Goal: Task Accomplishment & Management: Manage account settings

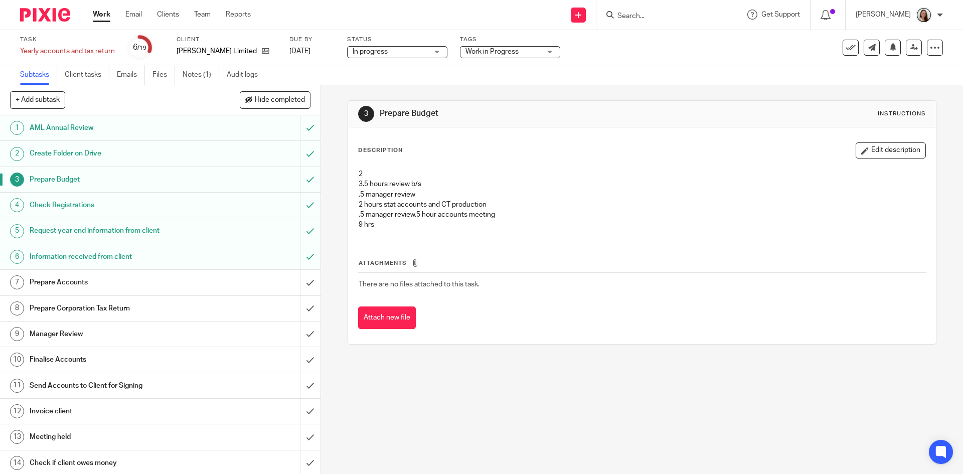
click at [643, 9] on div at bounding box center [666, 15] width 140 height 30
click at [655, 12] on form at bounding box center [669, 15] width 107 height 13
click at [655, 13] on input "Search" at bounding box center [661, 16] width 90 height 9
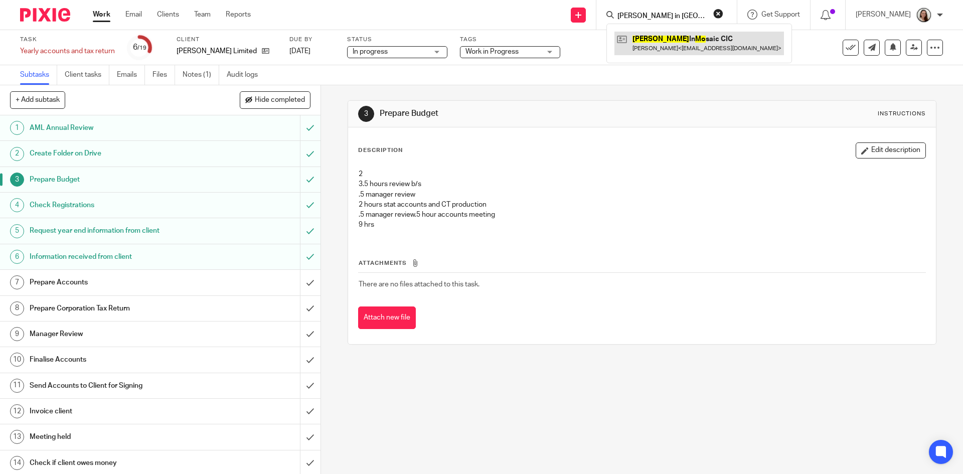
type input "wells in mo"
click at [716, 50] on link at bounding box center [698, 43] width 169 height 23
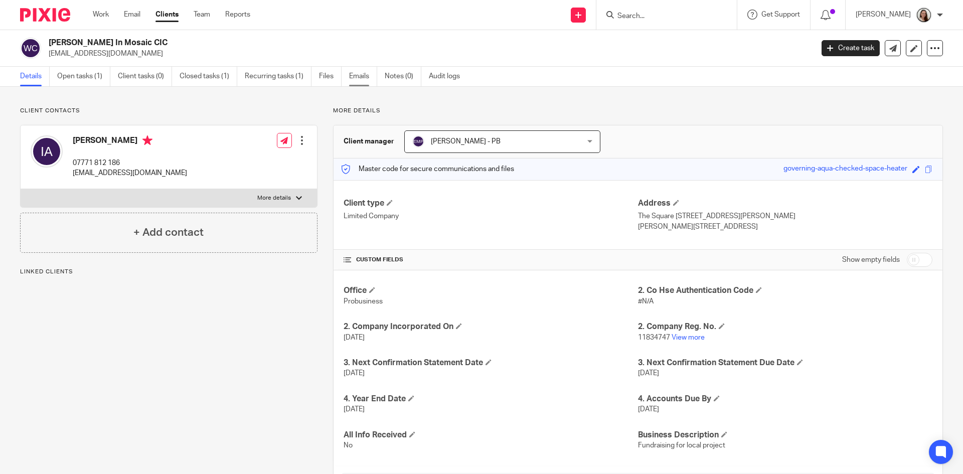
click at [362, 79] on link "Emails" at bounding box center [363, 77] width 28 height 20
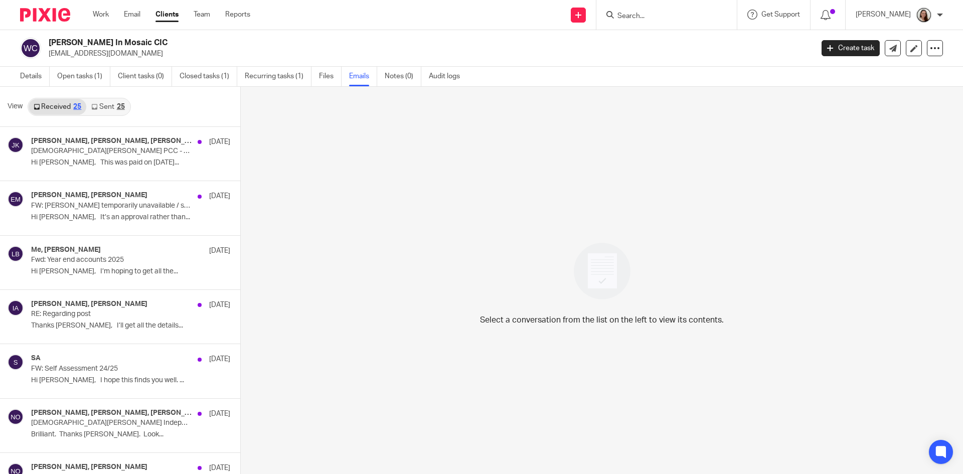
click at [107, 99] on link "Sent 25" at bounding box center [107, 107] width 43 height 16
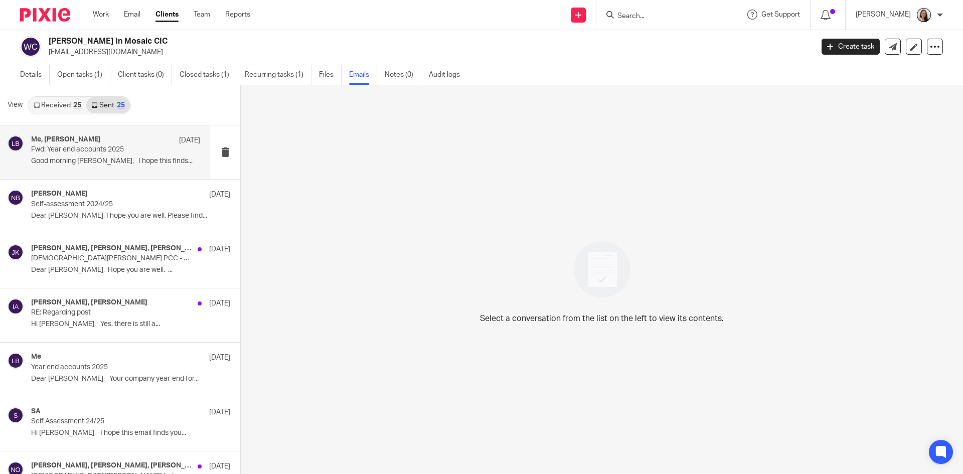
click at [132, 156] on div "Me, Ian Ames-White 12 Sep Fwd: Year end accounts 2025 Good morning Ian, I hope …" at bounding box center [115, 152] width 169 height 34
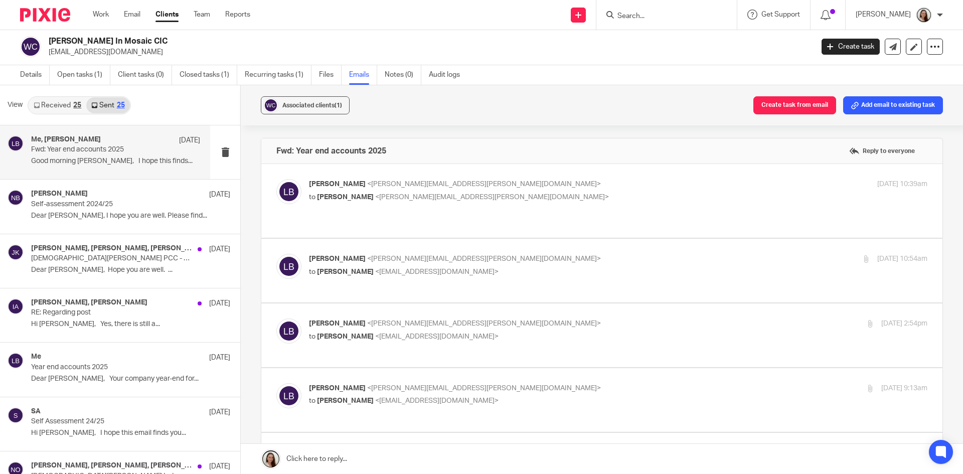
scroll to position [0, 0]
click at [671, 16] on input "Search" at bounding box center [661, 16] width 90 height 9
type input "antique"
drag, startPoint x: 670, startPoint y: 37, endPoint x: 662, endPoint y: 38, distance: 8.1
click at [670, 38] on link at bounding box center [698, 43] width 169 height 23
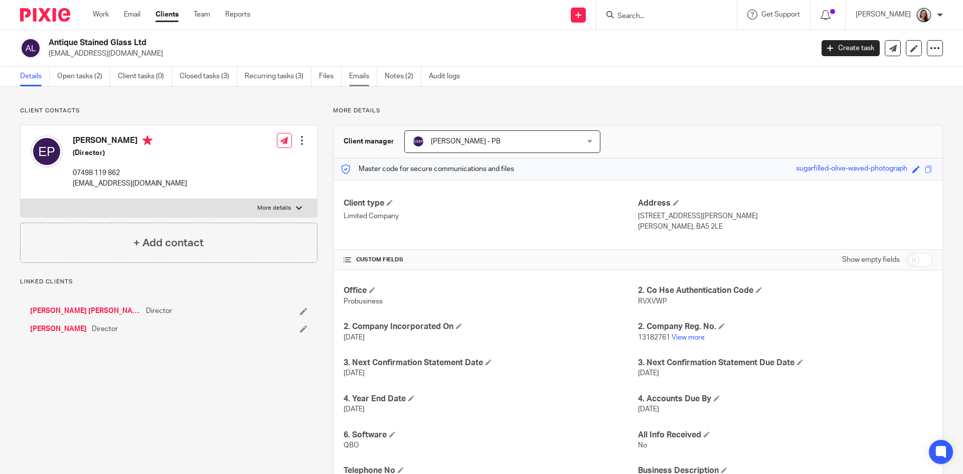
click at [354, 78] on link "Emails" at bounding box center [363, 77] width 28 height 20
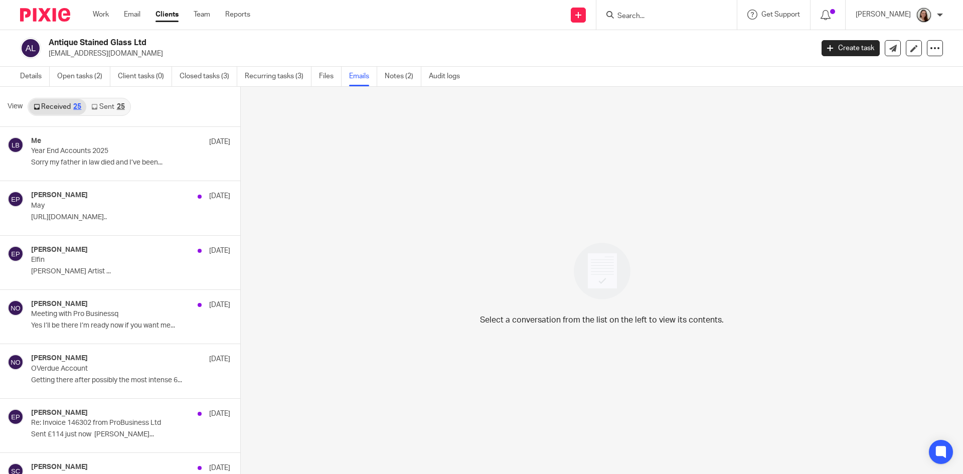
click at [105, 107] on link "Sent 25" at bounding box center [107, 107] width 43 height 16
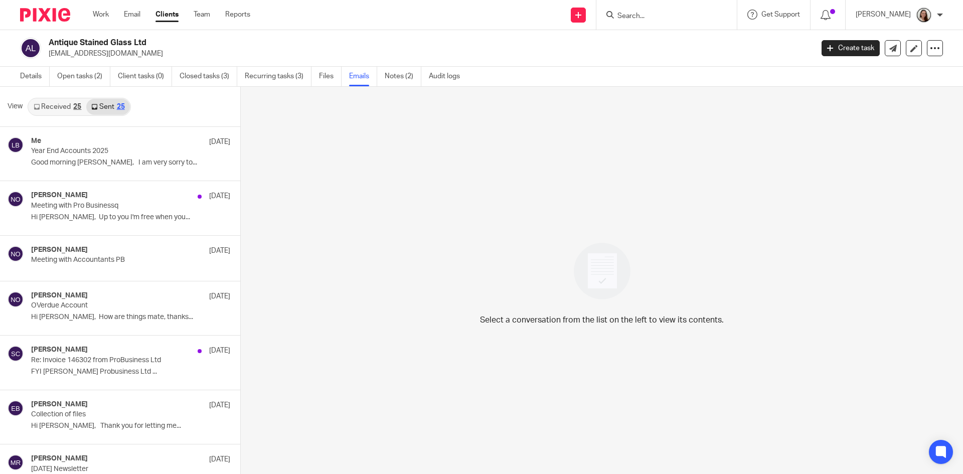
scroll to position [2, 0]
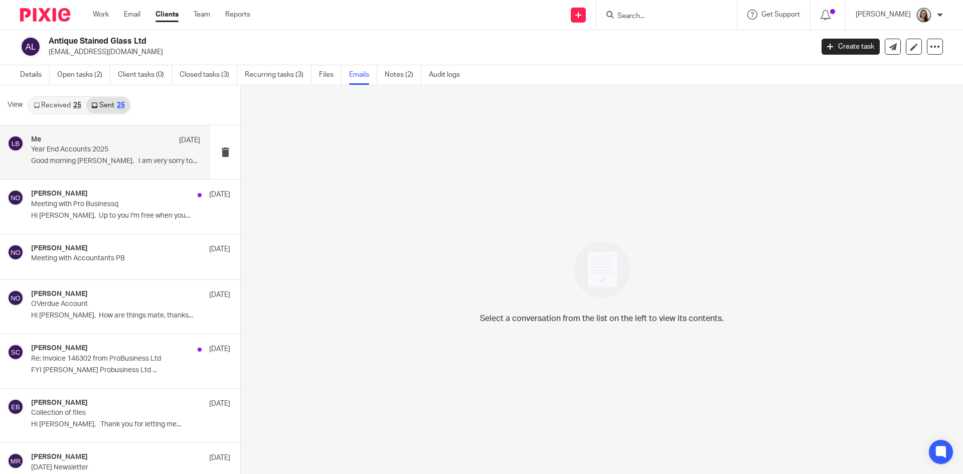
click at [144, 143] on div "Me 18 Aug" at bounding box center [115, 140] width 169 height 10
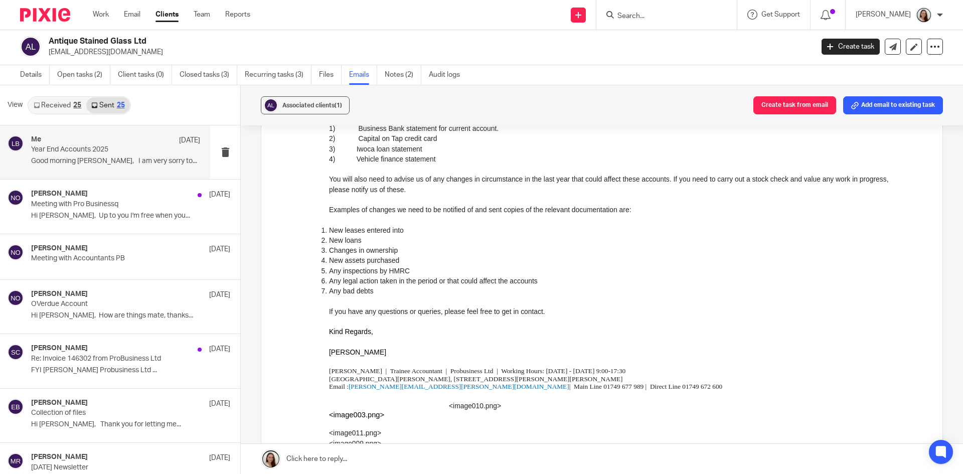
scroll to position [1406, 0]
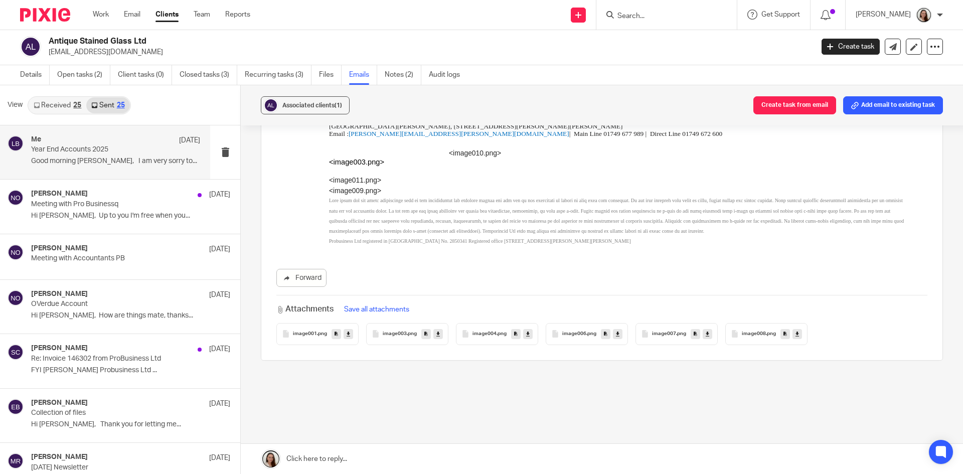
click at [699, 17] on input "Search" at bounding box center [661, 16] width 90 height 9
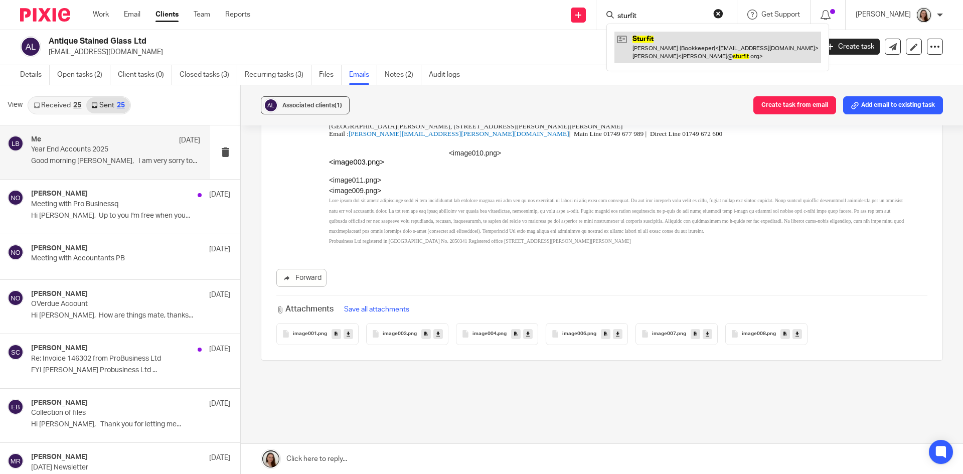
type input "sturfit"
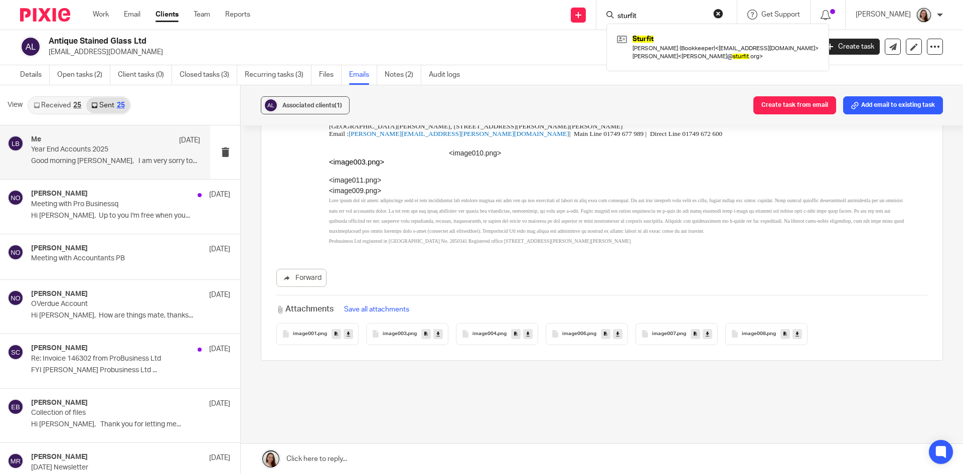
drag, startPoint x: 708, startPoint y: 54, endPoint x: 643, endPoint y: 115, distance: 89.4
click at [708, 54] on link at bounding box center [717, 47] width 207 height 31
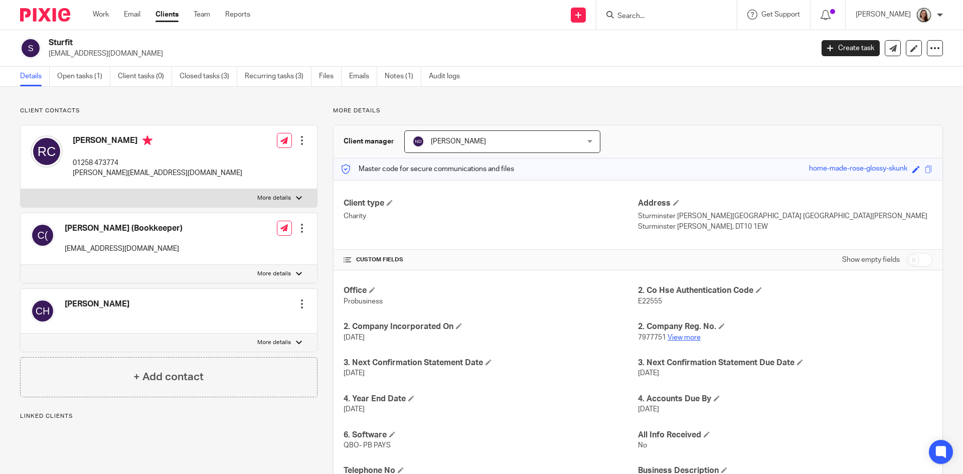
click at [672, 338] on link "View more" at bounding box center [683, 337] width 33 height 7
click at [99, 17] on link "Work" at bounding box center [101, 15] width 16 height 10
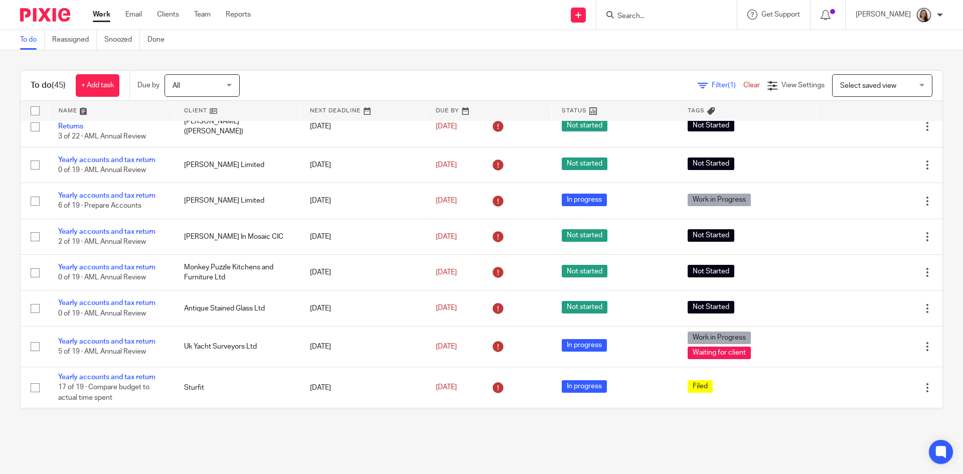
scroll to position [451, 0]
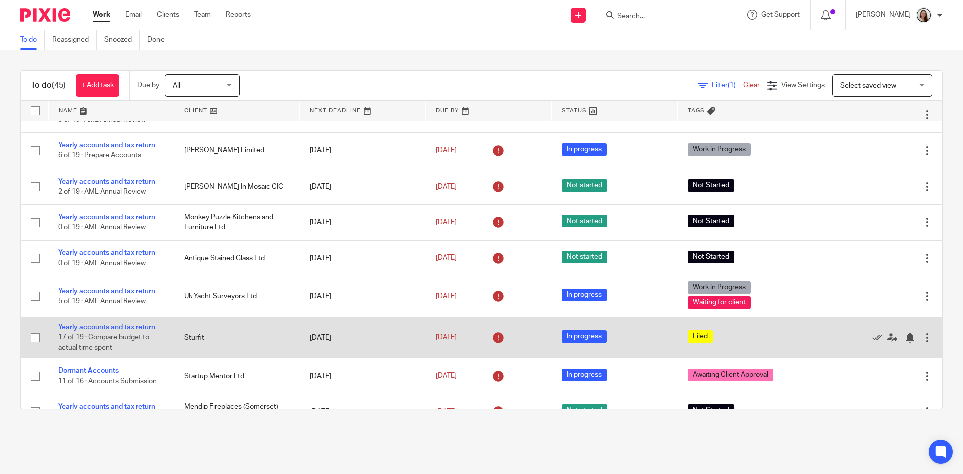
click at [121, 323] on link "Yearly accounts and tax return" at bounding box center [106, 326] width 97 height 7
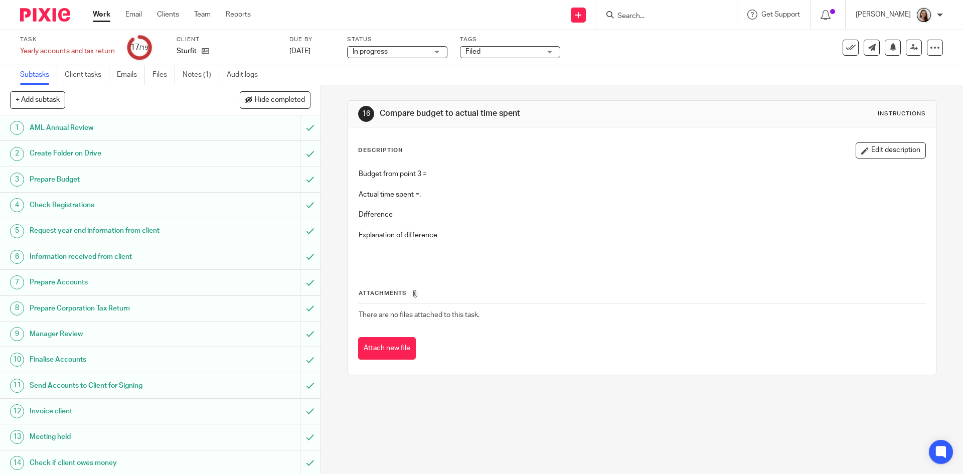
click at [75, 183] on h1 "Prepare Budget" at bounding box center [117, 179] width 174 height 15
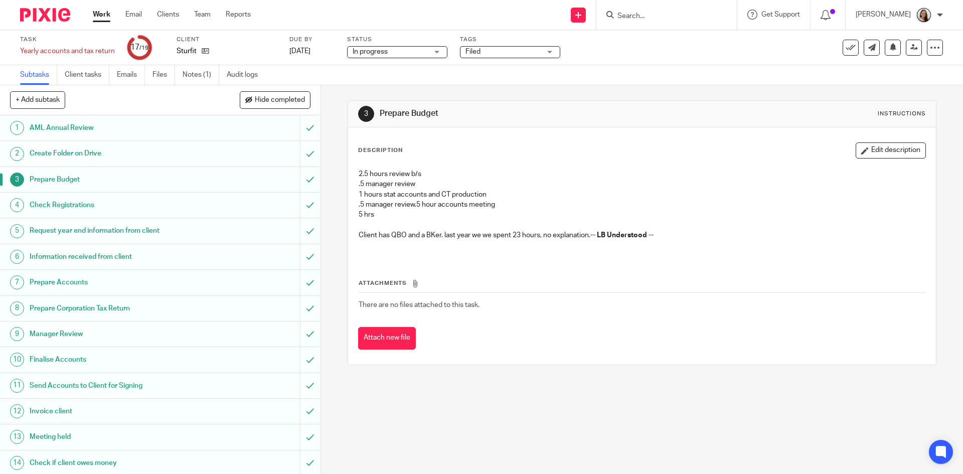
click at [875, 146] on button "Edit description" at bounding box center [891, 150] width 70 height 16
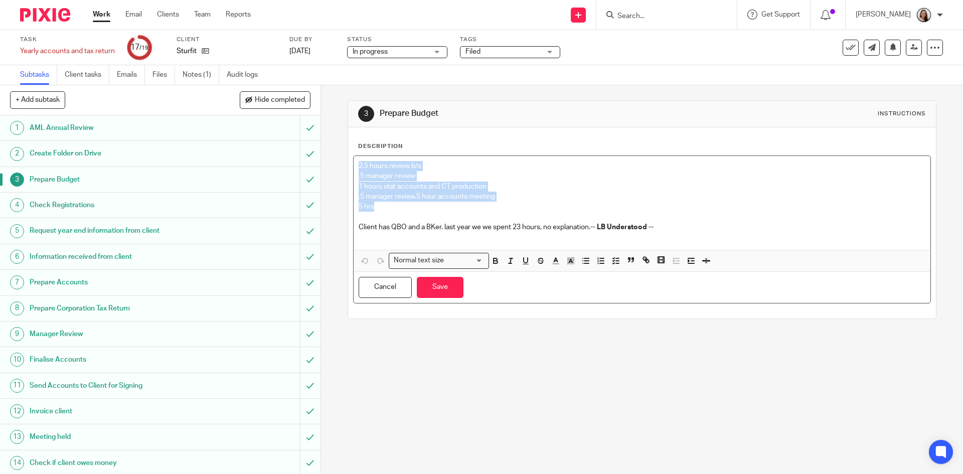
drag, startPoint x: 389, startPoint y: 205, endPoint x: 322, endPoint y: 162, distance: 79.6
click at [322, 162] on div "3 Prepare Budget Instructions Description 2.5 hours review b/s .5 manager revie…" at bounding box center [642, 279] width 642 height 389
drag, startPoint x: 667, startPoint y: 227, endPoint x: 263, endPoint y: 165, distance: 409.3
click at [260, 159] on div "+ Add subtask Hide completed Cancel + Add 1 AML Annual Review 2 Create Folder o…" at bounding box center [481, 279] width 963 height 389
click at [433, 210] on p "5 hrs" at bounding box center [642, 207] width 566 height 10
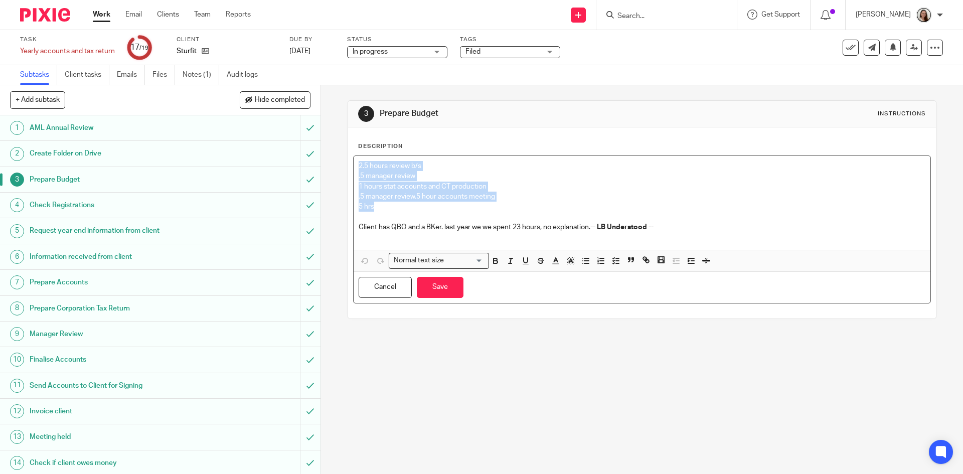
drag, startPoint x: 376, startPoint y: 210, endPoint x: 346, endPoint y: 165, distance: 53.4
click at [348, 152] on div "Description 2.5 hours review b/s .5 manager review 1 hours stat accounts and CT…" at bounding box center [641, 222] width 587 height 191
copy div "2.5 hours review b/s .5 manager review 1 hours stat accounts and CT production …"
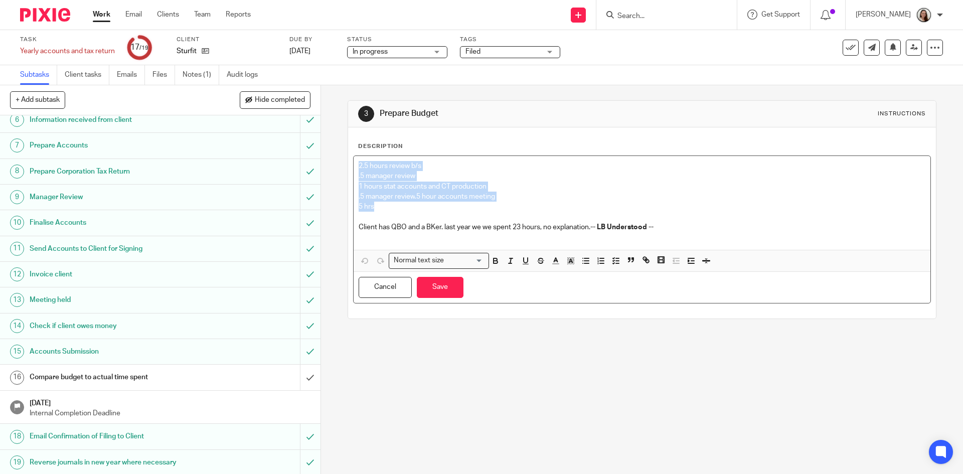
scroll to position [138, 0]
click at [77, 372] on h1 "Compare budget to actual time spent" at bounding box center [117, 375] width 174 height 15
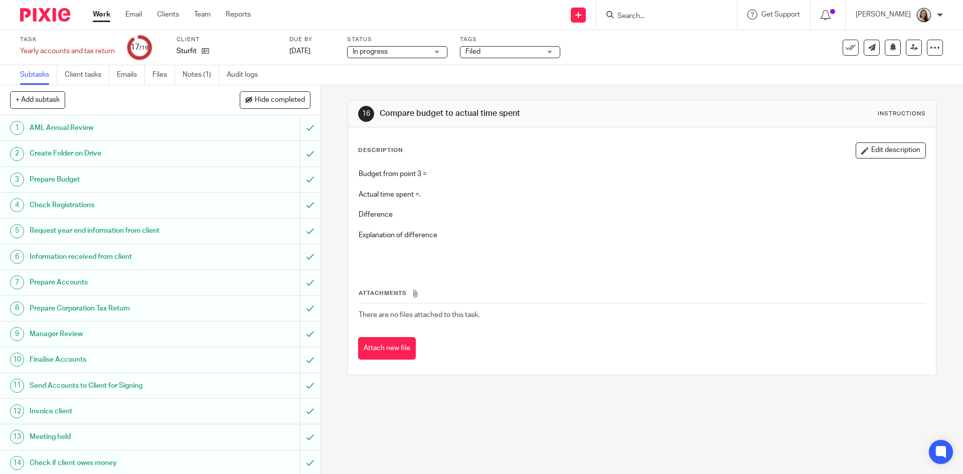
click at [871, 144] on button "Edit description" at bounding box center [891, 150] width 70 height 16
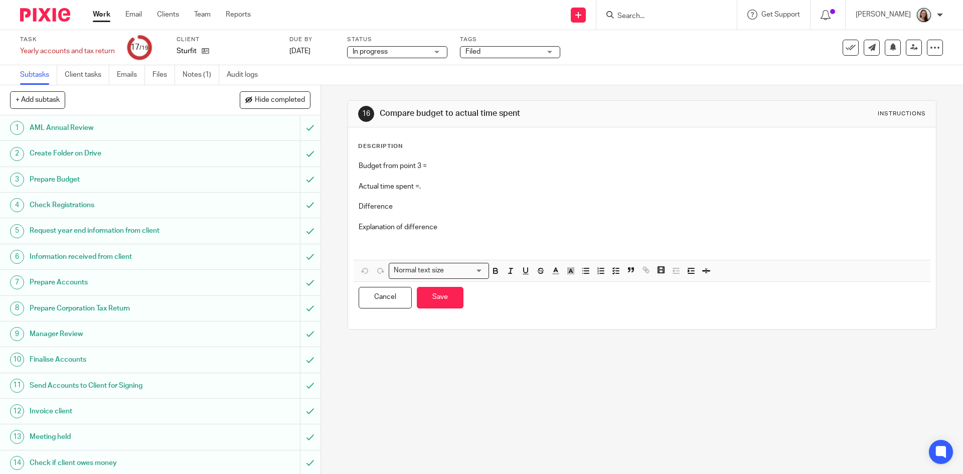
click at [459, 165] on p "Budget from point 3 =" at bounding box center [642, 166] width 566 height 10
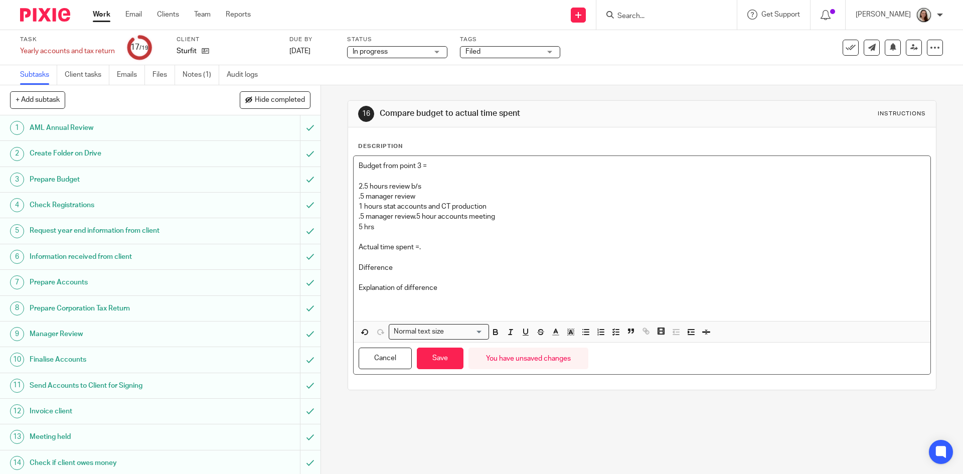
drag, startPoint x: 428, startPoint y: 252, endPoint x: 433, endPoint y: 248, distance: 6.4
click at [429, 252] on p "Actual time spent =." at bounding box center [642, 247] width 566 height 10
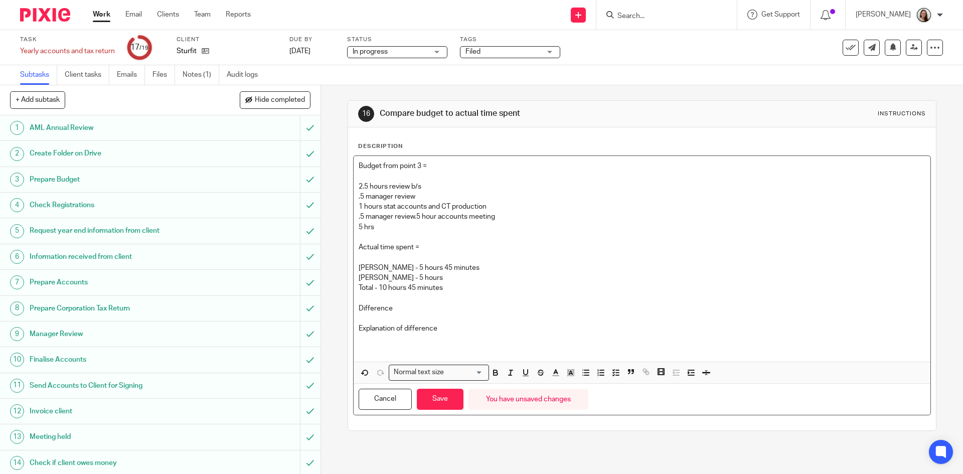
click at [450, 310] on p "Difference" at bounding box center [642, 308] width 566 height 10
click at [447, 332] on p "Explanation of difference" at bounding box center [642, 328] width 566 height 10
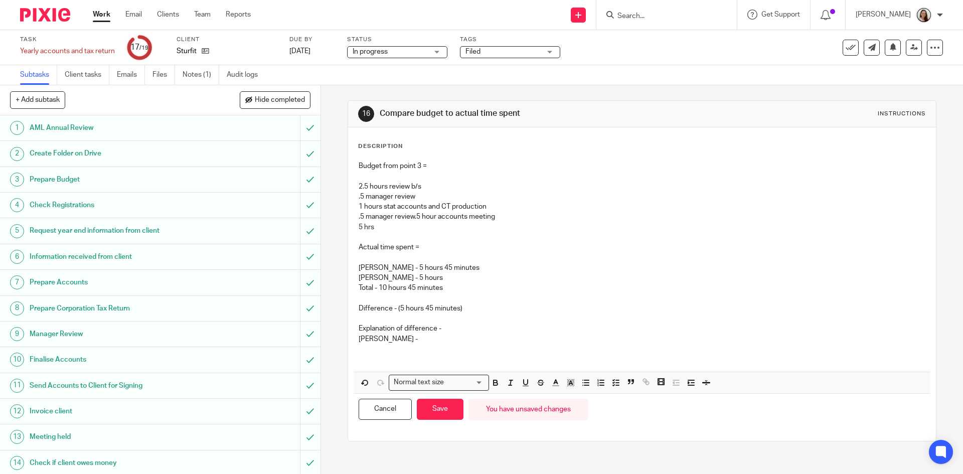
click at [415, 342] on p "[PERSON_NAME] -" at bounding box center [642, 339] width 566 height 10
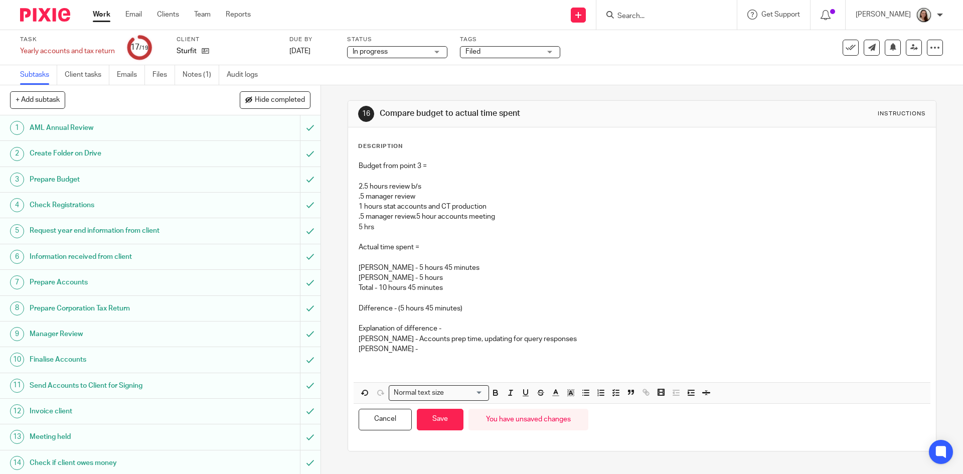
click at [387, 345] on p "[PERSON_NAME] -" at bounding box center [642, 349] width 566 height 10
click at [393, 365] on p at bounding box center [642, 364] width 566 height 21
click at [434, 421] on button "Save" at bounding box center [440, 420] width 47 height 22
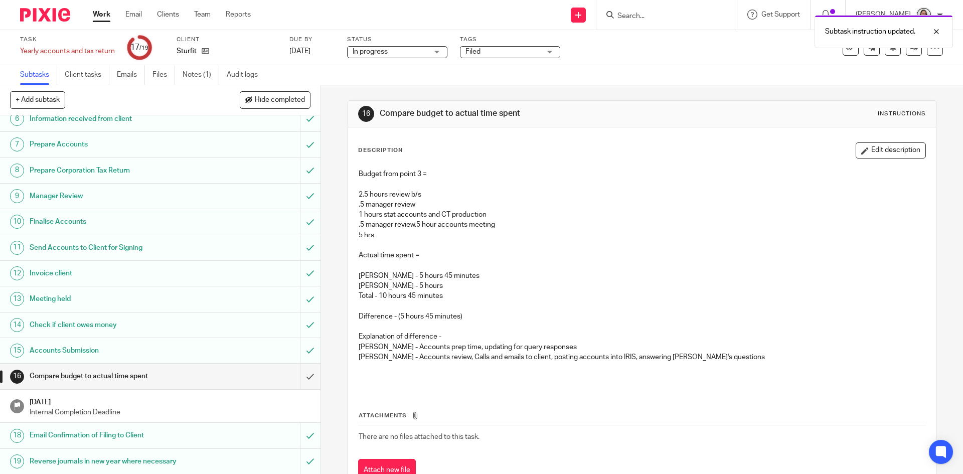
scroll to position [138, 0]
click at [301, 374] on input "submit" at bounding box center [160, 375] width 320 height 25
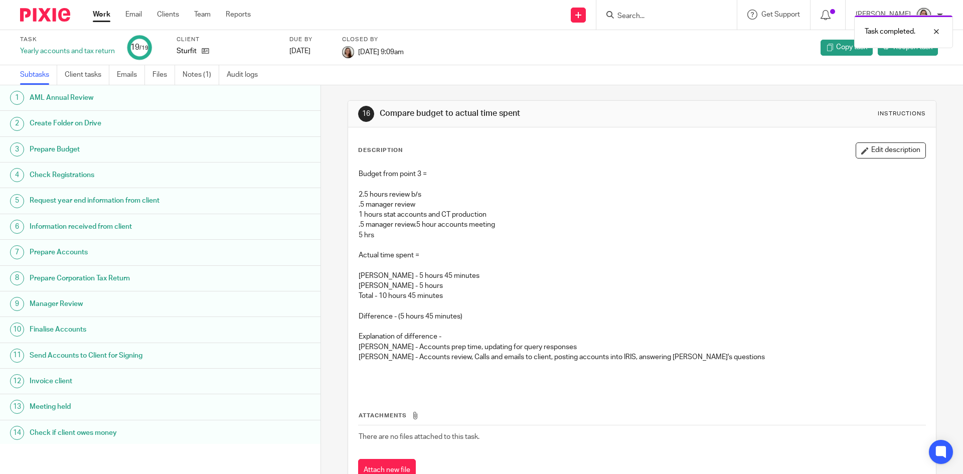
click at [102, 13] on link "Work" at bounding box center [102, 15] width 18 height 10
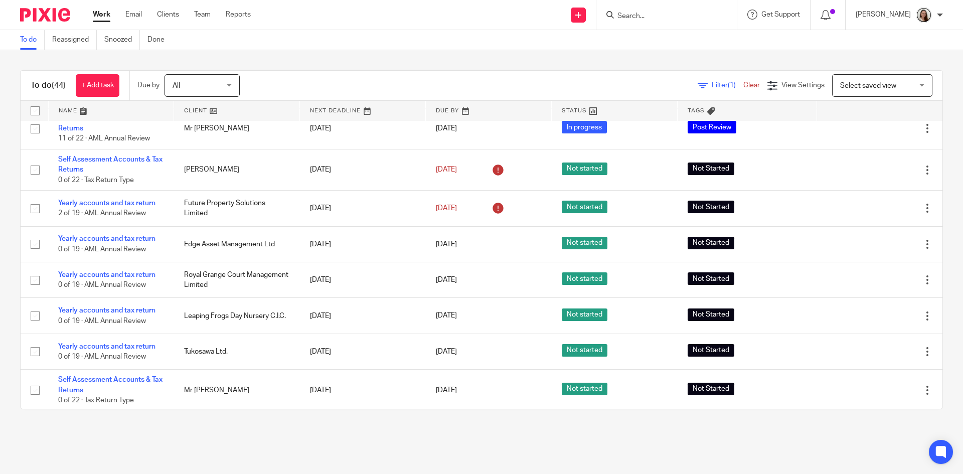
scroll to position [1463, 0]
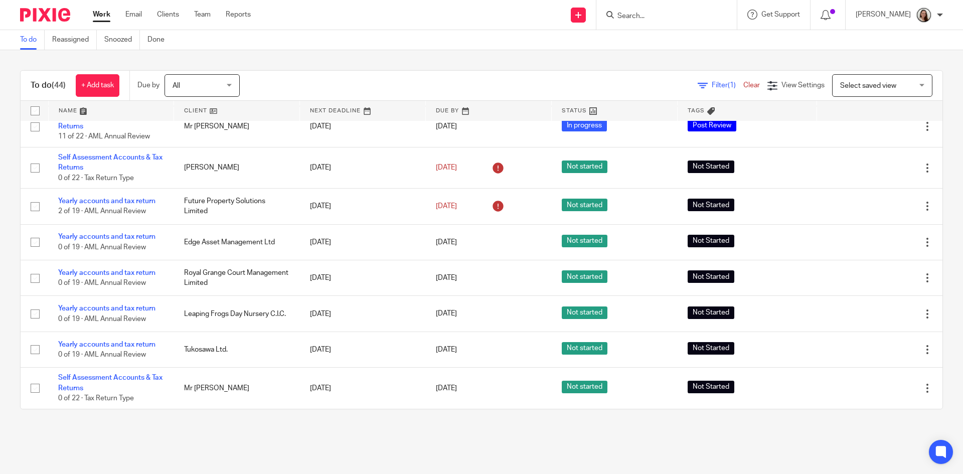
click at [686, 20] on input "Search" at bounding box center [661, 16] width 90 height 9
type input "e"
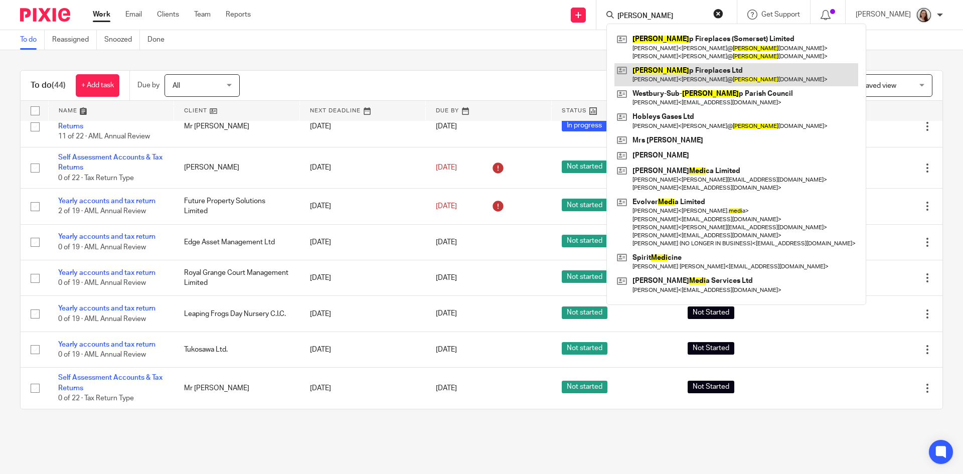
type input "mendi"
click at [724, 74] on link at bounding box center [736, 74] width 244 height 23
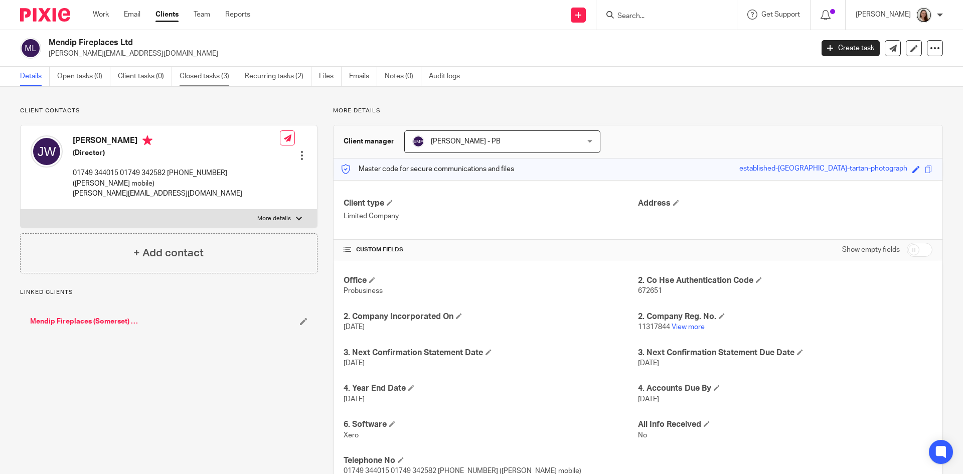
click at [207, 77] on link "Closed tasks (3)" at bounding box center [209, 77] width 58 height 20
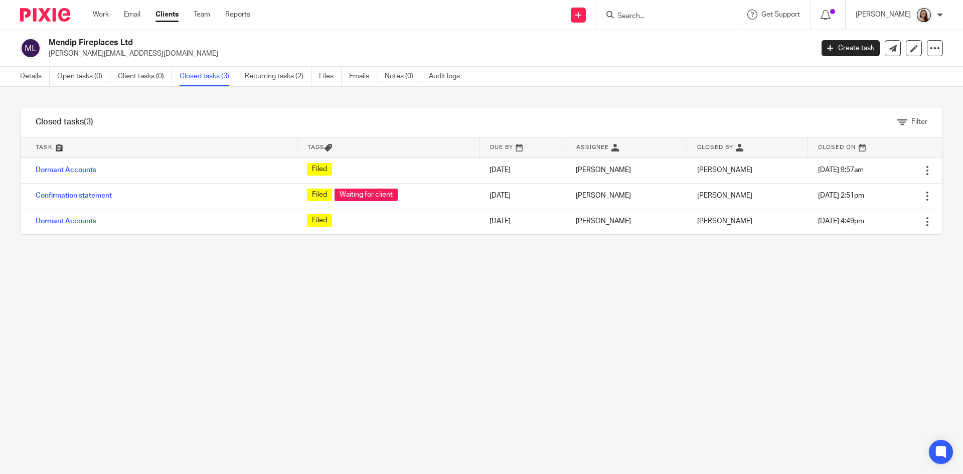
click at [662, 10] on form at bounding box center [669, 15] width 107 height 13
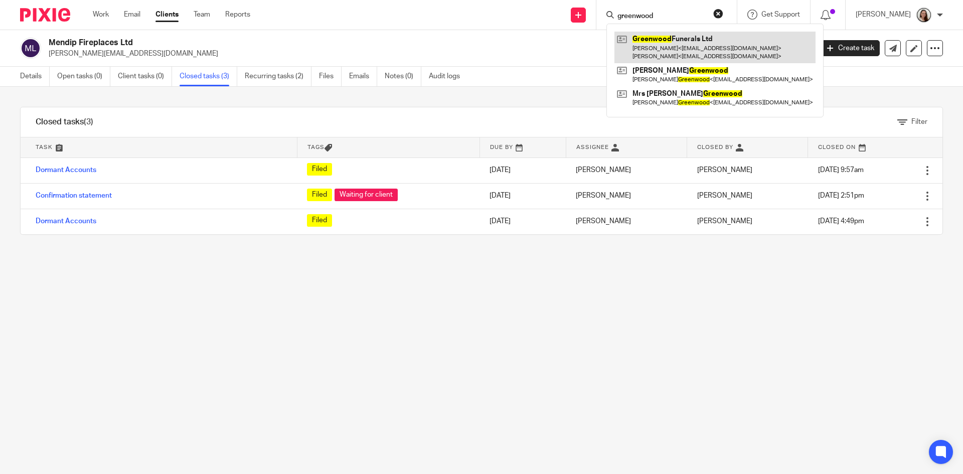
type input "greenwood"
click at [697, 41] on link at bounding box center [714, 47] width 201 height 31
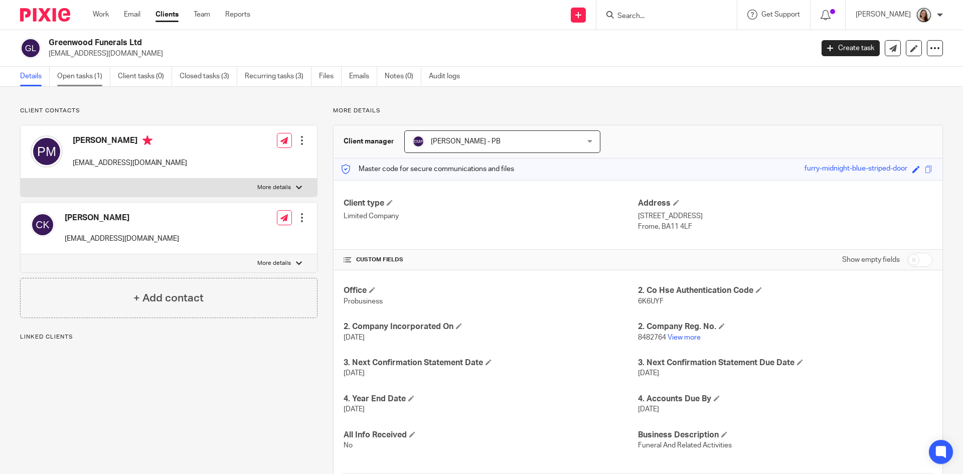
click at [88, 75] on link "Open tasks (1)" at bounding box center [83, 77] width 53 height 20
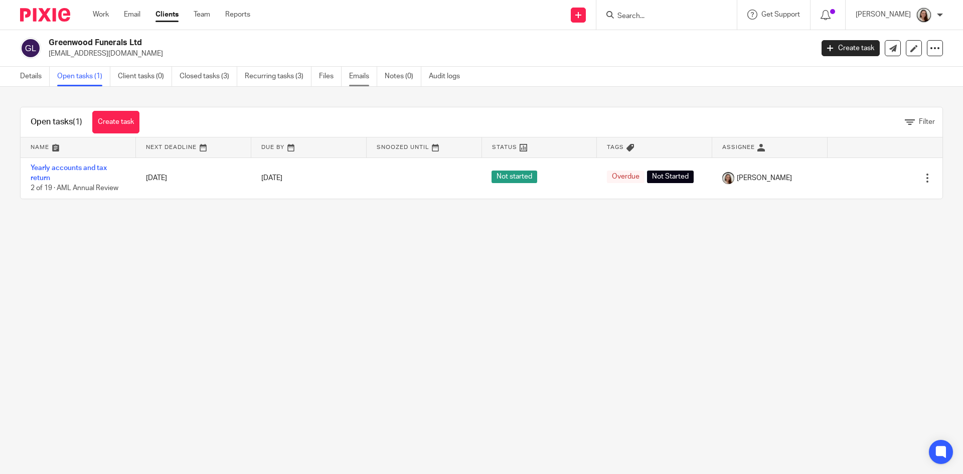
click at [358, 82] on link "Emails" at bounding box center [363, 77] width 28 height 20
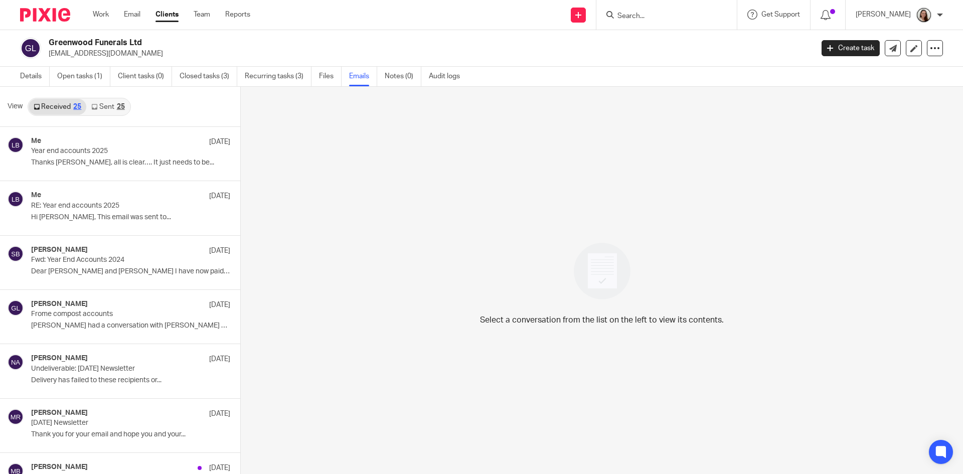
click at [111, 109] on link "Sent 25" at bounding box center [107, 107] width 43 height 16
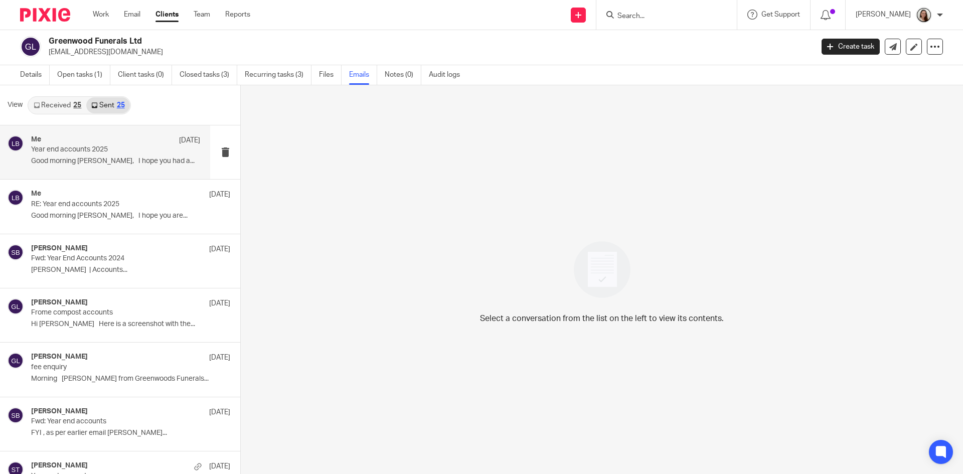
click at [125, 153] on p "Year end accounts 2025" at bounding box center [98, 149] width 135 height 9
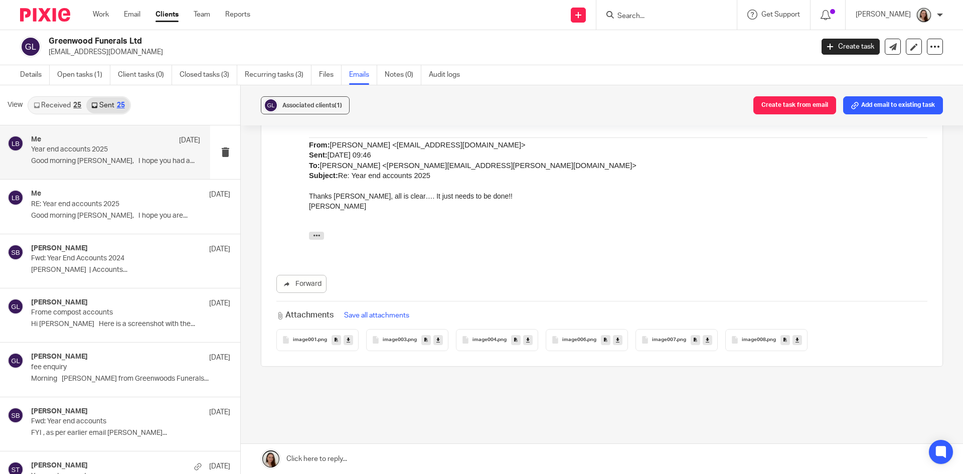
scroll to position [544, 0]
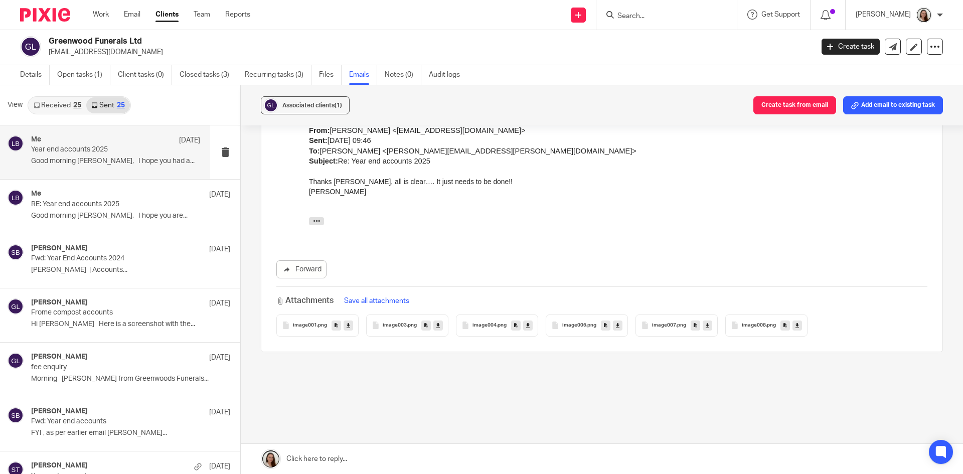
click at [680, 17] on input "Search" at bounding box center [661, 16] width 90 height 9
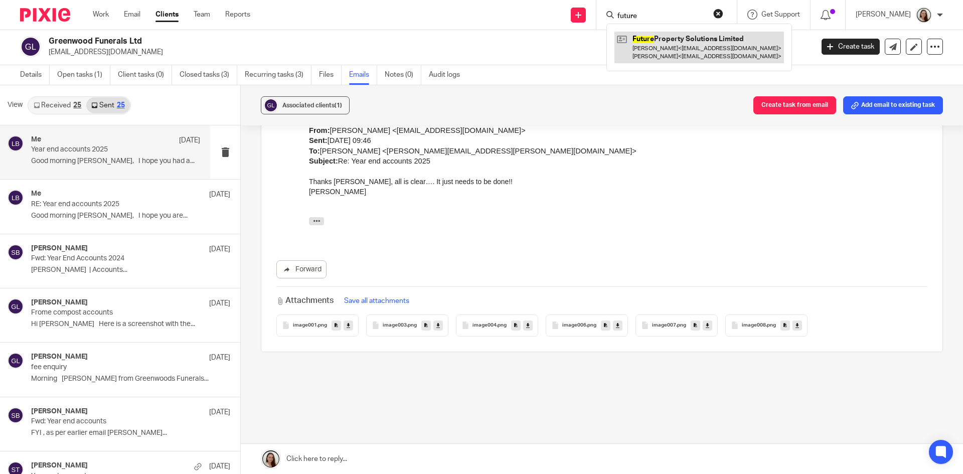
type input "future"
click at [674, 41] on link at bounding box center [698, 47] width 169 height 31
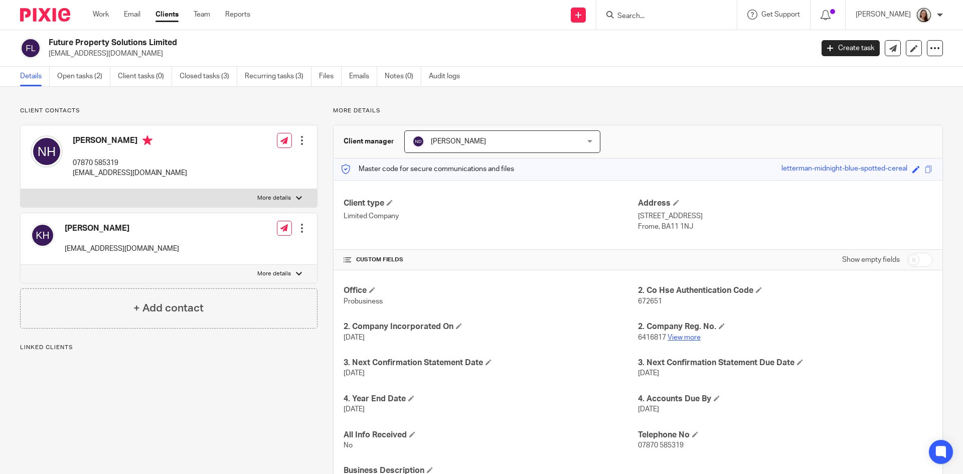
click at [675, 337] on link "View more" at bounding box center [683, 337] width 33 height 7
click at [366, 78] on link "Emails" at bounding box center [363, 77] width 28 height 20
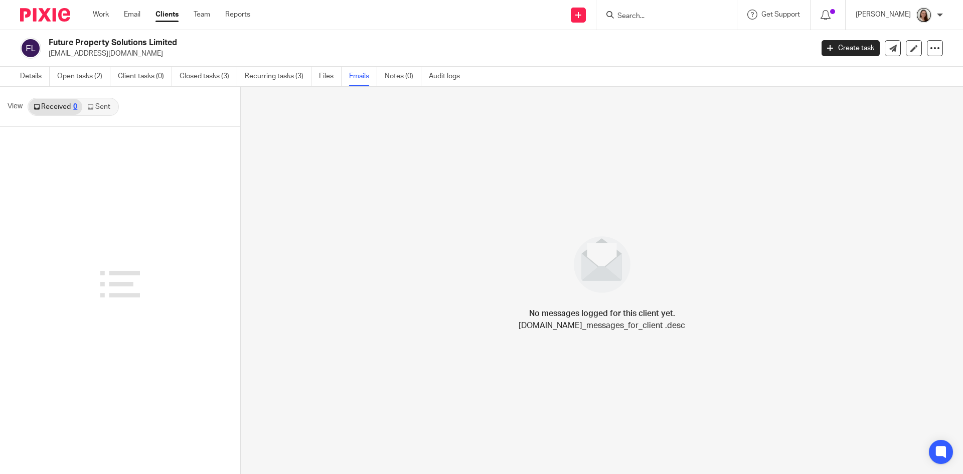
click at [113, 105] on link "Sent" at bounding box center [99, 107] width 35 height 16
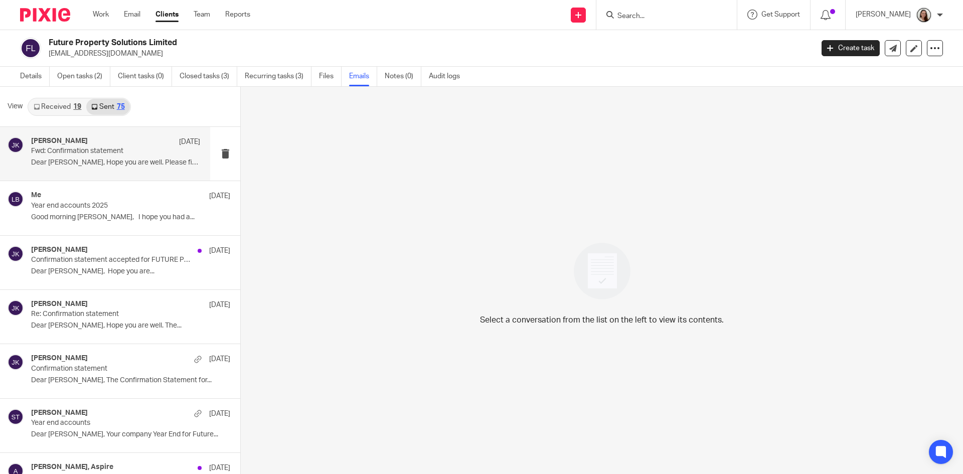
click at [111, 158] on p "Dear Nick, Hope you are well. Please find..." at bounding box center [115, 162] width 169 height 9
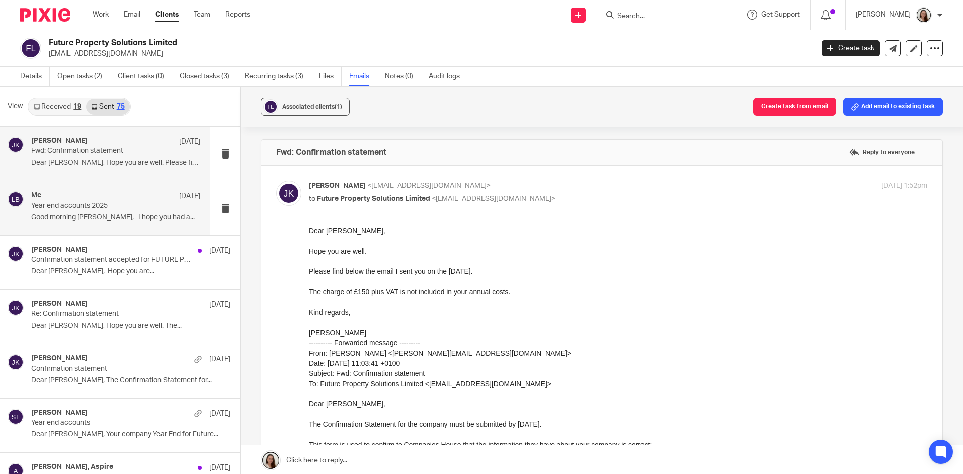
click at [112, 205] on p "Year end accounts 2025" at bounding box center [98, 206] width 135 height 9
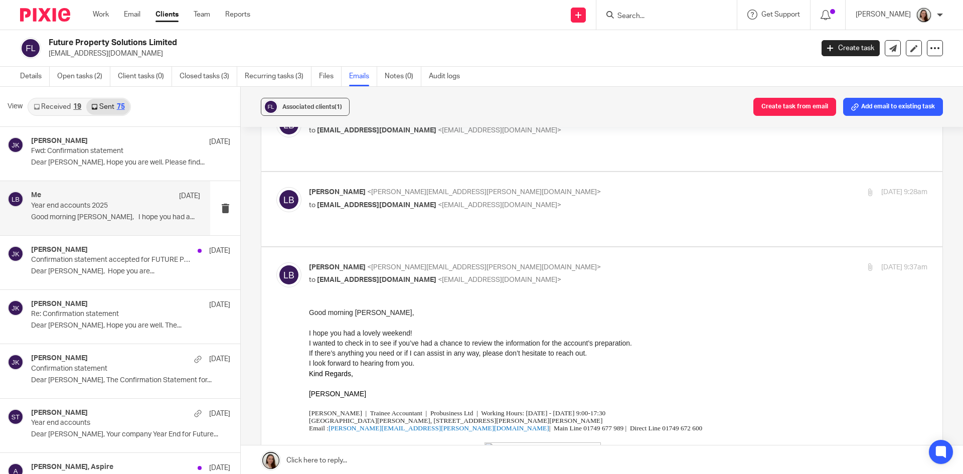
scroll to position [50, 0]
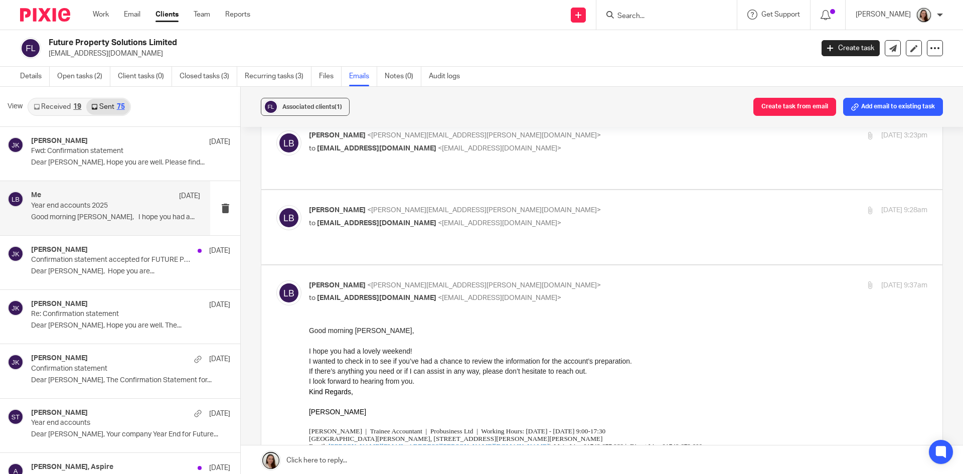
click at [69, 103] on link "Received 19" at bounding box center [58, 107] width 58 height 16
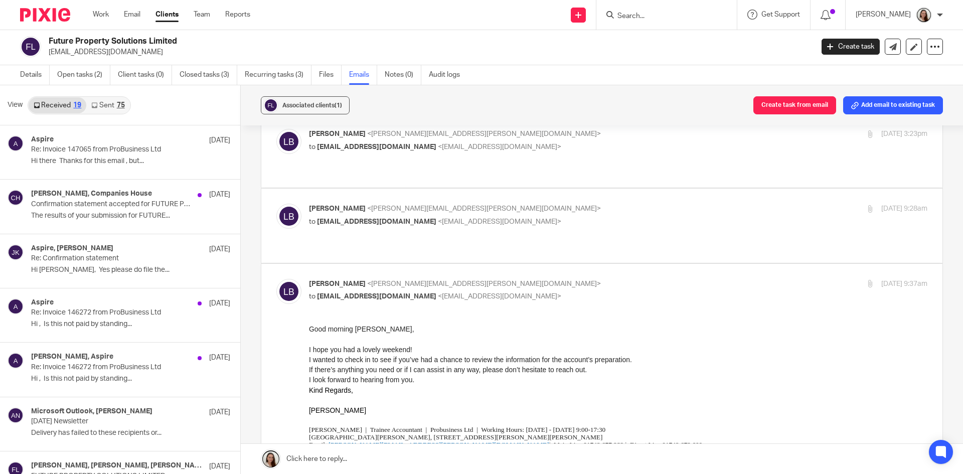
click at [644, 19] on input "Search" at bounding box center [661, 16] width 90 height 9
type input "smarter"
click at [659, 44] on link at bounding box center [698, 43] width 169 height 23
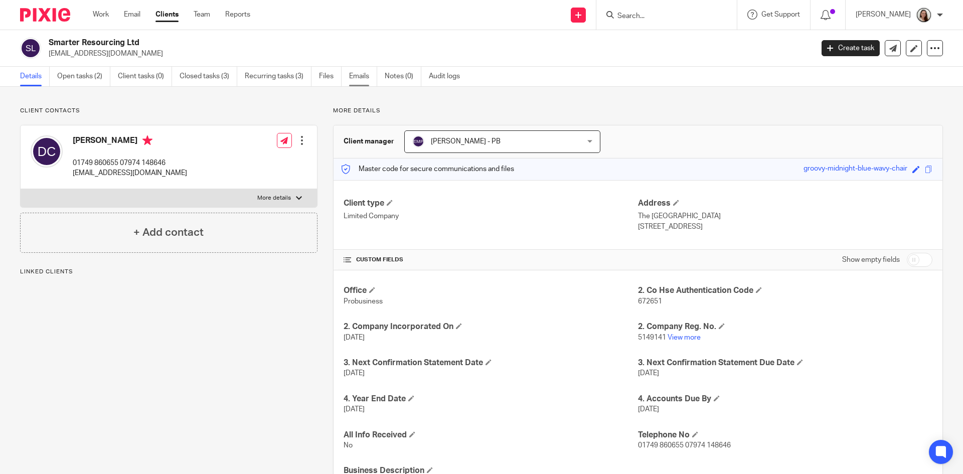
click at [356, 80] on link "Emails" at bounding box center [363, 77] width 28 height 20
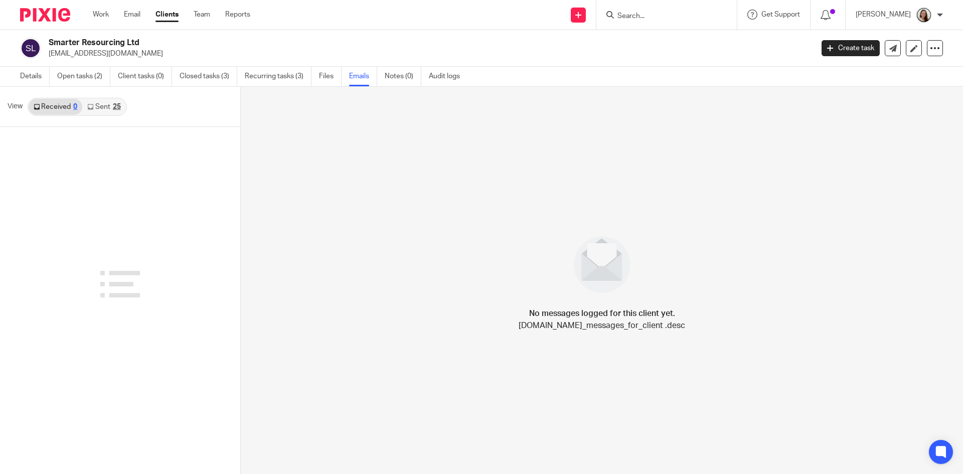
click at [113, 105] on div "25" at bounding box center [117, 106] width 8 height 7
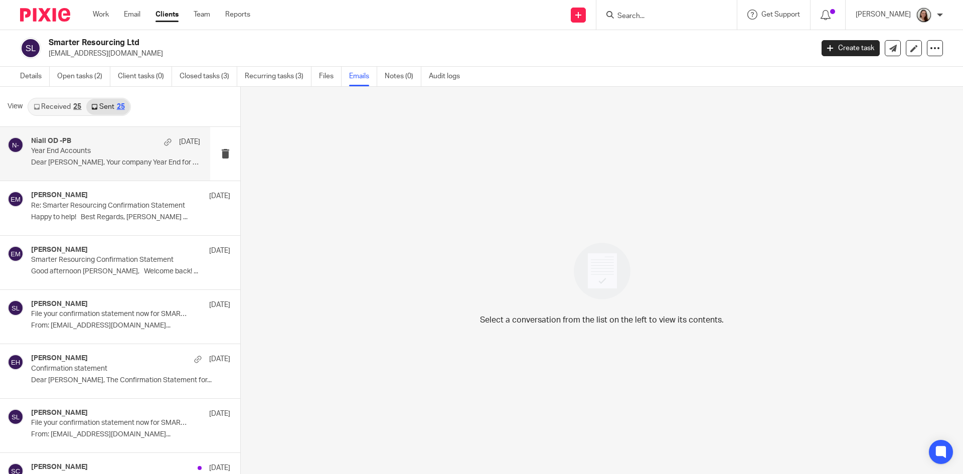
click at [126, 145] on div "Niall OD -PB 21 Jul" at bounding box center [115, 142] width 169 height 10
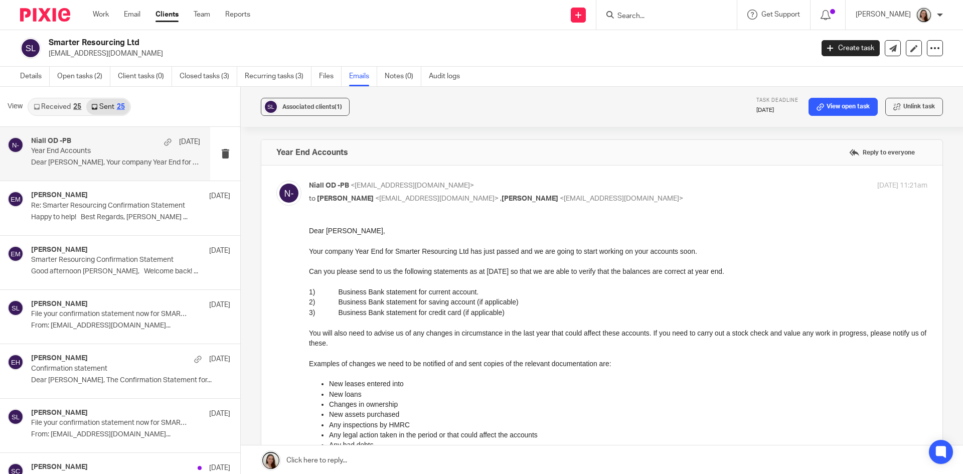
click at [698, 21] on form at bounding box center [669, 15] width 107 height 13
click at [694, 15] on input "Search" at bounding box center [661, 16] width 90 height 9
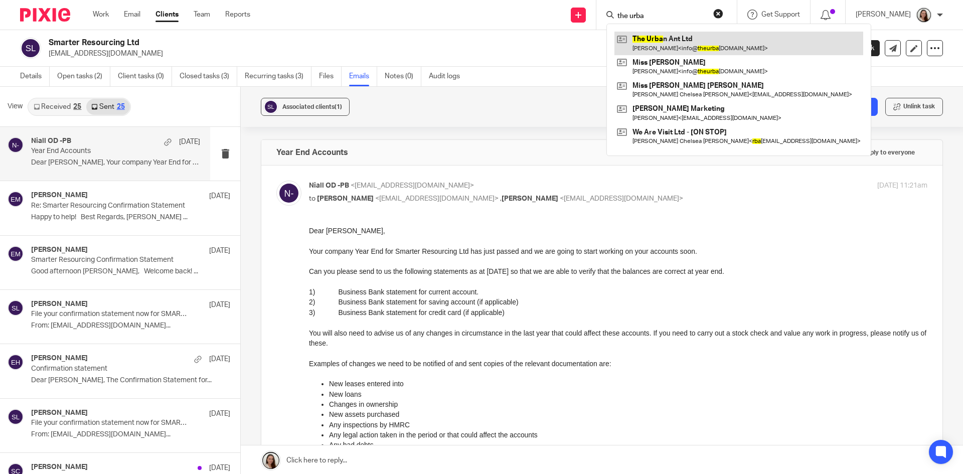
type input "the urba"
drag, startPoint x: 686, startPoint y: 45, endPoint x: 677, endPoint y: 53, distance: 11.4
click at [686, 45] on link at bounding box center [738, 43] width 249 height 23
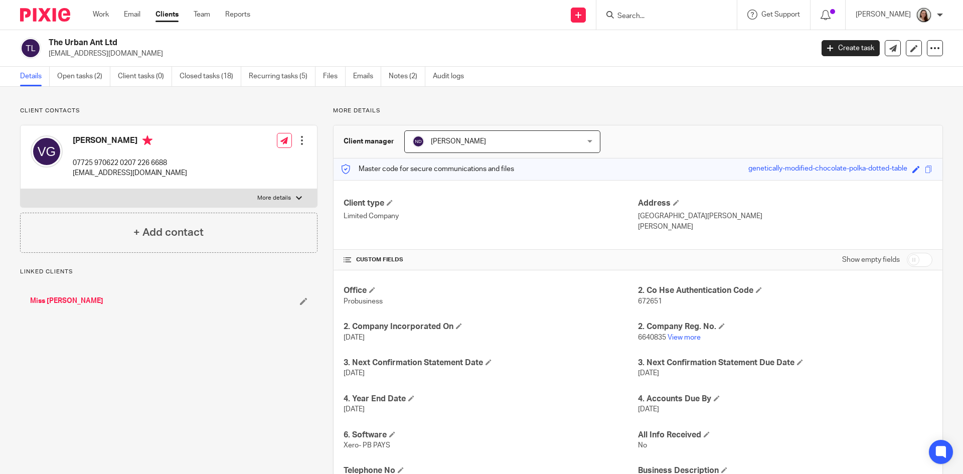
drag, startPoint x: 77, startPoint y: 77, endPoint x: 120, endPoint y: 105, distance: 51.0
click at [77, 77] on link "Open tasks (2)" at bounding box center [83, 77] width 53 height 20
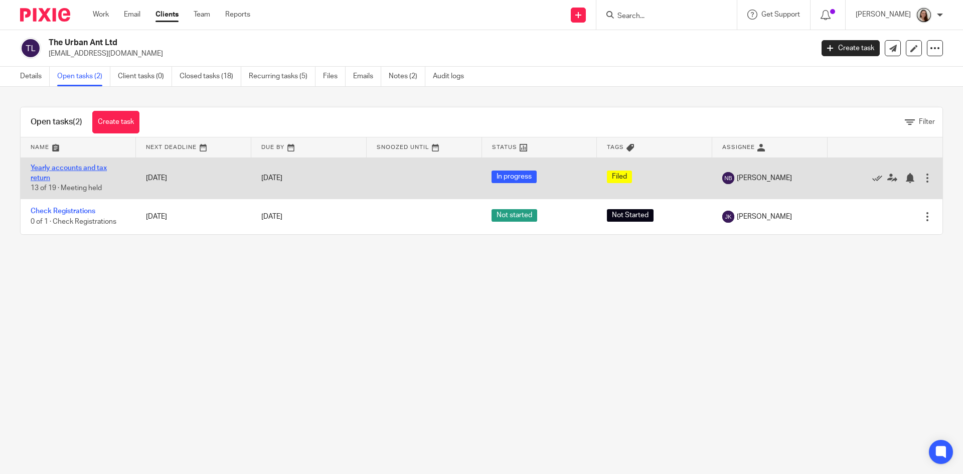
click at [80, 167] on link "Yearly accounts and tax return" at bounding box center [69, 172] width 76 height 17
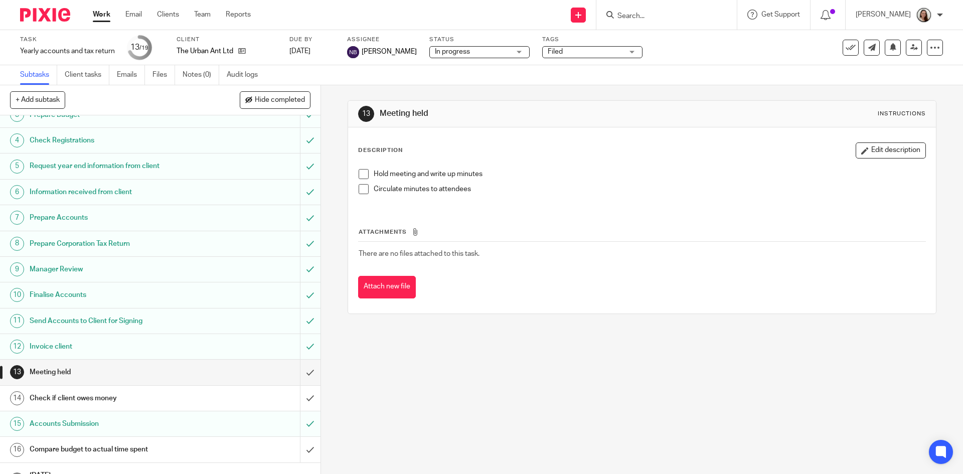
scroll to position [138, 0]
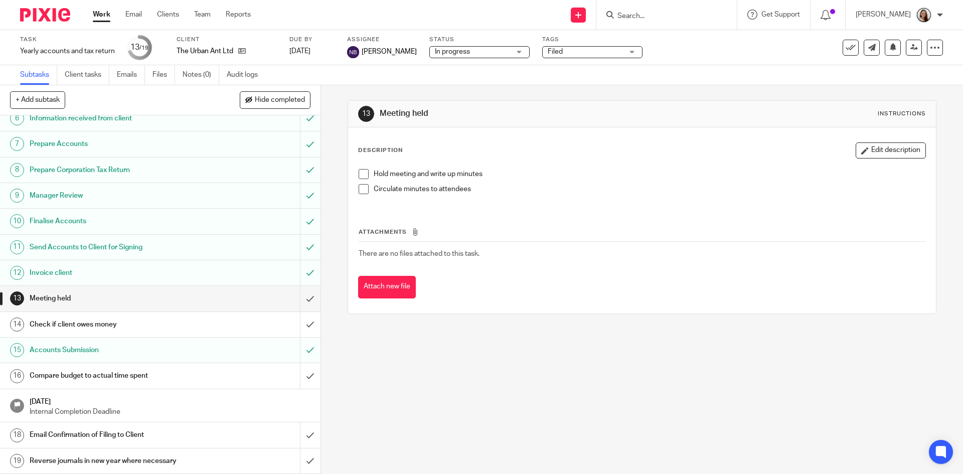
click at [102, 323] on h1 "Check if client owes money" at bounding box center [117, 324] width 174 height 15
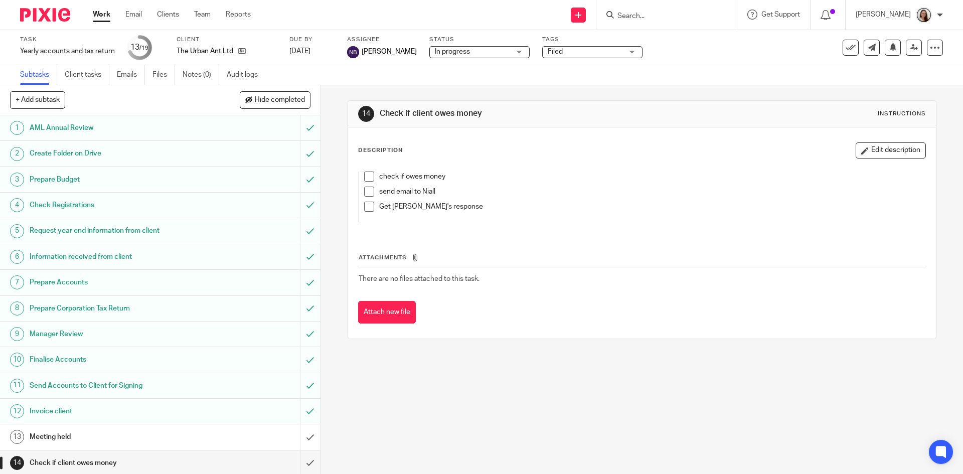
scroll to position [138, 0]
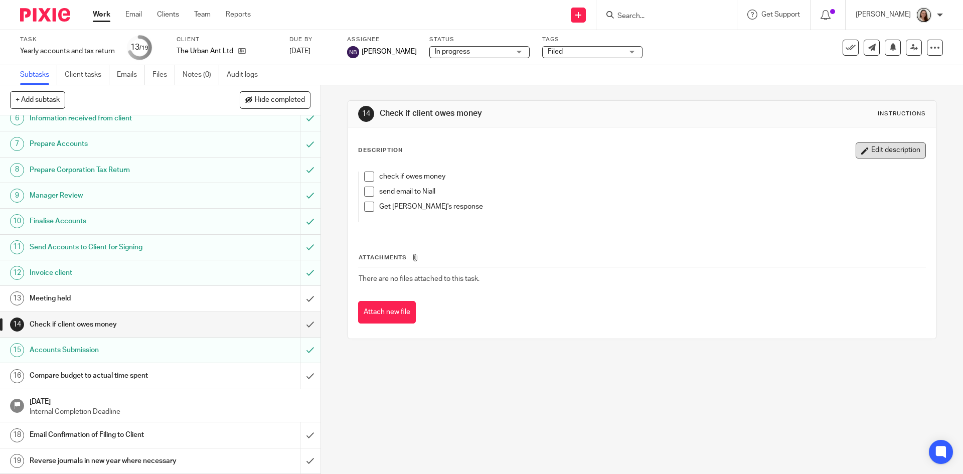
click at [874, 144] on button "Edit description" at bounding box center [891, 150] width 70 height 16
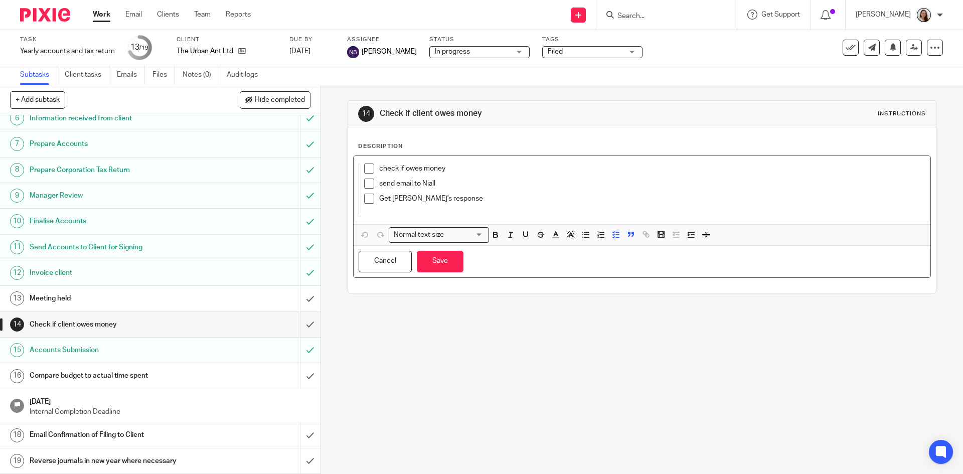
drag, startPoint x: 500, startPoint y: 200, endPoint x: 506, endPoint y: 217, distance: 17.6
click at [500, 199] on p "Get [PERSON_NAME]'s response" at bounding box center [642, 199] width 526 height 10
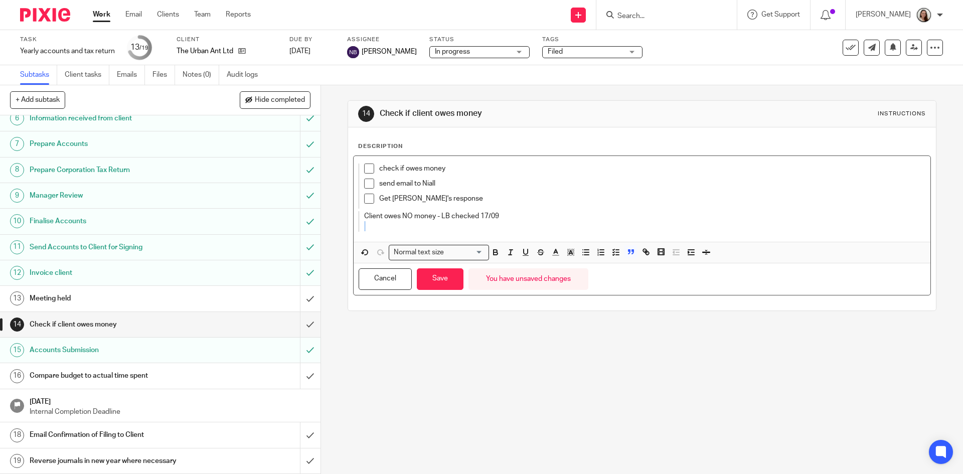
drag, startPoint x: 493, startPoint y: 212, endPoint x: 312, endPoint y: 222, distance: 181.3
click at [312, 222] on div "+ Add subtask Hide completed Cancel + Add 1 AML Annual Review 2 Create Folder o…" at bounding box center [481, 279] width 963 height 389
click at [500, 217] on p "Client owes NO money - LB checked 17/09" at bounding box center [634, 216] width 541 height 10
click at [490, 216] on p "Client owes NO money - LB checked 17/09" at bounding box center [634, 216] width 541 height 10
drag, startPoint x: 501, startPoint y: 216, endPoint x: 362, endPoint y: 221, distance: 139.5
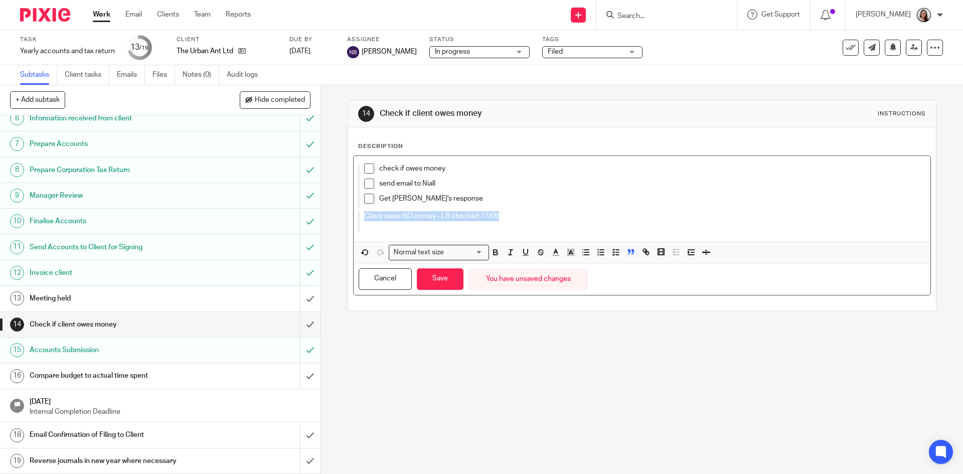
click at [364, 221] on p "Client owes NO money - LB checked 17/09" at bounding box center [634, 216] width 541 height 10
click at [529, 208] on div "check if owes money send email to Niall Get Niall's response Client owes NO mon…" at bounding box center [642, 199] width 576 height 86
click at [527, 216] on p "Client owes NO money - LB checked 17/09" at bounding box center [634, 216] width 541 height 10
click at [441, 277] on button "Save" at bounding box center [440, 279] width 47 height 22
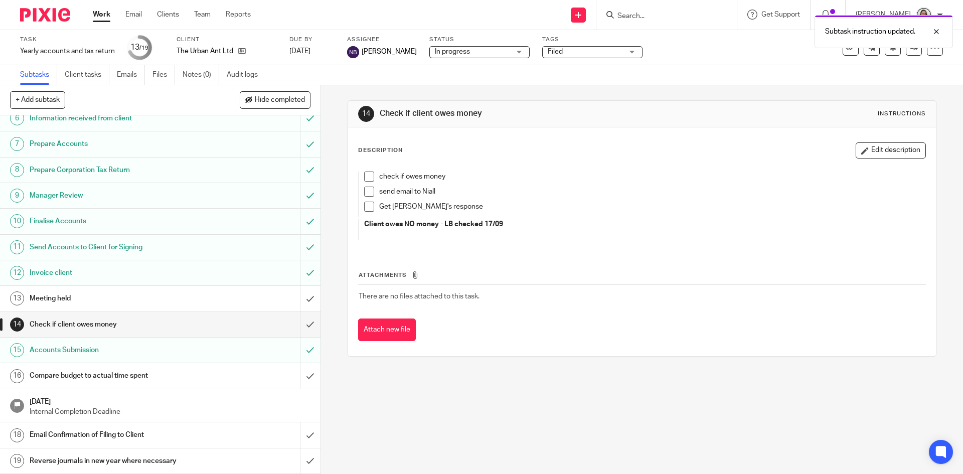
click at [366, 181] on span at bounding box center [369, 177] width 10 height 10
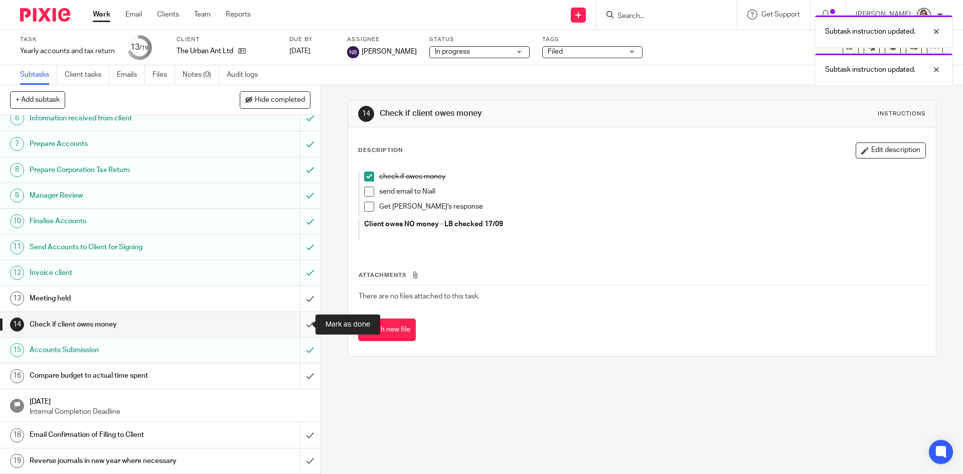
click at [298, 327] on input "submit" at bounding box center [160, 324] width 320 height 25
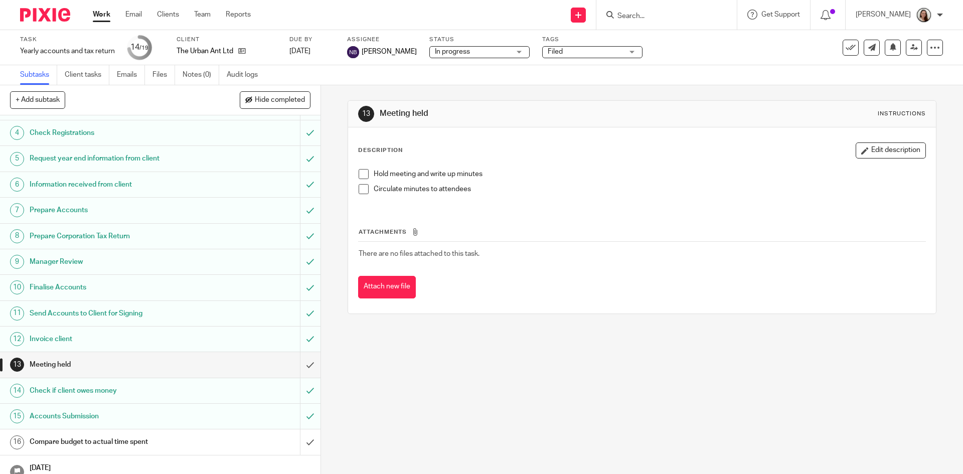
scroll to position [138, 0]
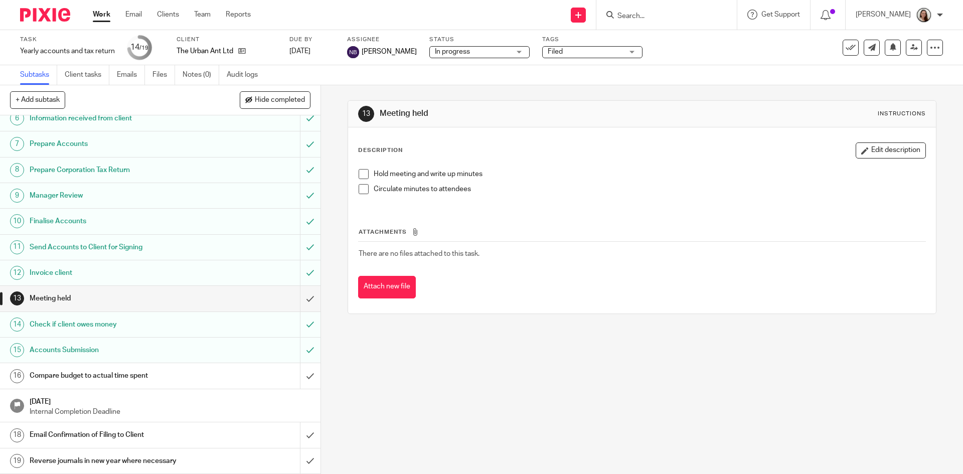
click at [107, 372] on h1 "Compare budget to actual time spent" at bounding box center [117, 375] width 174 height 15
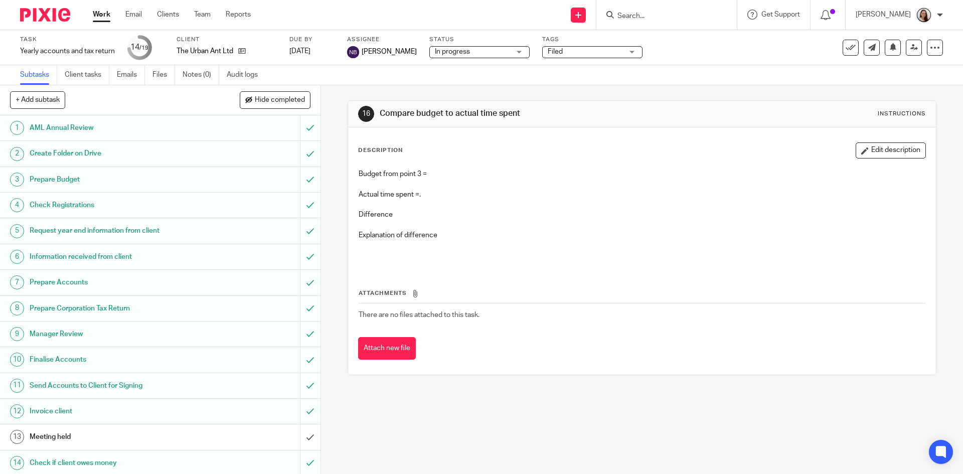
click at [86, 181] on h1 "Prepare Budget" at bounding box center [117, 179] width 174 height 15
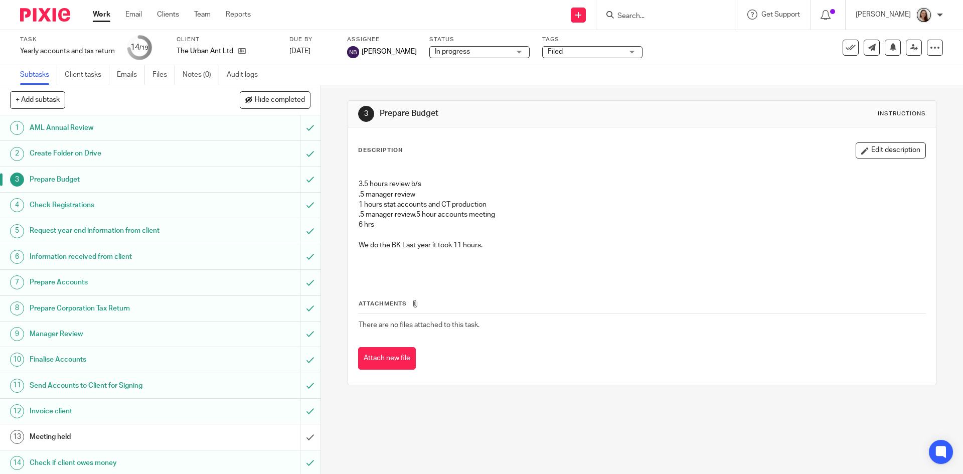
click at [864, 149] on button "Edit description" at bounding box center [891, 150] width 70 height 16
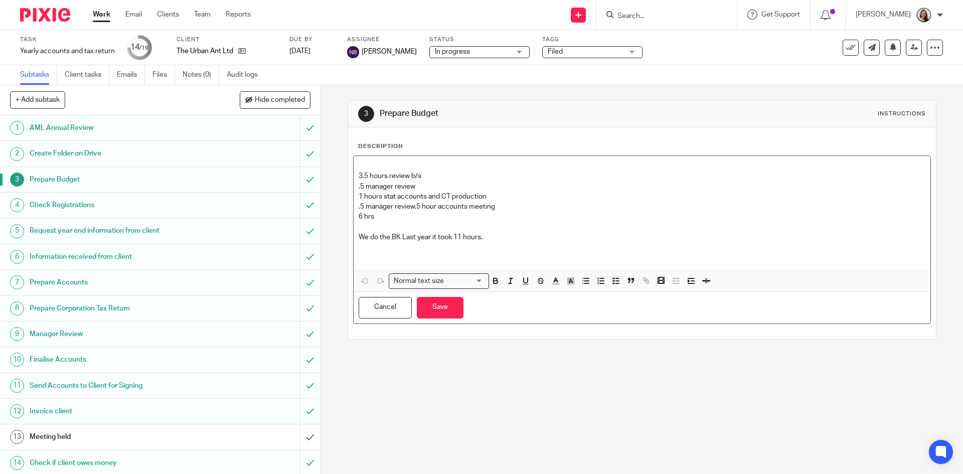
click at [499, 237] on p "We do the BK Last year it took 11 hours." at bounding box center [642, 237] width 566 height 10
drag, startPoint x: 392, startPoint y: 214, endPoint x: 329, endPoint y: 161, distance: 81.5
click at [329, 161] on div "3 Prepare Budget Instructions Description 3.5 hours review b/s .5 manager revie…" at bounding box center [642, 279] width 642 height 389
copy div "3.5 hours review b/s .5 manager review 1 hours stat accounts and CT production …"
click at [402, 215] on p "6 hrs" at bounding box center [642, 217] width 566 height 10
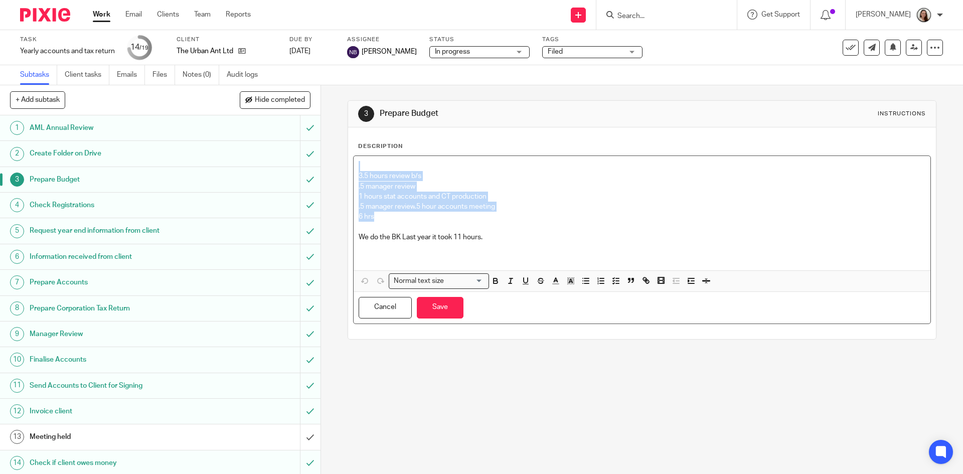
drag, startPoint x: 383, startPoint y: 217, endPoint x: 341, endPoint y: 162, distance: 69.7
click at [341, 162] on div "3 Prepare Budget Instructions Description 3.5 hours review b/s .5 manager revie…" at bounding box center [642, 279] width 642 height 389
copy div "3.5 hours review b/s .5 manager review 1 hours stat accounts and CT production …"
click at [448, 308] on button "Save" at bounding box center [440, 308] width 47 height 22
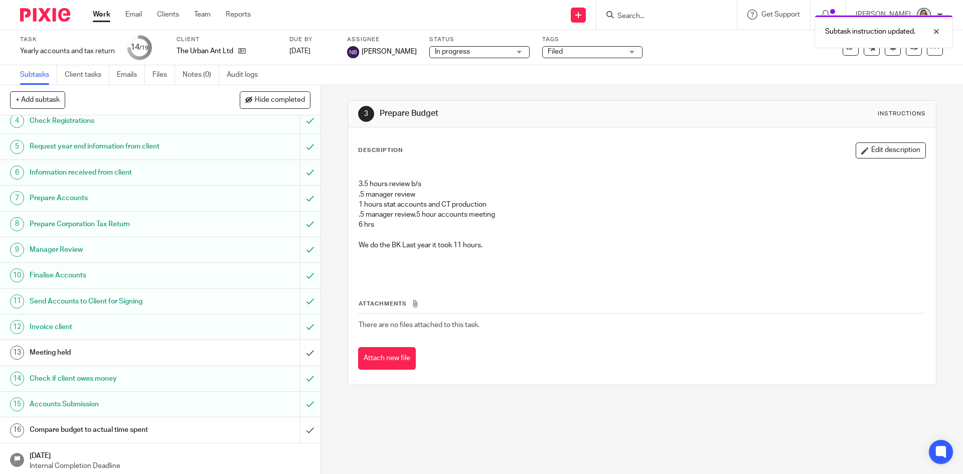
scroll to position [138, 0]
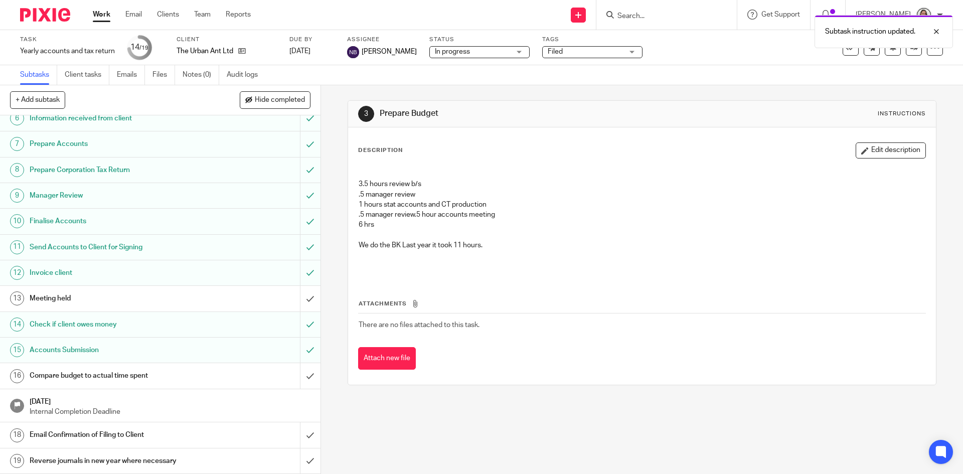
click at [71, 377] on h1 "Compare budget to actual time spent" at bounding box center [117, 375] width 174 height 15
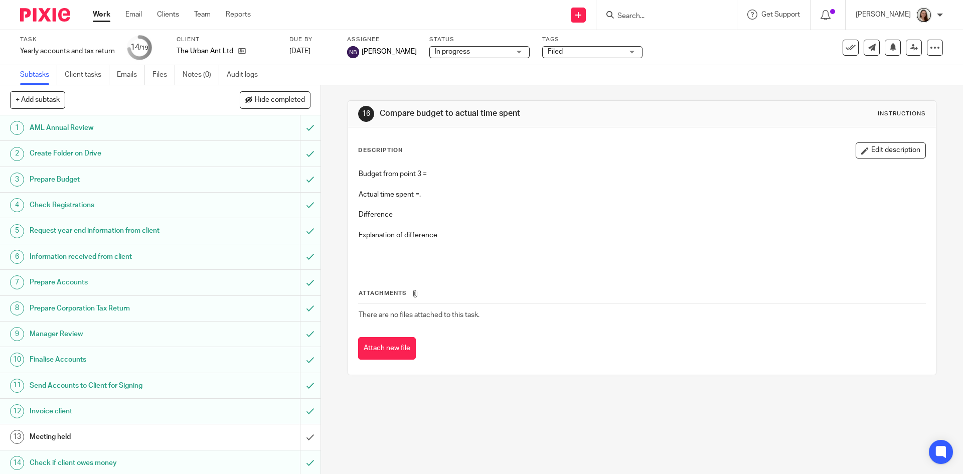
drag, startPoint x: 884, startPoint y: 140, endPoint x: 704, endPoint y: 191, distance: 186.9
click at [883, 143] on div "Description Edit description Budget from point 3 = Actual time spent =. Differe…" at bounding box center [641, 250] width 587 height 247
drag, startPoint x: 902, startPoint y: 152, endPoint x: 879, endPoint y: 151, distance: 23.6
click at [902, 151] on button "Edit description" at bounding box center [891, 150] width 70 height 16
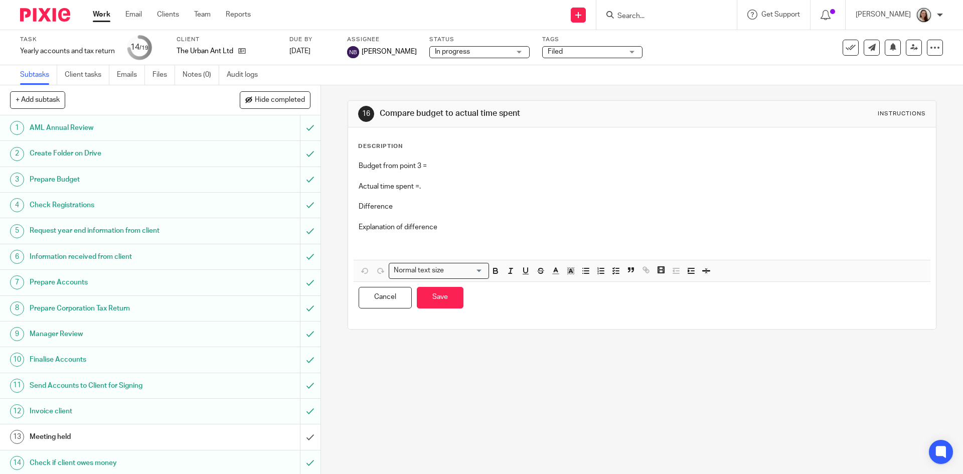
click at [478, 173] on p at bounding box center [642, 176] width 566 height 10
click at [475, 161] on p "Budget from point 3 =" at bounding box center [642, 166] width 566 height 10
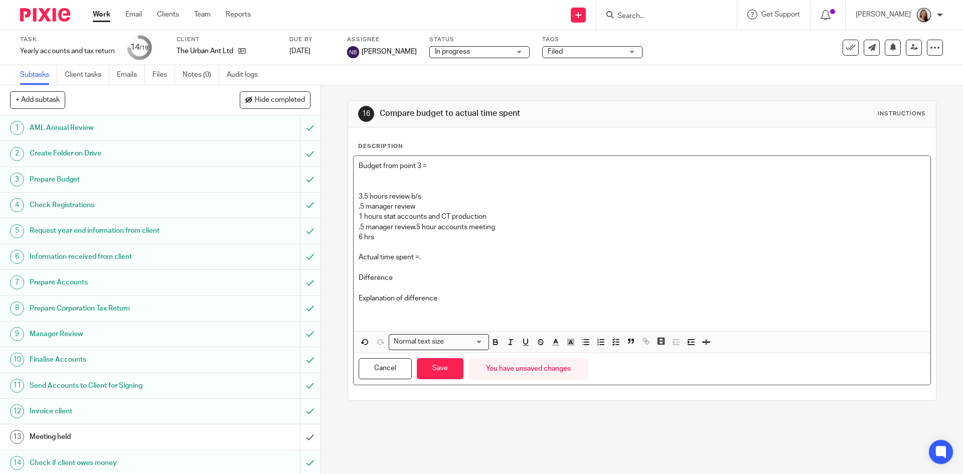
drag, startPoint x: 390, startPoint y: 190, endPoint x: 395, endPoint y: 193, distance: 5.2
click at [390, 190] on p "3.5 hours review b/s .5 manager review 1 hours stat accounts and CT production …" at bounding box center [642, 207] width 566 height 51
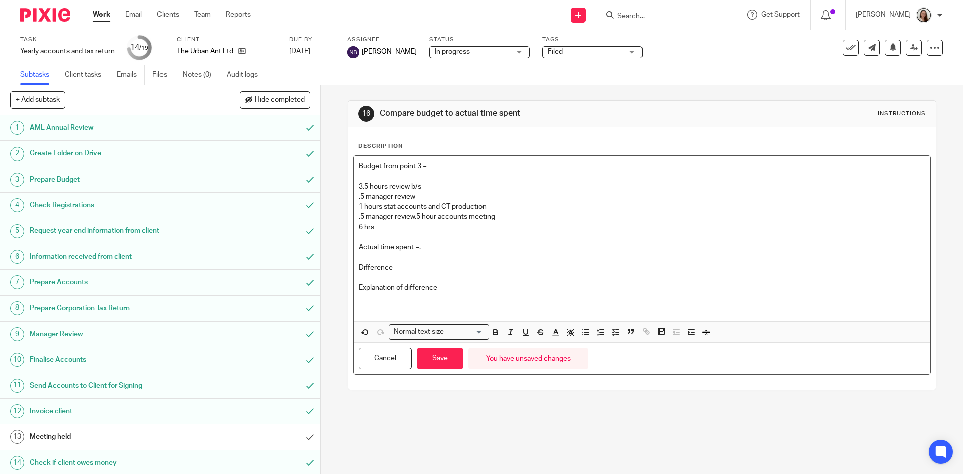
click at [392, 231] on p "6 hrs" at bounding box center [642, 227] width 566 height 10
click at [443, 246] on p "Actual time spent =." at bounding box center [642, 247] width 566 height 10
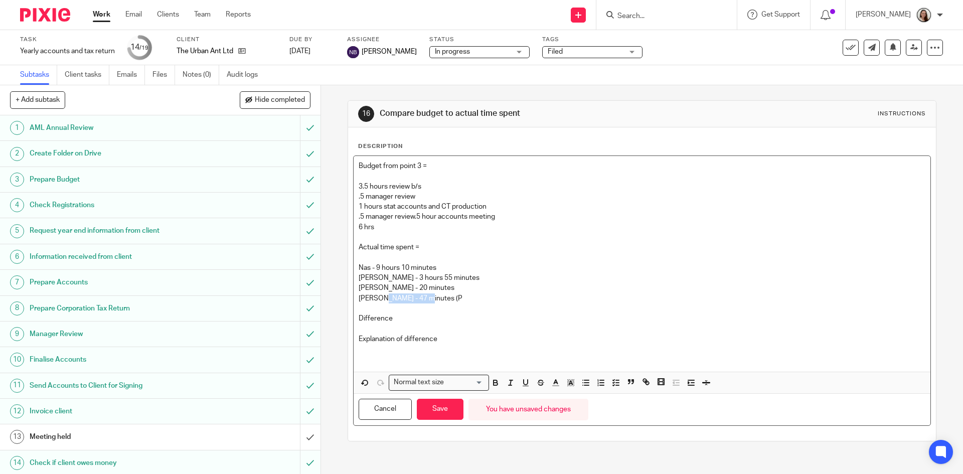
drag, startPoint x: 421, startPoint y: 301, endPoint x: 376, endPoint y: 299, distance: 45.2
click at [376, 299] on p "Lory - 47 minutes (P" at bounding box center [642, 298] width 566 height 10
click at [401, 249] on p "Actual time spent =" at bounding box center [642, 247] width 566 height 10
click at [388, 259] on p at bounding box center [642, 257] width 566 height 10
drag, startPoint x: 464, startPoint y: 256, endPoint x: 313, endPoint y: 261, distance: 151.0
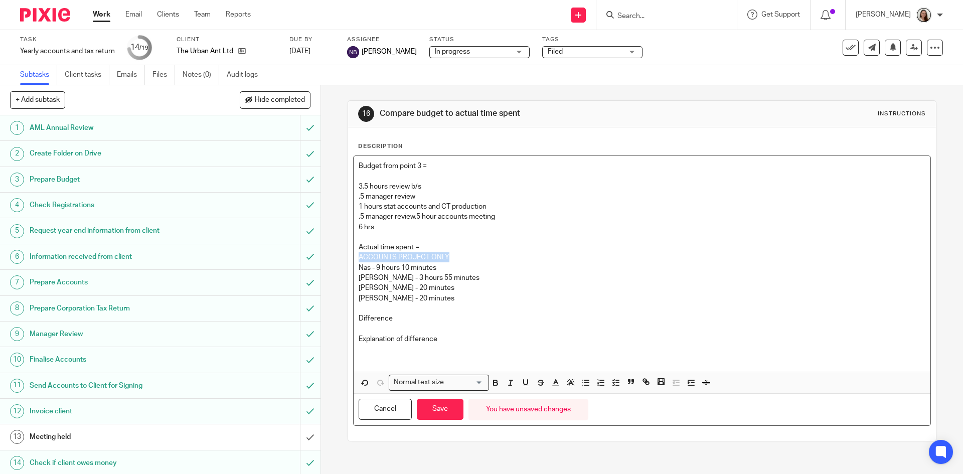
click at [313, 261] on div "+ Add subtask Hide completed Cancel + Add 1 AML Annual Review 2 Create Folder o…" at bounding box center [481, 279] width 963 height 389
drag, startPoint x: 418, startPoint y: 267, endPoint x: 450, endPoint y: 267, distance: 32.1
click at [419, 267] on p "Nas - 9 hours 10 minutes" at bounding box center [642, 268] width 566 height 10
click at [453, 265] on p "Nas - 9 hours 10 minutes" at bounding box center [642, 268] width 566 height 10
drag, startPoint x: 439, startPoint y: 266, endPoint x: 375, endPoint y: 267, distance: 63.7
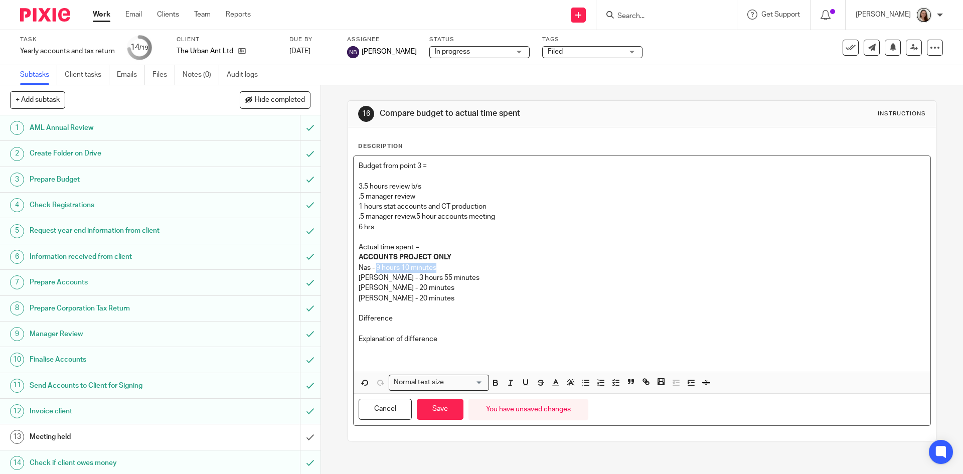
click at [375, 267] on p "Nas - 9 hours 10 minutes" at bounding box center [642, 268] width 566 height 10
drag, startPoint x: 408, startPoint y: 276, endPoint x: 401, endPoint y: 275, distance: 7.6
click at [401, 275] on p "Erik - 3 hours 55 minutes" at bounding box center [642, 278] width 566 height 10
drag, startPoint x: 425, startPoint y: 287, endPoint x: 331, endPoint y: 285, distance: 93.3
click at [331, 285] on div "16 Compare budget to actual time spent Instructions Description Budget from poi…" at bounding box center [642, 279] width 642 height 389
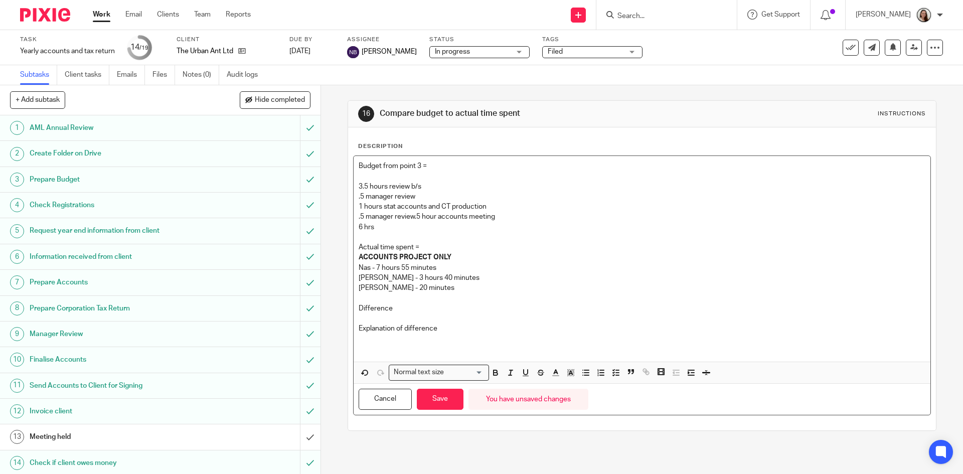
click at [418, 290] on p "Lory - 20 minutes" at bounding box center [642, 288] width 566 height 10
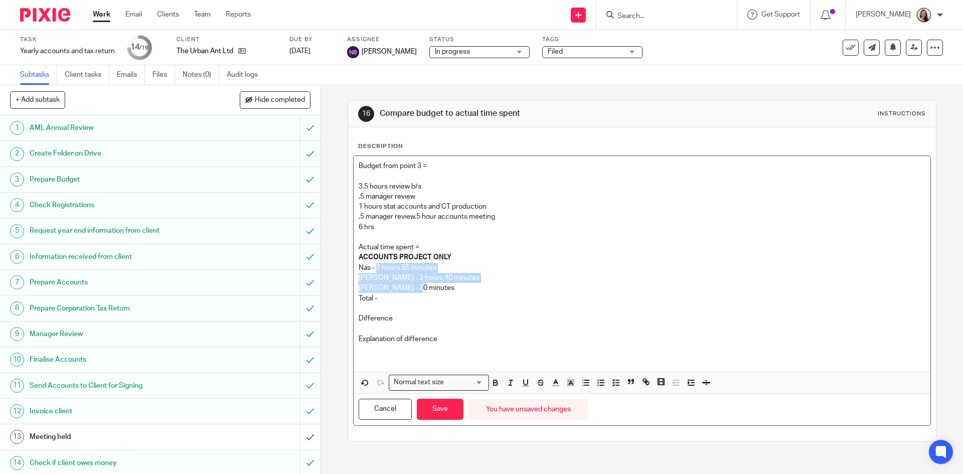
drag, startPoint x: 374, startPoint y: 269, endPoint x: 447, endPoint y: 291, distance: 76.0
click at [447, 291] on div "Budget from point 3 = 3.5 hours review b/s .5 manager review 1 hours stat accou…" at bounding box center [642, 264] width 576 height 216
click at [400, 298] on p "Total -" at bounding box center [642, 298] width 566 height 10
click at [400, 296] on p "Total -" at bounding box center [642, 298] width 566 height 10
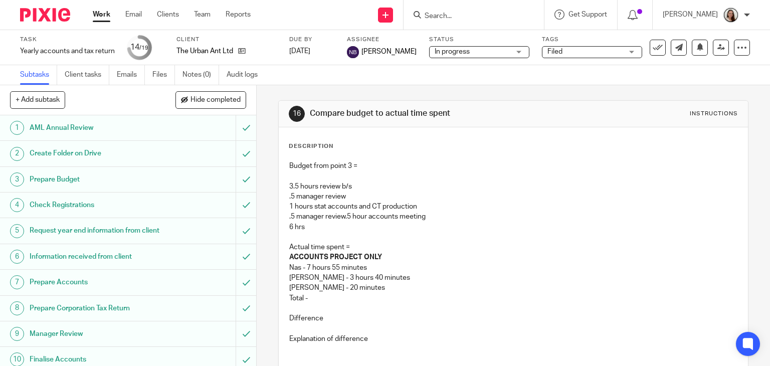
click at [313, 295] on p "Total -" at bounding box center [513, 298] width 449 height 10
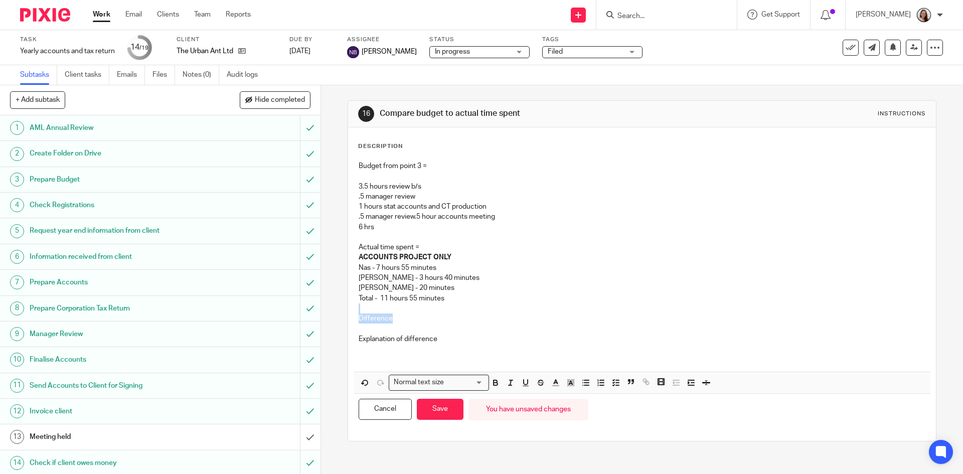
click at [400, 313] on div "Budget from point 3 = 3.5 hours review b/s .5 manager review 1 hours stat accou…" at bounding box center [642, 264] width 576 height 216
click at [408, 324] on p at bounding box center [642, 328] width 566 height 10
click at [412, 319] on p "Difference" at bounding box center [642, 318] width 566 height 10
click at [446, 339] on p "Explanation of difference" at bounding box center [642, 339] width 566 height 10
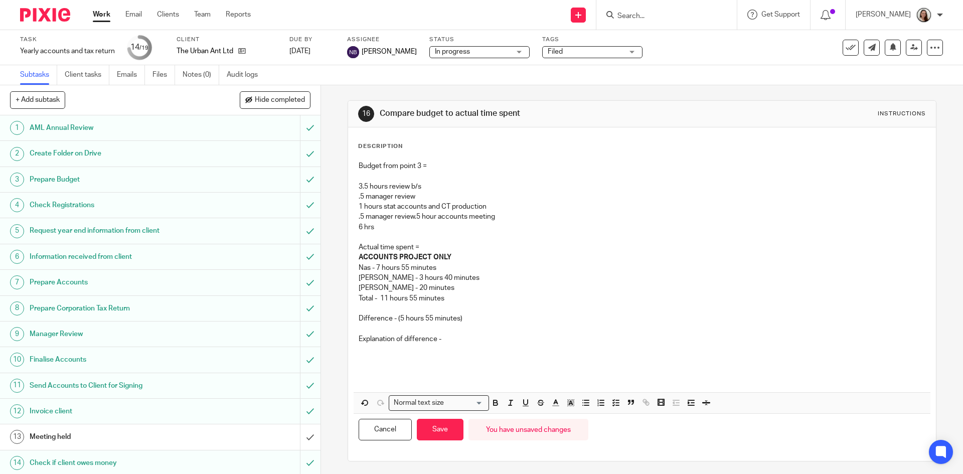
click at [403, 354] on p at bounding box center [642, 349] width 566 height 10
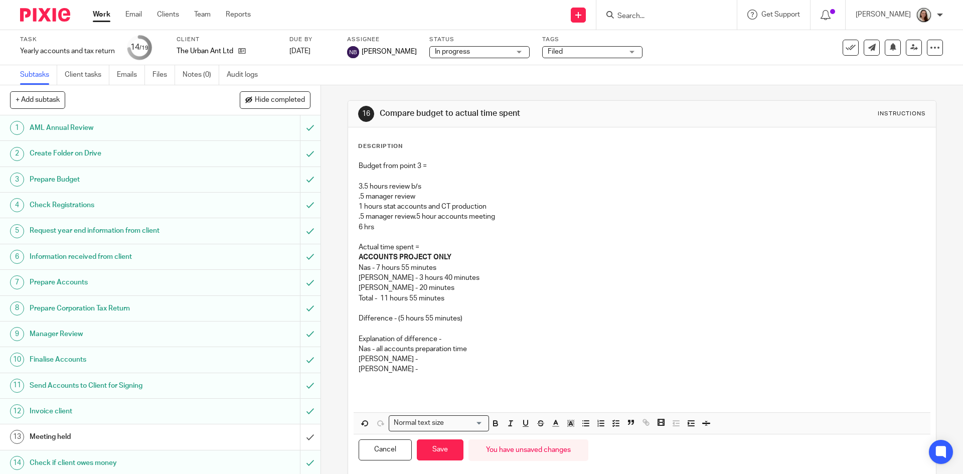
click at [401, 359] on p "Erik -" at bounding box center [642, 359] width 566 height 10
click at [406, 368] on p "Lory -" at bounding box center [642, 369] width 566 height 10
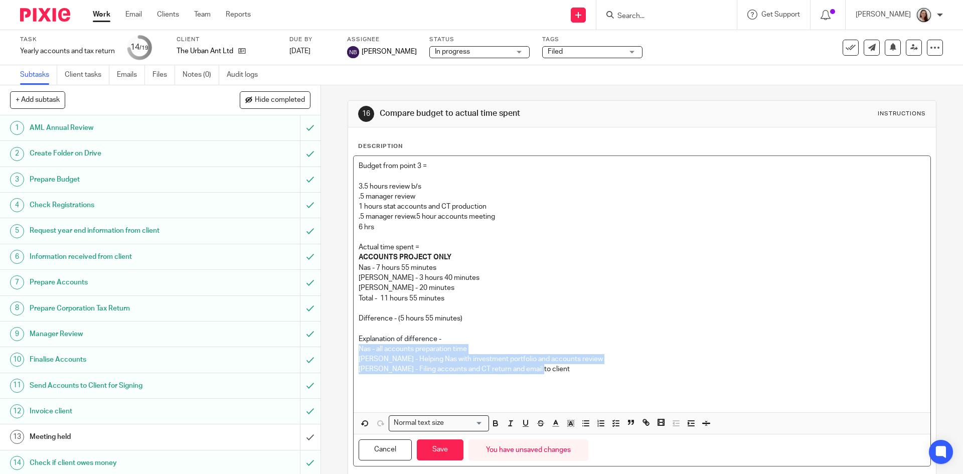
drag, startPoint x: 531, startPoint y: 371, endPoint x: 331, endPoint y: 353, distance: 200.4
click at [331, 353] on div "16 Compare budget to actual time spent Instructions Description Budget from poi…" at bounding box center [642, 279] width 642 height 389
click at [534, 364] on p "Erik - Helping Nas with investment portfolio and accounts review" at bounding box center [642, 359] width 566 height 10
click at [548, 365] on p "Lory - Filing accounts and CT return and email to client" at bounding box center [642, 369] width 566 height 10
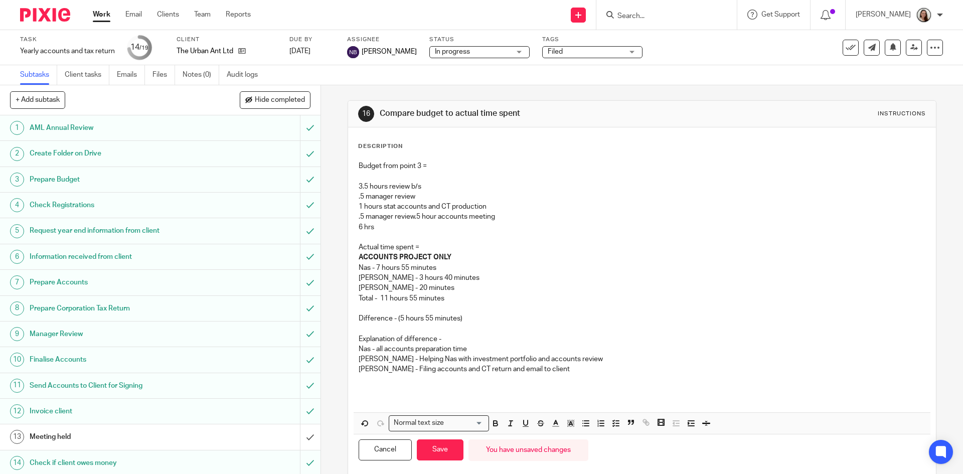
drag, startPoint x: 439, startPoint y: 449, endPoint x: 243, endPoint y: 404, distance: 200.7
click at [438, 449] on button "Save" at bounding box center [440, 450] width 47 height 22
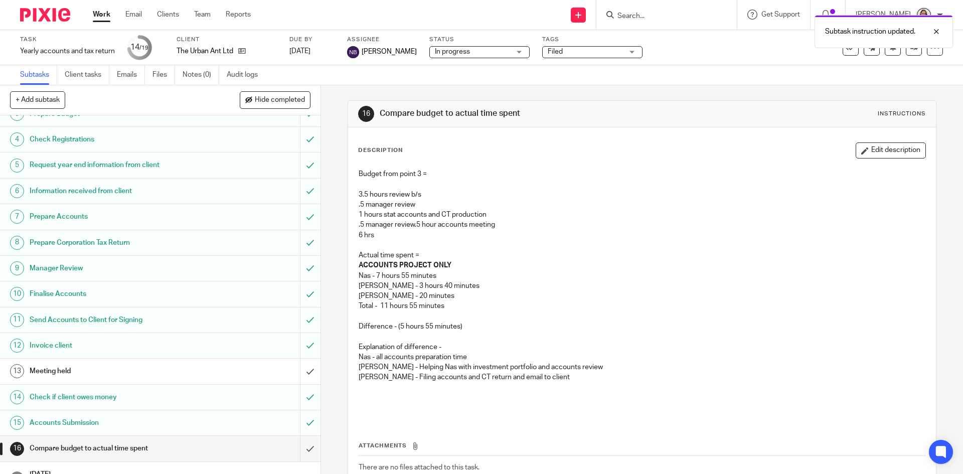
scroll to position [138, 0]
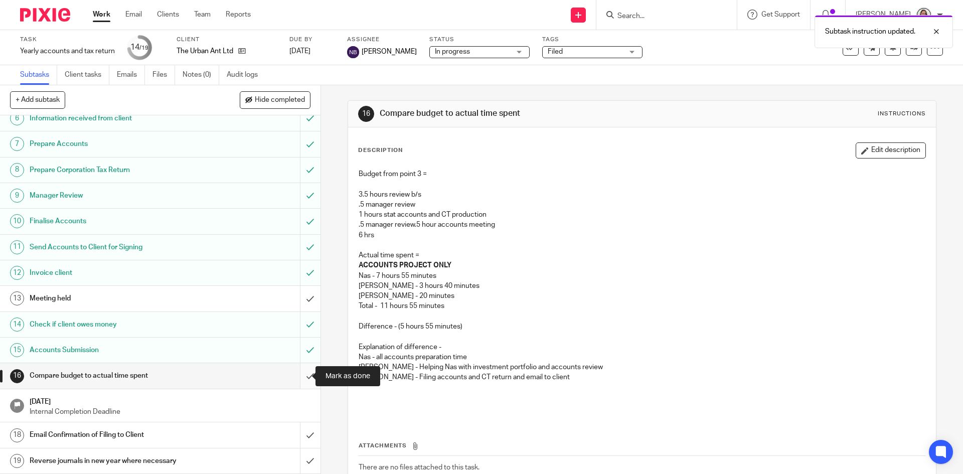
drag, startPoint x: 299, startPoint y: 377, endPoint x: 294, endPoint y: 379, distance: 5.2
click at [300, 377] on input "submit" at bounding box center [160, 375] width 320 height 25
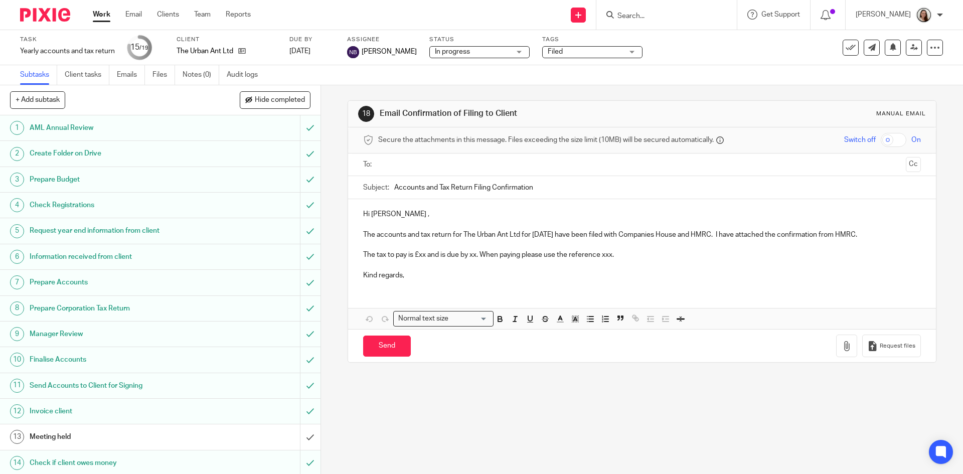
scroll to position [138, 0]
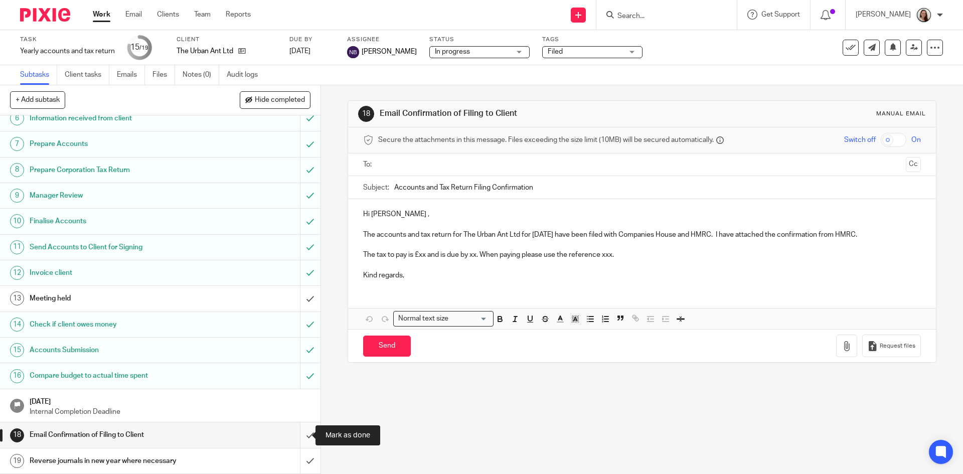
click at [298, 436] on input "submit" at bounding box center [160, 434] width 320 height 25
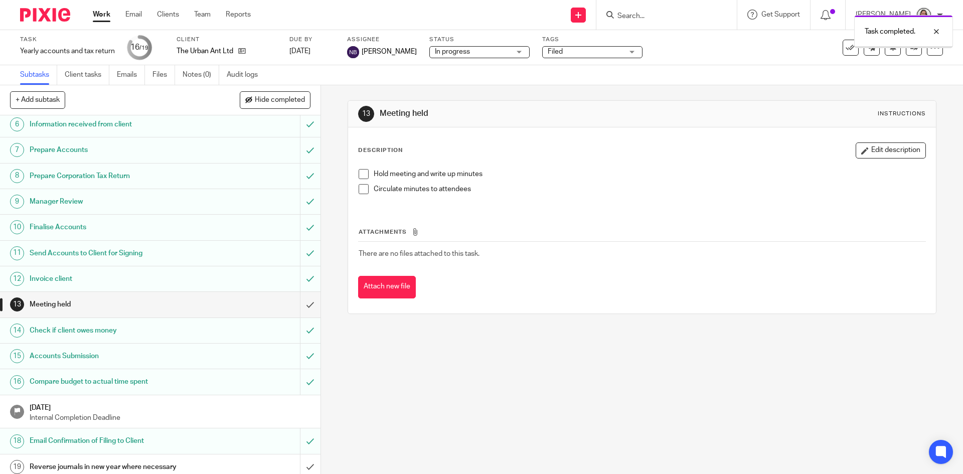
scroll to position [138, 0]
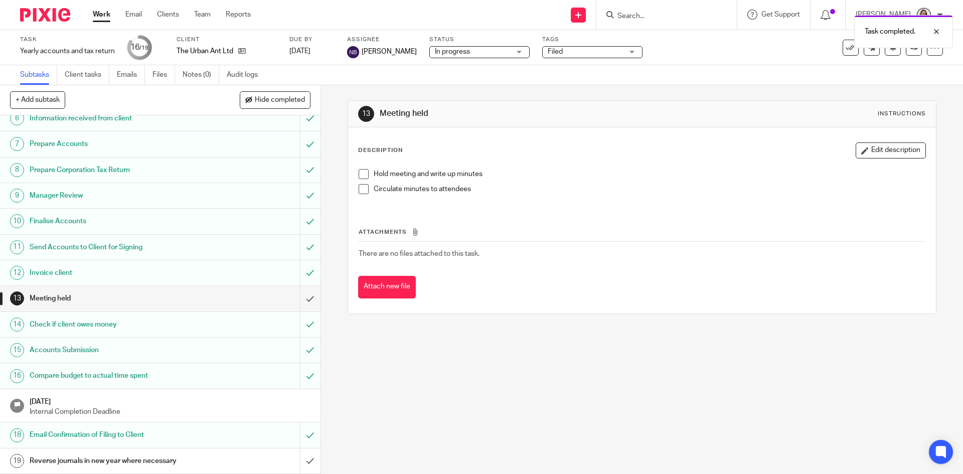
click at [842, 44] on div "Task completed." at bounding box center [716, 29] width 471 height 38
click at [938, 33] on div at bounding box center [928, 32] width 27 height 12
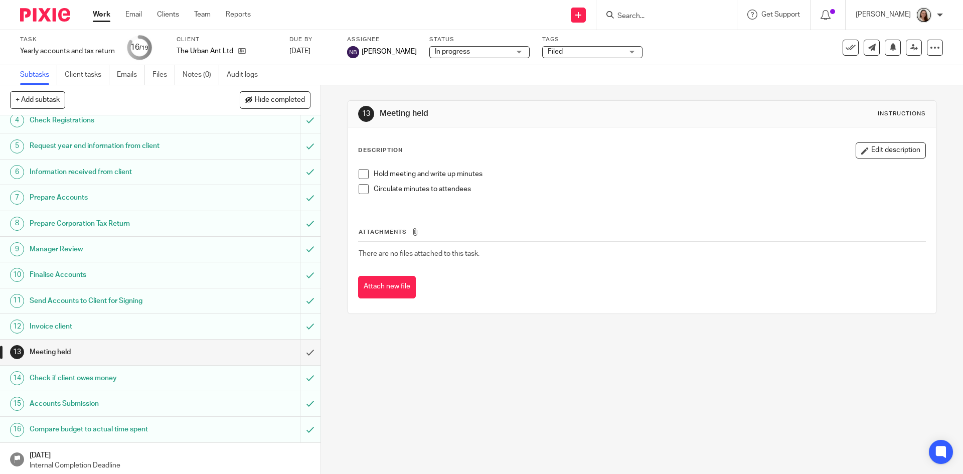
scroll to position [0, 0]
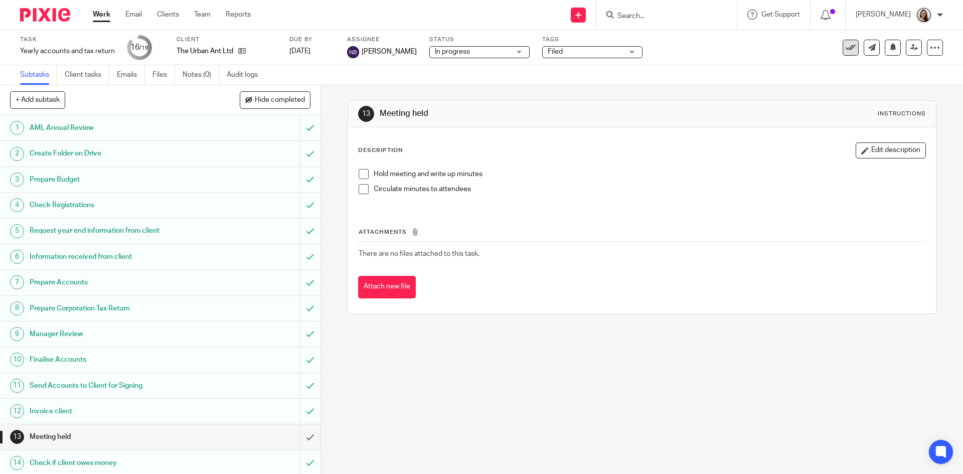
click at [847, 44] on icon at bounding box center [850, 48] width 10 height 10
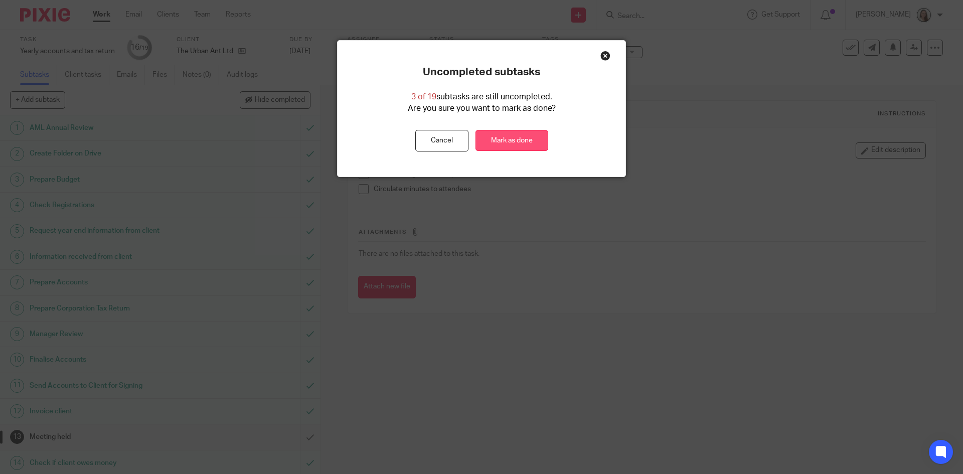
click at [500, 141] on link "Mark as done" at bounding box center [511, 141] width 73 height 22
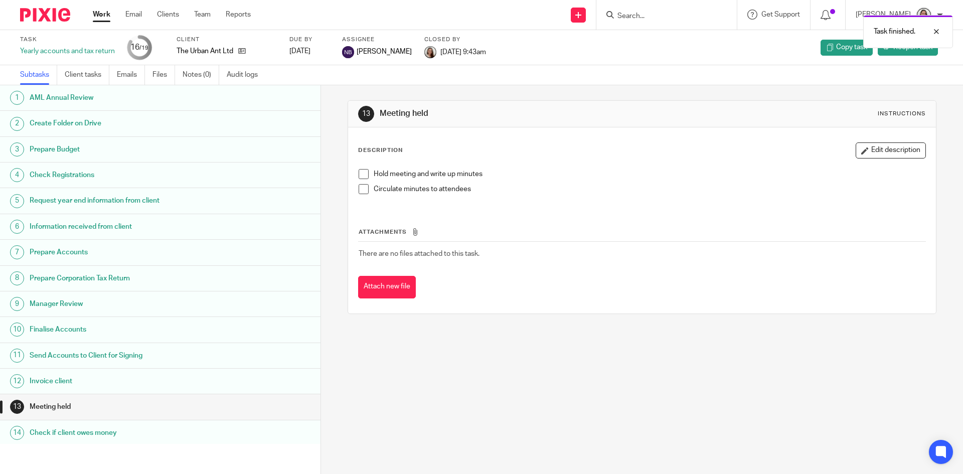
click at [100, 14] on link "Work" at bounding box center [102, 15] width 18 height 10
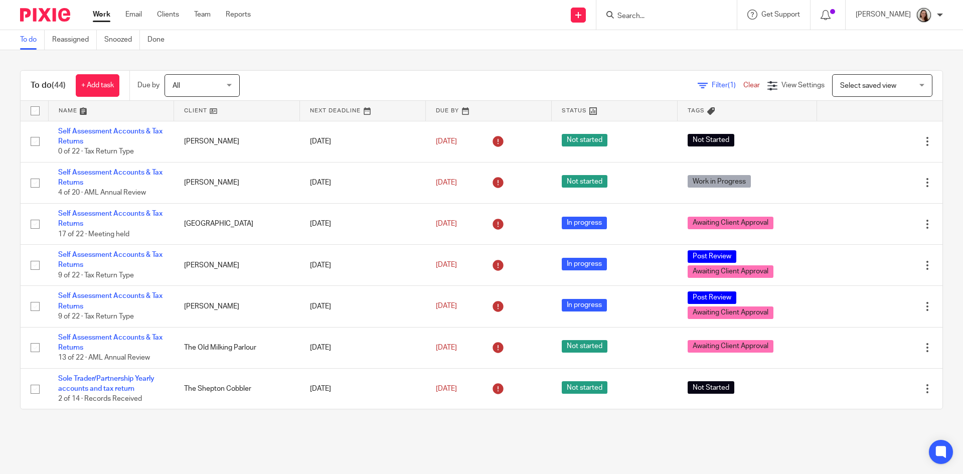
click at [688, 19] on input "Search" at bounding box center [661, 16] width 90 height 9
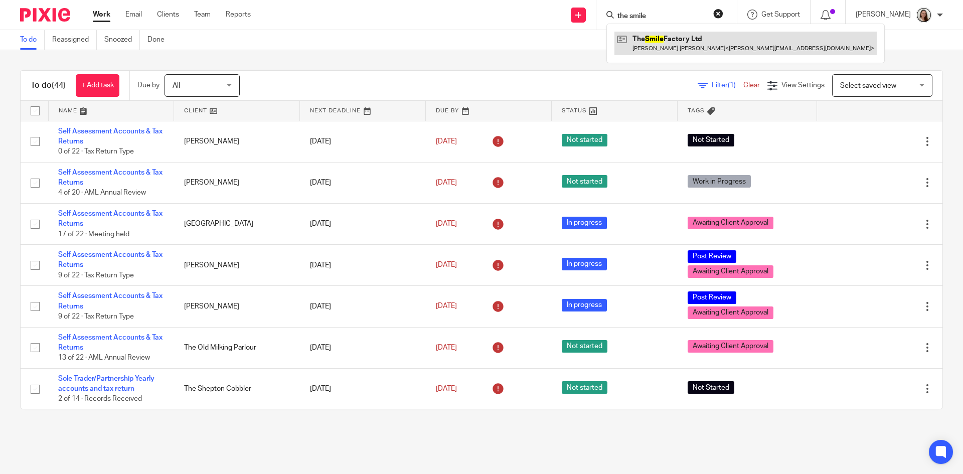
type input "the smile"
click at [670, 50] on link at bounding box center [745, 43] width 262 height 23
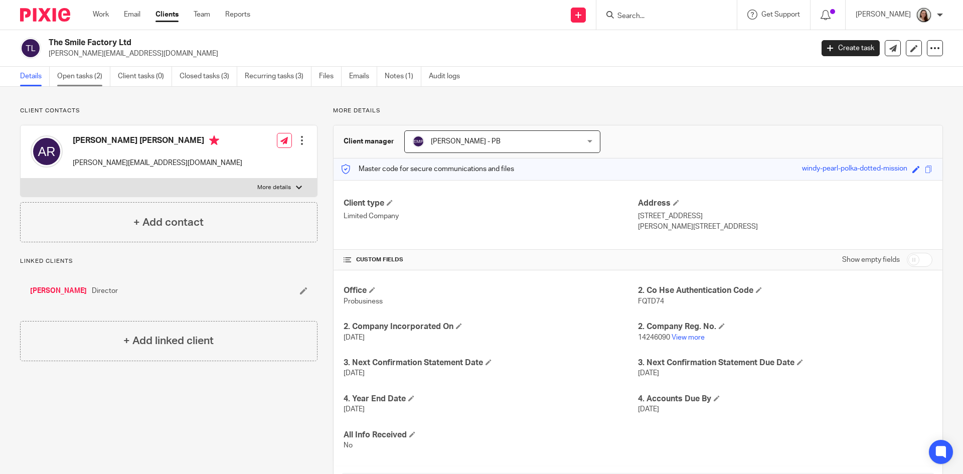
click at [78, 78] on link "Open tasks (2)" at bounding box center [83, 77] width 53 height 20
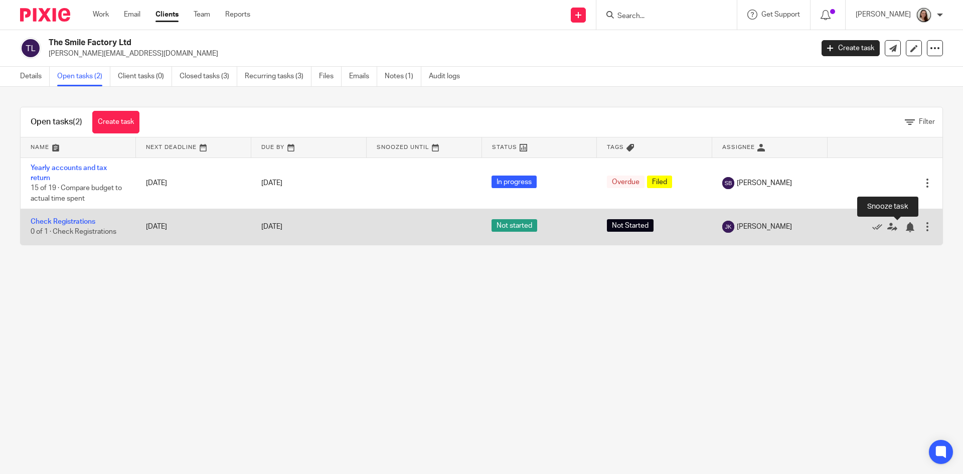
drag, startPoint x: 24, startPoint y: 122, endPoint x: 887, endPoint y: 243, distance: 872.0
click at [887, 243] on div "Open tasks (2) Create task Filter Name Next Deadline Due By Snoozed Until Statu…" at bounding box center [481, 176] width 923 height 138
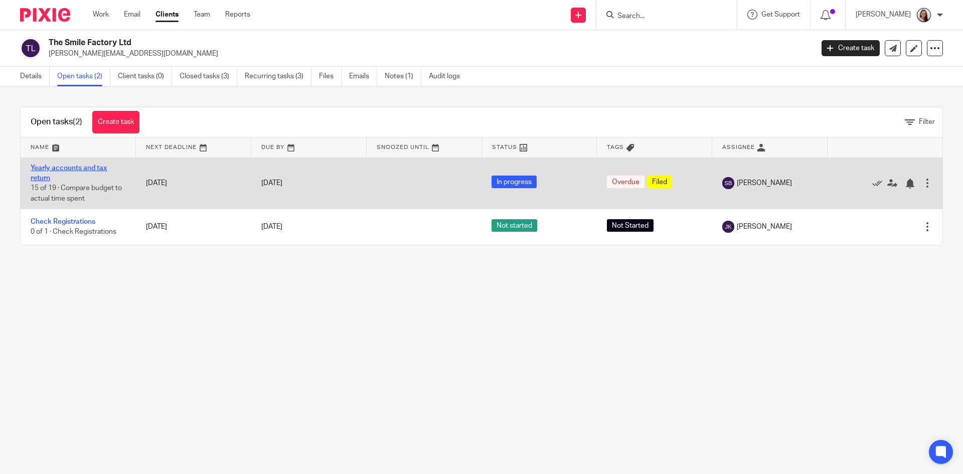
click at [87, 167] on link "Yearly accounts and tax return" at bounding box center [69, 172] width 76 height 17
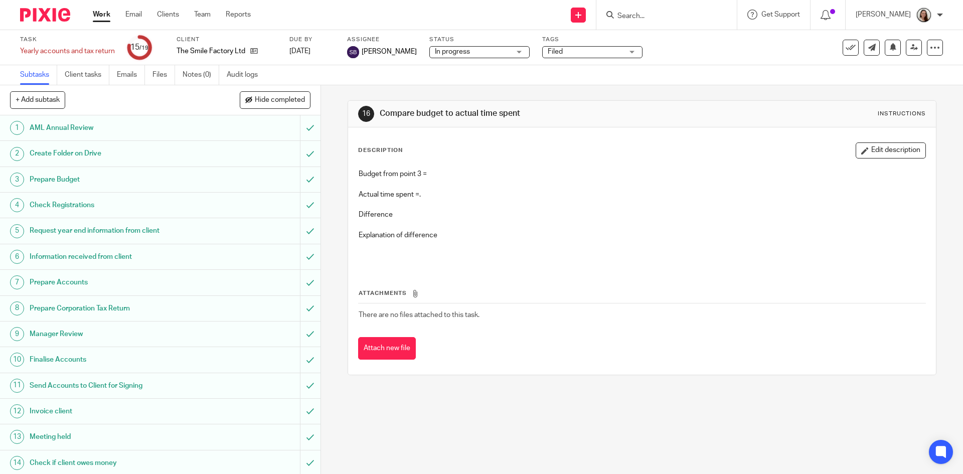
click at [63, 184] on h1 "Prepare Budget" at bounding box center [117, 179] width 174 height 15
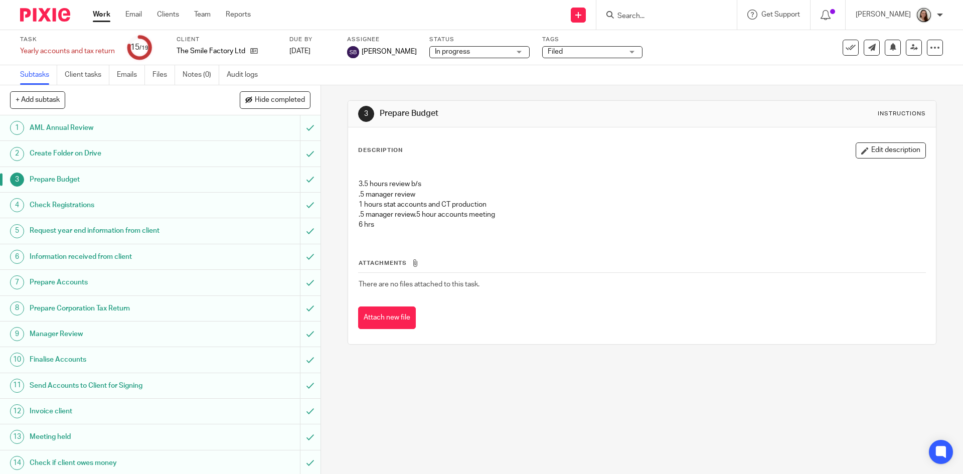
click at [889, 151] on button "Edit description" at bounding box center [891, 150] width 70 height 16
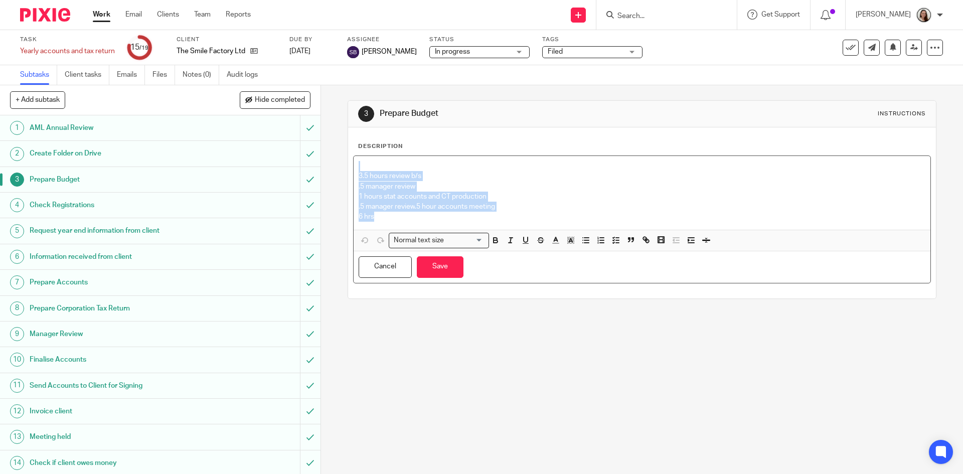
drag, startPoint x: 393, startPoint y: 215, endPoint x: 286, endPoint y: 151, distance: 123.9
click at [286, 151] on div "+ Add subtask Hide completed Cancel + Add 1 AML Annual Review 2 Create Folder o…" at bounding box center [481, 279] width 963 height 389
copy div "3.5 hours review b/s .5 manager review 1 hours stat accounts and CT production …"
drag, startPoint x: 457, startPoint y: 269, endPoint x: 257, endPoint y: 347, distance: 214.5
click at [456, 269] on button "Save" at bounding box center [440, 267] width 47 height 22
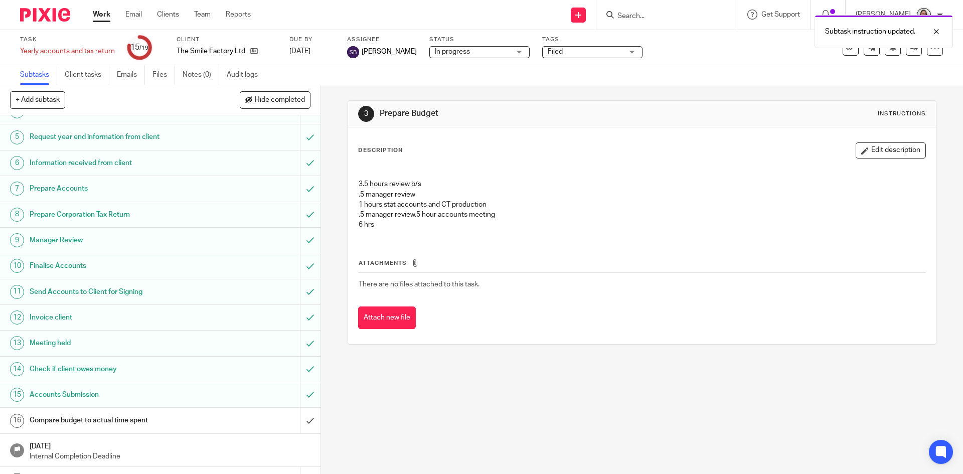
scroll to position [138, 0]
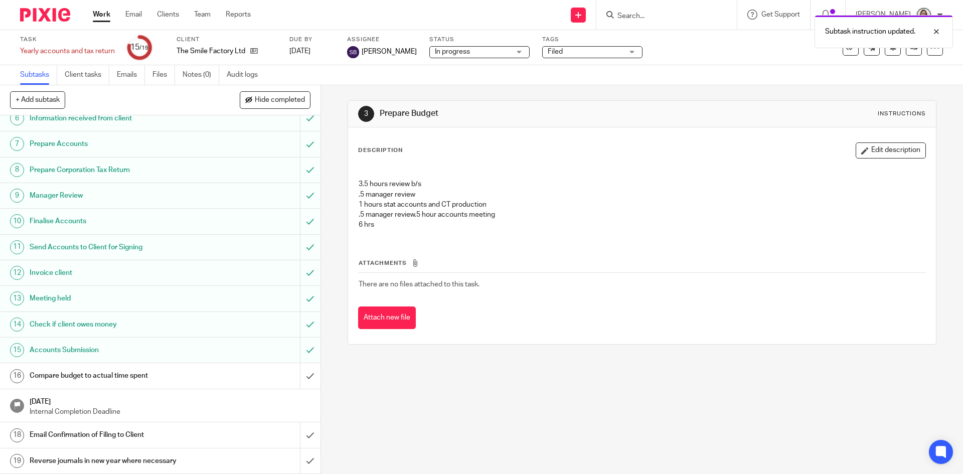
click at [60, 375] on h1 "Compare budget to actual time spent" at bounding box center [117, 375] width 174 height 15
click at [67, 380] on h1 "Compare budget to actual time spent" at bounding box center [117, 375] width 174 height 15
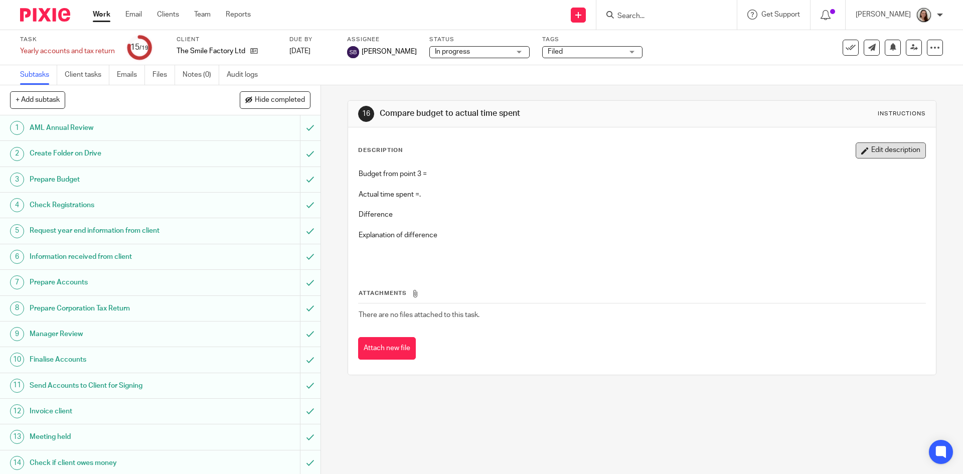
click at [861, 156] on button "Edit description" at bounding box center [891, 150] width 70 height 16
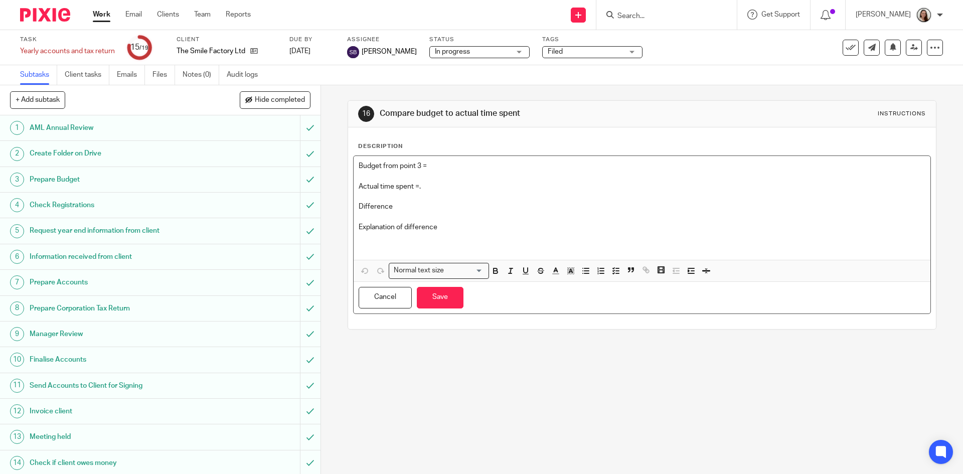
click at [469, 164] on p "Budget from point 3 =" at bounding box center [642, 166] width 566 height 10
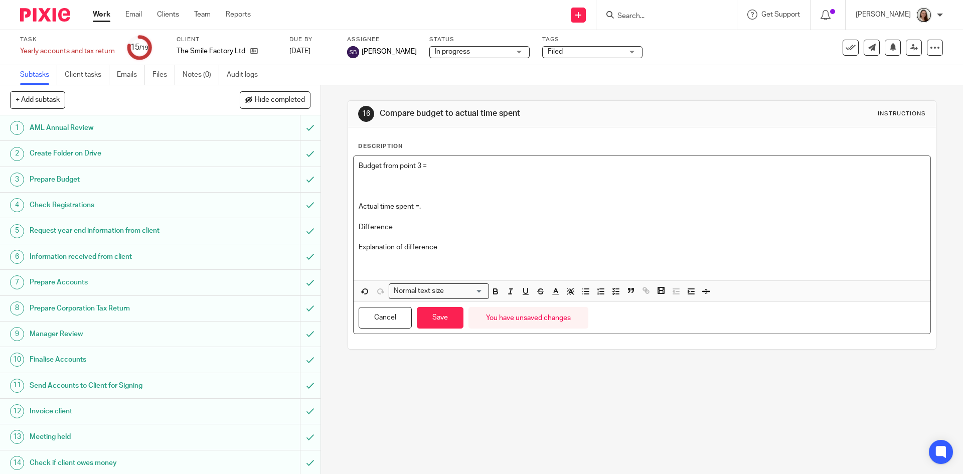
paste div
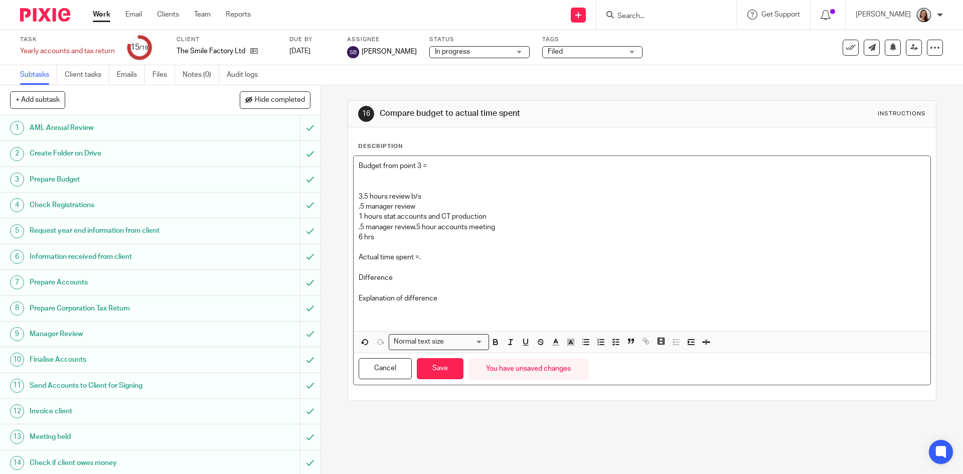
click at [394, 179] on p at bounding box center [642, 176] width 566 height 10
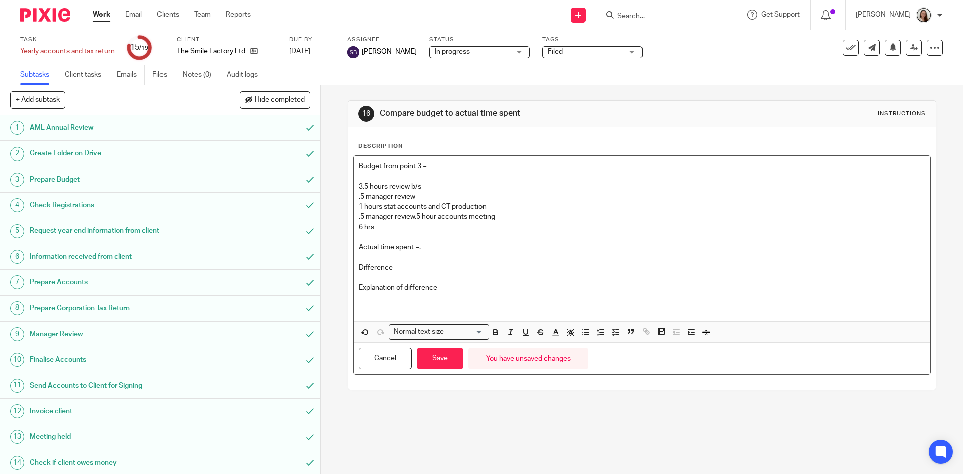
click at [407, 225] on p "6 hrs" at bounding box center [642, 227] width 566 height 10
click at [433, 248] on p "Actual time spent =." at bounding box center [642, 247] width 566 height 10
click at [407, 268] on p "Difference" at bounding box center [642, 268] width 566 height 10
drag, startPoint x: 431, startPoint y: 244, endPoint x: 429, endPoint y: 249, distance: 5.7
click at [431, 243] on p "Actual time spent =" at bounding box center [642, 247] width 566 height 10
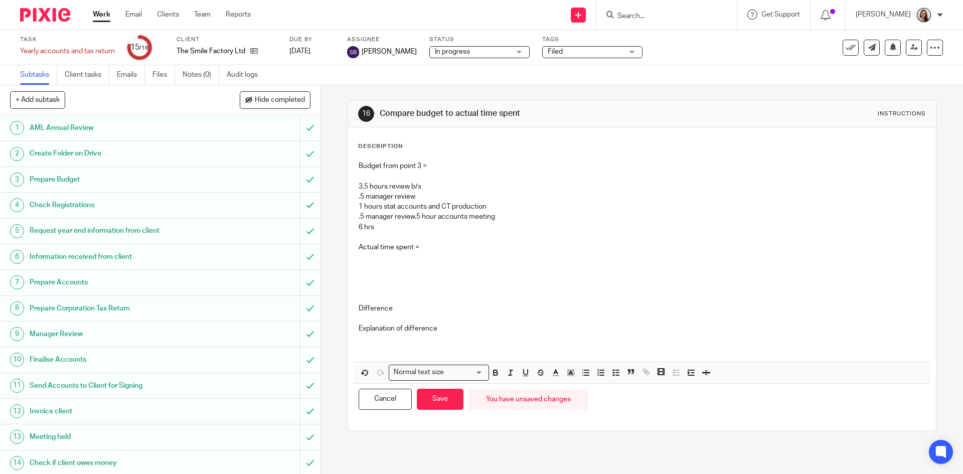
click at [394, 248] on p "Actual time spent =" at bounding box center [642, 247] width 566 height 10
click at [420, 251] on p "Actual time spent =" at bounding box center [642, 247] width 566 height 10
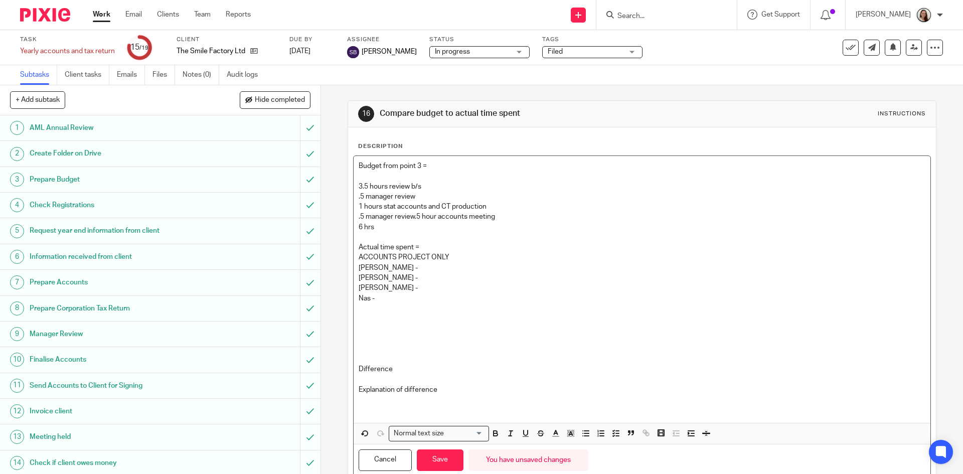
drag, startPoint x: 378, startPoint y: 268, endPoint x: 393, endPoint y: 293, distance: 29.7
click at [378, 267] on p "[PERSON_NAME] -" at bounding box center [642, 268] width 566 height 10
click at [393, 277] on p "[PERSON_NAME] -" at bounding box center [642, 278] width 566 height 10
click at [401, 284] on p "[PERSON_NAME] -" at bounding box center [642, 288] width 566 height 10
click at [386, 295] on p "Nas -" at bounding box center [642, 298] width 566 height 10
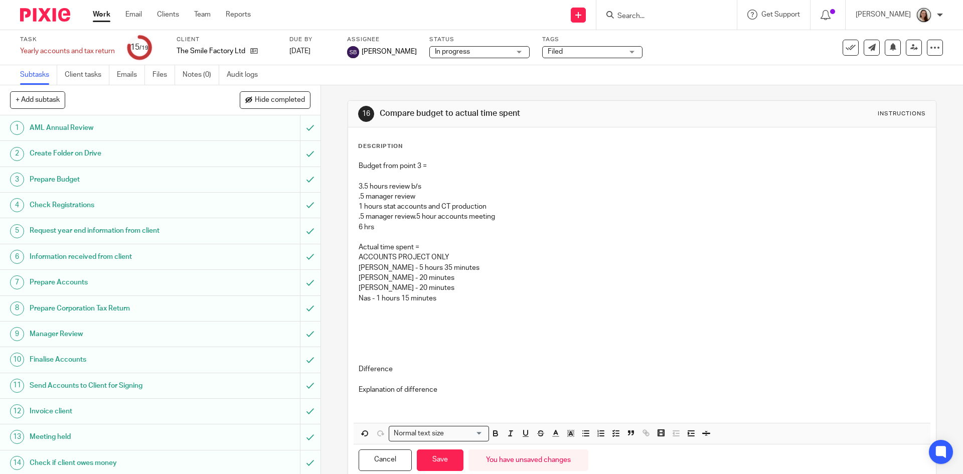
click at [373, 334] on p at bounding box center [642, 339] width 566 height 10
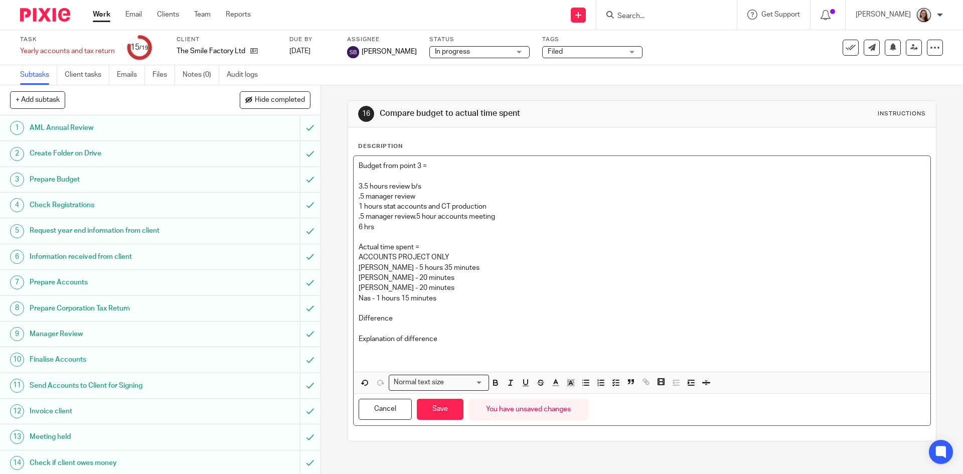
click at [402, 320] on p "Difference" at bounding box center [642, 318] width 566 height 10
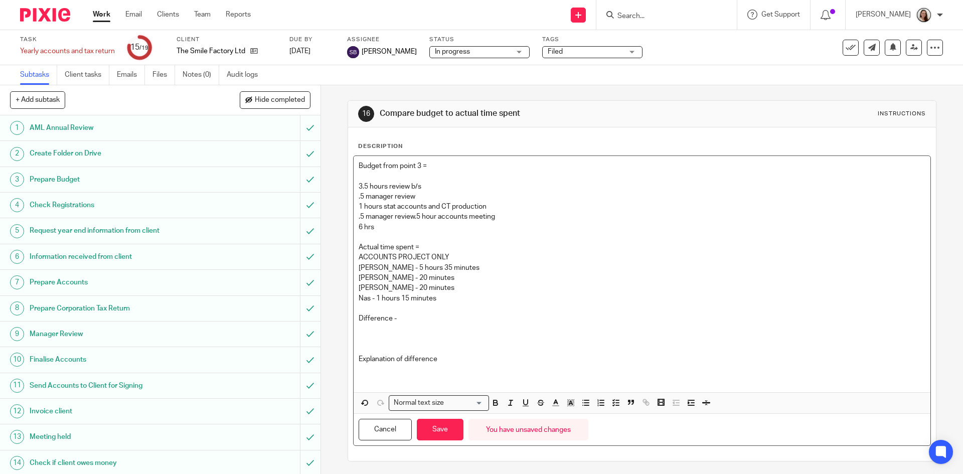
click at [366, 327] on p at bounding box center [642, 328] width 566 height 10
click at [376, 343] on p at bounding box center [642, 339] width 566 height 10
drag, startPoint x: 533, startPoint y: 321, endPoint x: 531, endPoint y: 327, distance: 6.3
click at [532, 320] on p "Difference -" at bounding box center [642, 318] width 566 height 10
drag, startPoint x: 530, startPoint y: 327, endPoint x: 534, endPoint y: 336, distance: 9.7
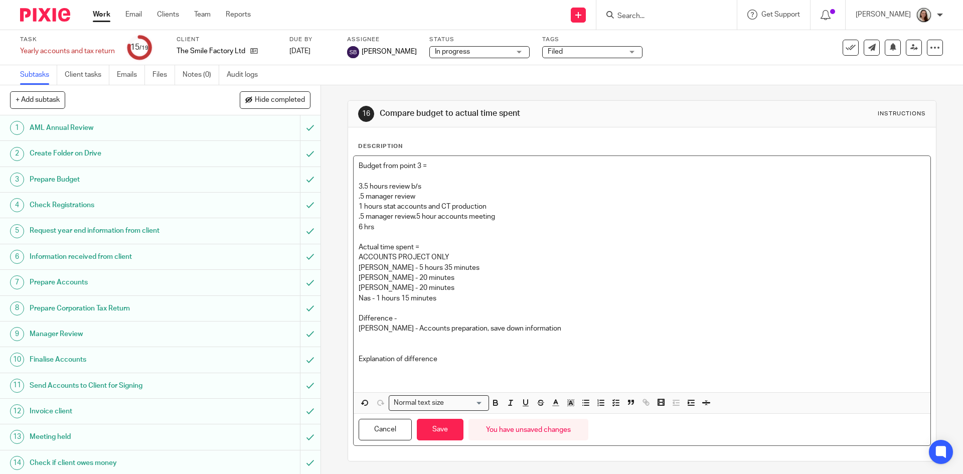
click at [530, 328] on p "Erik - Accounts preparation, save down information" at bounding box center [642, 328] width 566 height 10
click at [520, 328] on p "Erik - Accounts preparation, accounts meeting," at bounding box center [642, 328] width 566 height 10
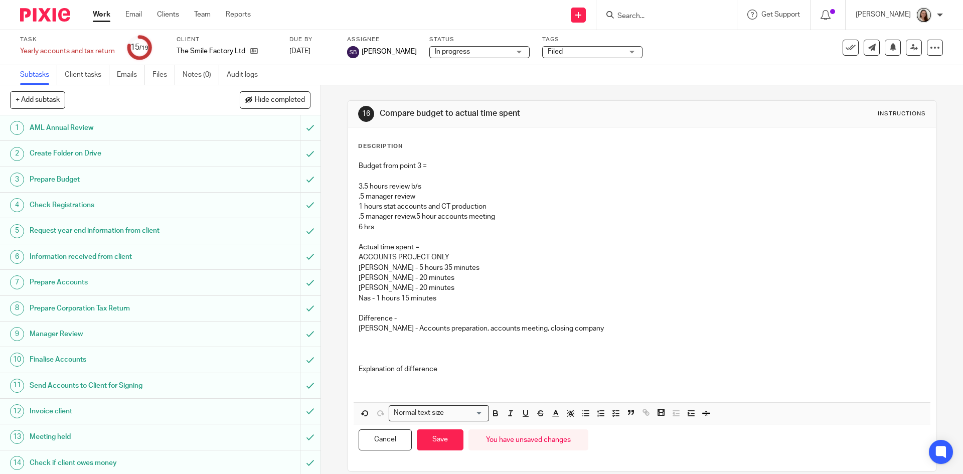
click at [372, 338] on p at bounding box center [642, 339] width 566 height 10
click at [385, 340] on p "Lory -" at bounding box center [642, 339] width 566 height 10
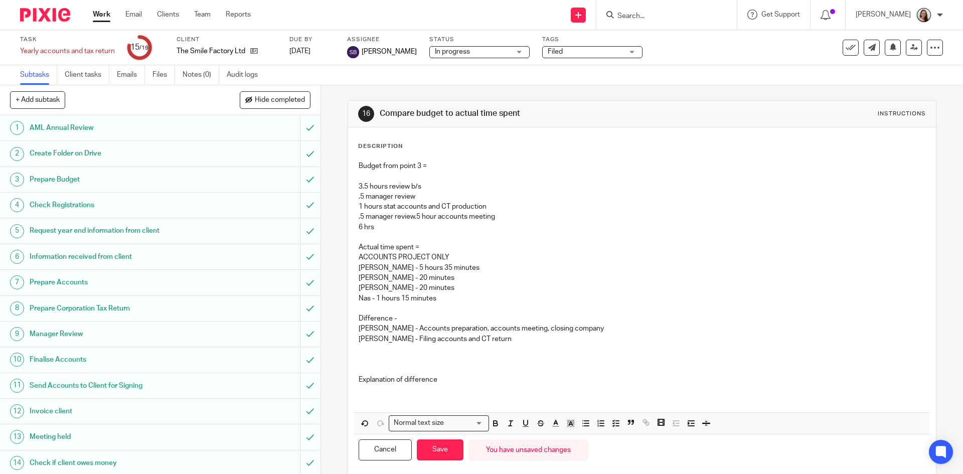
drag, startPoint x: 368, startPoint y: 354, endPoint x: 383, endPoint y: 352, distance: 15.2
click at [368, 354] on p at bounding box center [642, 349] width 566 height 10
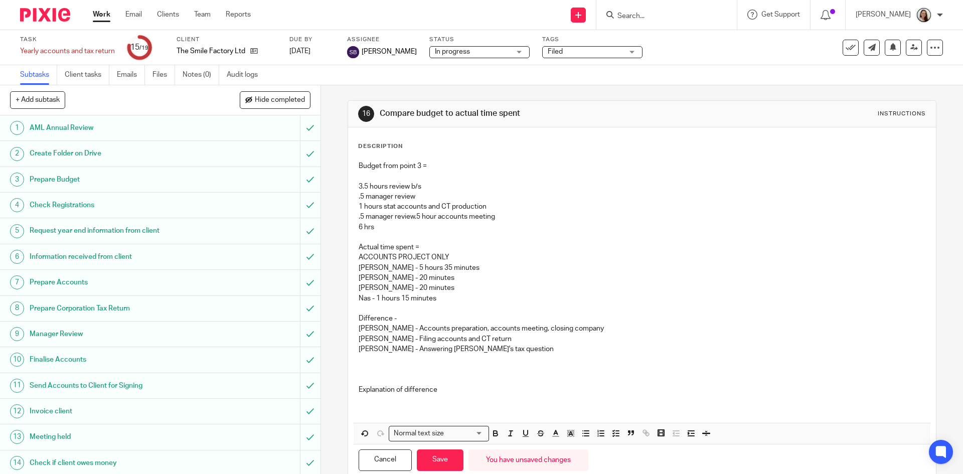
click at [382, 355] on p at bounding box center [642, 359] width 566 height 10
click at [419, 363] on p "Nas -" at bounding box center [642, 359] width 566 height 10
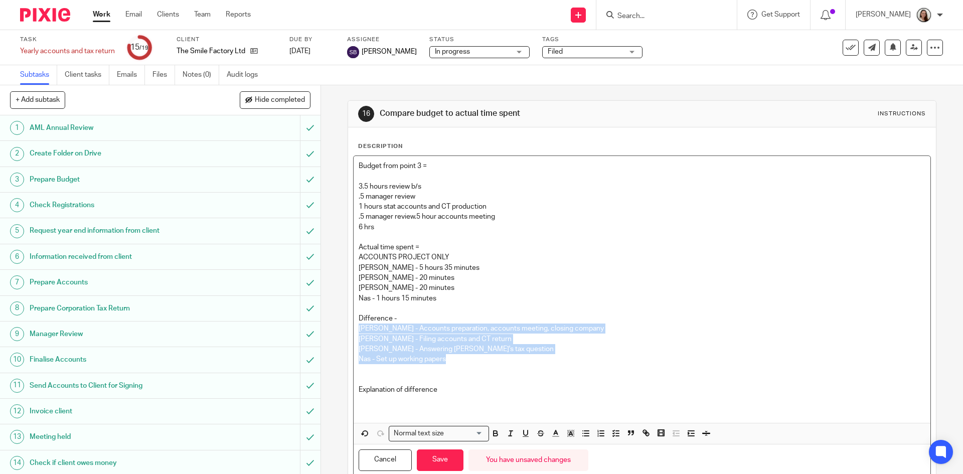
drag, startPoint x: 462, startPoint y: 357, endPoint x: 313, endPoint y: 327, distance: 152.4
click at [313, 327] on div "+ Add subtask Hide completed Cancel + Add 1 AML Annual Review 2 Create Folder o…" at bounding box center [481, 279] width 963 height 389
copy div "Erik - Accounts preparation, accounts meeting, closing company Lory - Filing ac…"
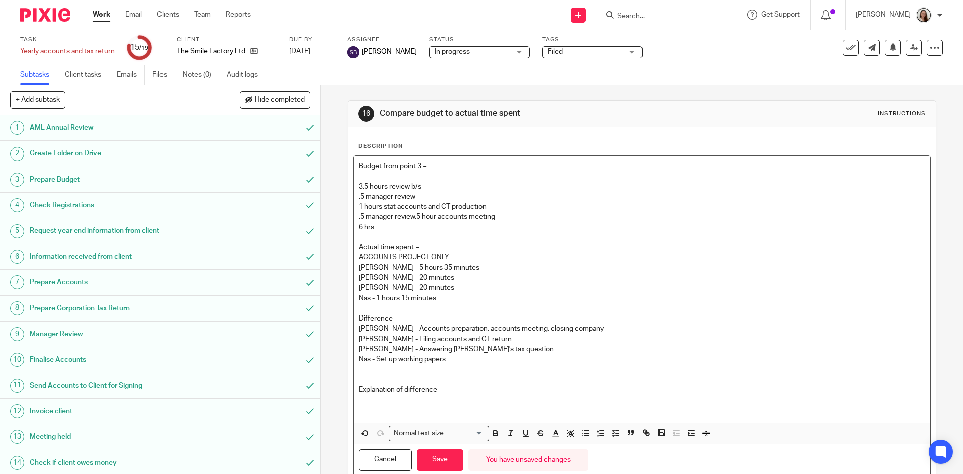
click at [459, 386] on p "Explanation of difference" at bounding box center [642, 390] width 566 height 10
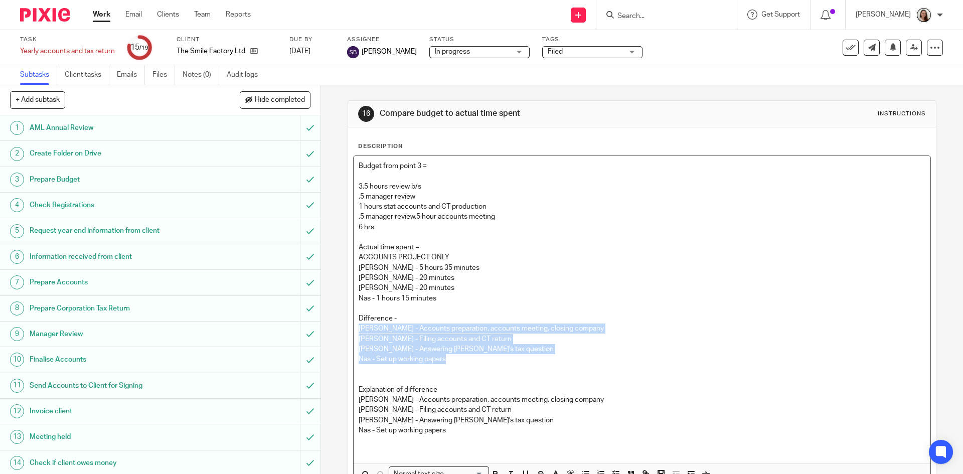
drag, startPoint x: 449, startPoint y: 361, endPoint x: 345, endPoint y: 328, distance: 109.1
click at [348, 328] on div "Description Budget from point 3 = 3.5 hours review b/s .5 manager review 1 hour…" at bounding box center [641, 329] width 587 height 405
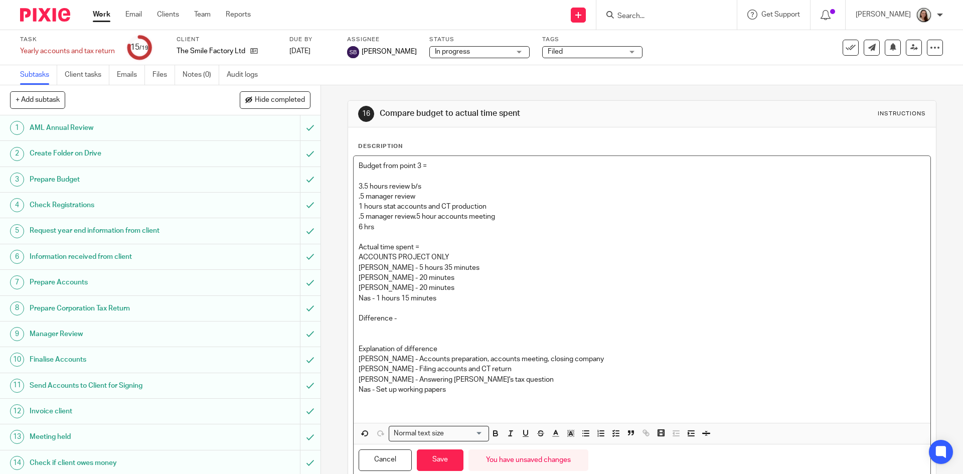
click at [412, 319] on p "Difference -" at bounding box center [642, 318] width 566 height 10
click at [408, 319] on p "Difference -" at bounding box center [642, 318] width 566 height 10
drag, startPoint x: 442, startPoint y: 298, endPoint x: 460, endPoint y: 307, distance: 19.7
click at [443, 298] on p "Nas - 1 hours 15 minutes" at bounding box center [642, 298] width 566 height 10
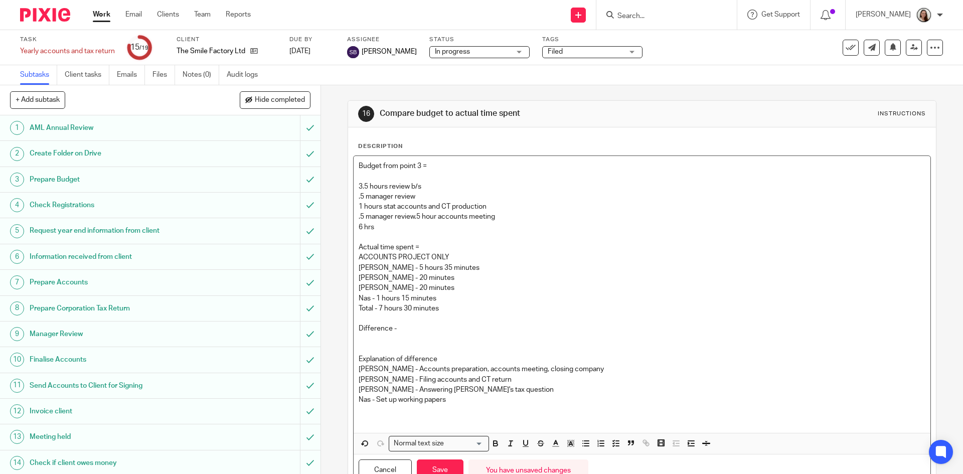
click at [403, 330] on p "Difference -" at bounding box center [642, 328] width 566 height 10
drag, startPoint x: 382, startPoint y: 344, endPoint x: 455, endPoint y: 367, distance: 76.3
click at [383, 344] on p at bounding box center [642, 349] width 566 height 10
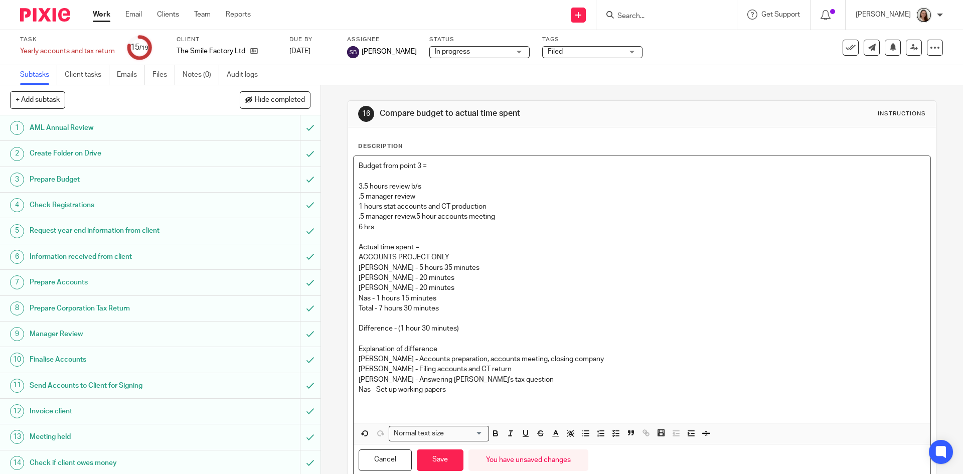
click at [387, 242] on p "Actual time spent =" at bounding box center [642, 247] width 566 height 10
drag, startPoint x: 432, startPoint y: 160, endPoint x: 358, endPoint y: 144, distance: 76.0
click at [358, 144] on div "Description Budget from point 3 = 3.5 hours review b/s .5 manager review 1 hour…" at bounding box center [641, 309] width 567 height 334
click at [395, 178] on p "3.5 hours review b/s .5 manager review 1 hours stat accounts and CT production …" at bounding box center [642, 196] width 566 height 51
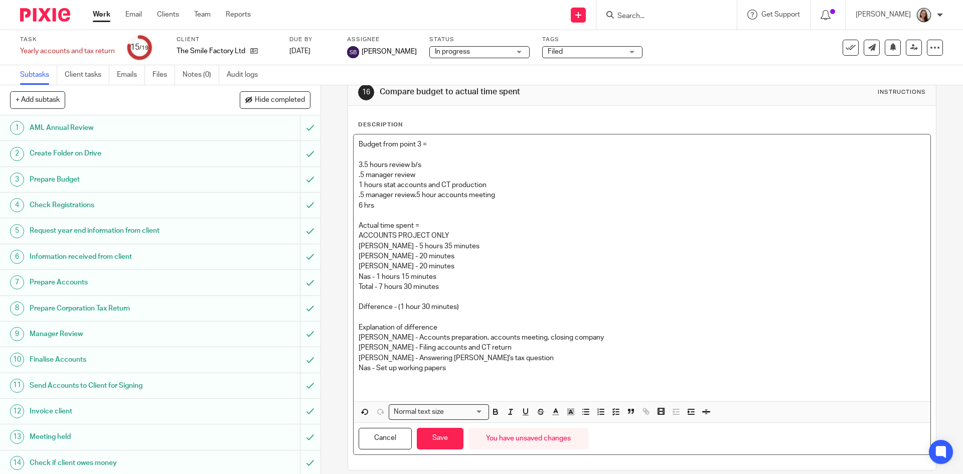
scroll to position [33, 0]
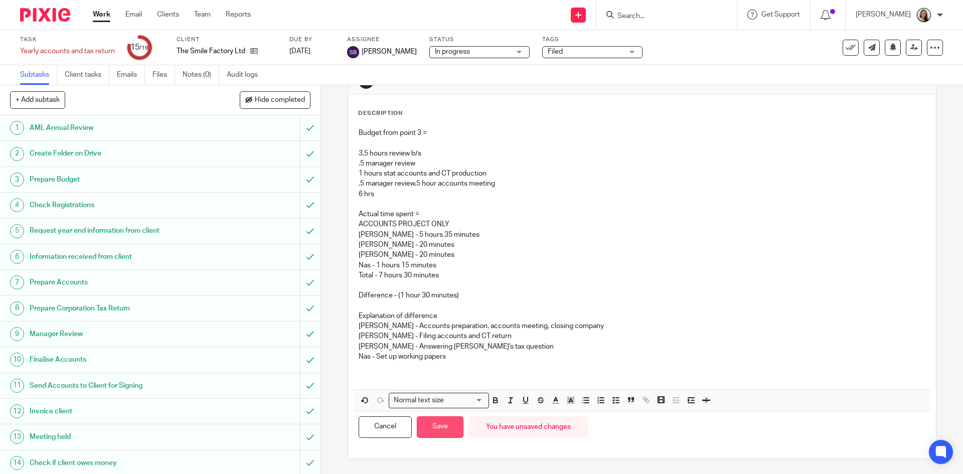
click at [440, 429] on button "Save" at bounding box center [440, 427] width 47 height 22
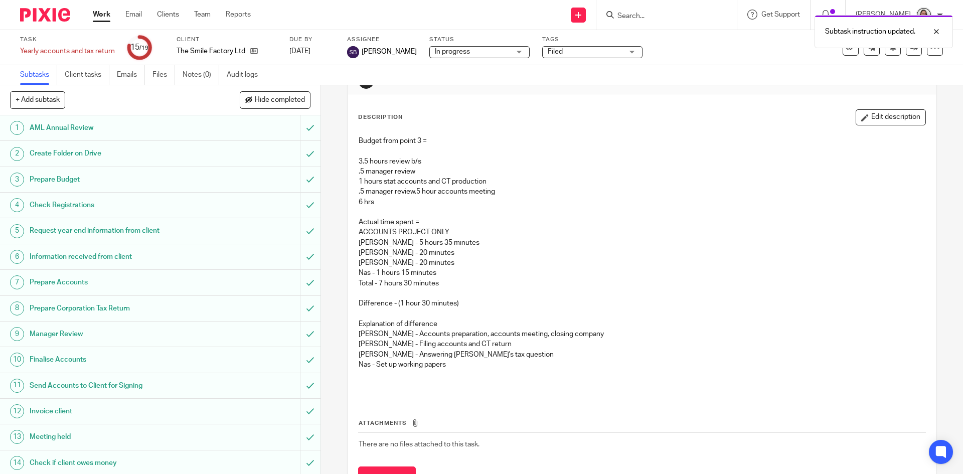
scroll to position [0, 0]
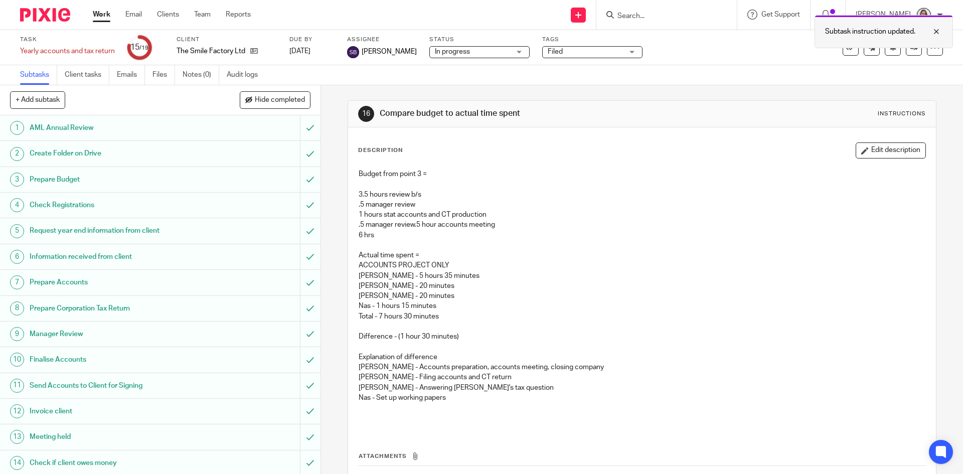
click at [936, 32] on div at bounding box center [928, 32] width 27 height 12
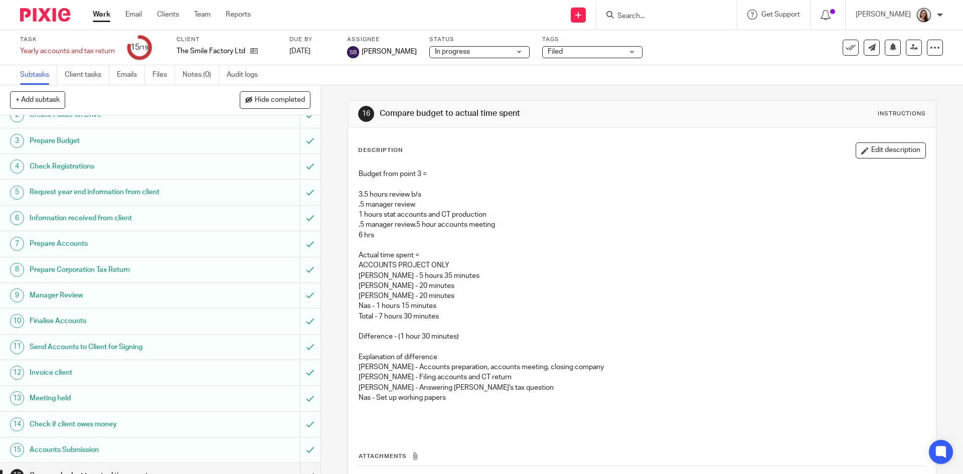
scroll to position [138, 0]
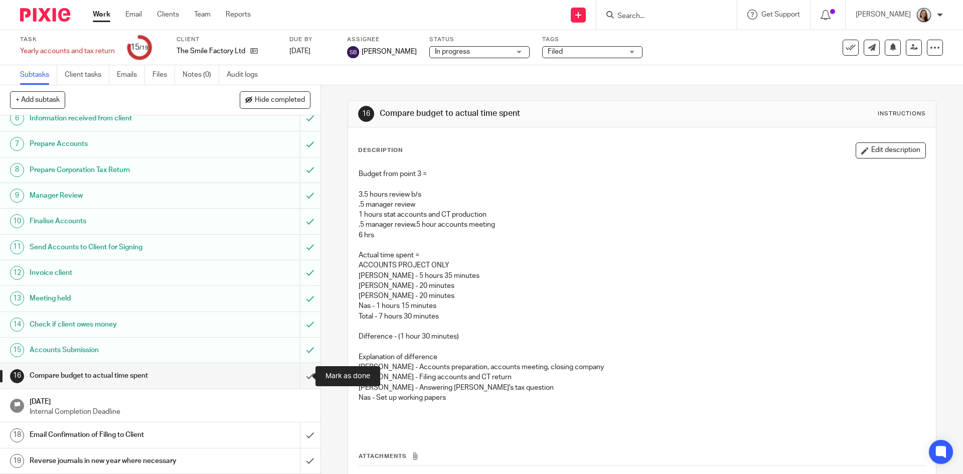
drag, startPoint x: 303, startPoint y: 377, endPoint x: 189, endPoint y: 389, distance: 115.4
click at [303, 377] on input "submit" at bounding box center [160, 375] width 320 height 25
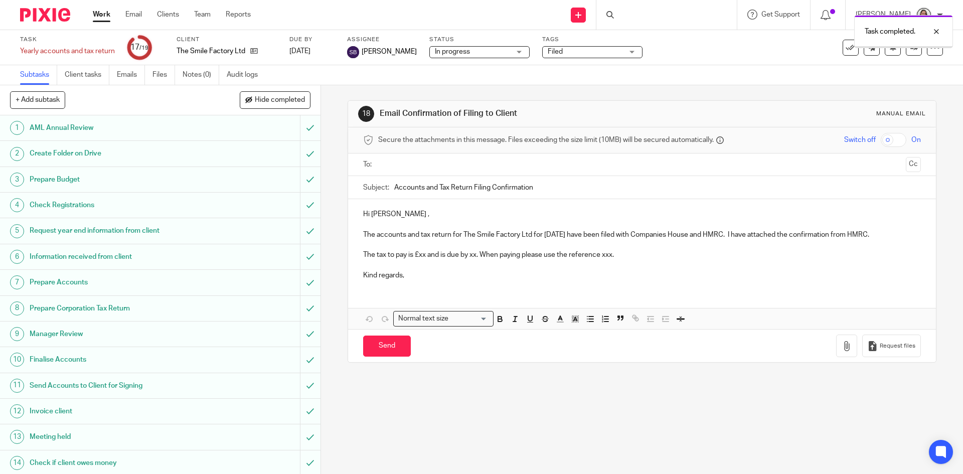
scroll to position [138, 0]
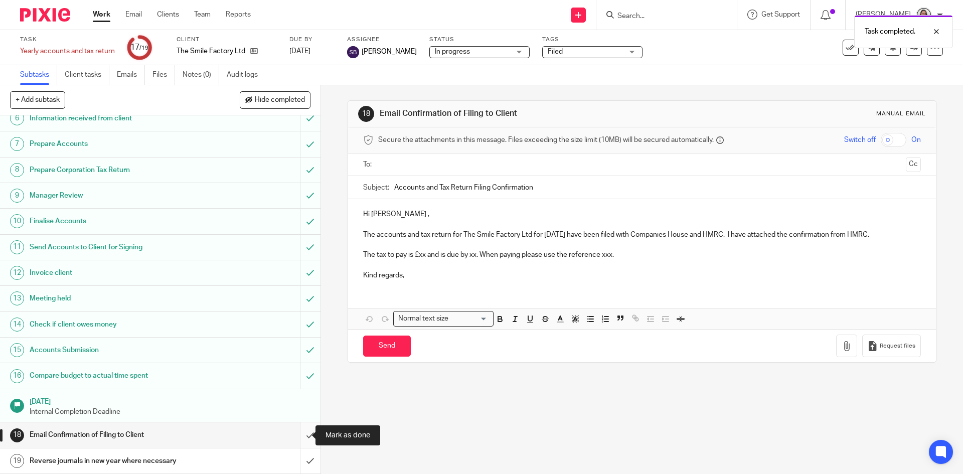
click at [296, 434] on input "submit" at bounding box center [160, 434] width 320 height 25
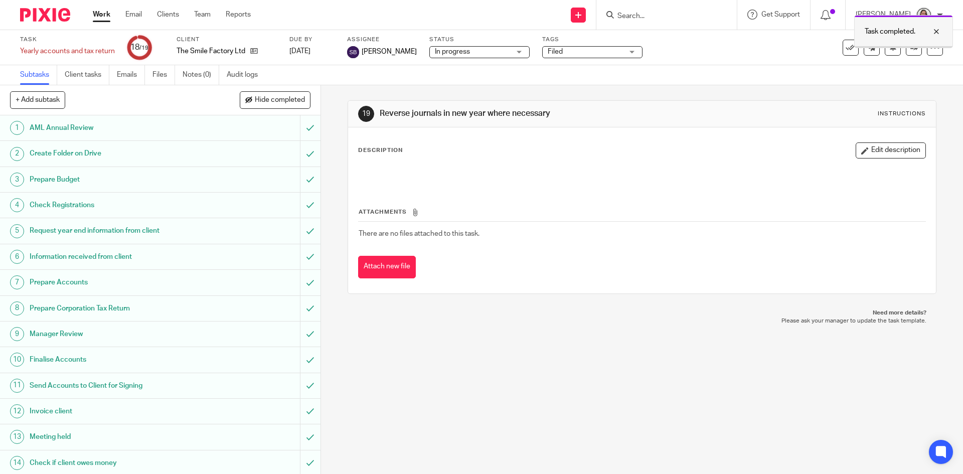
click at [938, 32] on div at bounding box center [928, 32] width 27 height 12
click at [845, 48] on icon at bounding box center [850, 48] width 10 height 10
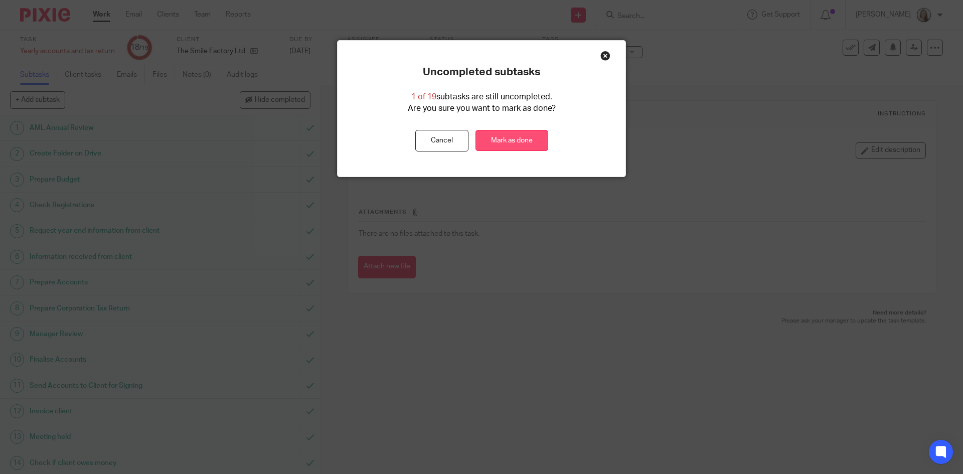
click at [517, 134] on link "Mark as done" at bounding box center [511, 141] width 73 height 22
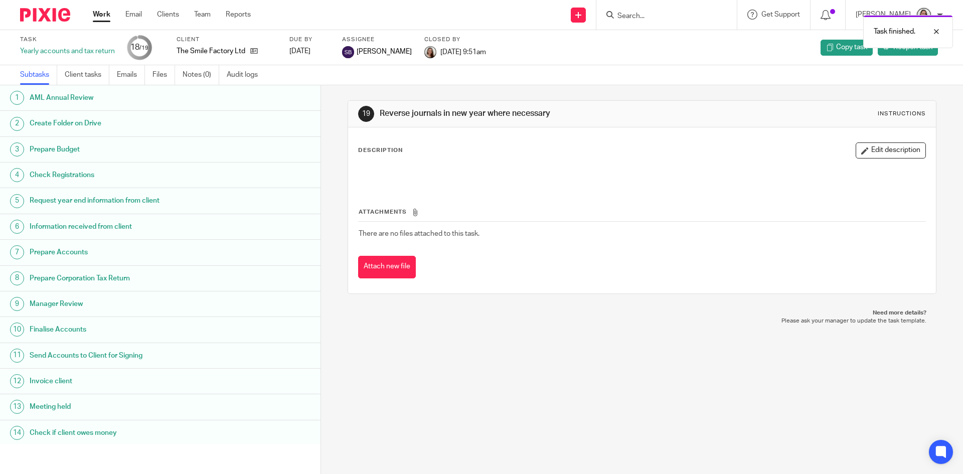
click at [101, 15] on link "Work" at bounding box center [102, 15] width 18 height 10
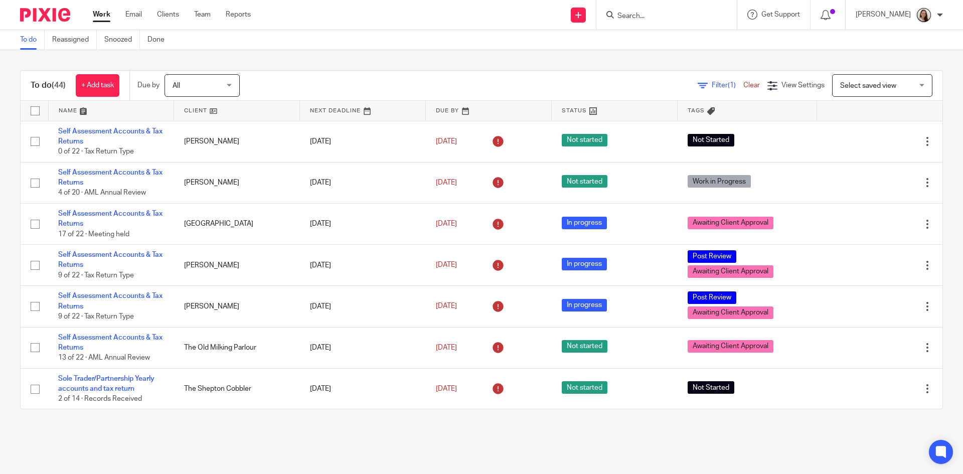
click at [678, 17] on input "Search" at bounding box center [661, 16] width 90 height 9
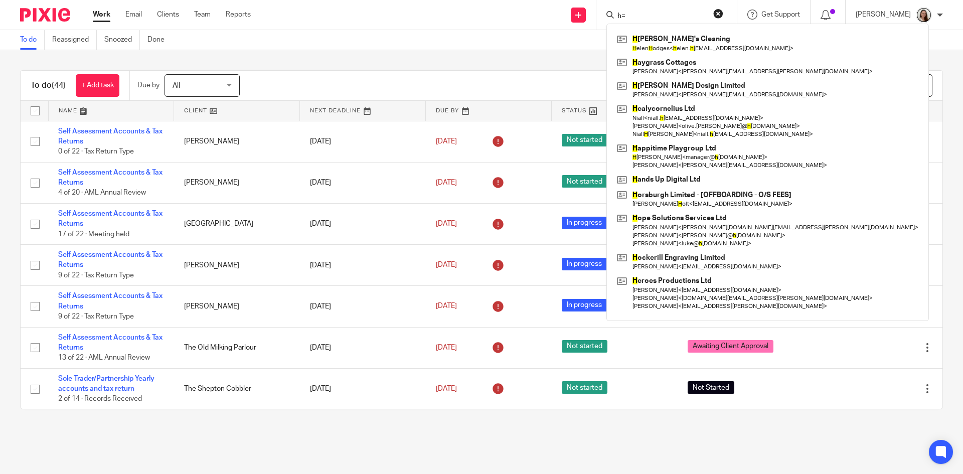
type input "h"
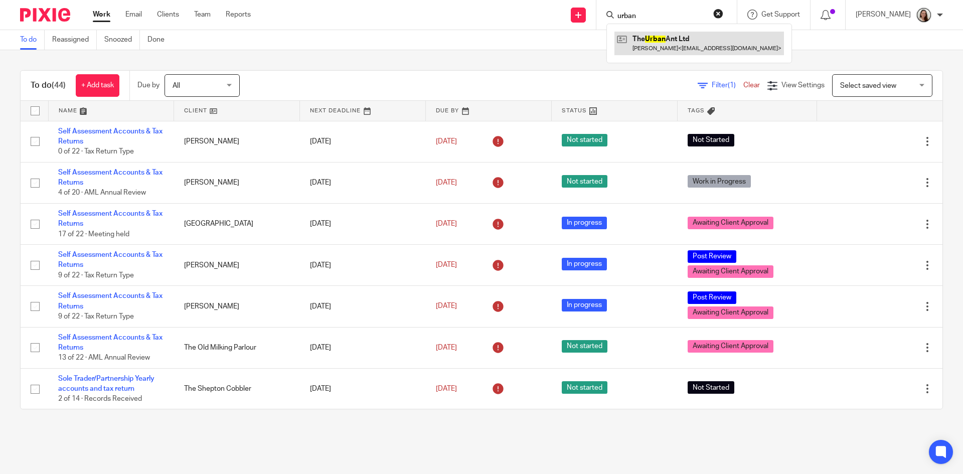
type input "urban"
click at [678, 53] on link at bounding box center [698, 43] width 169 height 23
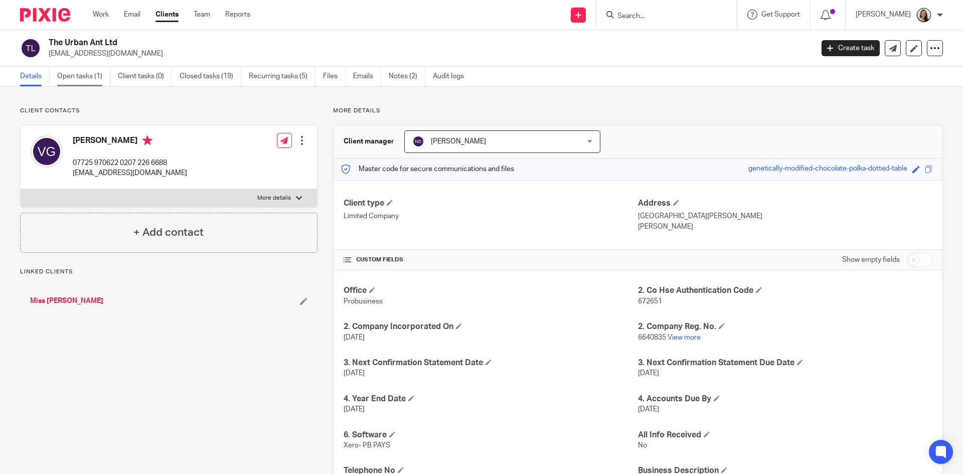
click at [93, 76] on link "Open tasks (1)" at bounding box center [83, 77] width 53 height 20
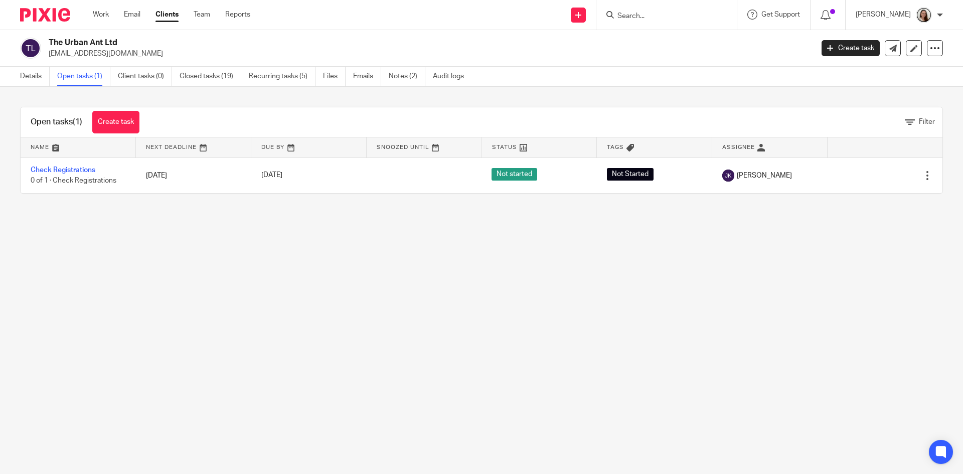
click at [660, 25] on div at bounding box center [666, 15] width 140 height 30
click at [657, 19] on input "Search" at bounding box center [661, 16] width 90 height 9
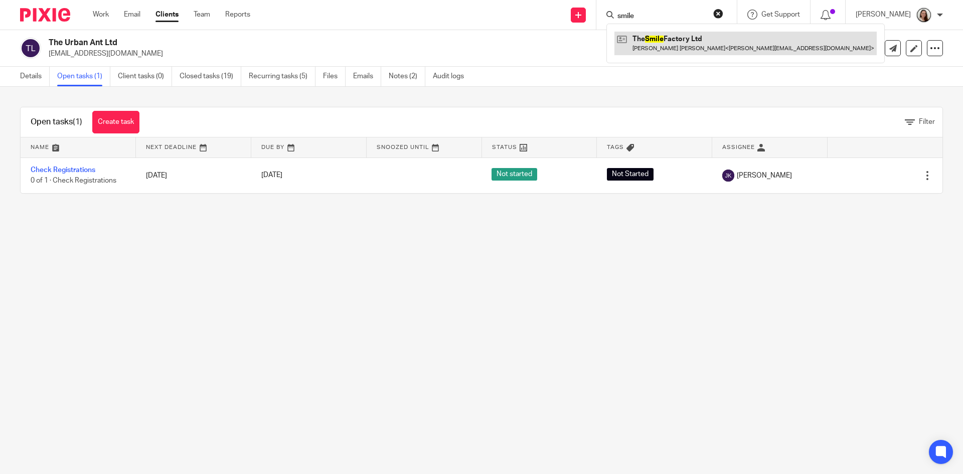
type input "smile"
click at [692, 35] on link at bounding box center [745, 43] width 262 height 23
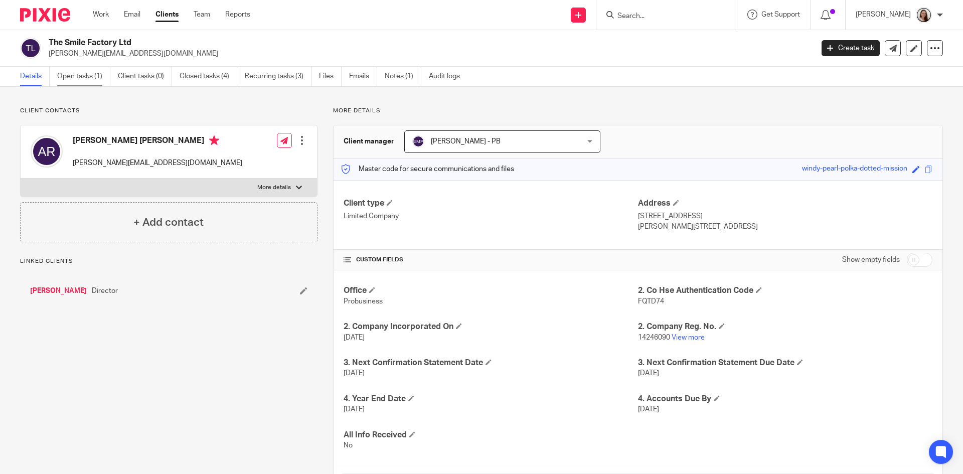
click at [95, 80] on link "Open tasks (1)" at bounding box center [83, 77] width 53 height 20
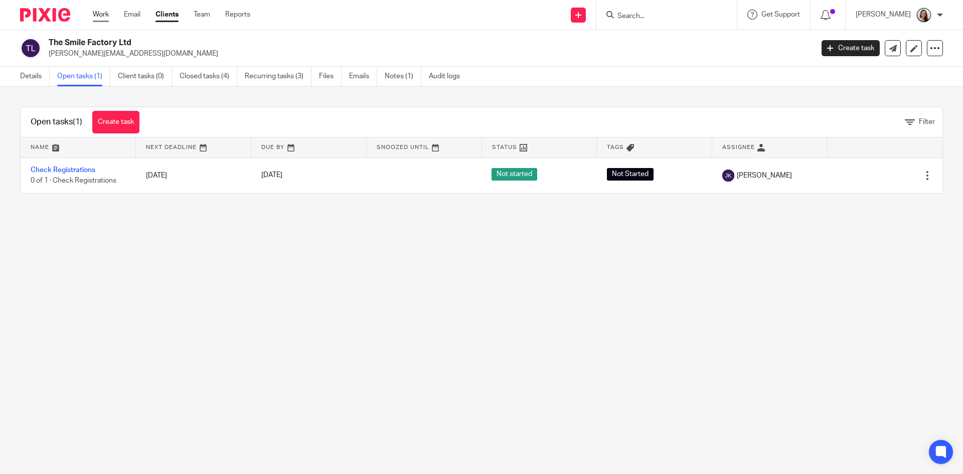
click at [100, 14] on link "Work" at bounding box center [101, 15] width 16 height 10
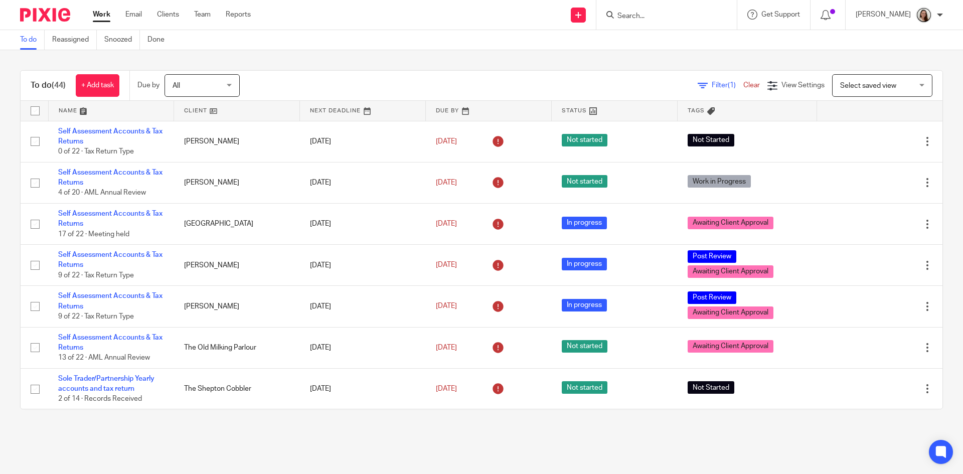
click at [665, 19] on input "Search" at bounding box center [661, 16] width 90 height 9
type input "matthew franklin"
click at [723, 19] on form "matthew franklin" at bounding box center [669, 15] width 107 height 13
drag, startPoint x: 741, startPoint y: 10, endPoint x: 771, endPoint y: 2, distance: 30.7
click at [723, 10] on button "reset" at bounding box center [718, 14] width 10 height 10
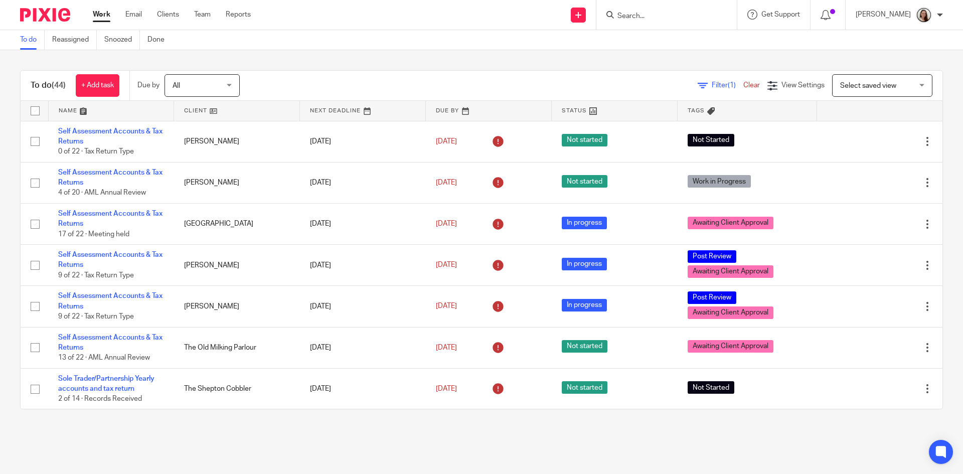
click at [660, 16] on input "Search" at bounding box center [661, 16] width 90 height 9
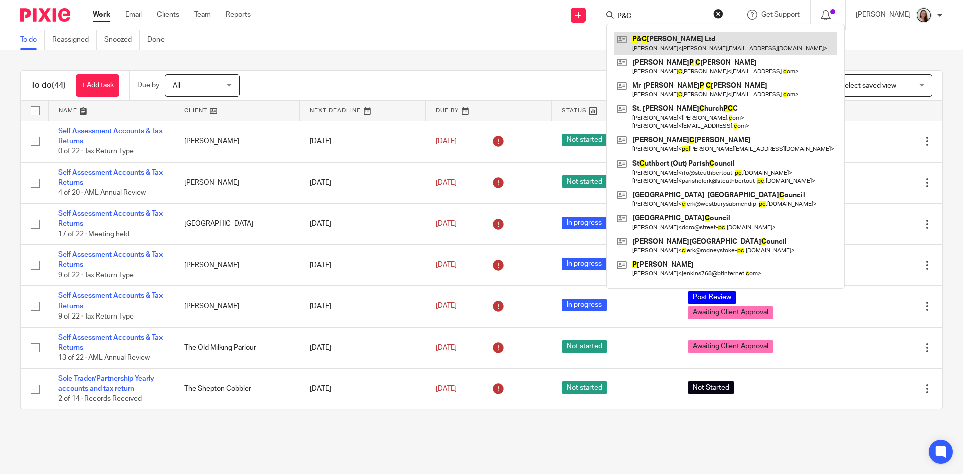
type input "P&C"
click at [687, 45] on link at bounding box center [725, 43] width 222 height 23
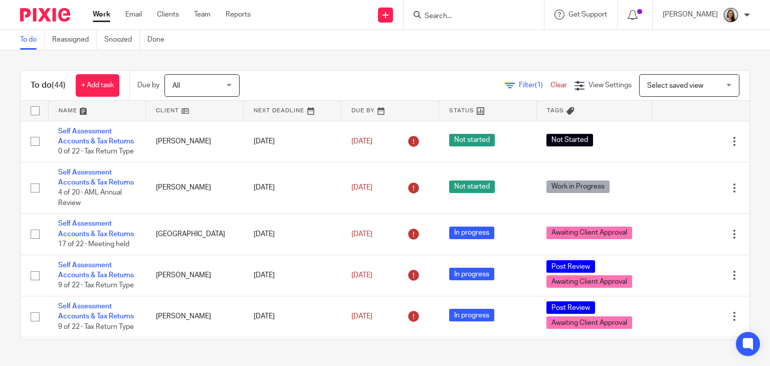
click at [492, 15] on input "Search" at bounding box center [469, 16] width 90 height 9
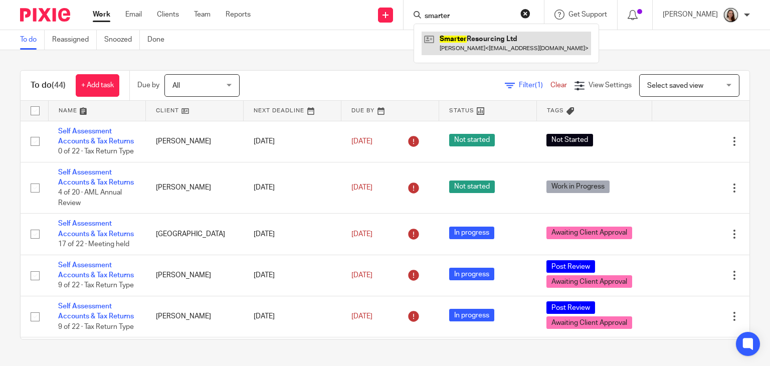
type input "smarter"
drag, startPoint x: 501, startPoint y: 42, endPoint x: 318, endPoint y: 81, distance: 187.6
click at [501, 42] on link at bounding box center [506, 43] width 169 height 23
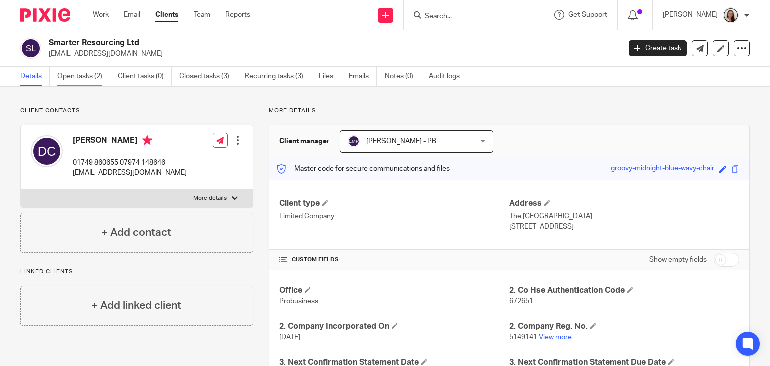
click at [83, 78] on link "Open tasks (2)" at bounding box center [83, 77] width 53 height 20
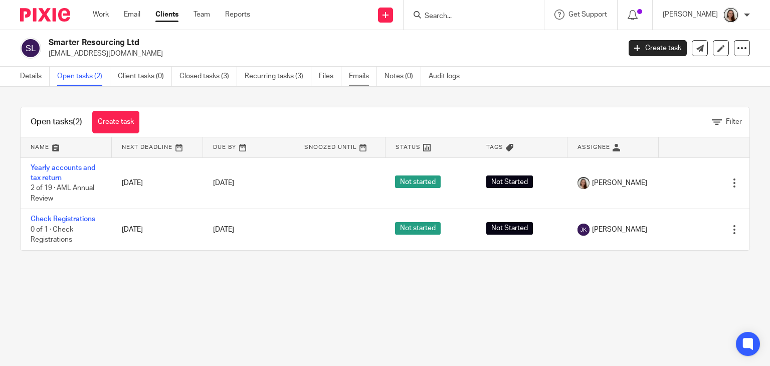
click at [355, 77] on link "Emails" at bounding box center [363, 77] width 28 height 20
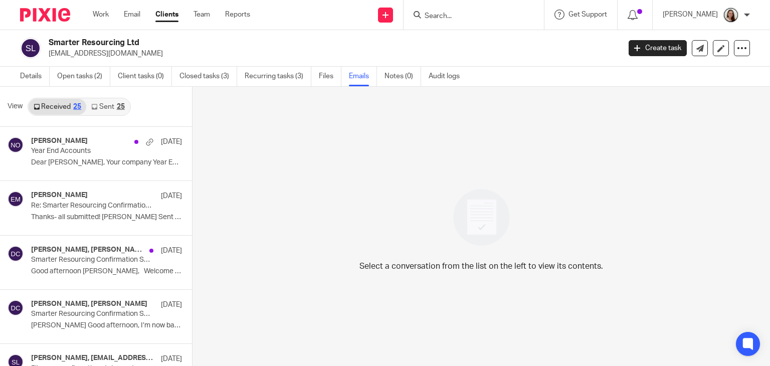
click at [98, 106] on link "Sent 25" at bounding box center [107, 107] width 43 height 16
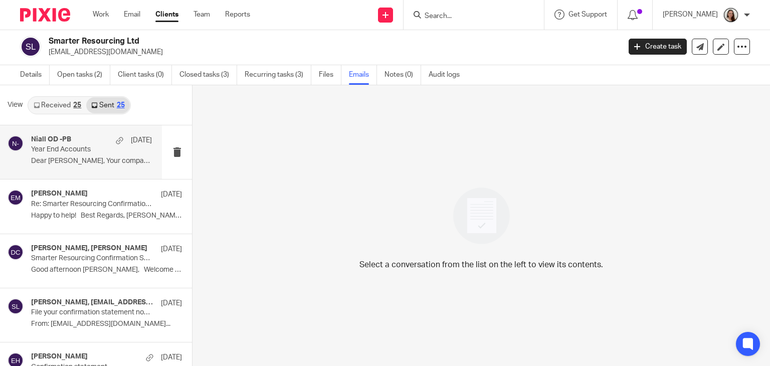
click at [72, 158] on p "Dear David, Your company Year End for Smarter..." at bounding box center [91, 161] width 121 height 9
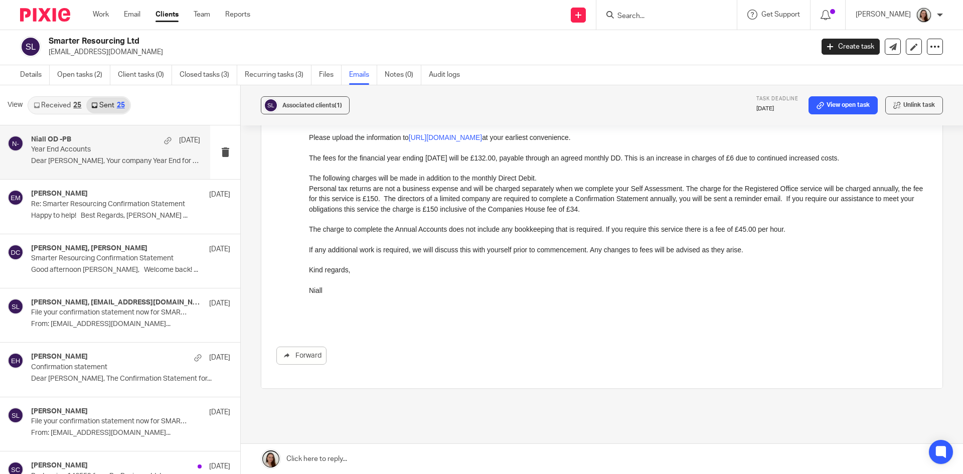
scroll to position [351, 0]
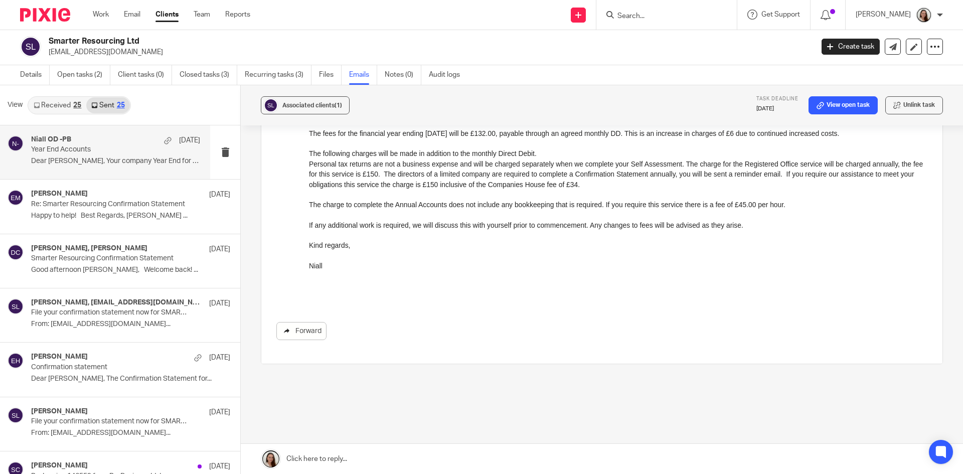
click at [287, 332] on icon at bounding box center [287, 331] width 8 height 8
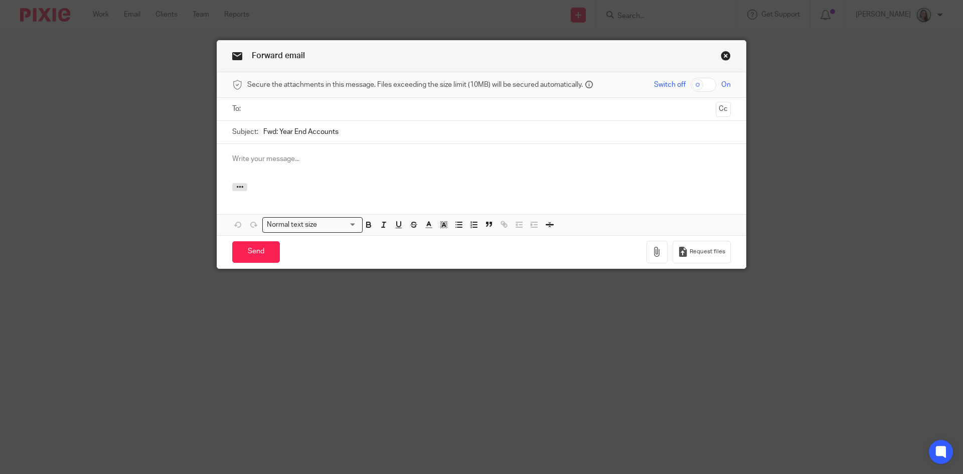
click at [258, 104] on input "text" at bounding box center [481, 109] width 461 height 12
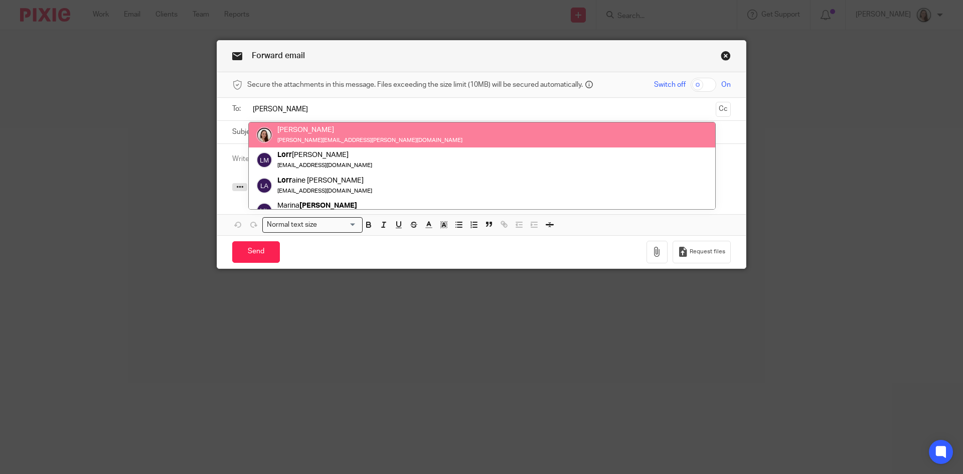
type input "lory"
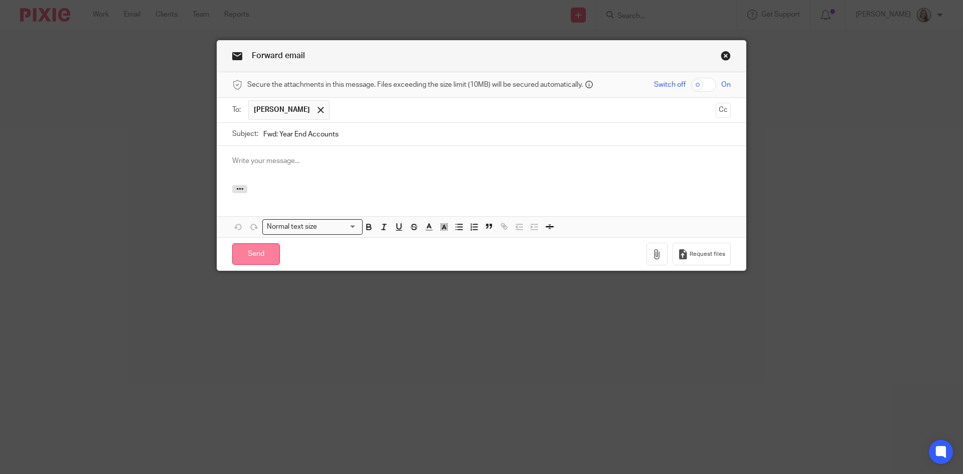
click at [249, 258] on input "Send" at bounding box center [256, 254] width 48 height 22
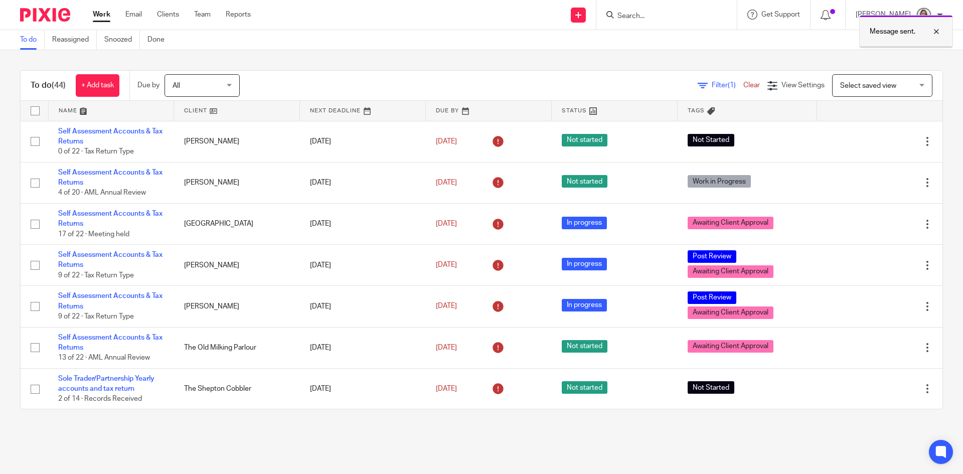
click at [941, 30] on div at bounding box center [928, 32] width 27 height 12
click at [678, 19] on input "Search" at bounding box center [661, 16] width 90 height 9
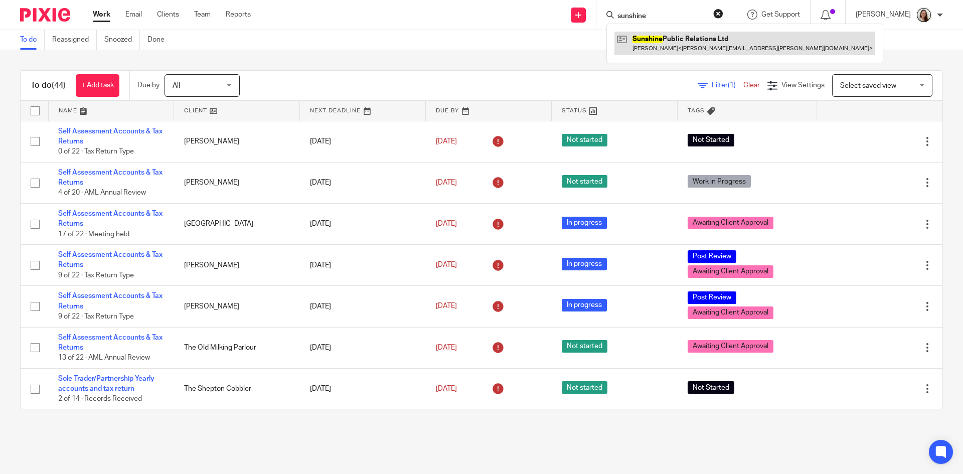
type input "sunshine"
click at [671, 50] on link at bounding box center [744, 43] width 261 height 23
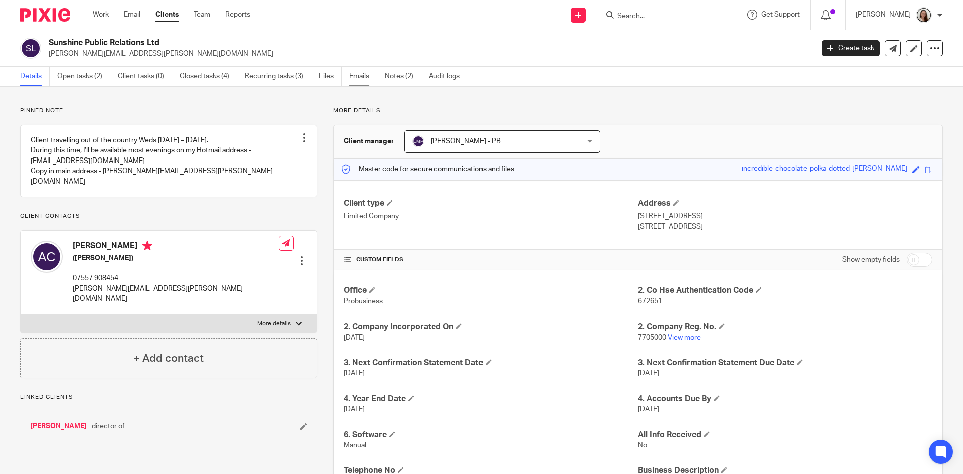
drag, startPoint x: 363, startPoint y: 79, endPoint x: 353, endPoint y: 83, distance: 11.0
click at [363, 79] on link "Emails" at bounding box center [363, 77] width 28 height 20
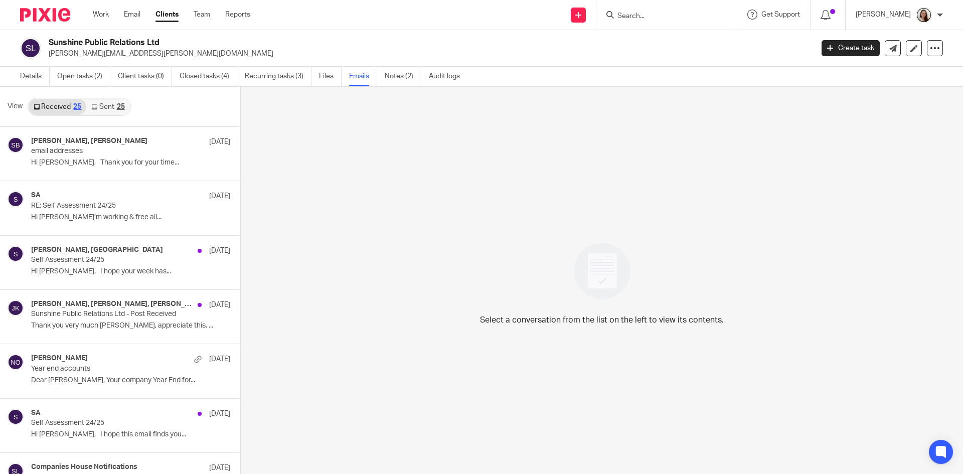
click at [118, 109] on div "25" at bounding box center [121, 106] width 8 height 7
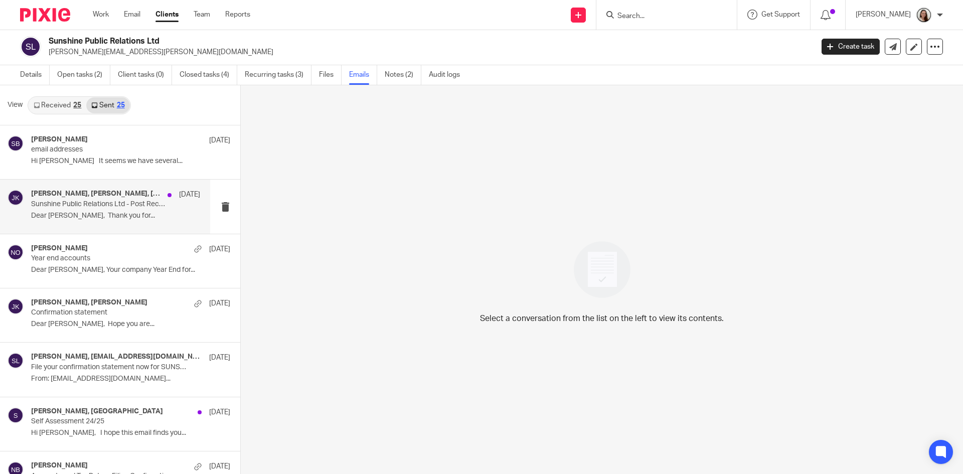
click at [94, 209] on div "Anita Clements, Johanne Kassardjian, Emily Belcher 22 Aug Sunshine Public Relat…" at bounding box center [115, 207] width 169 height 34
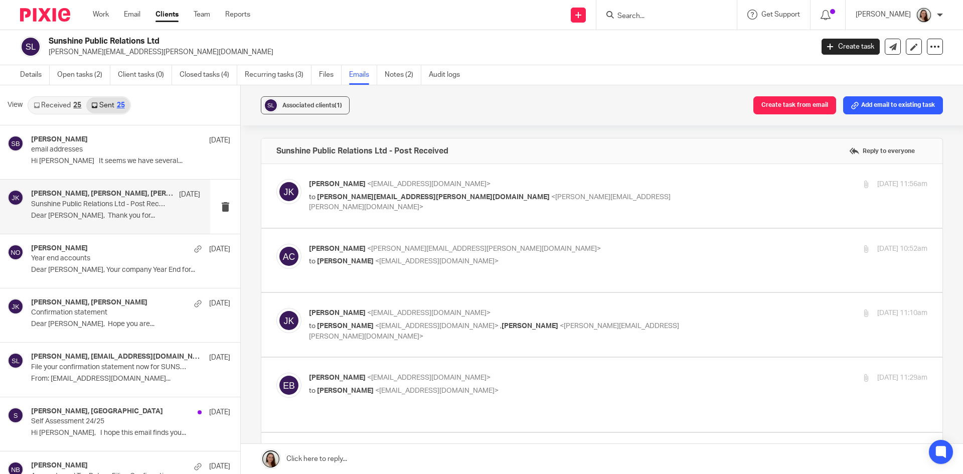
scroll to position [0, 0]
click at [83, 264] on div "Niall O'Driscoll 12 Aug Year end accounts Dear Anita, Your company Year End for…" at bounding box center [115, 261] width 169 height 34
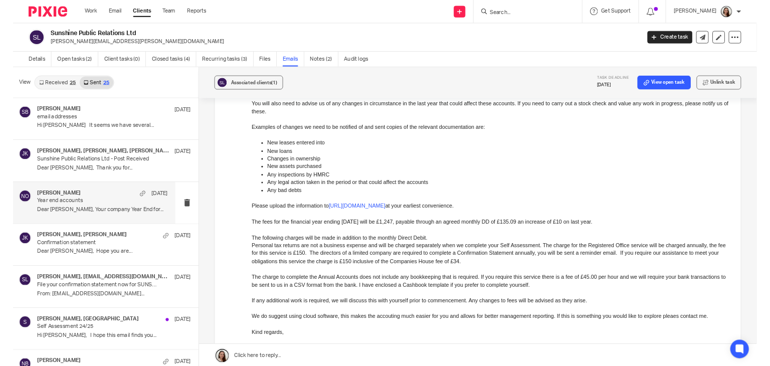
scroll to position [351, 0]
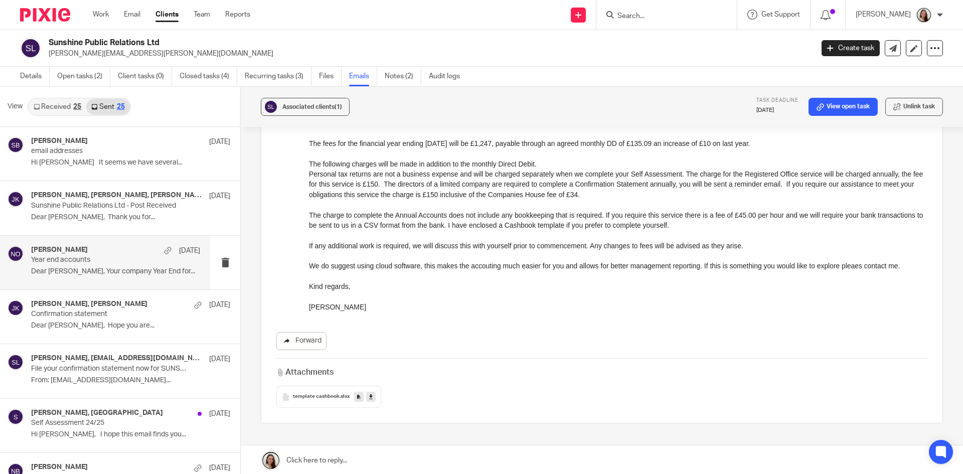
click at [307, 332] on link "Forward" at bounding box center [301, 341] width 50 height 18
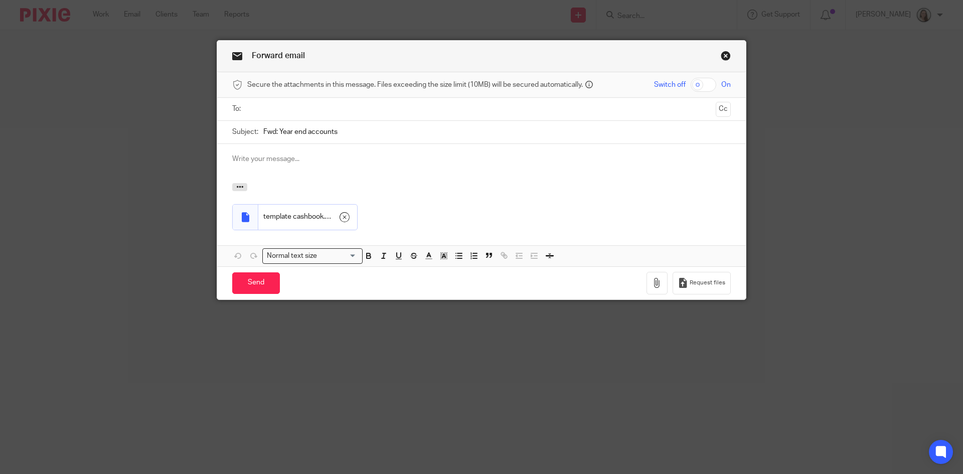
click at [295, 104] on ul at bounding box center [481, 109] width 467 height 17
click at [299, 113] on input "text" at bounding box center [481, 109] width 461 height 12
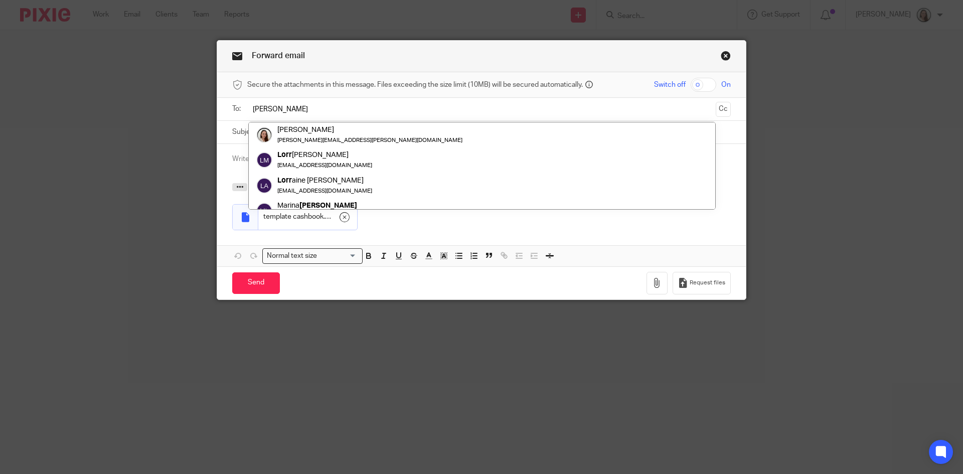
type input "lory"
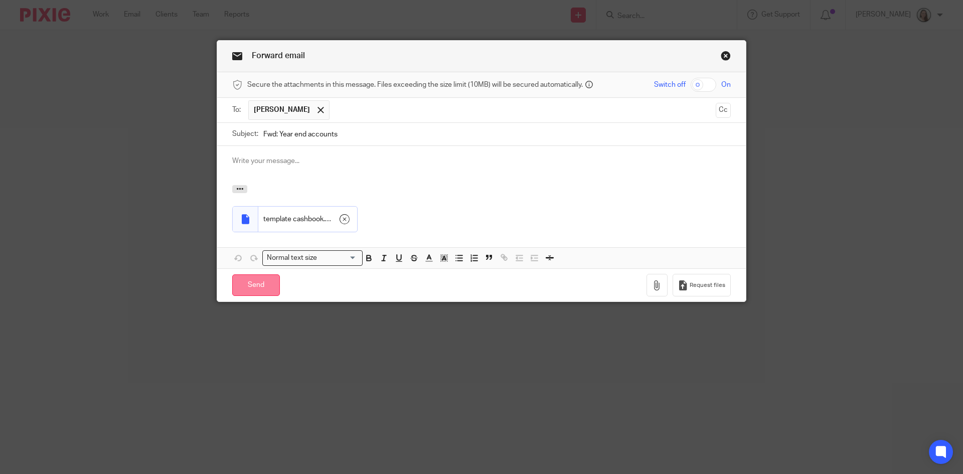
click at [256, 288] on input "Send" at bounding box center [256, 285] width 48 height 22
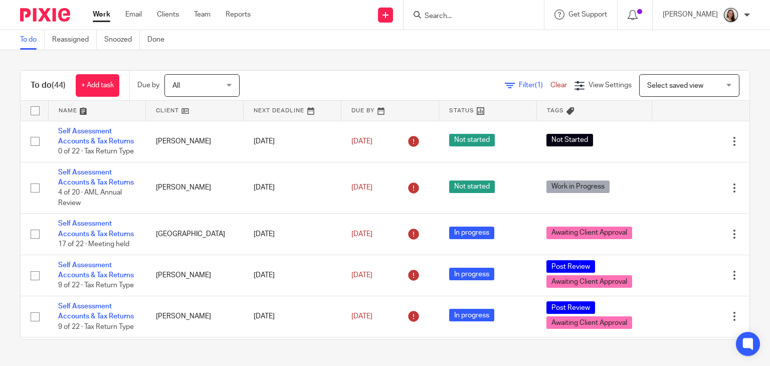
click at [467, 16] on input "Search" at bounding box center [469, 16] width 90 height 9
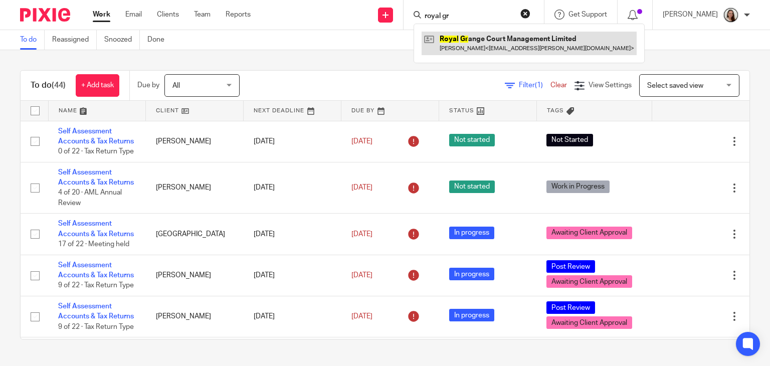
type input "royal gr"
click at [512, 38] on link at bounding box center [529, 43] width 215 height 23
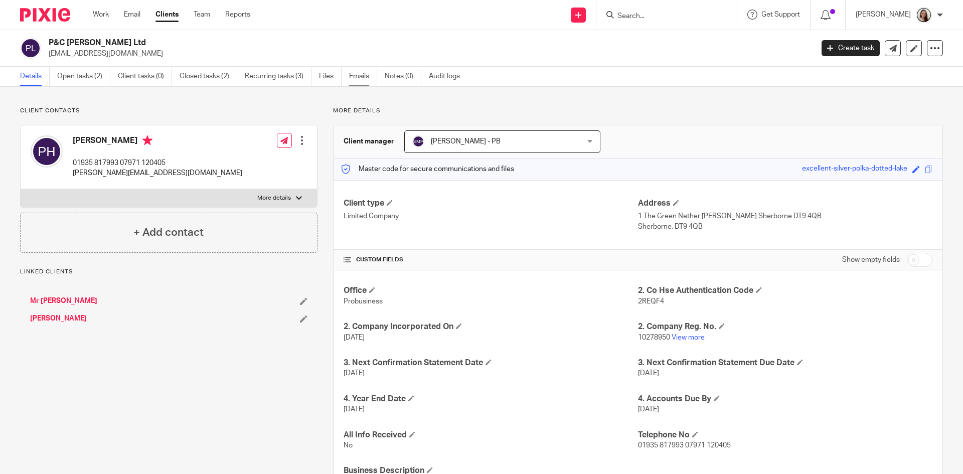
click at [355, 76] on link "Emails" at bounding box center [363, 77] width 28 height 20
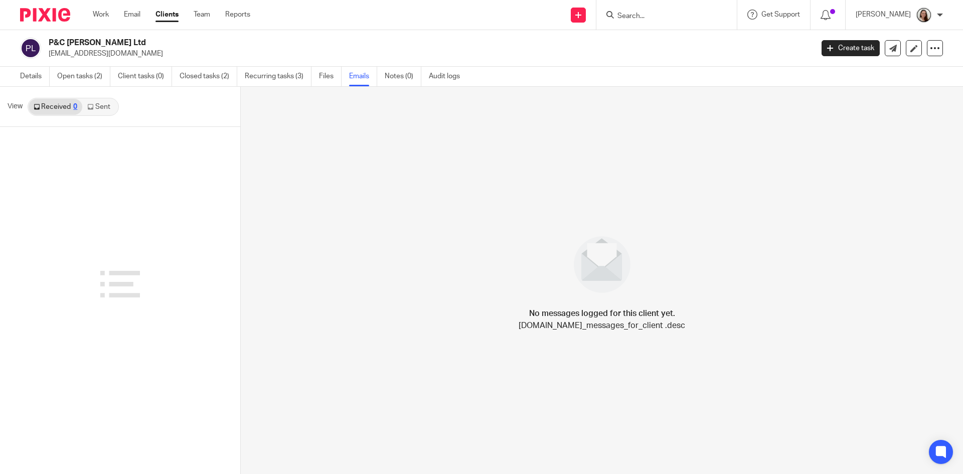
click at [98, 107] on link "Sent" at bounding box center [99, 107] width 35 height 16
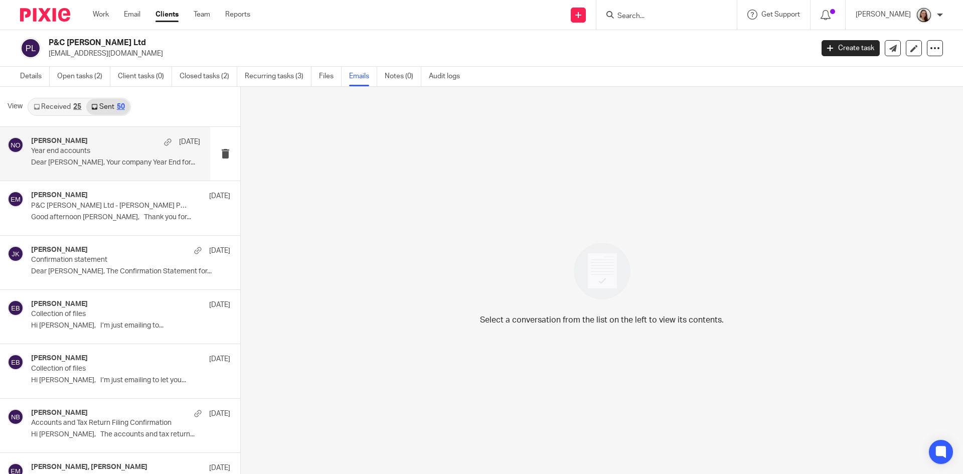
click at [111, 154] on p "Year end accounts" at bounding box center [98, 151] width 135 height 9
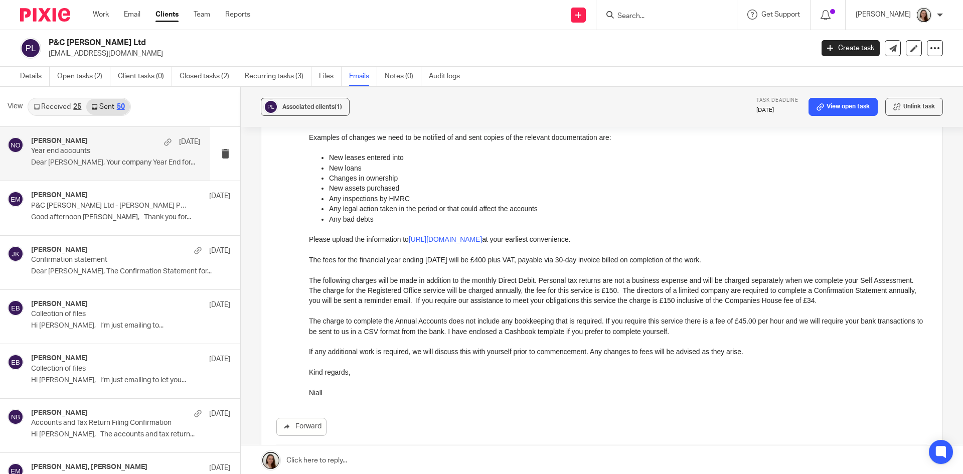
scroll to position [329, 0]
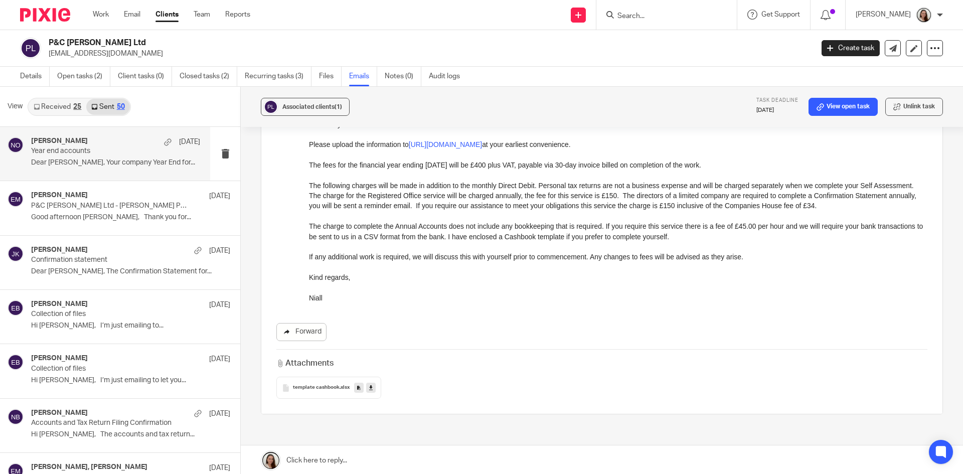
click at [298, 323] on link "Forward" at bounding box center [301, 332] width 50 height 18
click at [131, 15] on link "Email" at bounding box center [132, 15] width 17 height 10
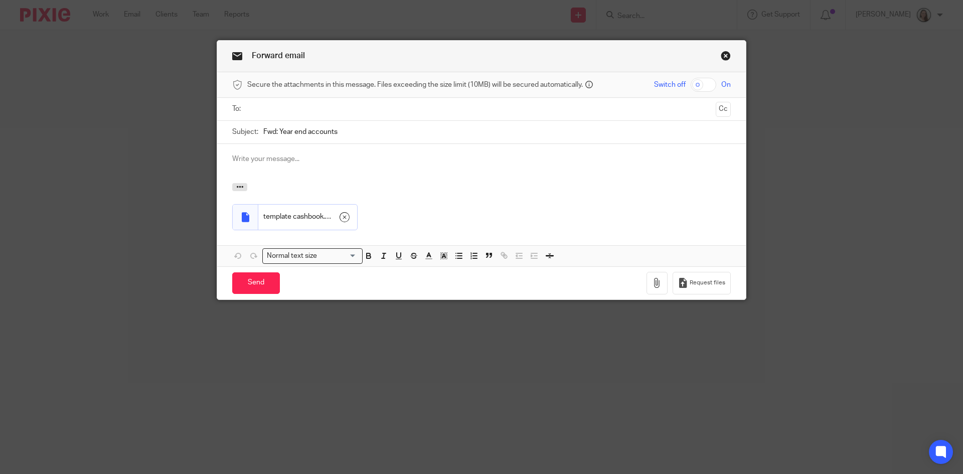
click at [243, 108] on div "To: Cc" at bounding box center [481, 109] width 498 height 23
click at [271, 107] on input "text" at bounding box center [481, 109] width 461 height 12
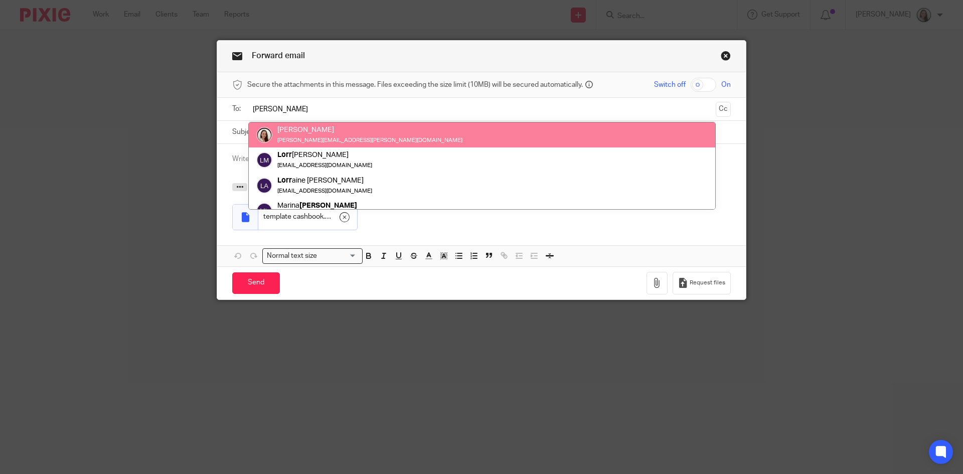
type input "lory"
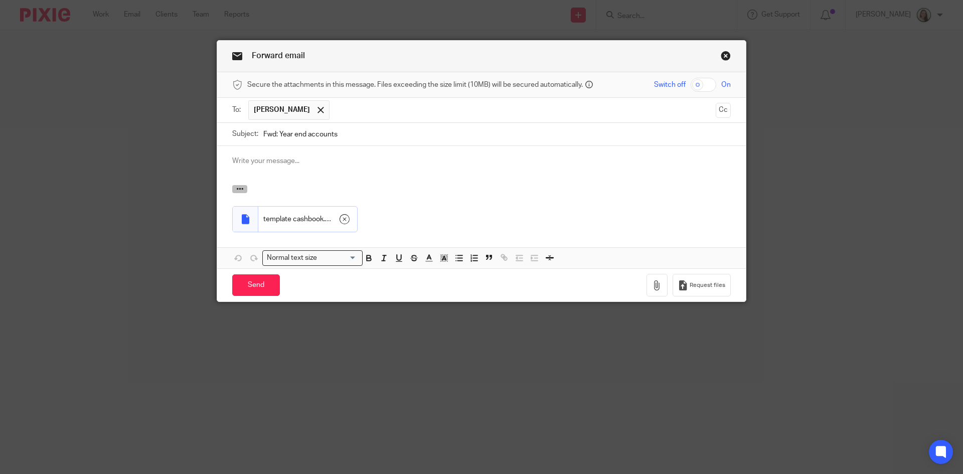
click at [238, 185] on button "button" at bounding box center [239, 189] width 15 height 8
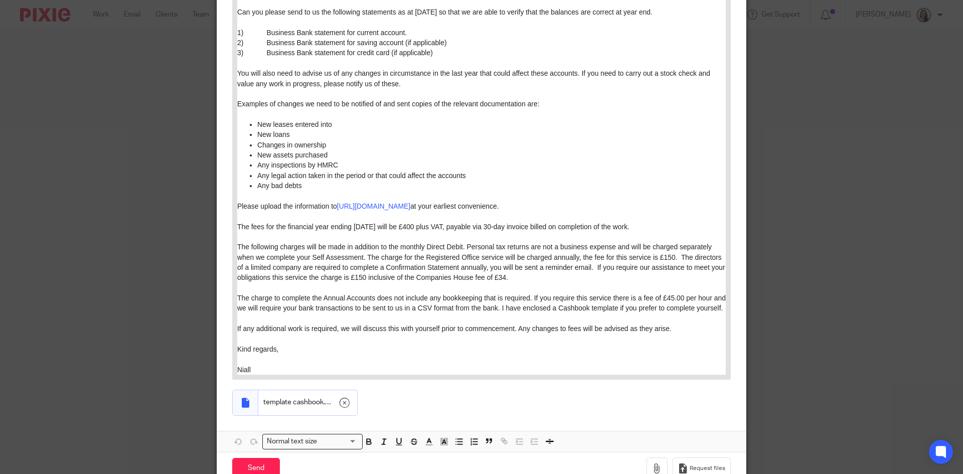
scroll to position [353, 0]
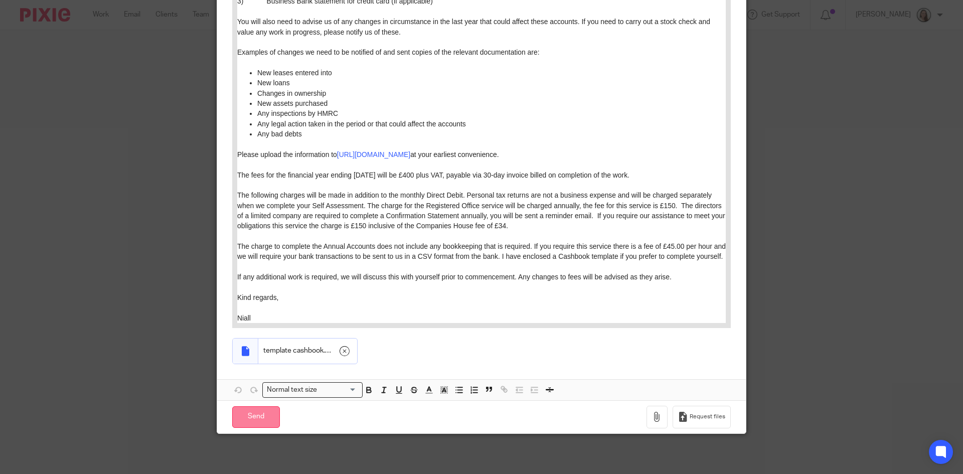
click at [255, 417] on input "Send" at bounding box center [256, 417] width 48 height 22
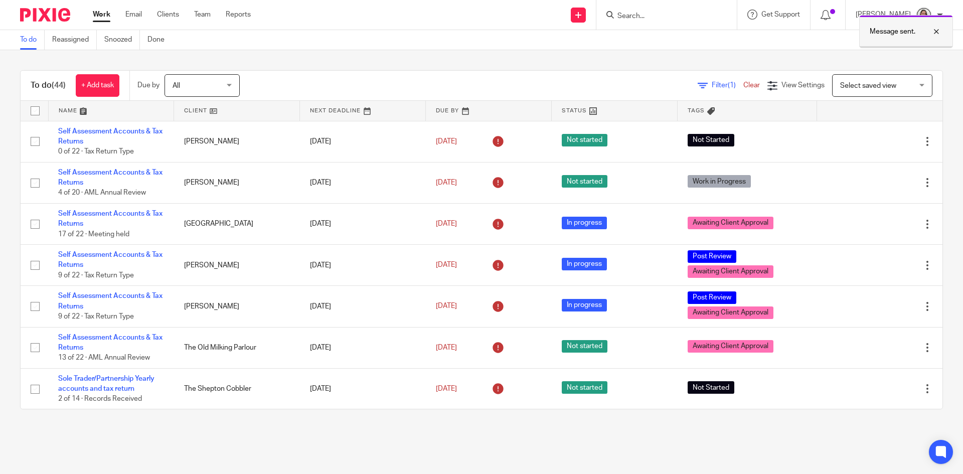
click at [937, 32] on div at bounding box center [928, 32] width 27 height 12
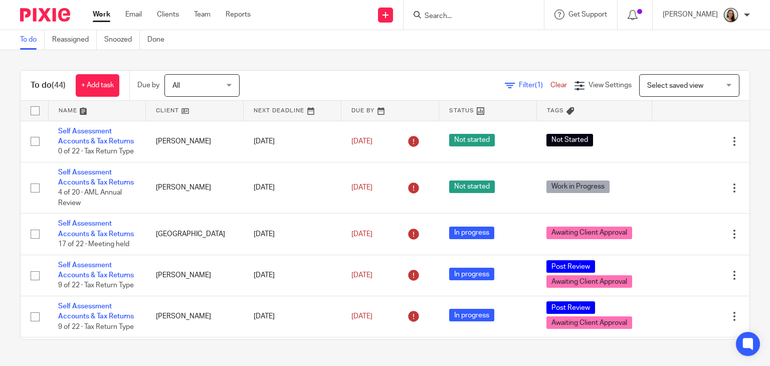
click at [491, 17] on input "Search" at bounding box center [469, 16] width 90 height 9
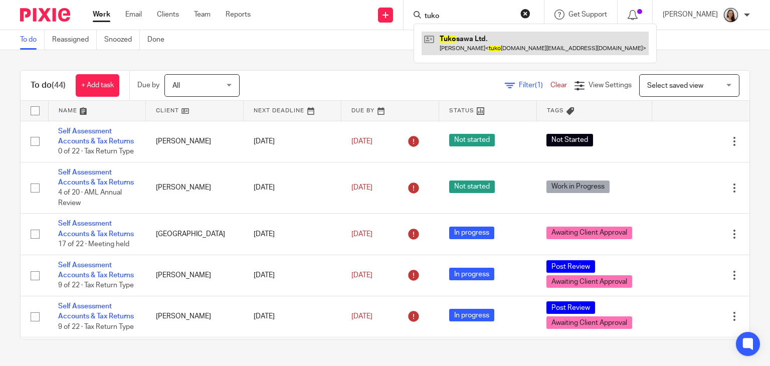
type input "tuko"
click at [499, 51] on link at bounding box center [535, 43] width 227 height 23
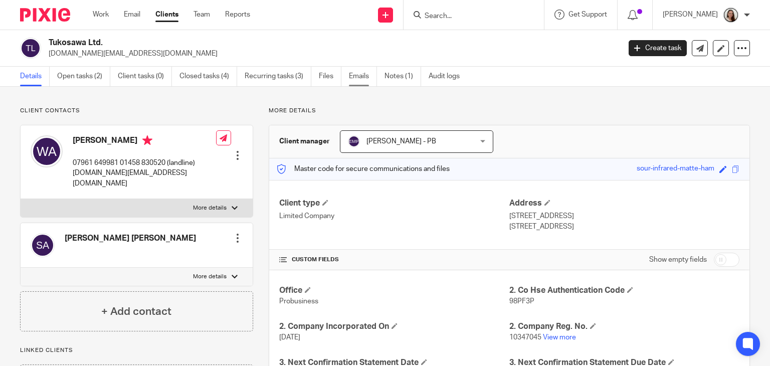
click at [363, 79] on link "Emails" at bounding box center [363, 77] width 28 height 20
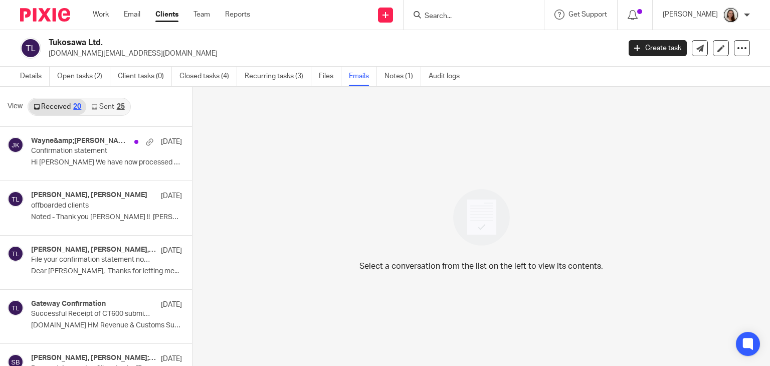
click at [121, 106] on div "25" at bounding box center [121, 106] width 8 height 7
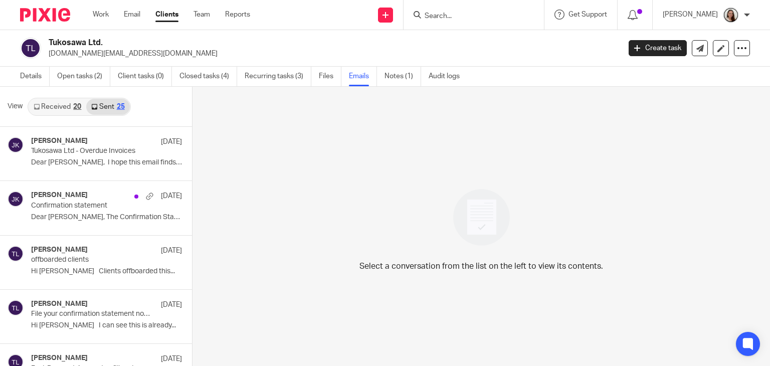
scroll to position [2, 0]
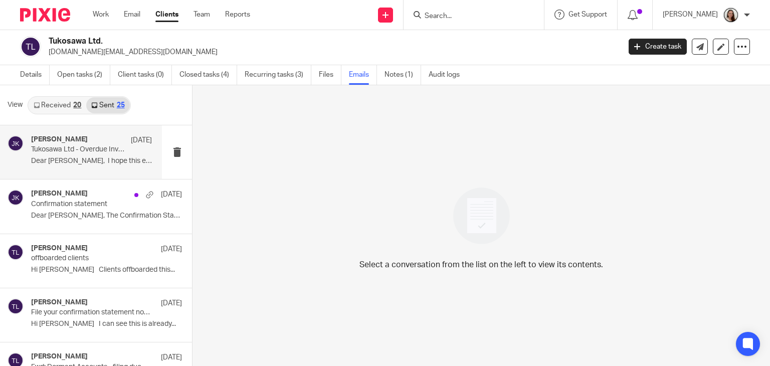
click at [94, 160] on p "Dear [PERSON_NAME], I hope this email finds you..." at bounding box center [91, 161] width 121 height 9
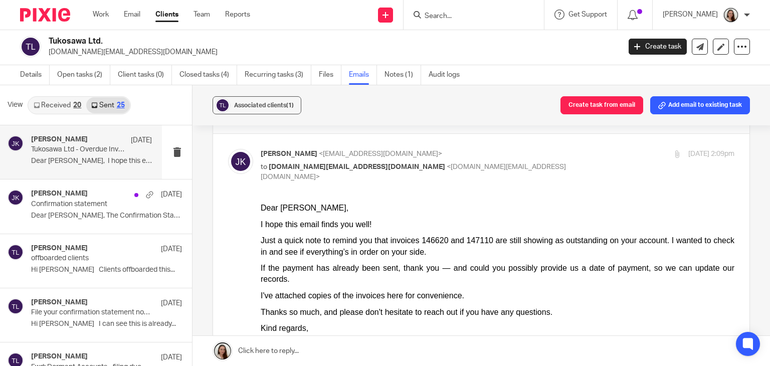
scroll to position [0, 0]
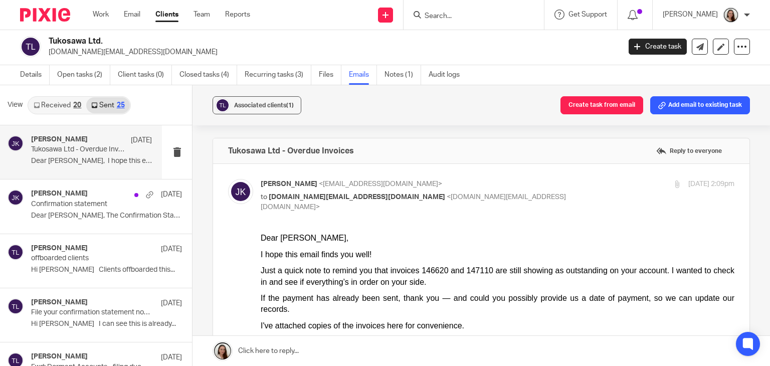
click at [56, 102] on link "Received 20" at bounding box center [58, 105] width 58 height 16
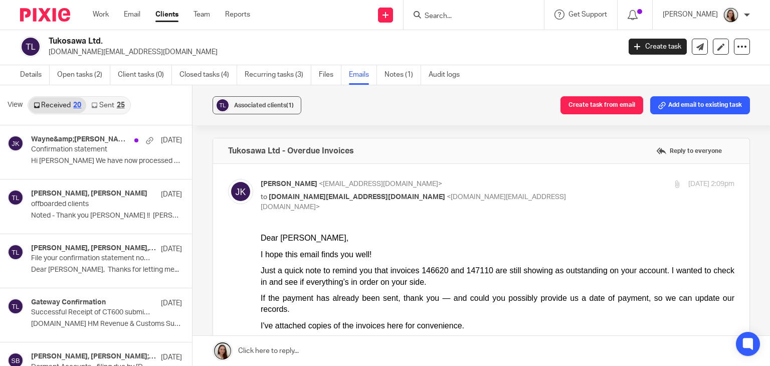
click at [122, 103] on div "25" at bounding box center [121, 105] width 8 height 7
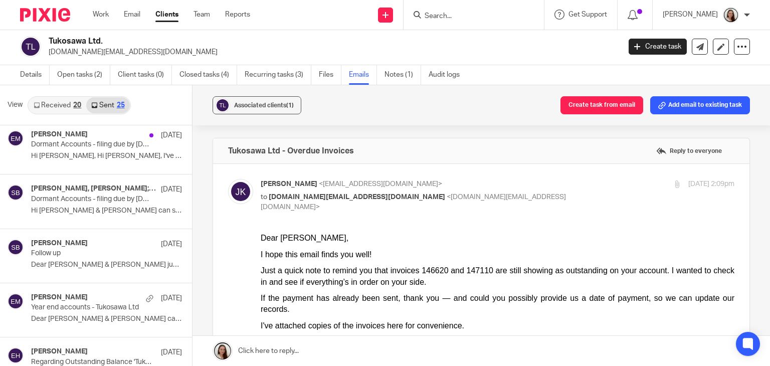
scroll to position [301, 0]
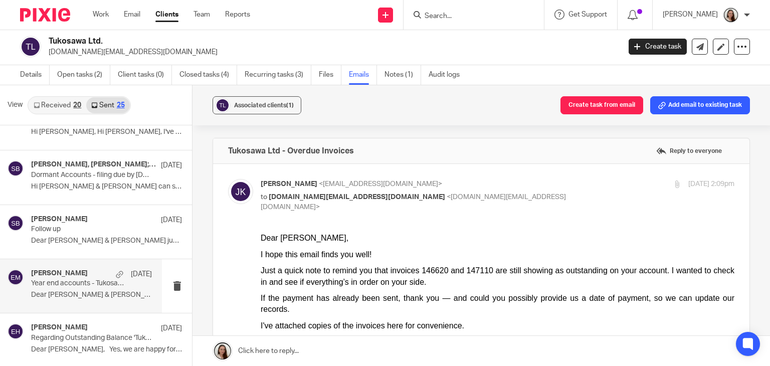
click at [86, 289] on div "Erik Molnar 1 Apr Year end accounts - Tukosawa Ltd Dear Wayne & Sara I can see …" at bounding box center [91, 286] width 121 height 34
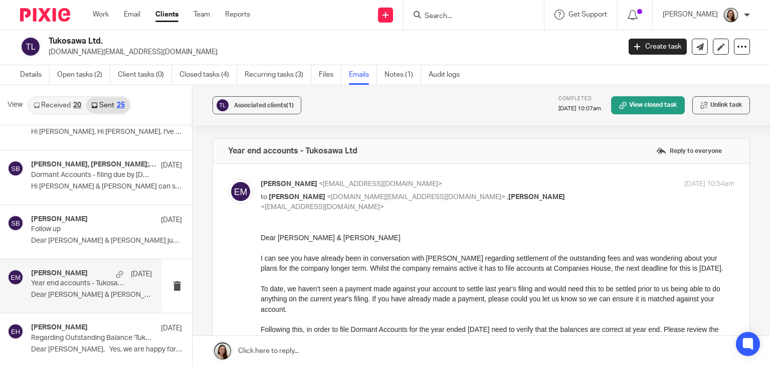
scroll to position [0, 0]
click at [99, 283] on p "Year end accounts - Tukosawa Ltd" at bounding box center [79, 283] width 97 height 9
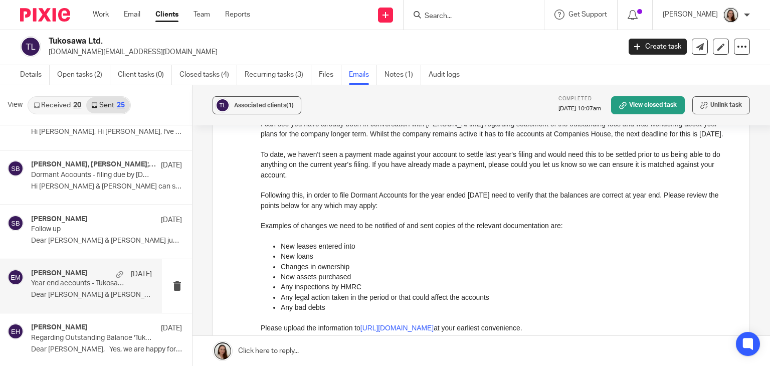
scroll to position [150, 0]
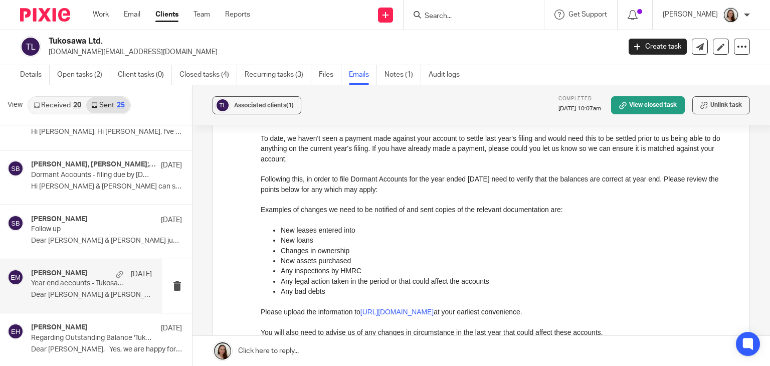
click at [514, 17] on input "Search" at bounding box center [469, 16] width 90 height 9
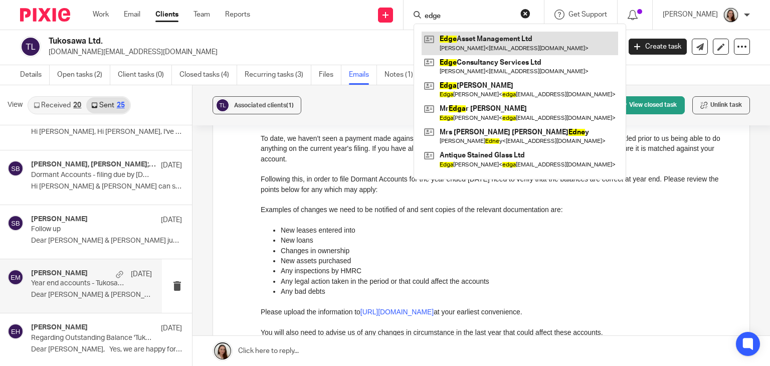
type input "edge"
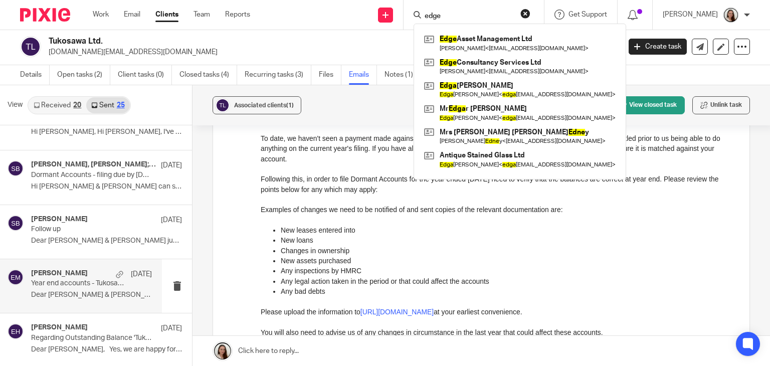
drag, startPoint x: 503, startPoint y: 47, endPoint x: 418, endPoint y: 63, distance: 87.3
click at [502, 48] on link at bounding box center [520, 43] width 197 height 23
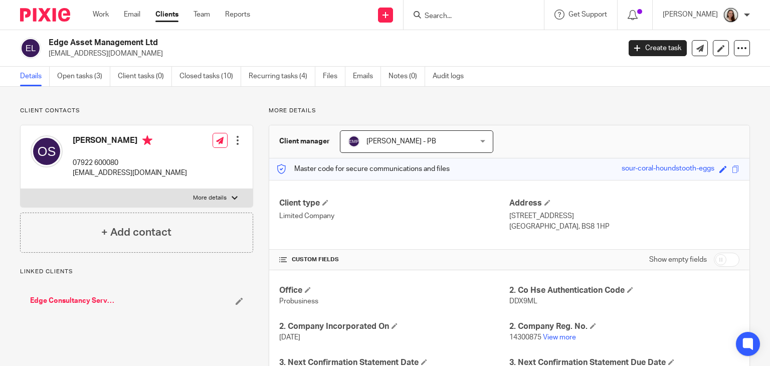
click at [351, 76] on ul "Details Open tasks (3) Client tasks (0) Closed tasks (10) Recurring tasks (4) F…" at bounding box center [249, 77] width 459 height 20
click at [361, 75] on link "Emails" at bounding box center [367, 77] width 28 height 20
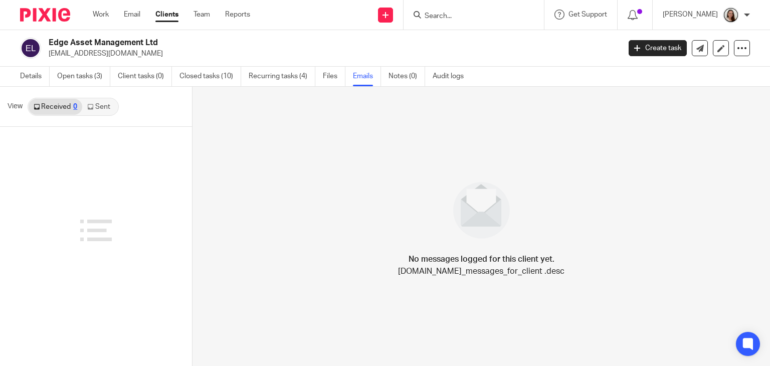
click at [102, 102] on link "Sent" at bounding box center [99, 107] width 35 height 16
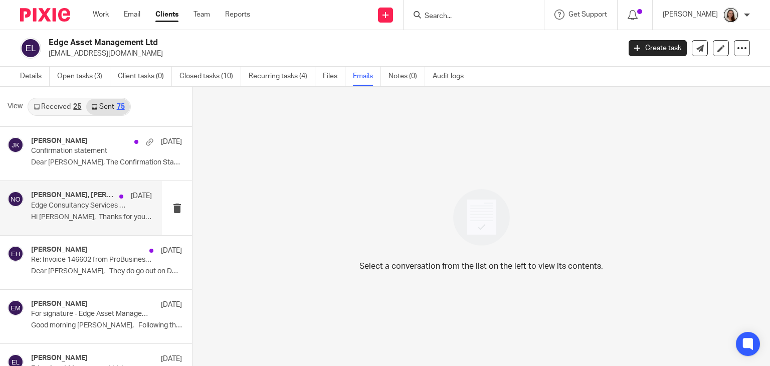
click at [70, 209] on p "Edge Consultancy Services Ltd" at bounding box center [79, 206] width 97 height 9
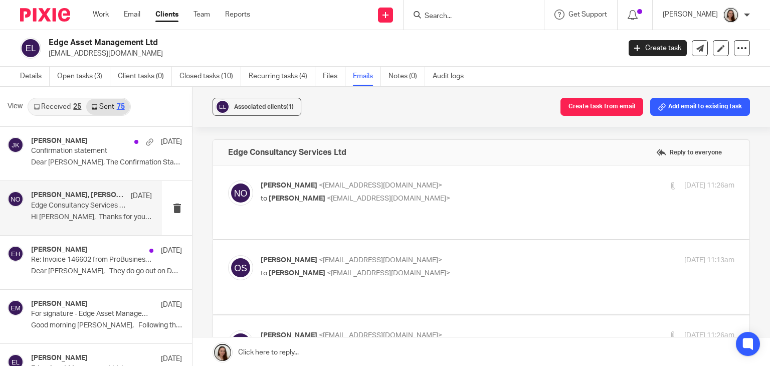
click at [461, 205] on label at bounding box center [481, 202] width 537 height 74
click at [228, 181] on input "checkbox" at bounding box center [228, 180] width 1 height 1
checkbox input "true"
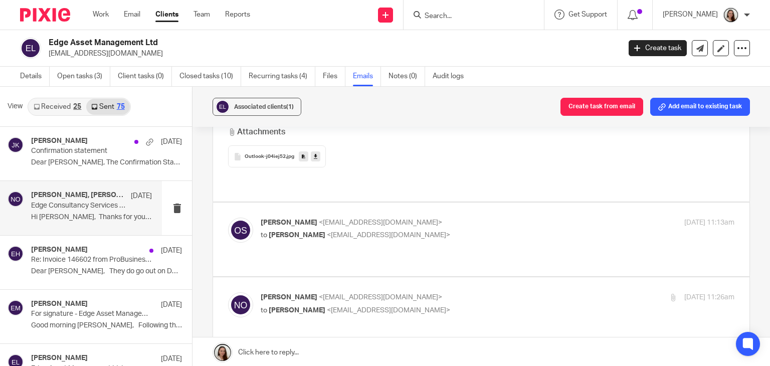
scroll to position [301, 0]
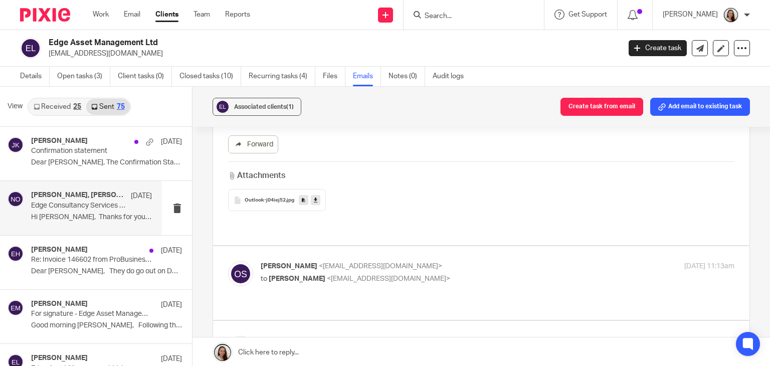
click at [477, 261] on p "Oliver Samuel <eam_ltd@icloud.com>" at bounding box center [419, 266] width 316 height 11
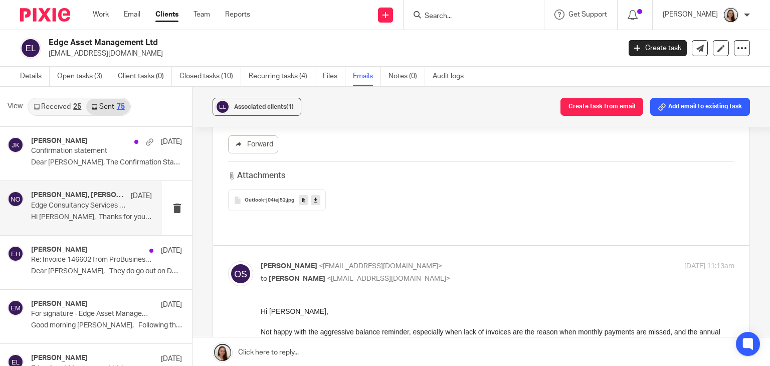
scroll to position [0, 0]
click at [482, 265] on div "Oliver Samuel <eam_ltd@icloud.com> to Niall O'Driscoll <niallodriscoll@probusin…" at bounding box center [498, 273] width 474 height 25
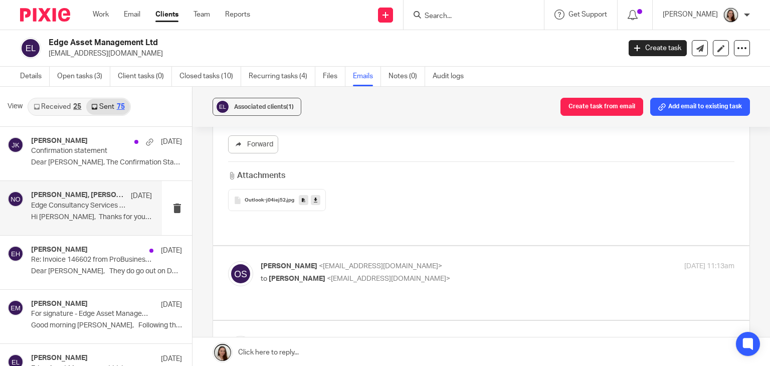
click at [482, 265] on div "Oliver Samuel <eam_ltd@icloud.com> to Niall O'Driscoll <niallodriscoll@probusin…" at bounding box center [498, 273] width 474 height 25
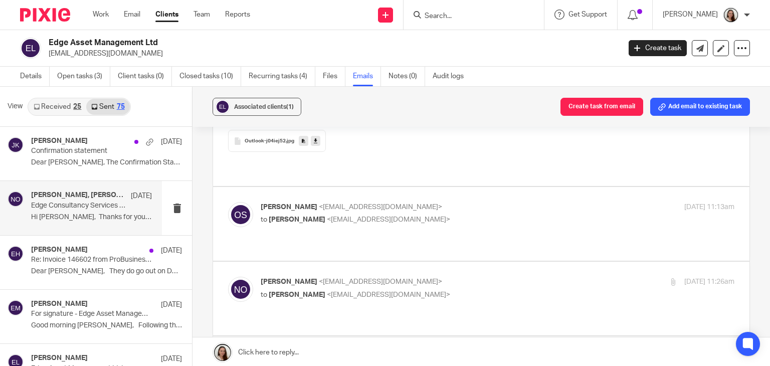
scroll to position [351, 0]
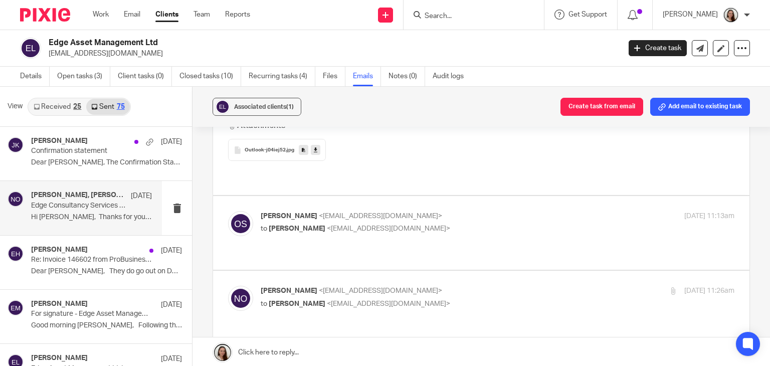
click at [479, 224] on p "to Niall O'Driscoll <niallodriscoll@probusinessuk.com>" at bounding box center [419, 229] width 316 height 11
click at [397, 211] on div "Oliver Samuel <eam_ltd@icloud.com> to Niall O'Driscoll <niallodriscoll@probusin…" at bounding box center [419, 222] width 316 height 23
checkbox input "true"
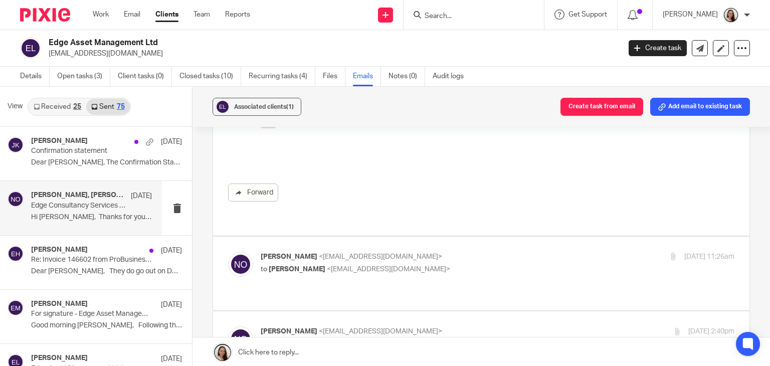
scroll to position [602, 0]
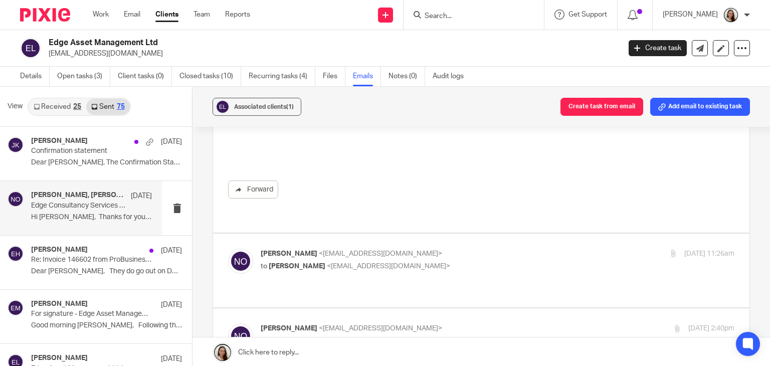
click at [465, 261] on p "to Oliver Samuel <eam_ltd@icloud.com>" at bounding box center [419, 266] width 316 height 11
checkbox input "true"
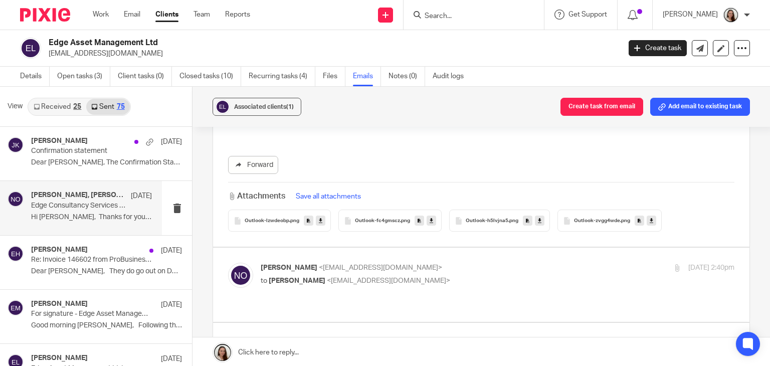
scroll to position [1404, 0]
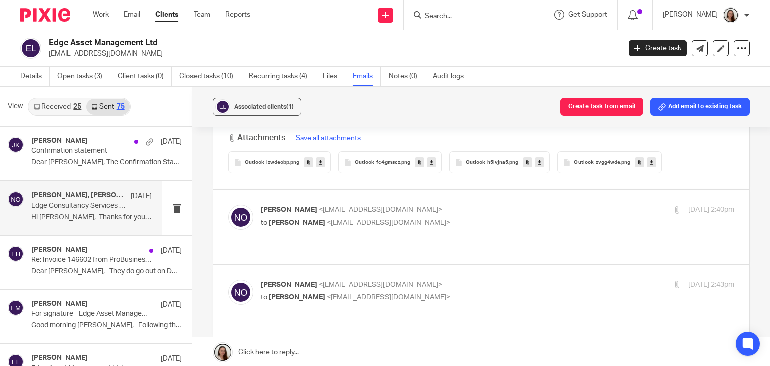
click at [484, 205] on div "Niall O'Driscoll <niallodriscoll@probusinessuk.com> to Oliver Samuel <eam_ltd@i…" at bounding box center [481, 227] width 506 height 44
click at [484, 212] on label at bounding box center [481, 227] width 537 height 74
click at [228, 205] on input "checkbox" at bounding box center [228, 204] width 1 height 1
checkbox input "true"
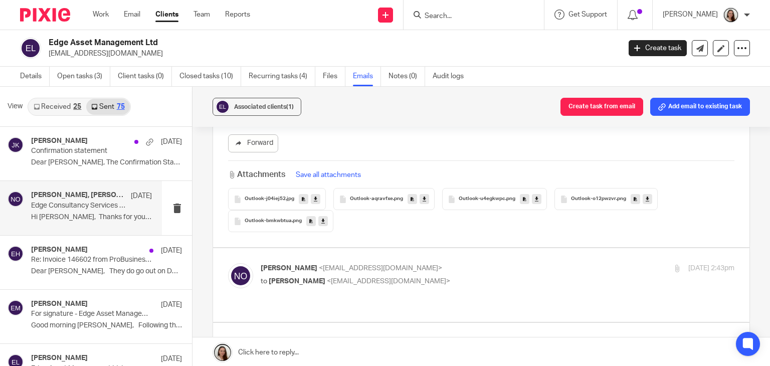
scroll to position [2006, 0]
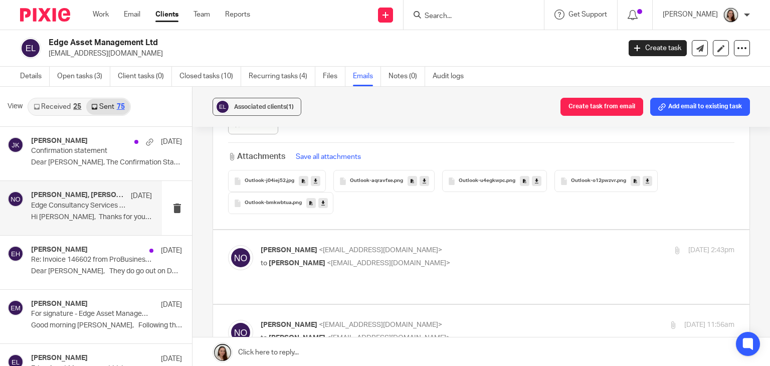
click at [486, 258] on p "to Oliver Samuel <eam_ltd@icloud.com>" at bounding box center [419, 263] width 316 height 11
checkbox input "true"
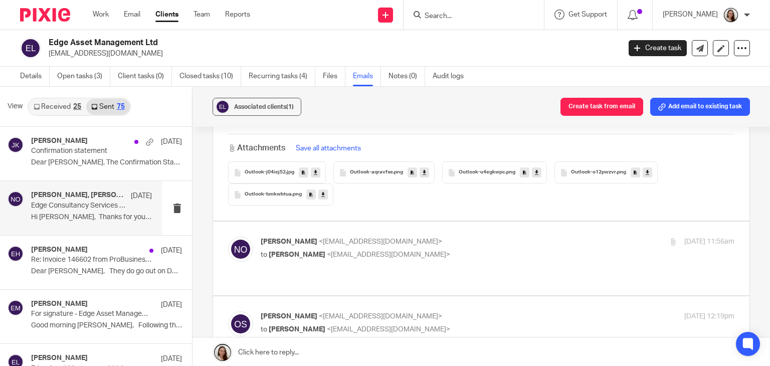
scroll to position [2357, 0]
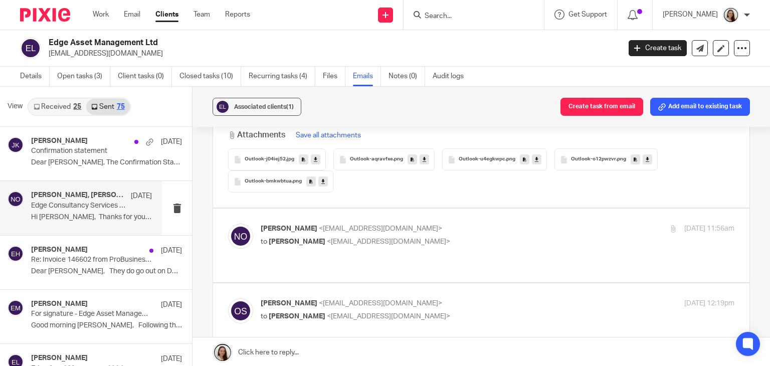
click at [484, 225] on div "Niall O'Driscoll <niallodriscoll@probusinessuk.com> to Oliver Samuel <eam_ltd@i…" at bounding box center [481, 246] width 506 height 44
click at [475, 235] on label at bounding box center [481, 246] width 537 height 74
click at [228, 224] on input "checkbox" at bounding box center [228, 223] width 1 height 1
checkbox input "true"
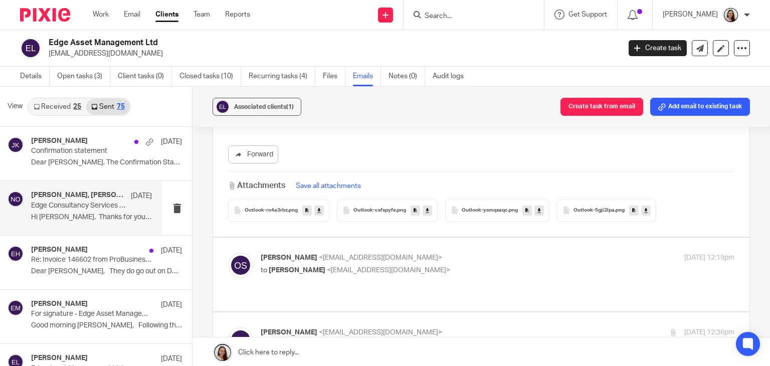
scroll to position [3560, 0]
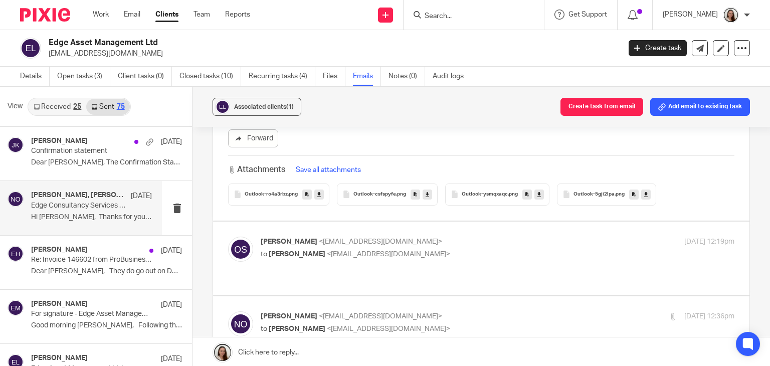
click at [476, 249] on p "to Niall O'Driscoll <niallodriscoll@probusinessuk.com>" at bounding box center [419, 254] width 316 height 11
checkbox input "true"
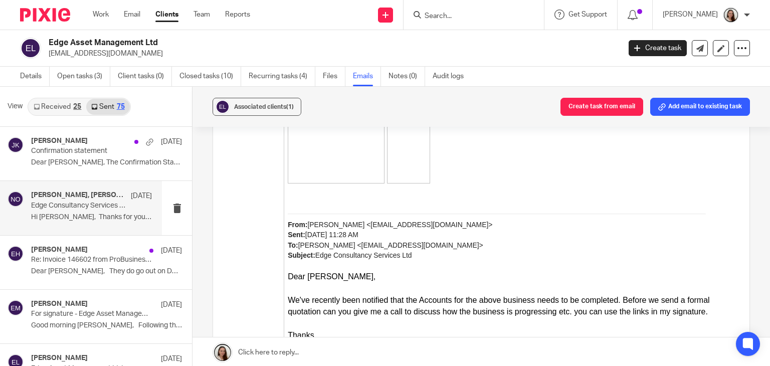
scroll to position [4986, 0]
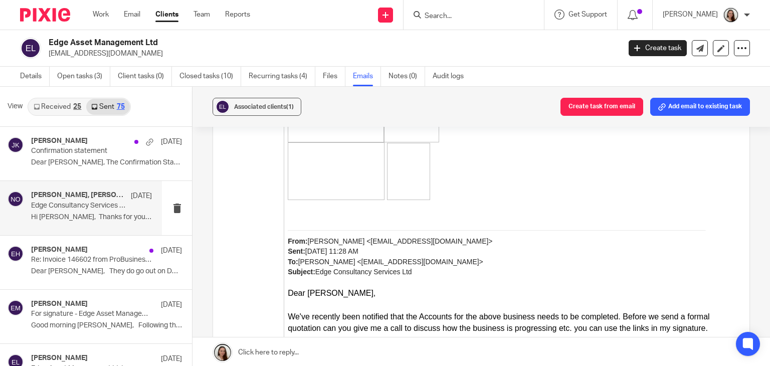
drag, startPoint x: 90, startPoint y: 77, endPoint x: 118, endPoint y: 109, distance: 41.9
click at [90, 77] on link "Open tasks (3)" at bounding box center [83, 77] width 53 height 20
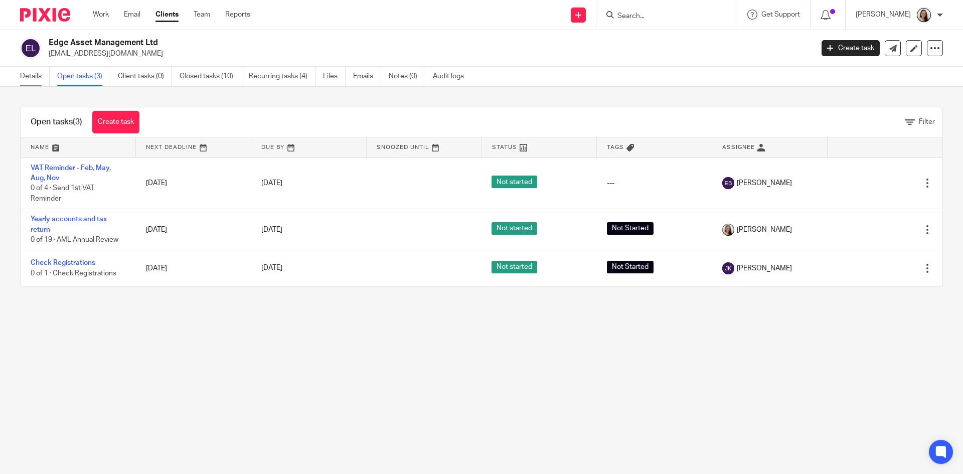
click at [34, 74] on link "Details" at bounding box center [35, 77] width 30 height 20
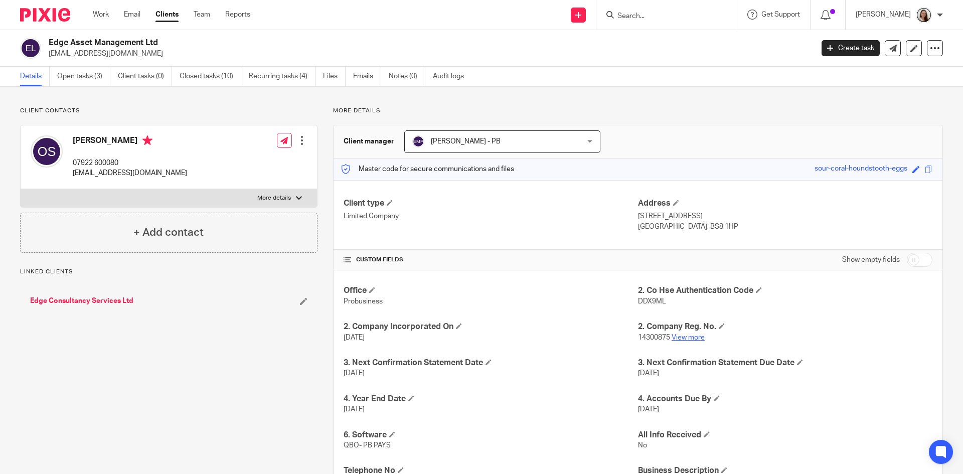
click at [692, 337] on link "View more" at bounding box center [687, 337] width 33 height 7
click at [91, 77] on link "Open tasks (3)" at bounding box center [83, 77] width 53 height 20
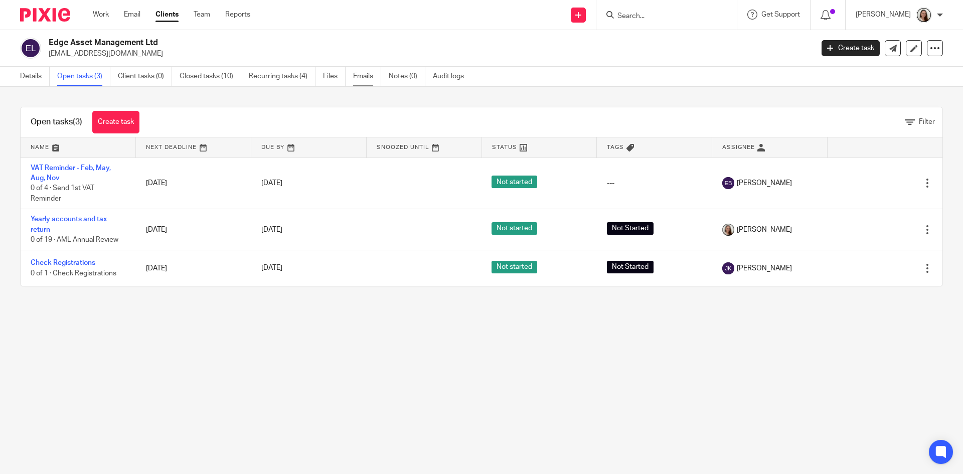
click at [364, 78] on link "Emails" at bounding box center [367, 77] width 28 height 20
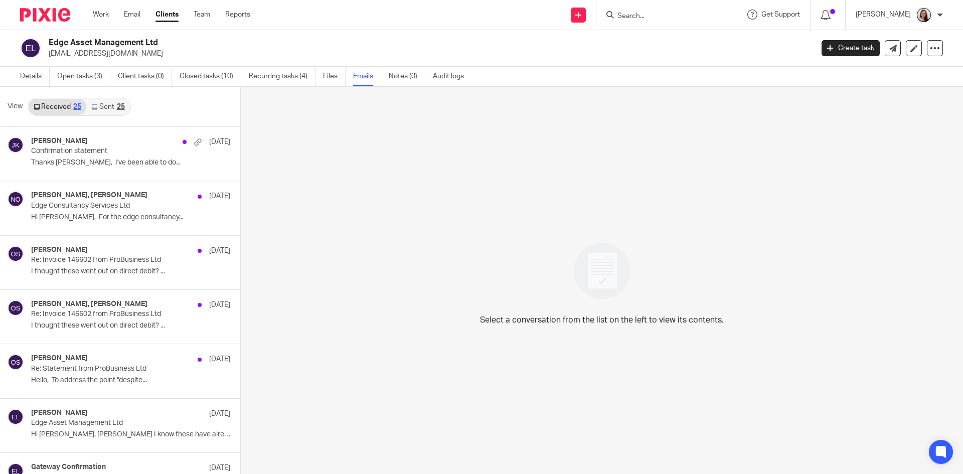
click at [116, 104] on link "Sent 25" at bounding box center [107, 107] width 43 height 16
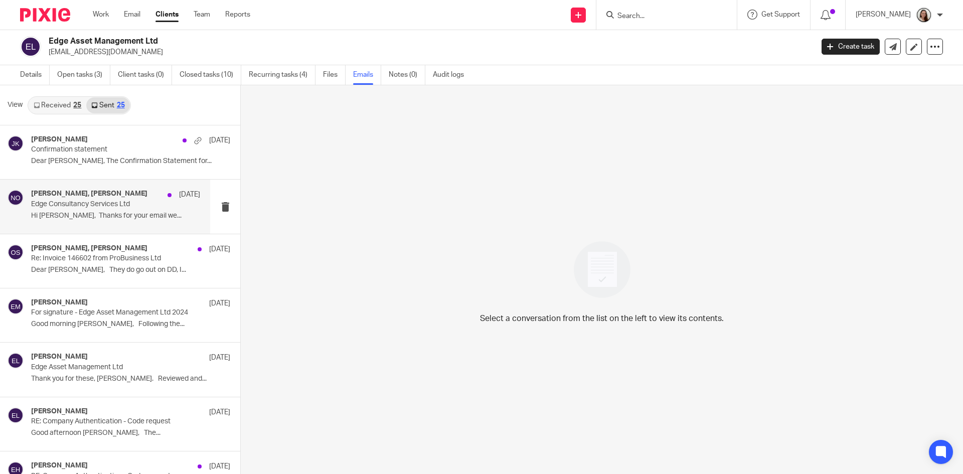
click at [71, 209] on div "Niall O'Driscoll, Oliver Samuel 3 Jun Edge Consultancy Services Ltd Hi Ollie, T…" at bounding box center [115, 207] width 169 height 34
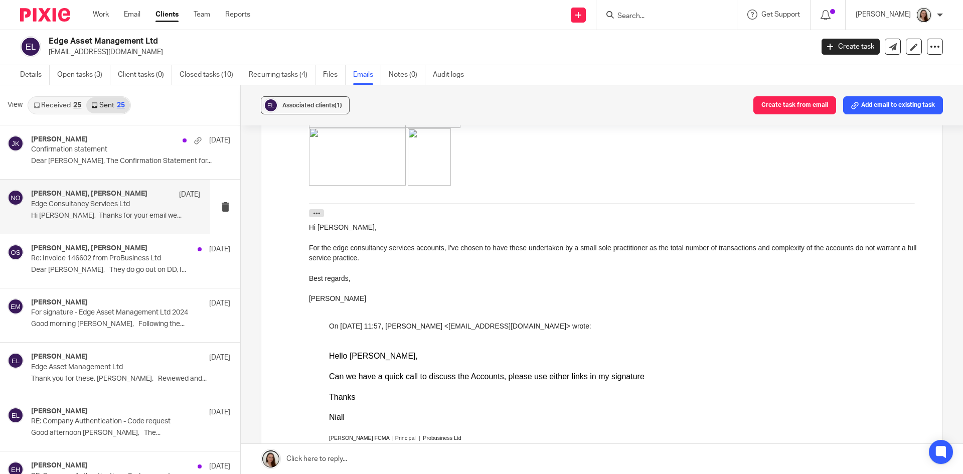
scroll to position [802, 0]
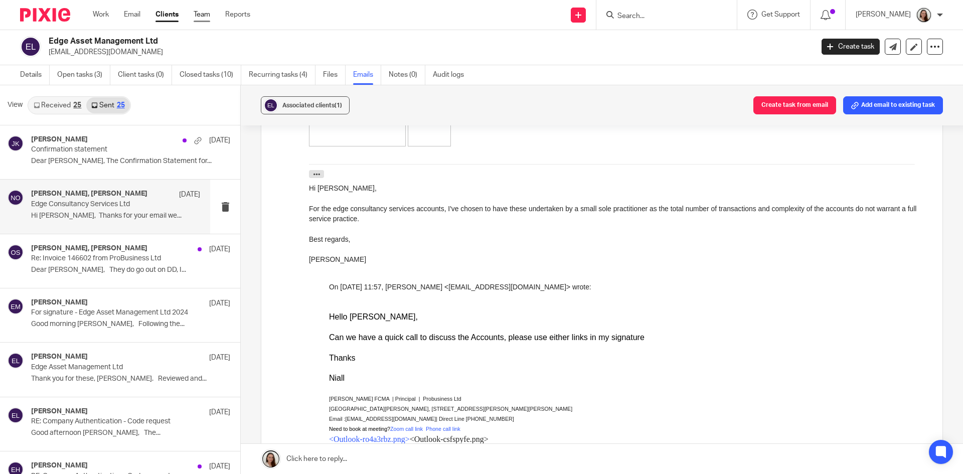
click at [211, 15] on ul "Work Email Clients Team Reports" at bounding box center [179, 15] width 173 height 10
click at [205, 15] on link "Team" at bounding box center [202, 15] width 17 height 10
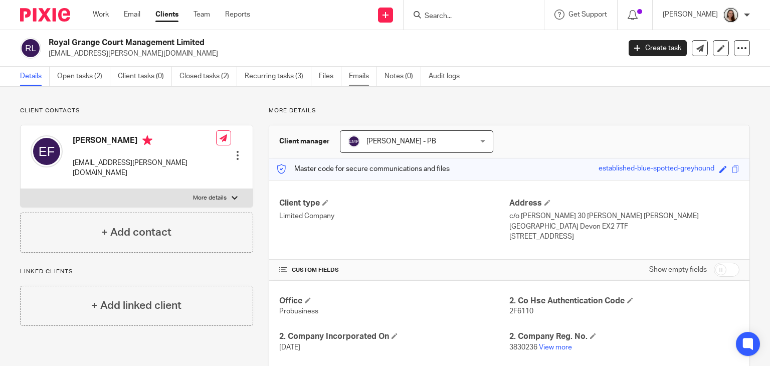
click at [362, 79] on link "Emails" at bounding box center [363, 77] width 28 height 20
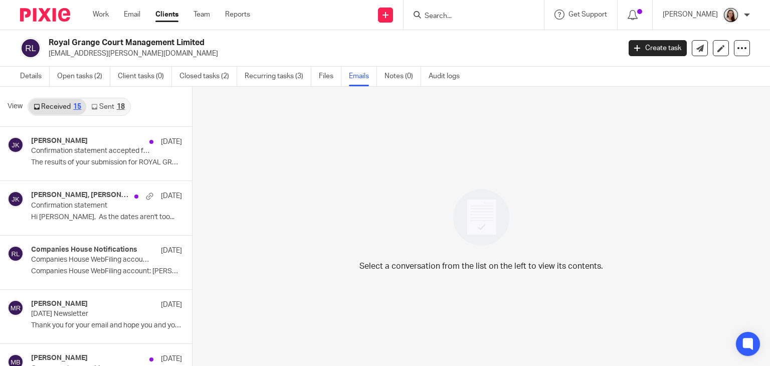
click at [95, 109] on icon at bounding box center [94, 107] width 6 height 6
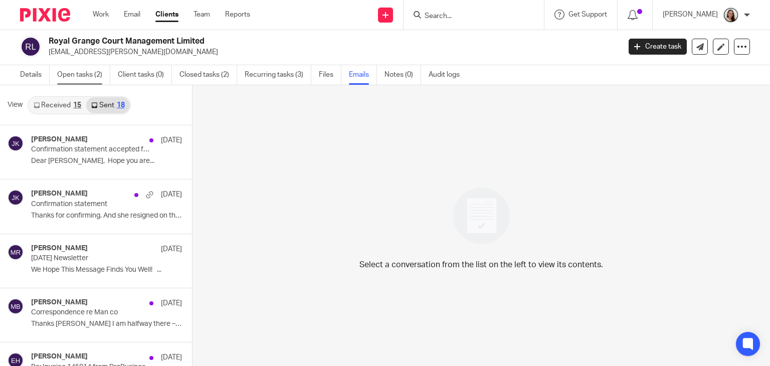
click at [96, 79] on link "Open tasks (2)" at bounding box center [83, 75] width 53 height 20
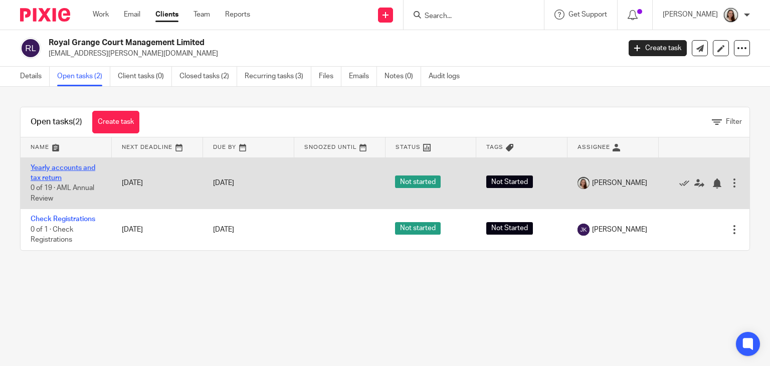
click at [78, 167] on link "Yearly accounts and tax return" at bounding box center [63, 172] width 65 height 17
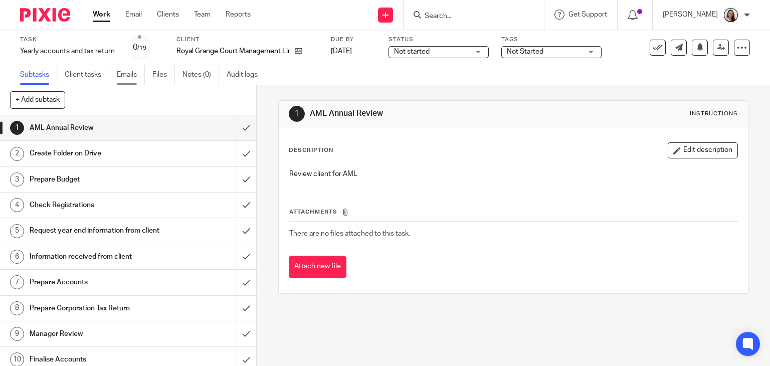
click at [123, 72] on link "Emails" at bounding box center [131, 75] width 28 height 20
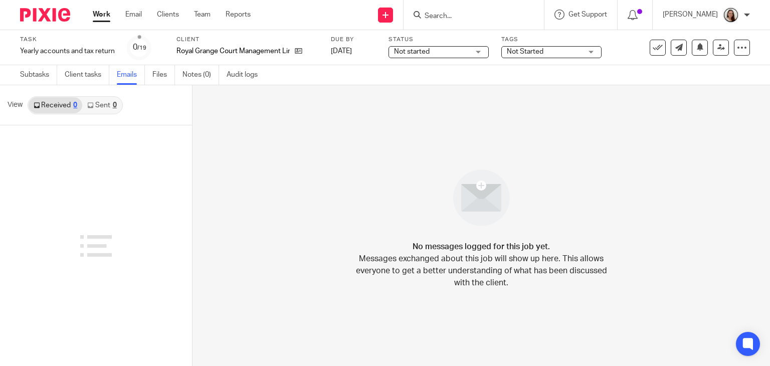
click at [455, 14] on input "Search" at bounding box center [469, 16] width 90 height 9
type input "e"
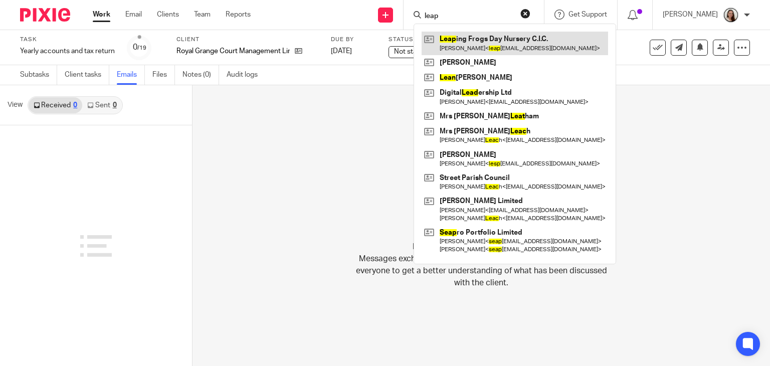
type input "leap"
click at [483, 44] on link at bounding box center [515, 43] width 187 height 23
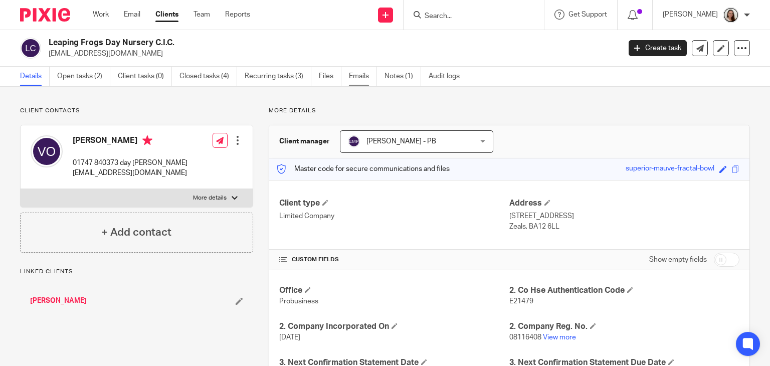
click at [361, 81] on link "Emails" at bounding box center [363, 77] width 28 height 20
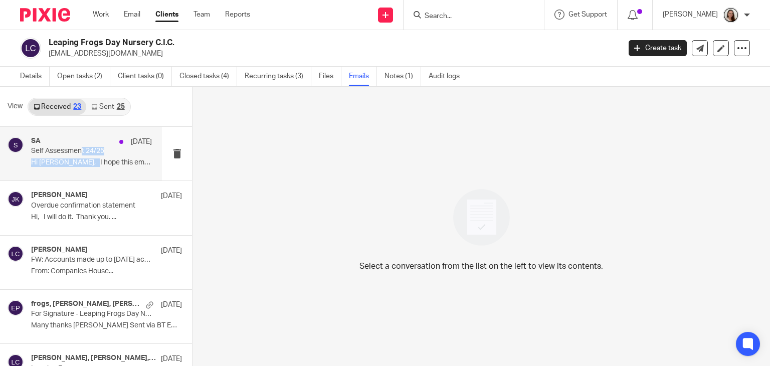
click at [83, 155] on div "[DATE] Self Assessment 24/25 Hi [PERSON_NAME], I hope this email finds..." at bounding box center [91, 154] width 121 height 34
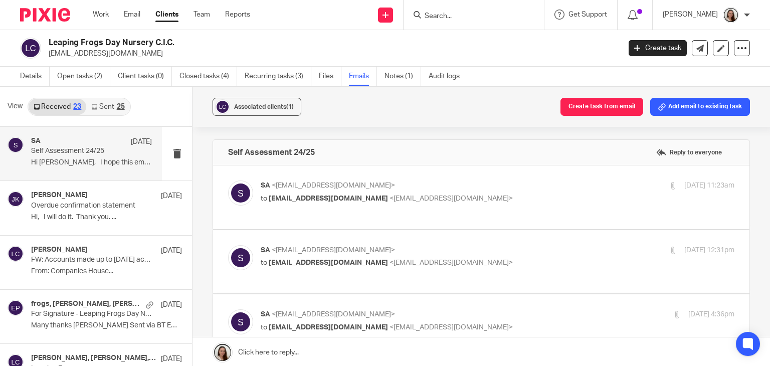
click at [432, 211] on div "SA <[EMAIL_ADDRESS][DOMAIN_NAME]> to [EMAIL_ADDRESS][DOMAIN_NAME] <[EMAIL_ADDRE…" at bounding box center [481, 198] width 506 height 34
click at [416, 216] on label at bounding box center [481, 197] width 537 height 64
click at [228, 181] on input "checkbox" at bounding box center [228, 180] width 1 height 1
checkbox input "true"
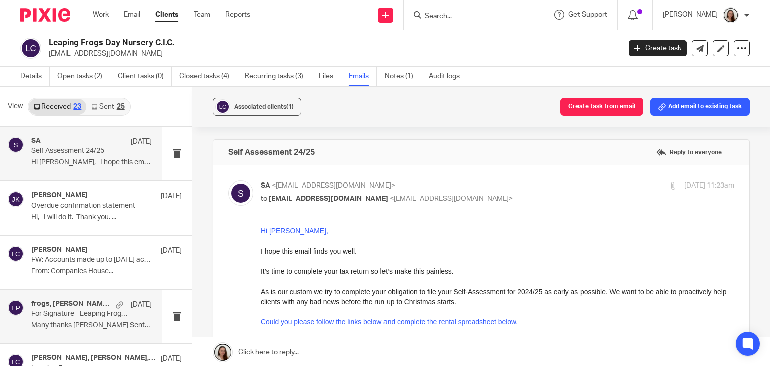
click at [61, 325] on p "Many thanks [PERSON_NAME] Sent via BT Email App ..." at bounding box center [91, 325] width 121 height 9
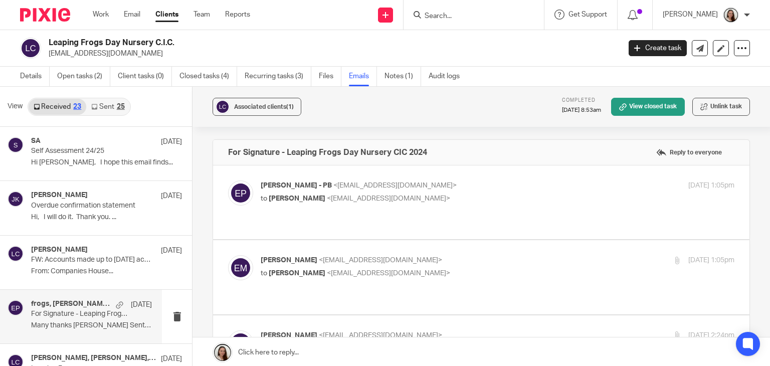
click at [457, 208] on div "[PERSON_NAME] - PB <[EMAIL_ADDRESS][DOMAIN_NAME]> to [PERSON_NAME] <[EMAIL_ADDR…" at bounding box center [481, 203] width 506 height 44
click at [459, 223] on div "[PERSON_NAME] - PB <[EMAIL_ADDRESS][DOMAIN_NAME]> to [PERSON_NAME] <[EMAIL_ADDR…" at bounding box center [481, 203] width 506 height 44
click at [427, 211] on div "[PERSON_NAME] - PB <[EMAIL_ADDRESS][DOMAIN_NAME]> to [PERSON_NAME] <[EMAIL_ADDR…" at bounding box center [481, 203] width 506 height 44
drag, startPoint x: 436, startPoint y: 181, endPoint x: 438, endPoint y: 203, distance: 22.2
click at [437, 181] on p "[PERSON_NAME] - PB <[EMAIL_ADDRESS][DOMAIN_NAME]>" at bounding box center [419, 186] width 316 height 11
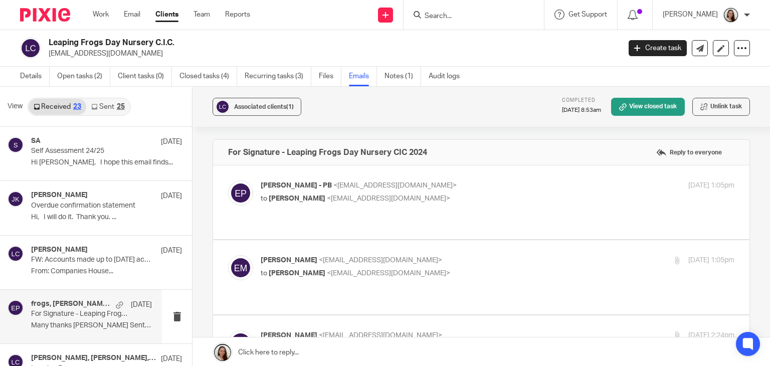
checkbox input "true"
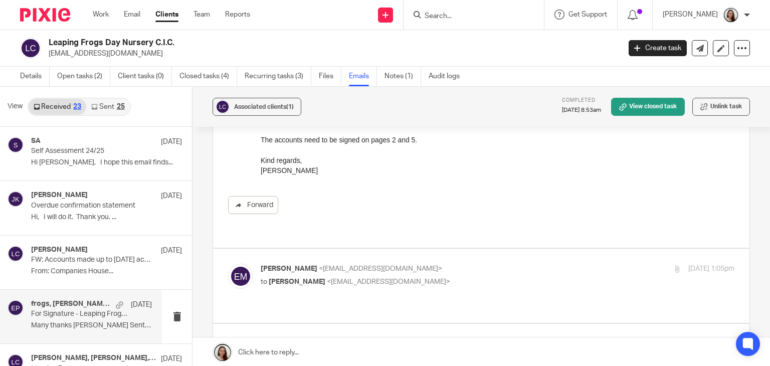
scroll to position [301, 0]
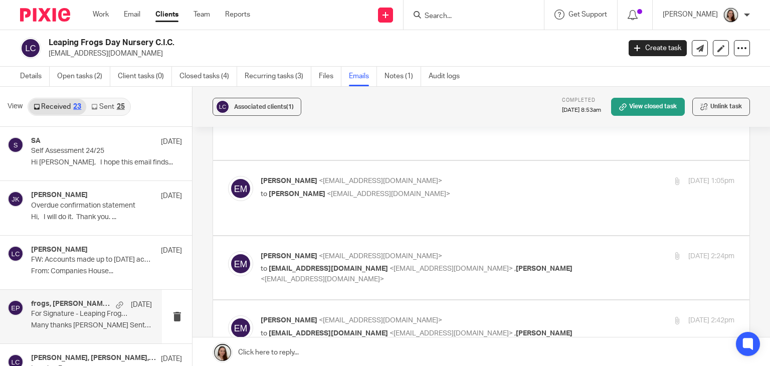
click at [464, 191] on p "to [PERSON_NAME] <[EMAIL_ADDRESS][DOMAIN_NAME]>" at bounding box center [419, 194] width 316 height 11
checkbox input "true"
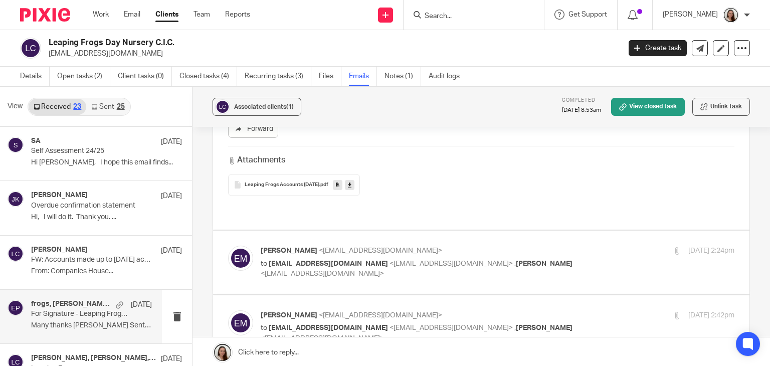
scroll to position [602, 0]
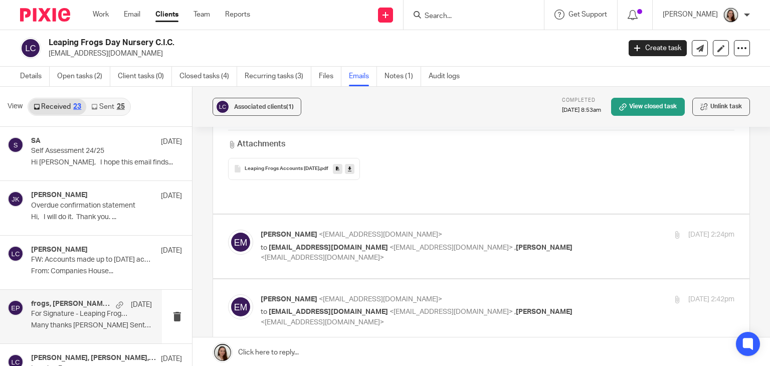
click at [438, 254] on label at bounding box center [481, 247] width 537 height 64
click at [228, 230] on input "checkbox" at bounding box center [228, 229] width 1 height 1
checkbox input "true"
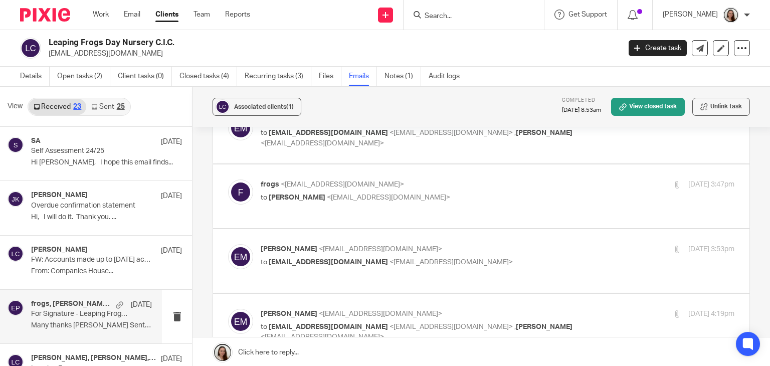
scroll to position [1705, 0]
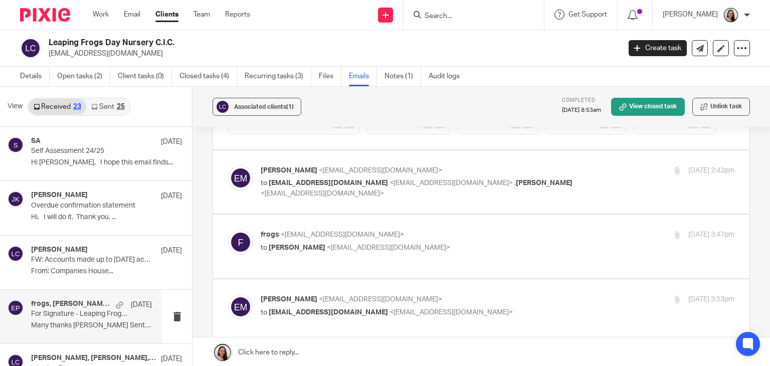
click at [459, 213] on label at bounding box center [481, 182] width 537 height 64
click at [228, 165] on input "checkbox" at bounding box center [228, 165] width 1 height 1
checkbox input "true"
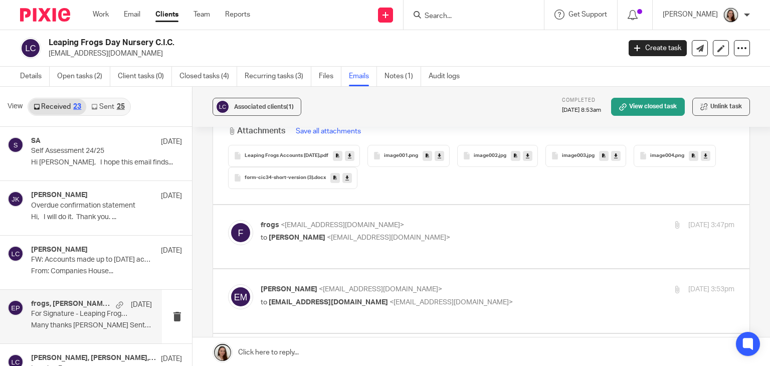
scroll to position [3209, 0]
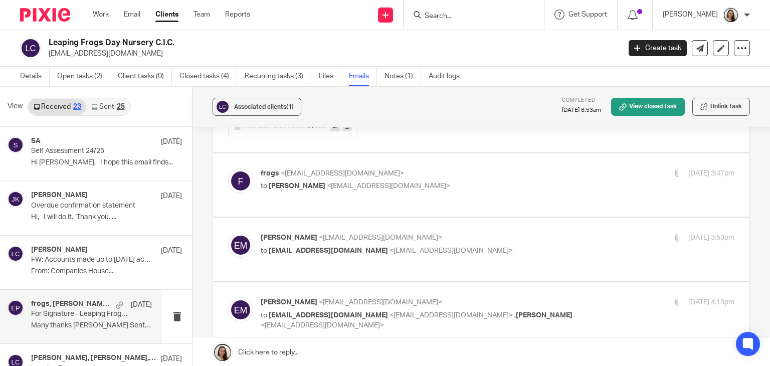
click at [471, 179] on p "frogs <[EMAIL_ADDRESS][DOMAIN_NAME]>" at bounding box center [419, 173] width 316 height 11
checkbox input "true"
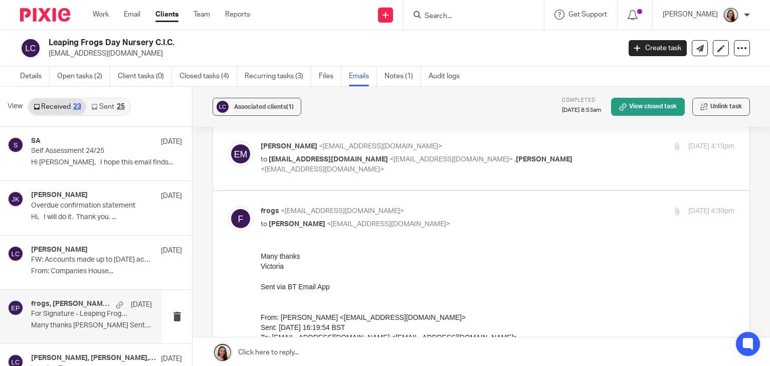
scroll to position [5165, 0]
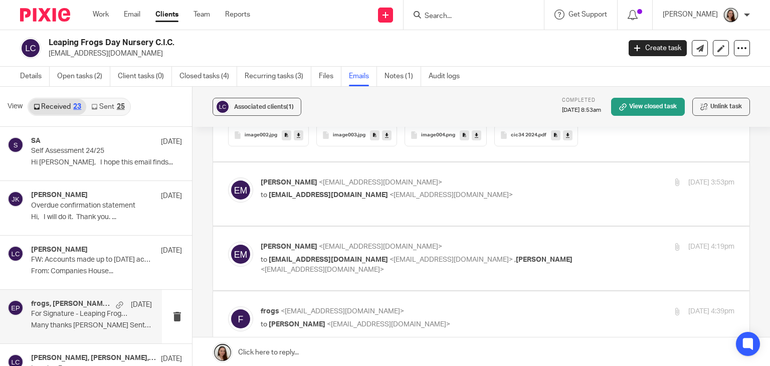
click at [471, 211] on div "[PERSON_NAME] <[EMAIL_ADDRESS][DOMAIN_NAME]> to [EMAIL_ADDRESS][DOMAIN_NAME] <[…" at bounding box center [481, 195] width 506 height 34
click at [471, 226] on label at bounding box center [481, 194] width 537 height 64
click at [228, 178] on input "checkbox" at bounding box center [228, 177] width 1 height 1
checkbox input "true"
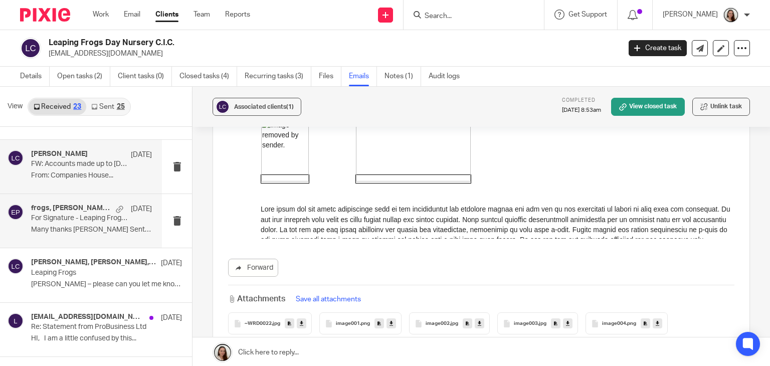
scroll to position [100, 0]
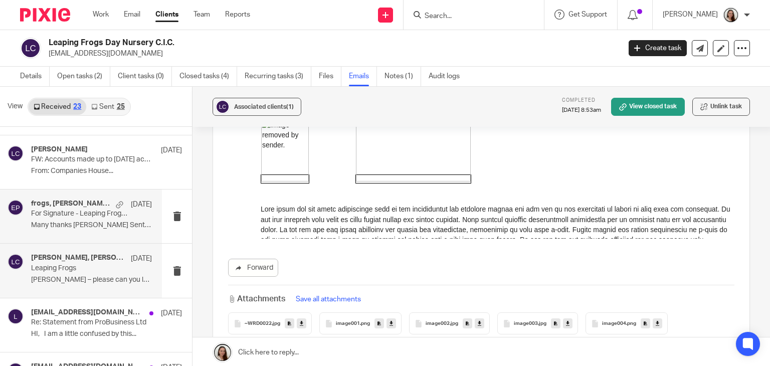
click at [66, 269] on p "Leaping Frogs" at bounding box center [79, 268] width 97 height 9
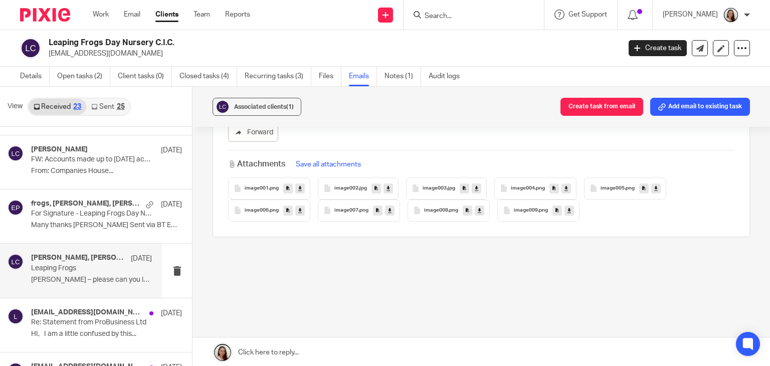
scroll to position [0, 0]
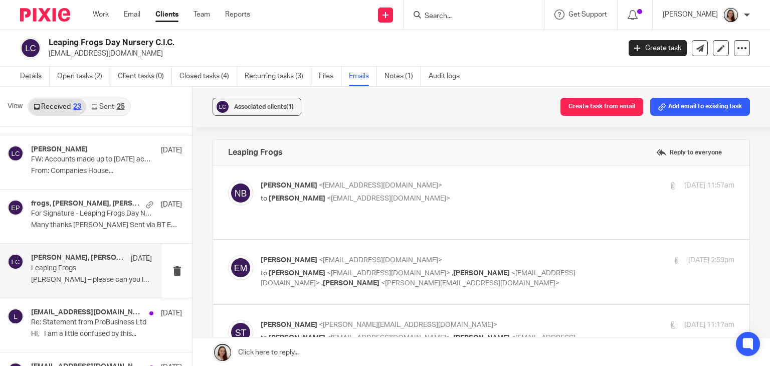
click at [426, 207] on label at bounding box center [481, 202] width 537 height 74
click at [228, 181] on input "checkbox" at bounding box center [228, 180] width 1 height 1
checkbox input "true"
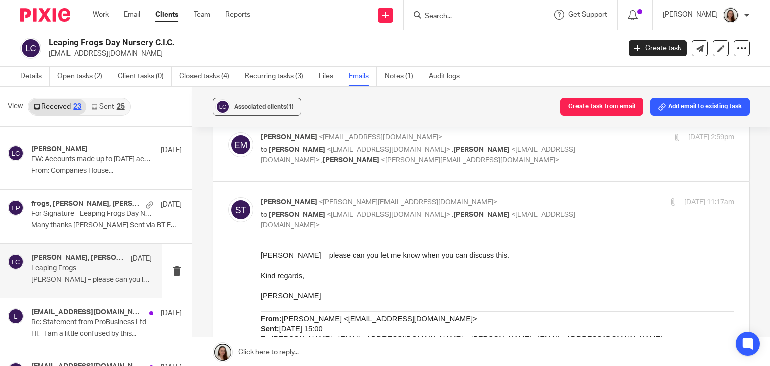
scroll to position [552, 0]
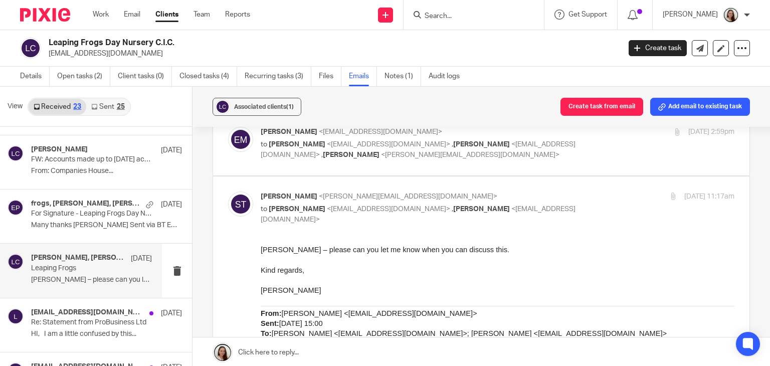
click at [454, 167] on label at bounding box center [481, 144] width 537 height 64
click at [228, 127] on input "checkbox" at bounding box center [228, 126] width 1 height 1
checkbox input "true"
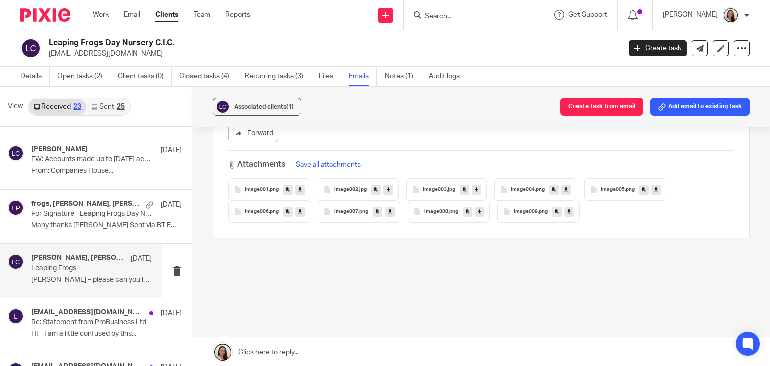
scroll to position [2, 0]
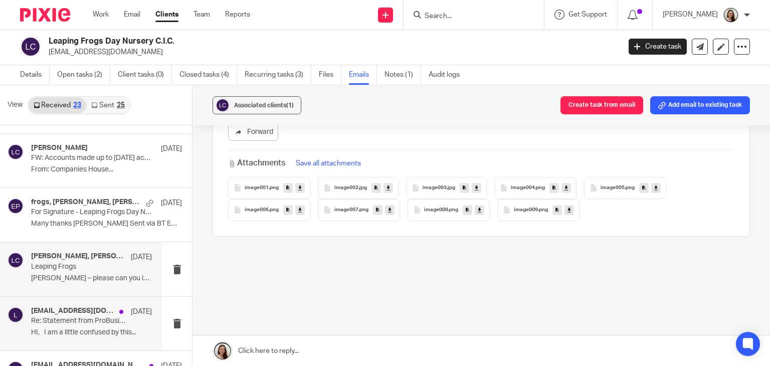
click at [60, 311] on h4 "[EMAIL_ADDRESS][DOMAIN_NAME]" at bounding box center [72, 311] width 83 height 9
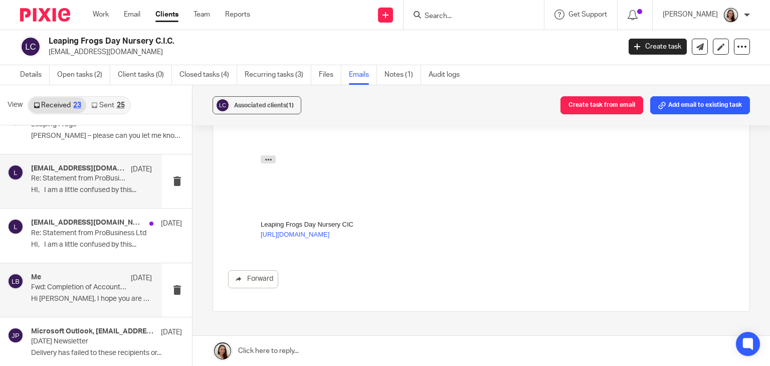
scroll to position [251, 0]
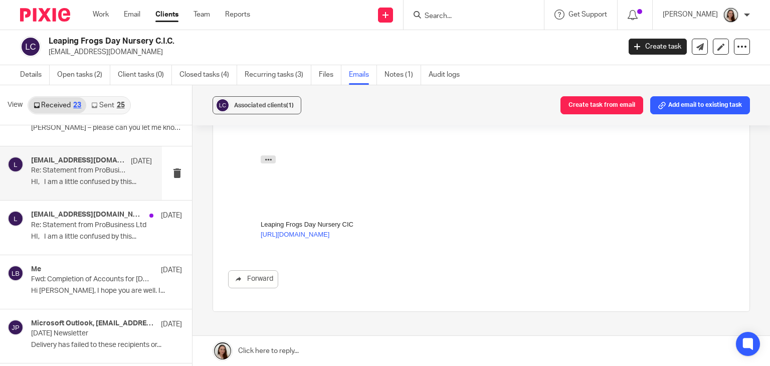
click at [18, 70] on div "Details Open tasks (2) Client tasks (0) Closed tasks (4) Recurring tasks (3) Fi…" at bounding box center [242, 75] width 485 height 20
click at [26, 75] on link "Details" at bounding box center [35, 75] width 30 height 20
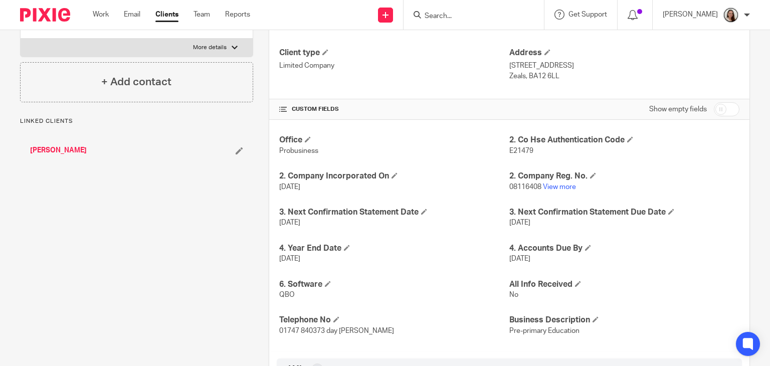
scroll to position [193, 0]
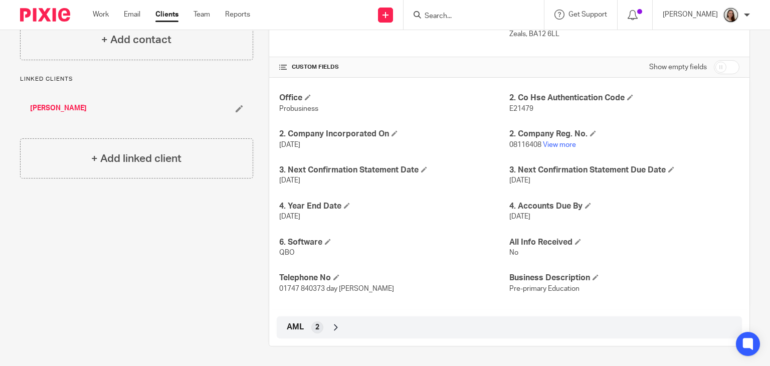
click at [332, 323] on icon at bounding box center [336, 327] width 10 height 10
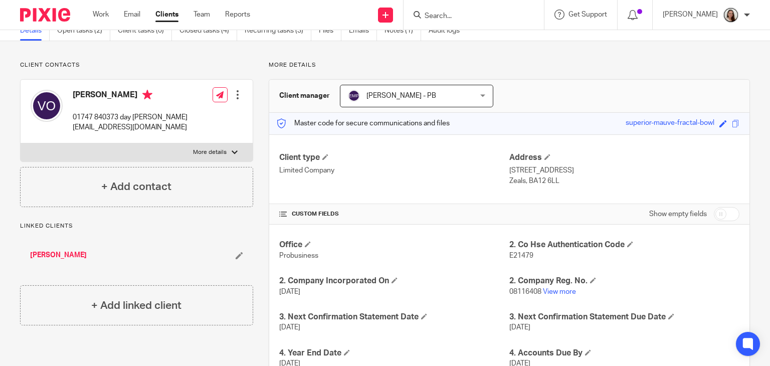
scroll to position [0, 0]
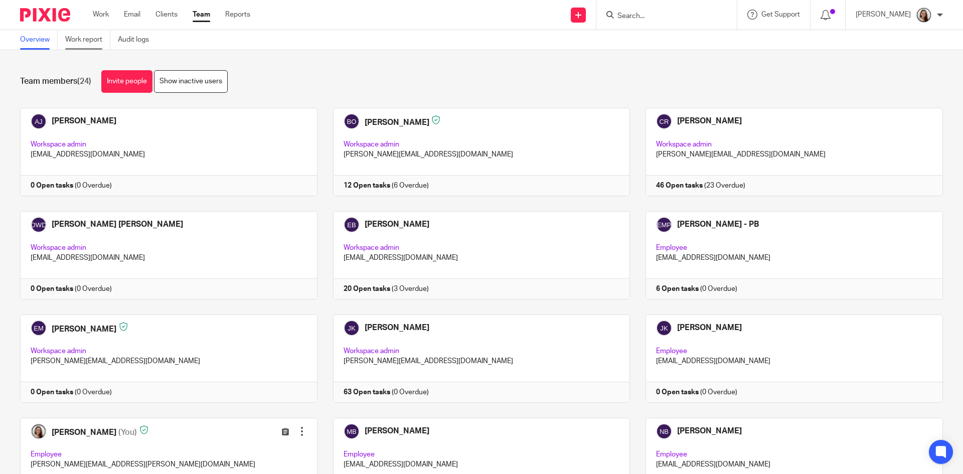
click at [91, 38] on link "Work report" at bounding box center [87, 40] width 45 height 20
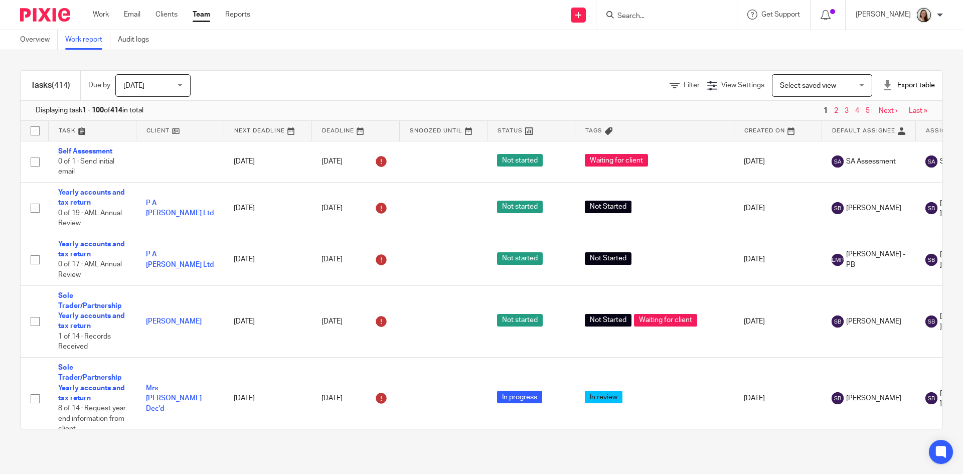
click at [832, 82] on span "Select saved view" at bounding box center [816, 85] width 73 height 21
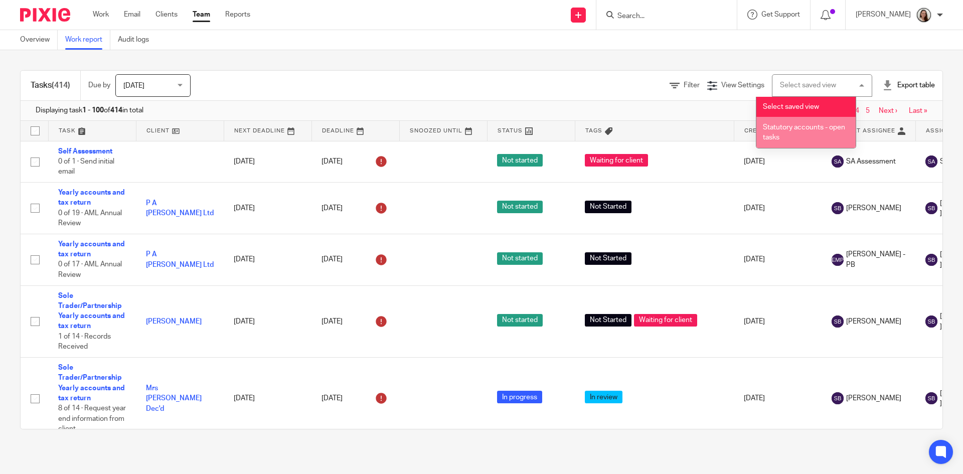
click at [538, 95] on div "Filter View Settings View Settings Manage saved views Select saved view Select …" at bounding box center [575, 85] width 734 height 23
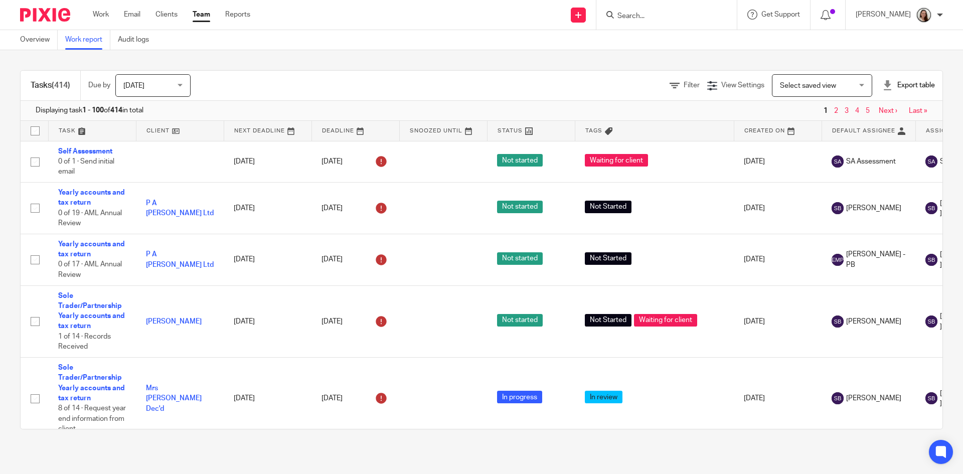
click at [785, 85] on span "Select saved view" at bounding box center [808, 85] width 56 height 7
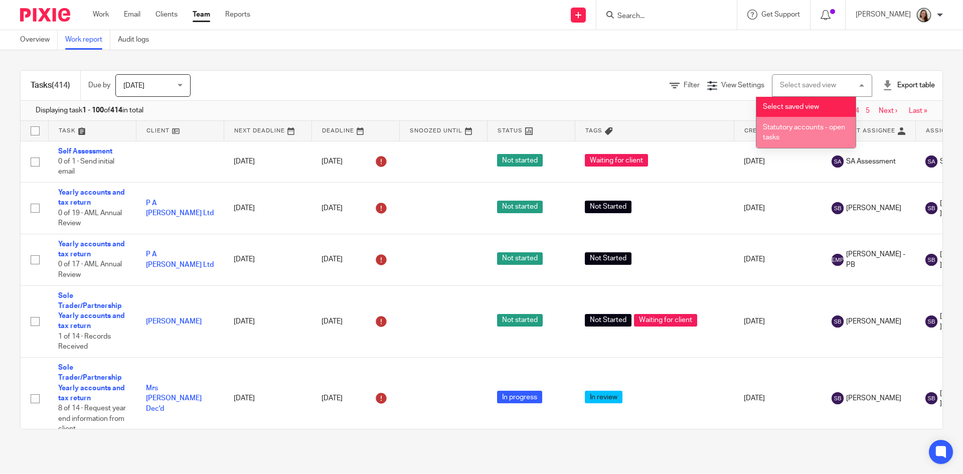
click at [784, 132] on li "Statutory accounts - open tasks" at bounding box center [805, 132] width 99 height 31
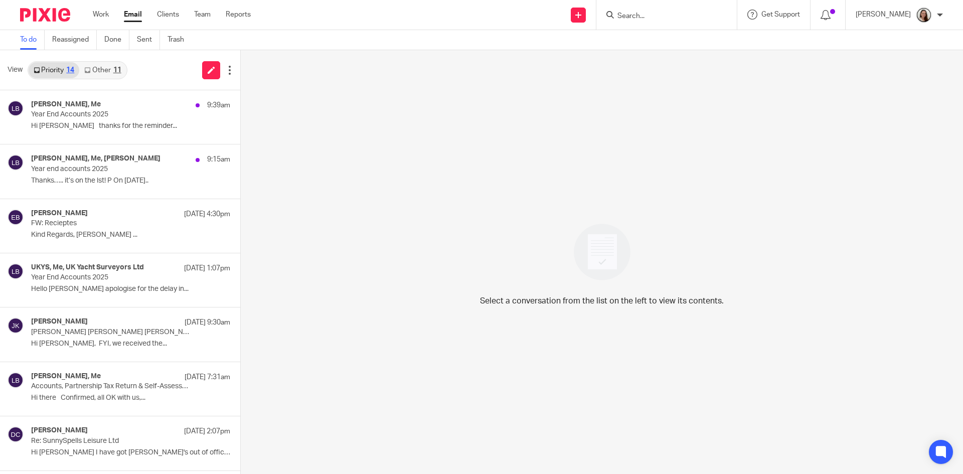
click at [103, 66] on link "Other 11" at bounding box center [102, 70] width 47 height 16
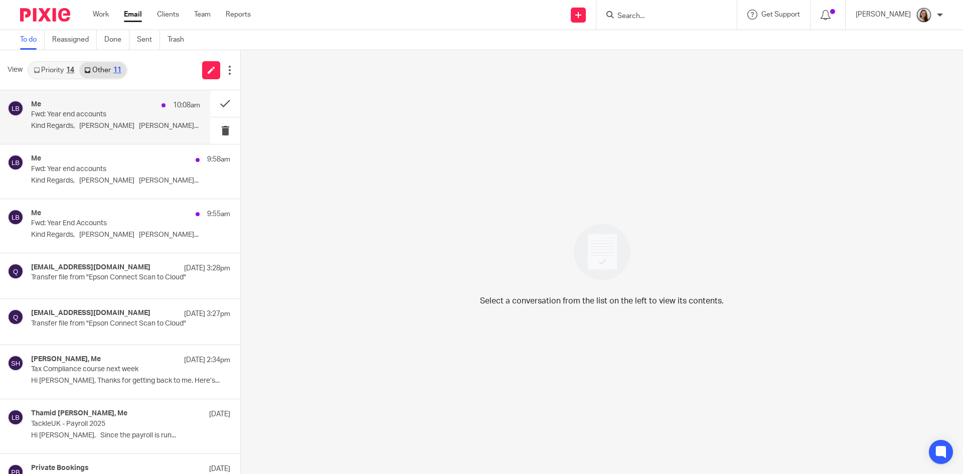
click at [107, 124] on p "Kind Regards, Lory Baker Lory..." at bounding box center [115, 126] width 169 height 9
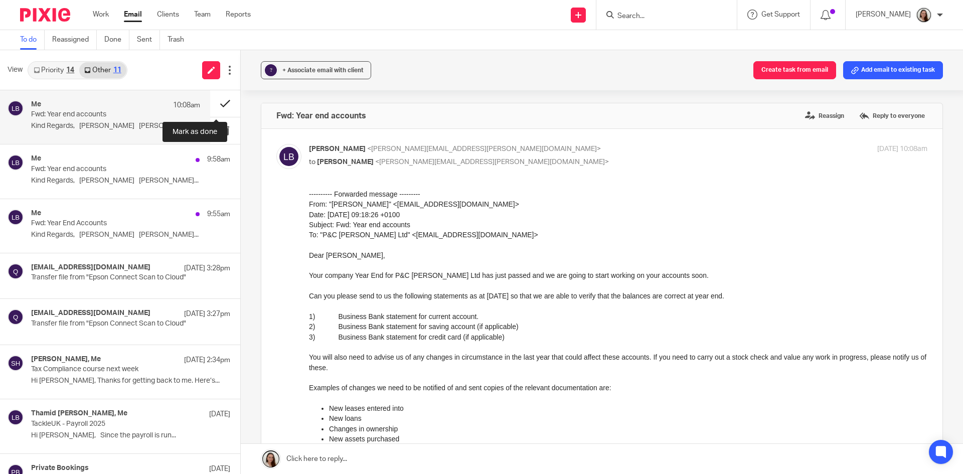
click at [212, 104] on button at bounding box center [225, 103] width 30 height 27
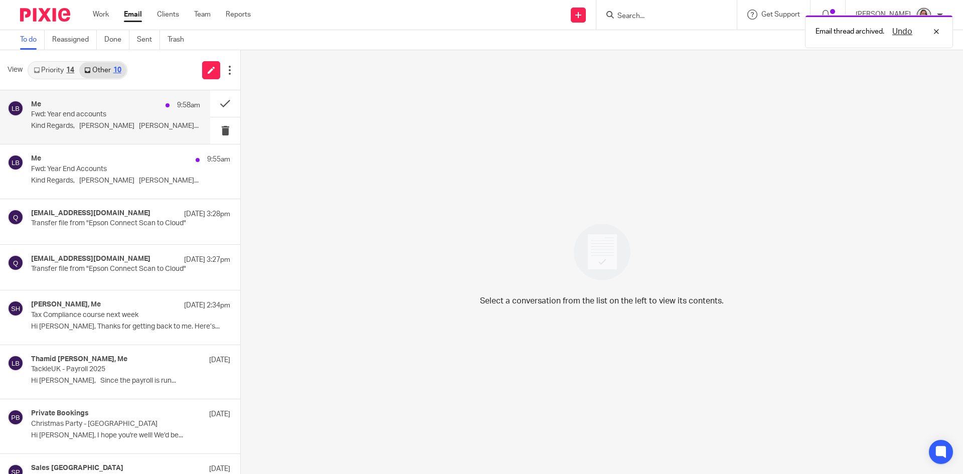
click at [106, 117] on p "Fwd: Year end accounts" at bounding box center [98, 114] width 135 height 9
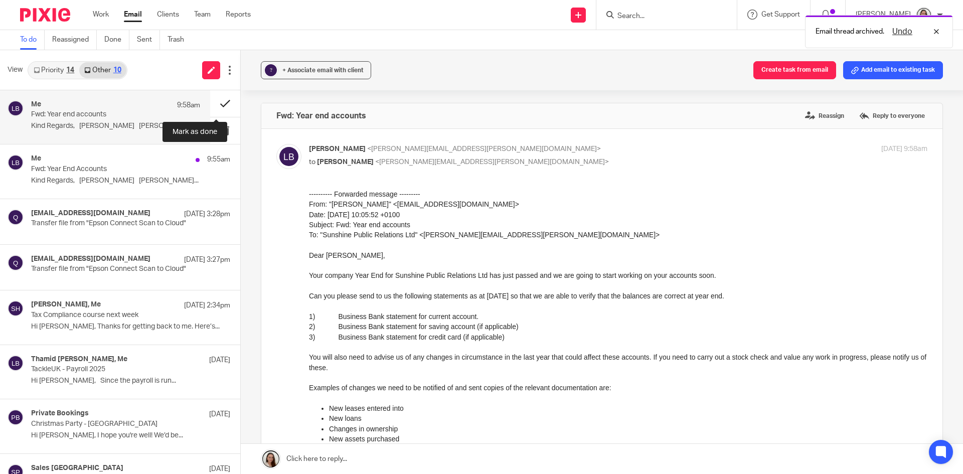
click at [213, 105] on button at bounding box center [225, 103] width 30 height 27
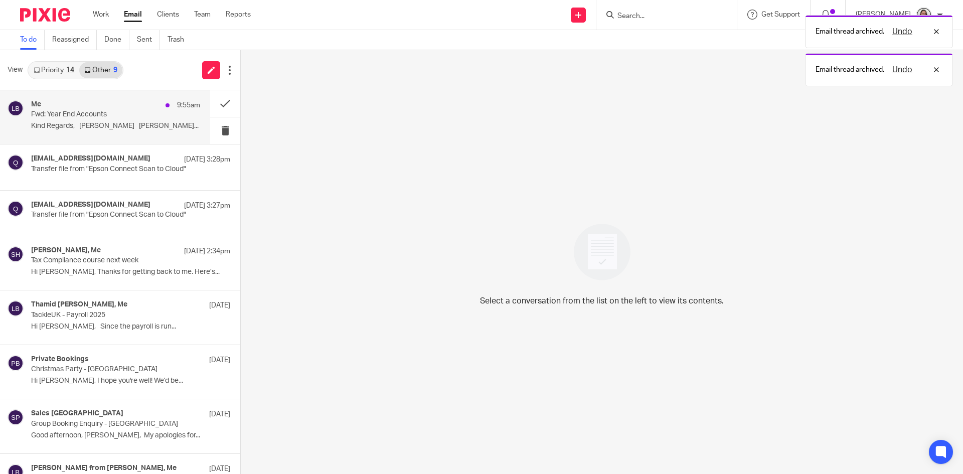
click at [103, 112] on p "Fwd: Year End Accounts" at bounding box center [98, 114] width 135 height 9
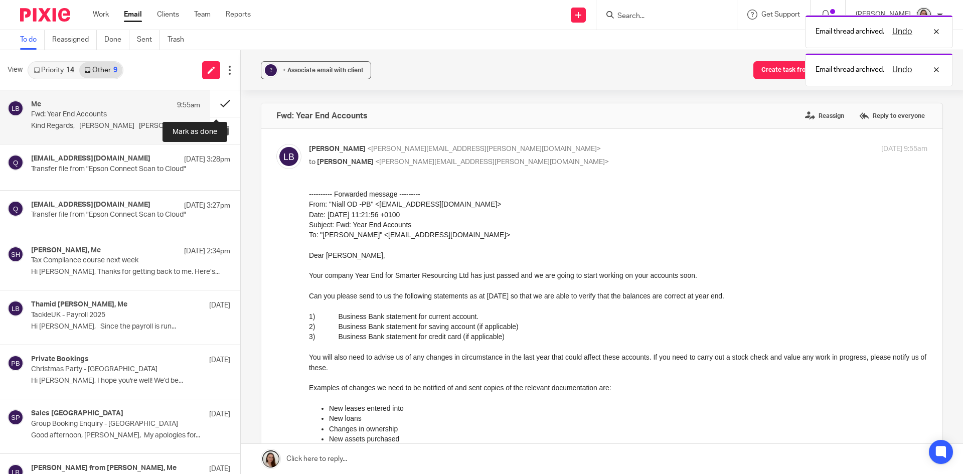
drag, startPoint x: 213, startPoint y: 104, endPoint x: 163, endPoint y: 108, distance: 49.8
click at [213, 104] on button at bounding box center [225, 103] width 30 height 27
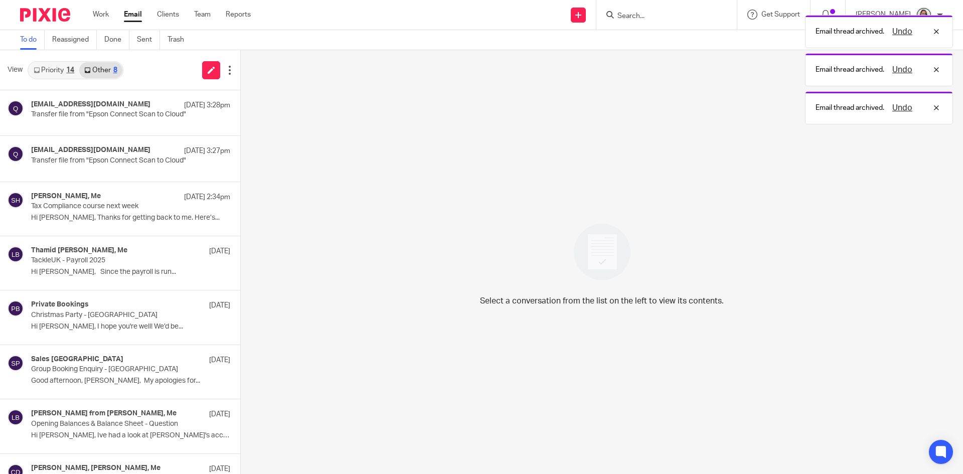
click at [63, 74] on link "Priority 14" at bounding box center [54, 70] width 51 height 16
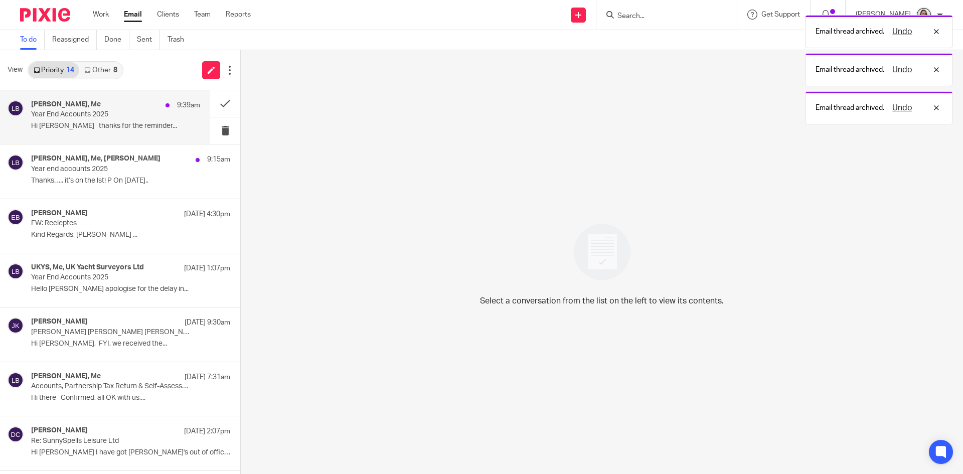
click at [81, 117] on p "Year End Accounts 2025" at bounding box center [98, 114] width 135 height 9
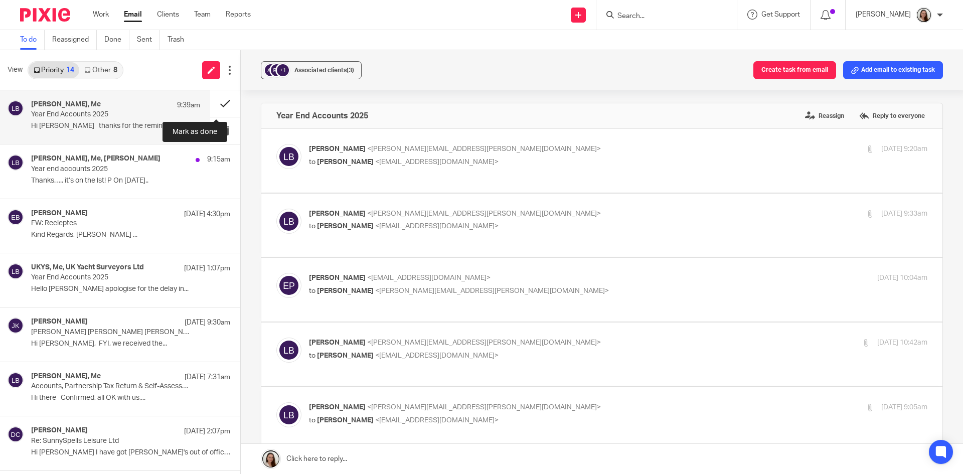
click at [217, 100] on button at bounding box center [225, 103] width 30 height 27
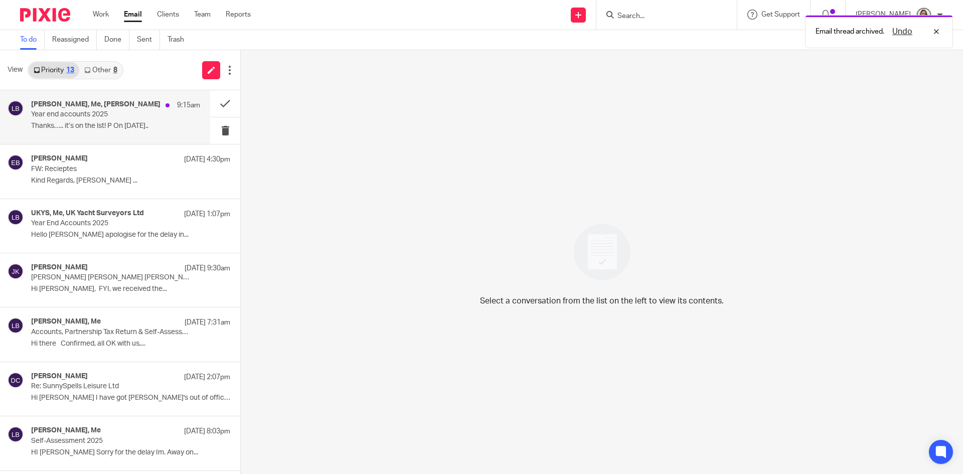
click at [94, 117] on p "Year end accounts 2025" at bounding box center [98, 114] width 135 height 9
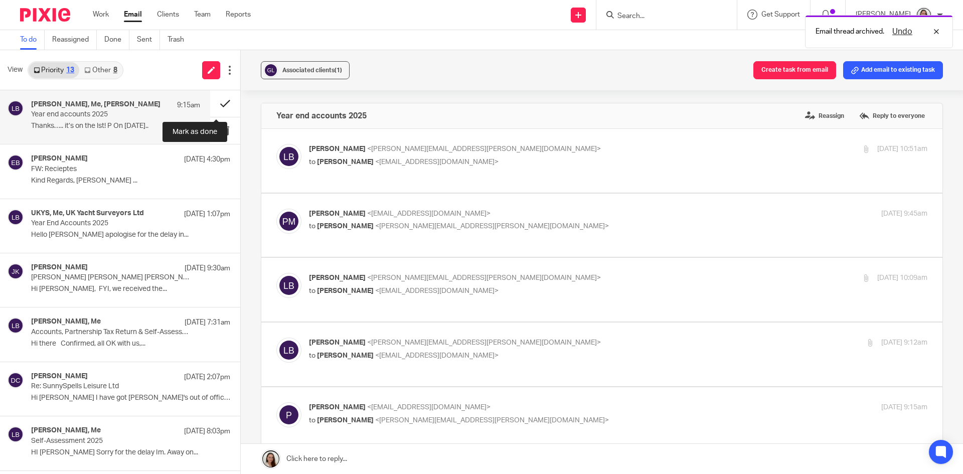
click at [214, 106] on button at bounding box center [225, 103] width 30 height 27
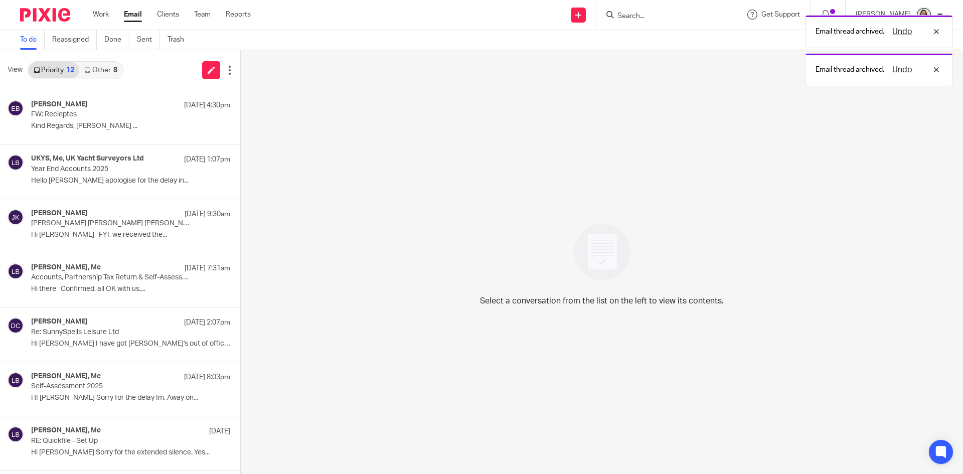
click at [106, 66] on link "Other 8" at bounding box center [100, 70] width 43 height 16
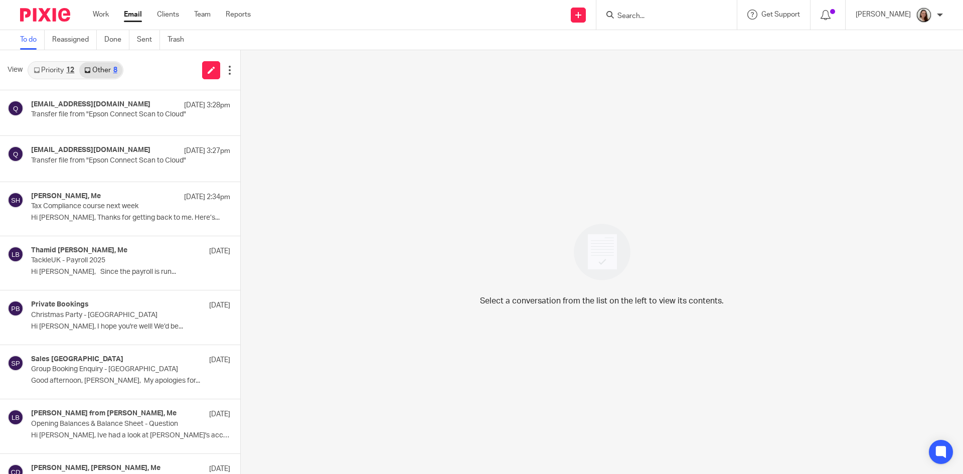
drag, startPoint x: 707, startPoint y: 28, endPoint x: 676, endPoint y: 18, distance: 32.4
click at [707, 28] on div at bounding box center [666, 15] width 140 height 30
click at [676, 18] on input "Search" at bounding box center [661, 16] width 90 height 9
type input "future"
click at [687, 52] on link at bounding box center [700, 47] width 172 height 31
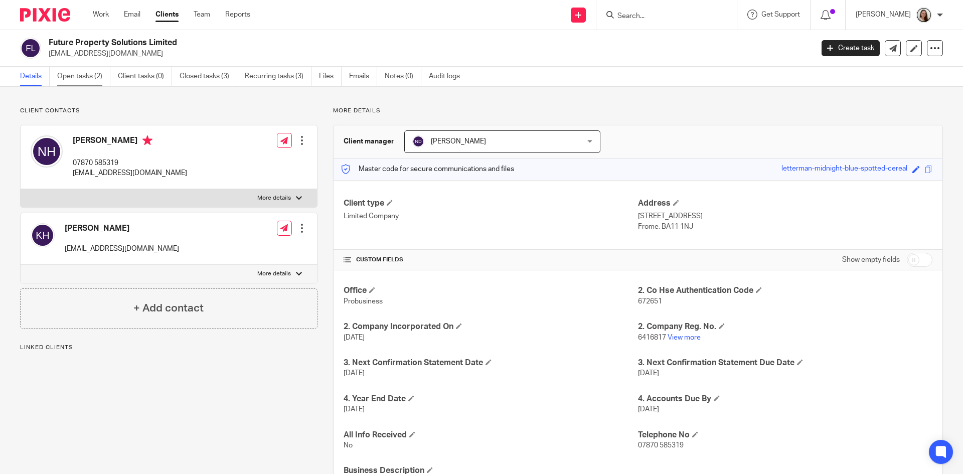
click at [90, 78] on link "Open tasks (2)" at bounding box center [83, 77] width 53 height 20
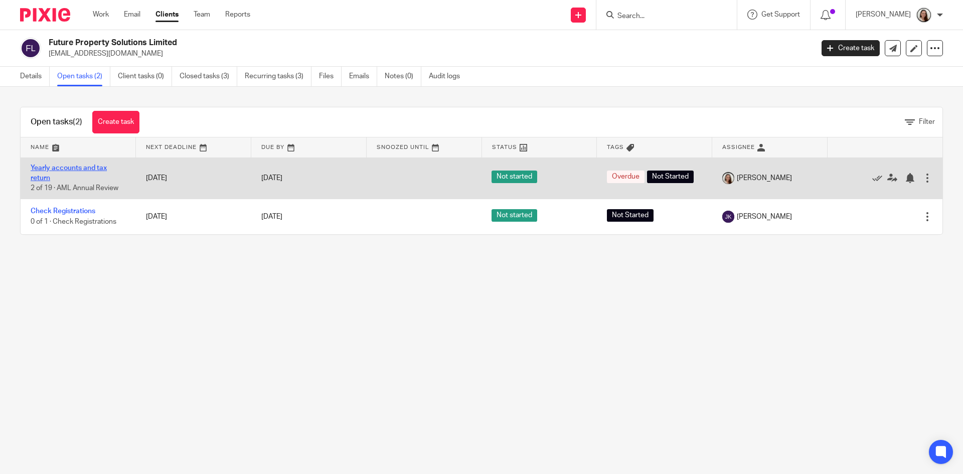
click at [93, 167] on link "Yearly accounts and tax return" at bounding box center [69, 172] width 76 height 17
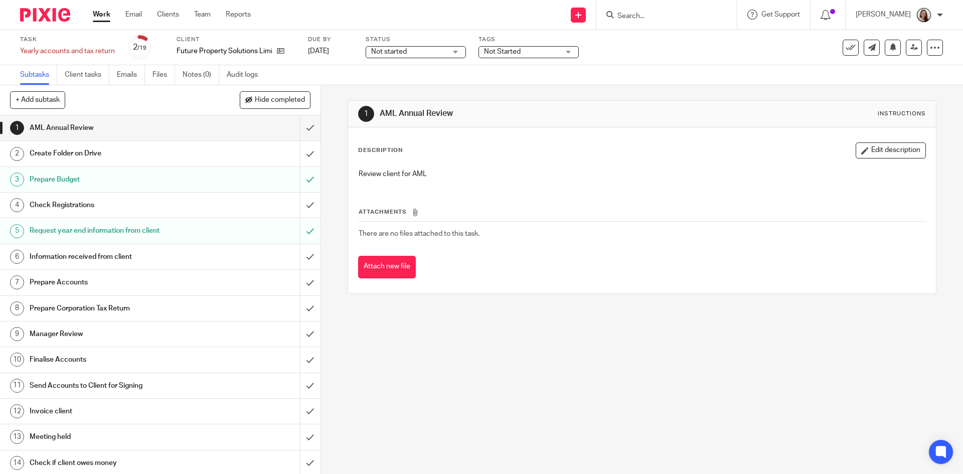
click at [108, 257] on h1 "Information received from client" at bounding box center [117, 256] width 174 height 15
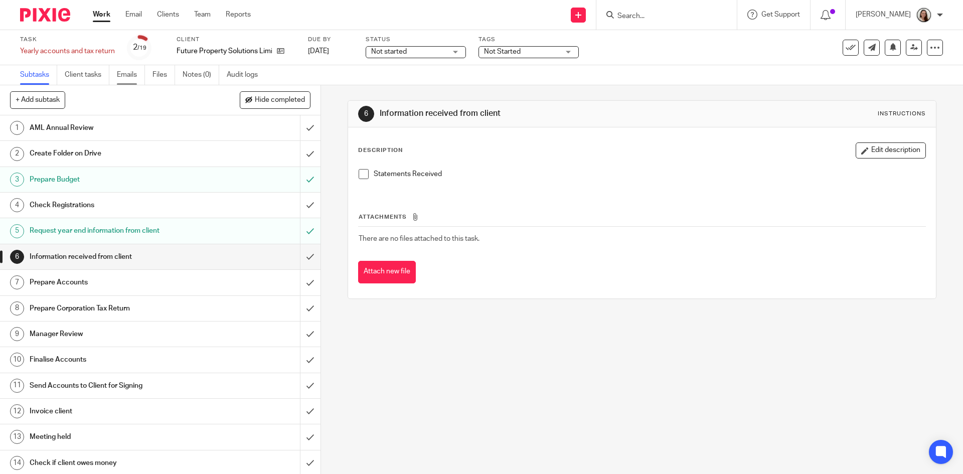
click at [121, 76] on link "Emails" at bounding box center [131, 75] width 28 height 20
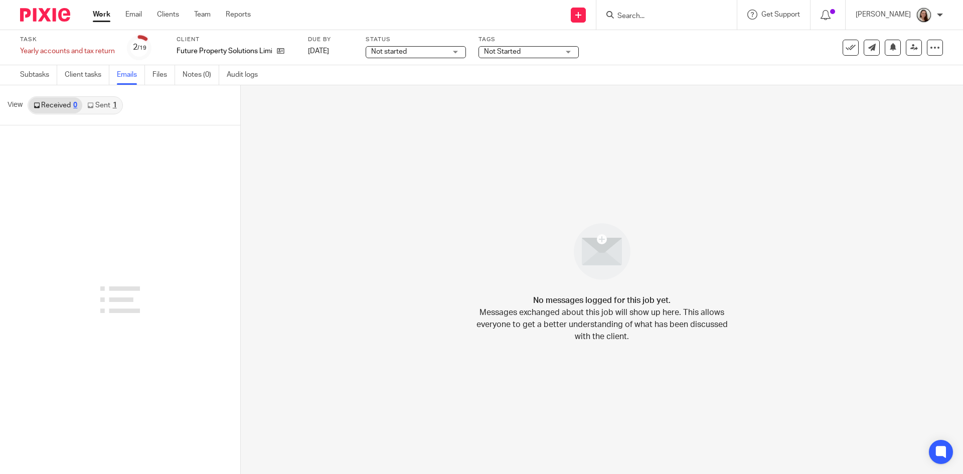
click at [110, 106] on link "Sent 1" at bounding box center [101, 105] width 39 height 16
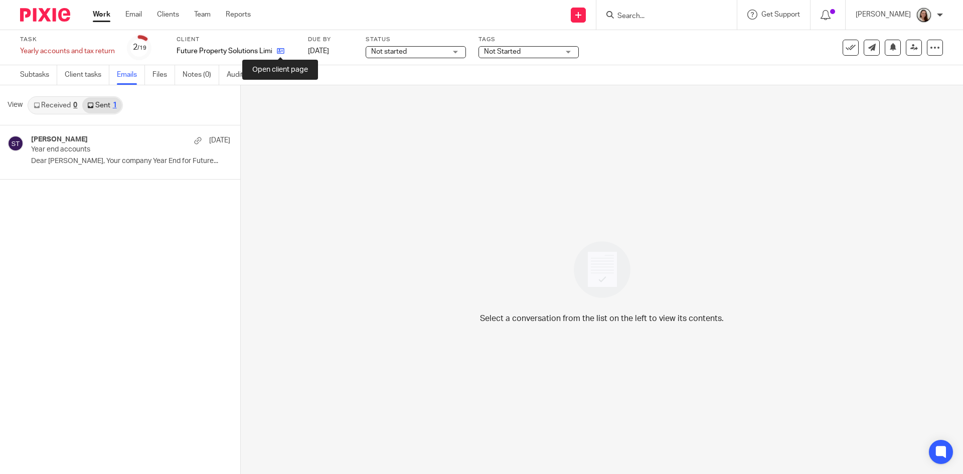
click at [280, 52] on icon at bounding box center [281, 51] width 8 height 8
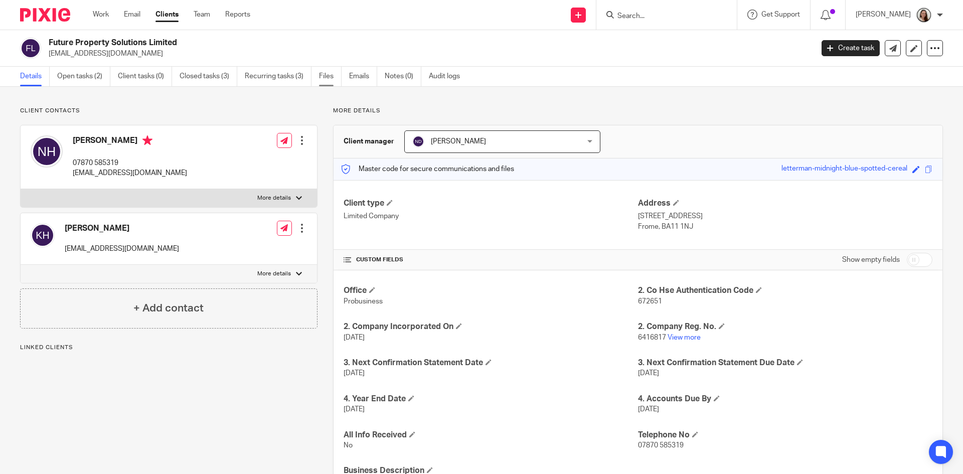
click at [327, 76] on link "Files" at bounding box center [330, 77] width 23 height 20
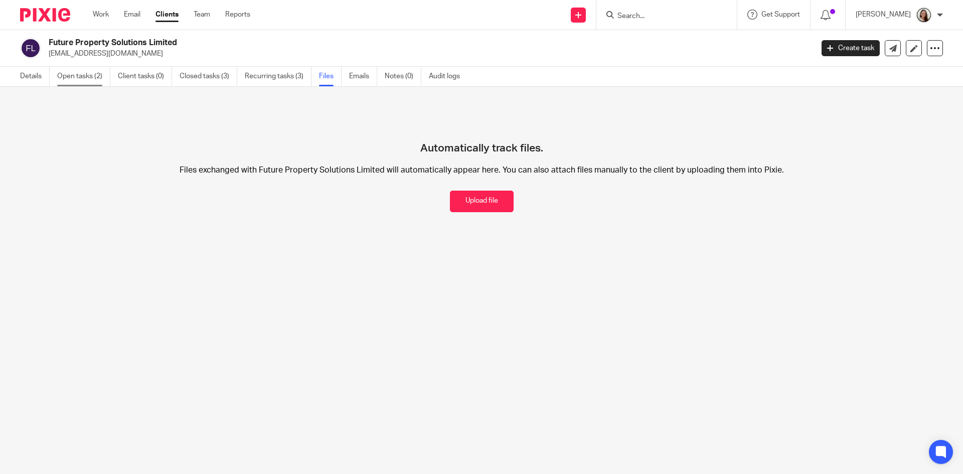
click at [73, 76] on link "Open tasks (2)" at bounding box center [83, 77] width 53 height 20
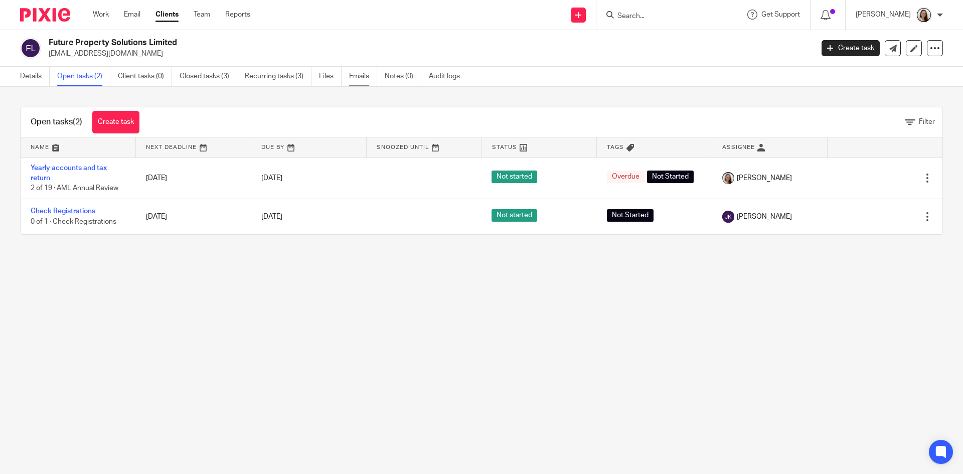
click at [357, 83] on link "Emails" at bounding box center [363, 77] width 28 height 20
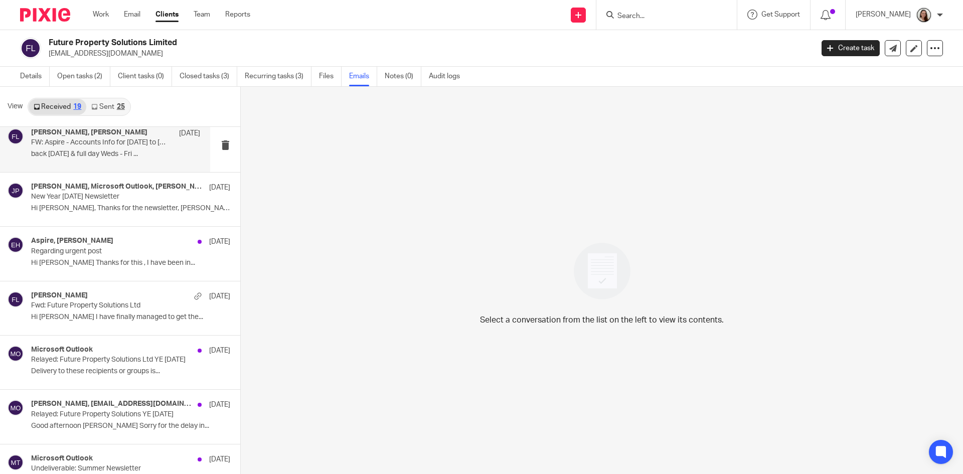
scroll to position [401, 0]
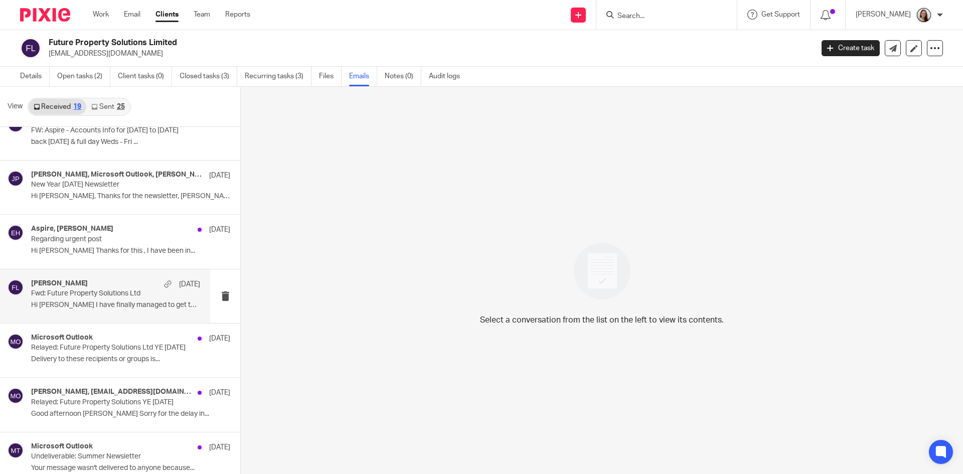
click at [79, 304] on p "Hi Sonia I have finally managed to get the..." at bounding box center [115, 305] width 169 height 9
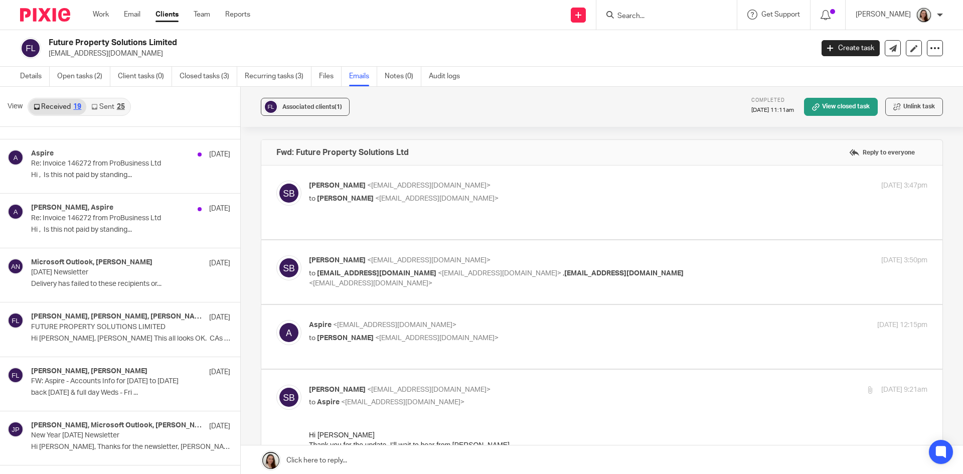
scroll to position [0, 0]
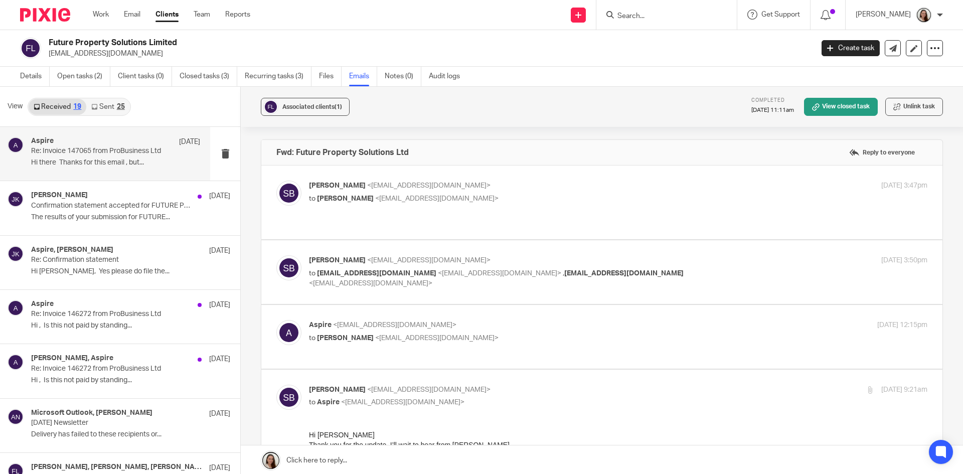
click at [101, 153] on p "Re: Invoice 147065 from ProBusiness Ltd" at bounding box center [98, 151] width 135 height 9
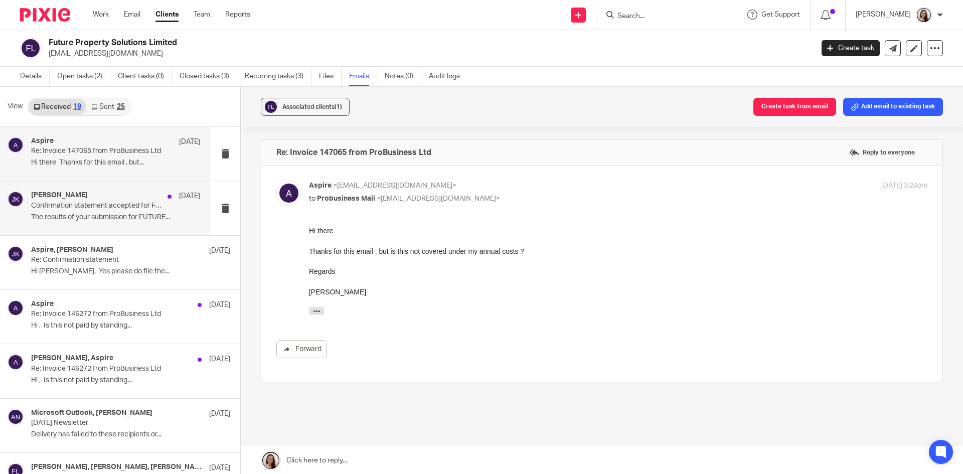
click at [84, 226] on div "Johanne Kassardjian 14 Aug Confirmation statement accepted for FUTURE PROPERTY …" at bounding box center [105, 208] width 210 height 54
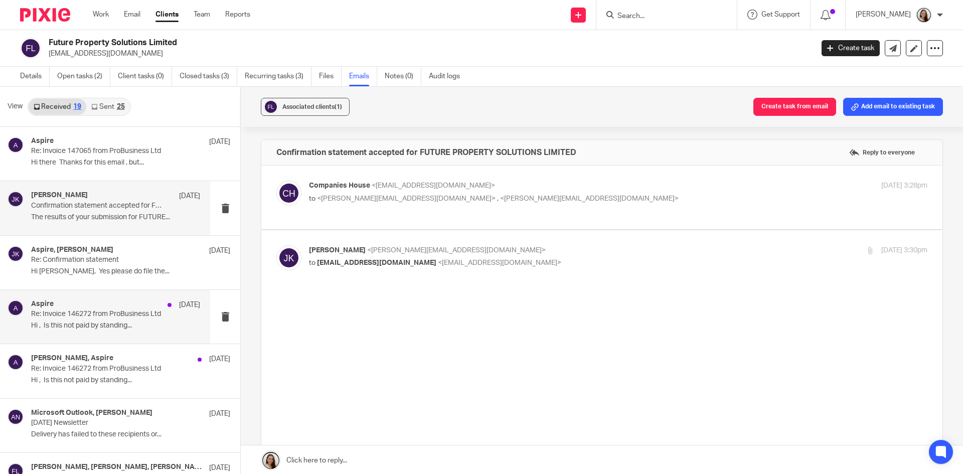
click at [91, 320] on div "Aspire 15 Mar Re: Invoice 146272 from ProBusiness Ltd Hi , Is this not paid by …" at bounding box center [115, 317] width 169 height 34
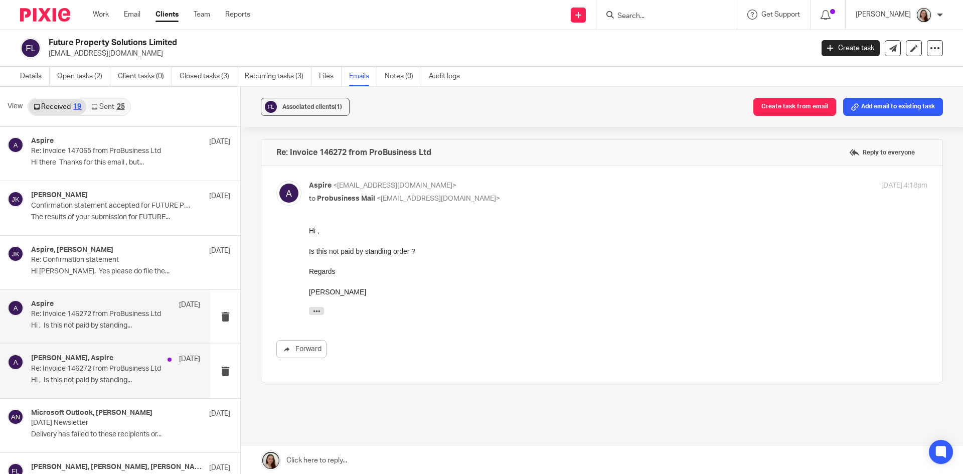
click at [89, 380] on p "Hi , Is this not paid by standing..." at bounding box center [115, 380] width 169 height 9
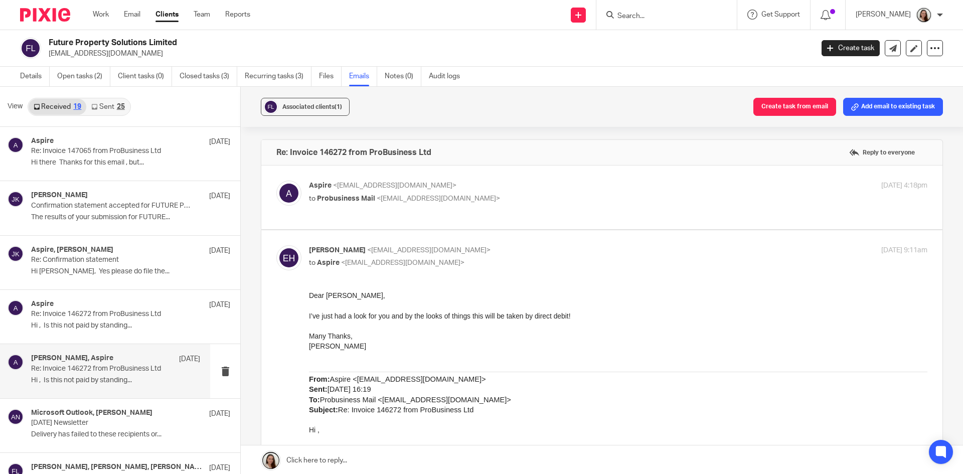
click at [703, 22] on div at bounding box center [666, 15] width 140 height 30
click at [700, 19] on input "Search" at bounding box center [661, 16] width 90 height 9
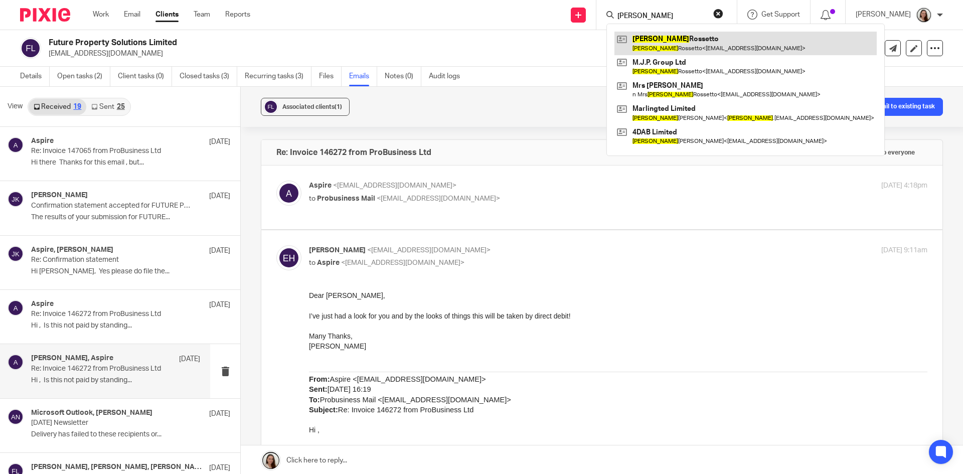
type input "monika"
click at [706, 47] on link at bounding box center [745, 43] width 262 height 23
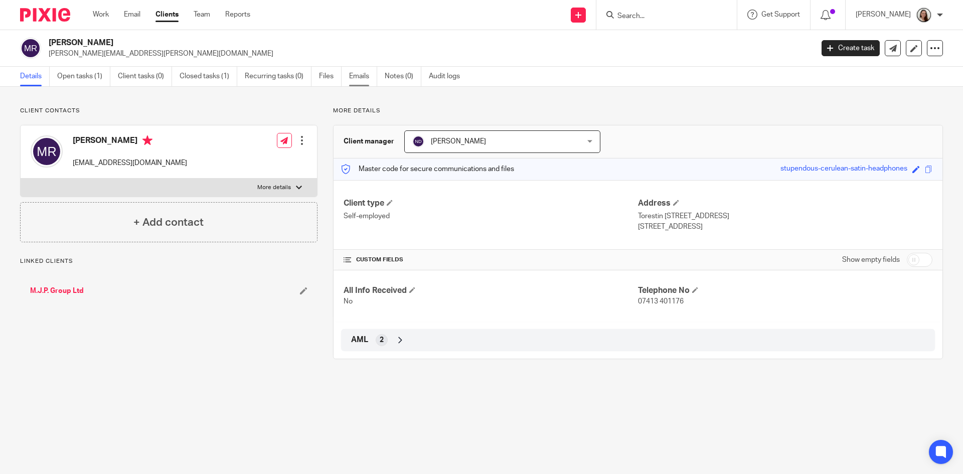
click at [360, 76] on link "Emails" at bounding box center [363, 77] width 28 height 20
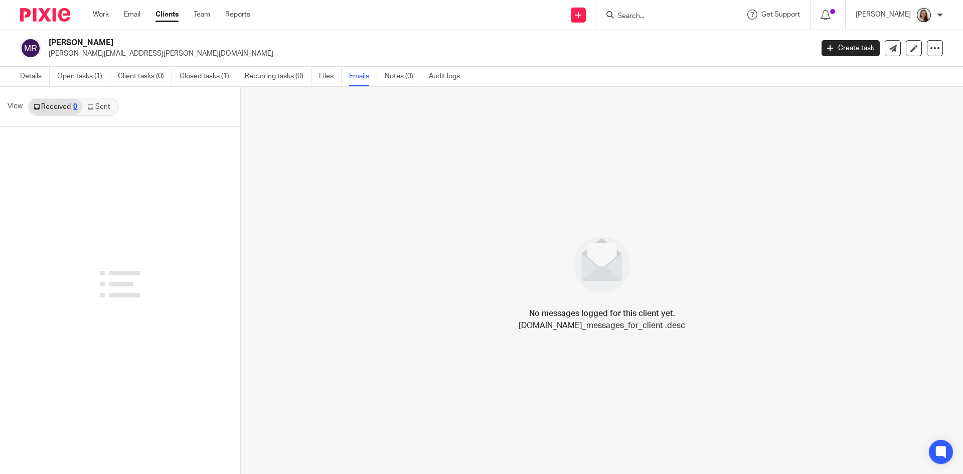
click at [101, 108] on link "Sent" at bounding box center [99, 107] width 35 height 16
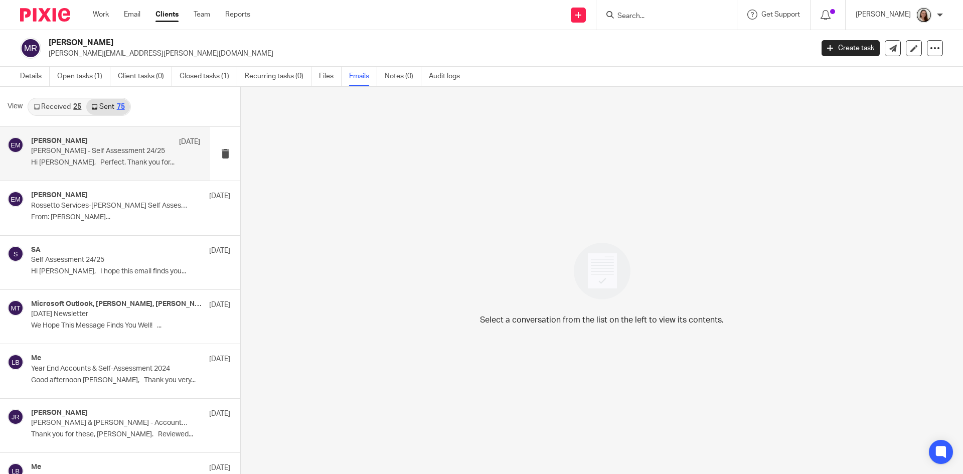
click at [97, 153] on p "[PERSON_NAME] - Self Assessment 24/25" at bounding box center [98, 151] width 135 height 9
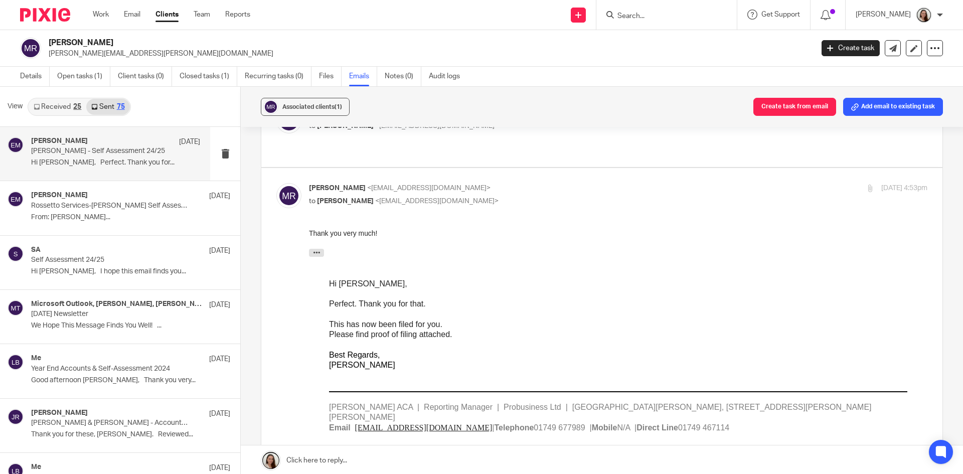
scroll to position [351, 0]
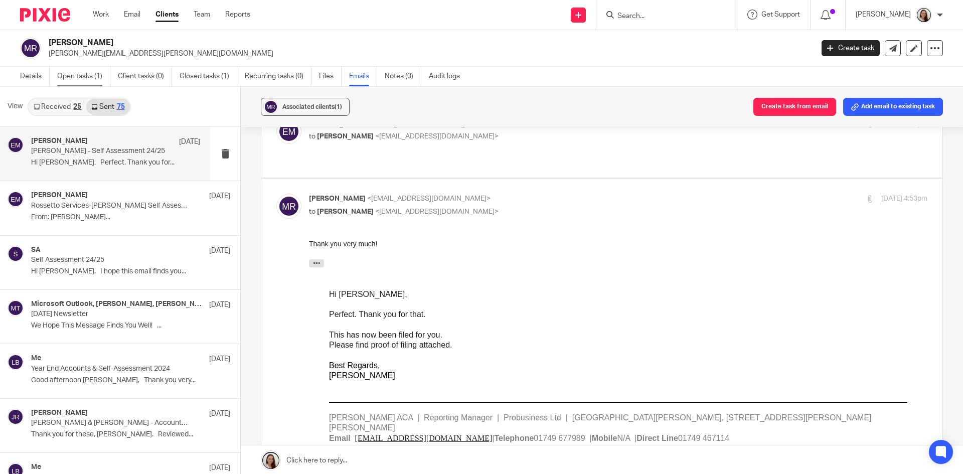
click at [96, 74] on link "Open tasks (1)" at bounding box center [83, 77] width 53 height 20
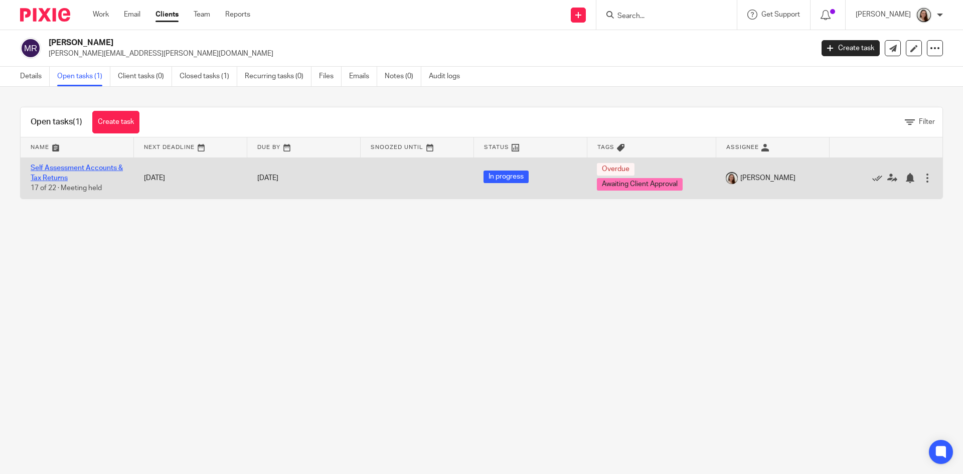
click at [95, 167] on link "Self Assessment Accounts & Tax Returns" at bounding box center [77, 172] width 92 height 17
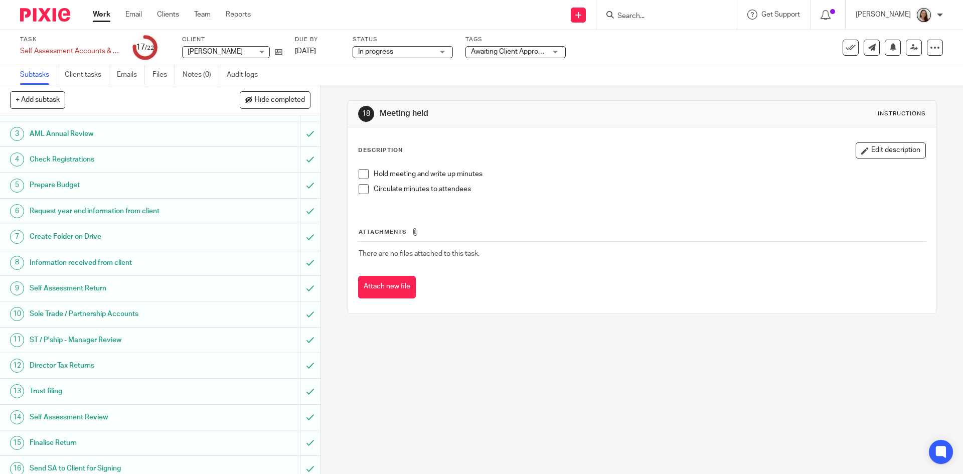
scroll to position [100, 0]
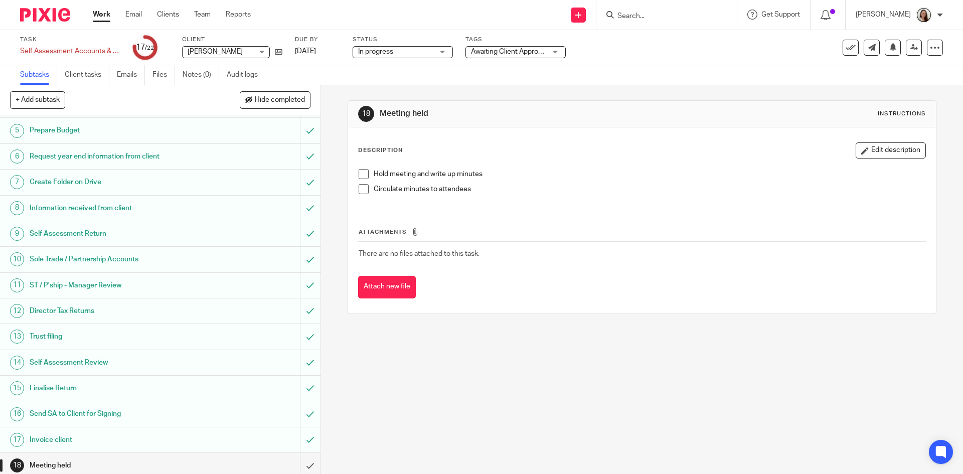
click at [501, 60] on div "Task Self Assessment Accounts & Tax Returns Save Self Assessment Accounts & Tax…" at bounding box center [481, 47] width 963 height 35
click at [501, 53] on span "Awaiting Client Approval" at bounding box center [509, 51] width 76 height 7
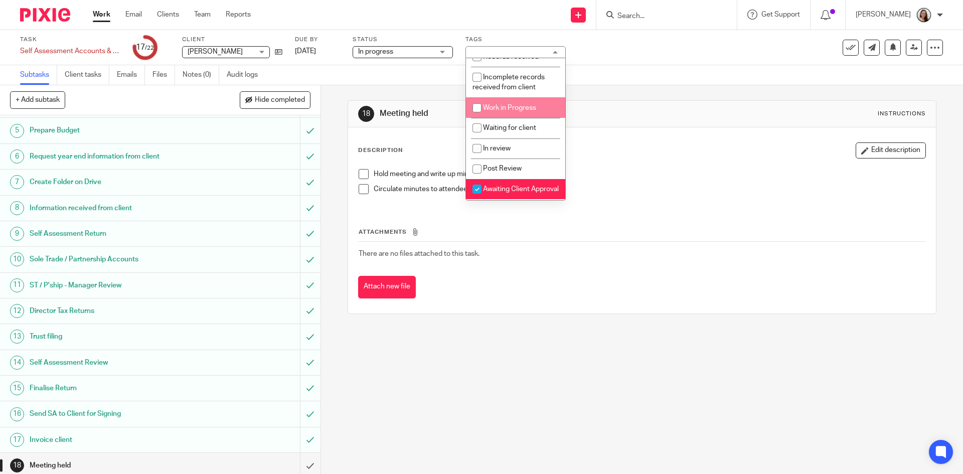
scroll to position [102, 0]
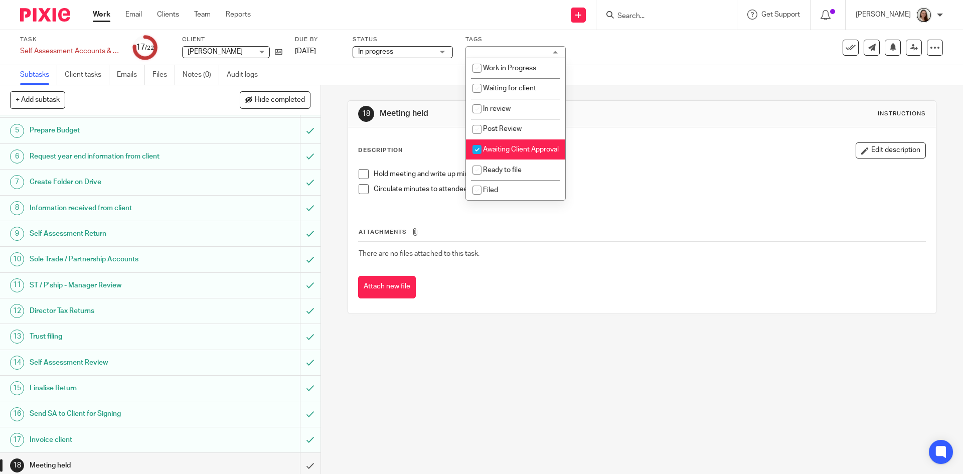
click at [500, 145] on li "Awaiting Client Approval" at bounding box center [515, 149] width 99 height 21
checkbox input "false"
click at [500, 182] on li "Filed" at bounding box center [515, 190] width 99 height 21
checkbox input "true"
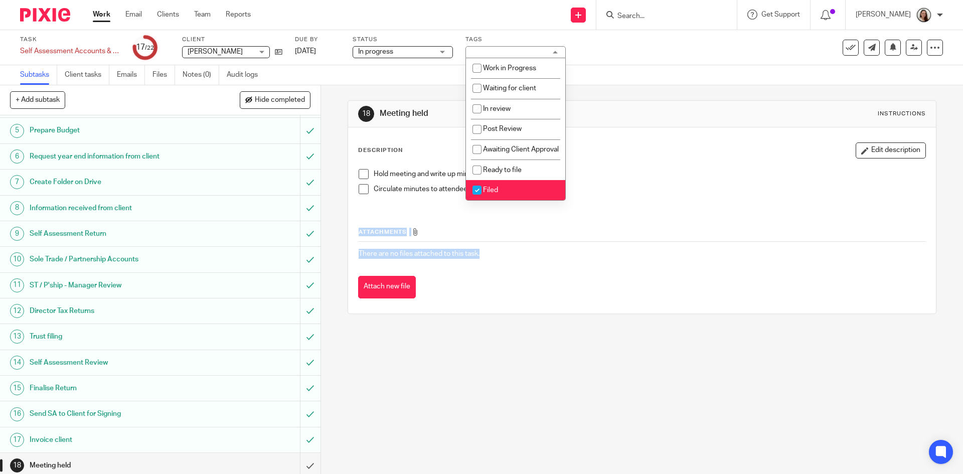
click at [554, 267] on div "Attachments There are no files attached to this task. Attach new file" at bounding box center [641, 252] width 567 height 91
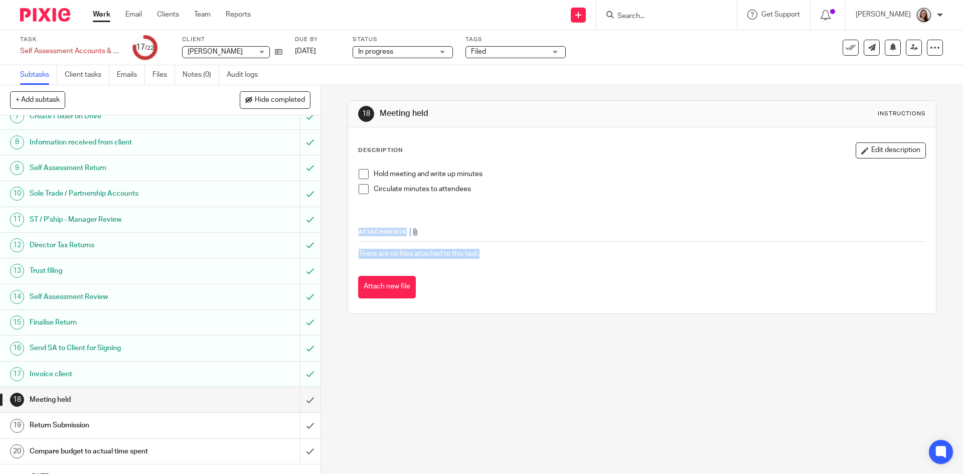
scroll to position [216, 0]
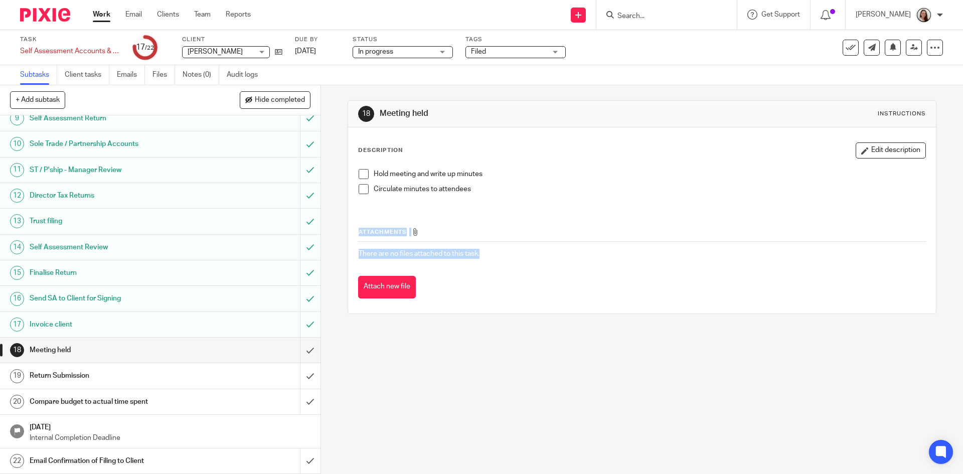
click at [72, 372] on h1 "Return Submission" at bounding box center [117, 375] width 174 height 15
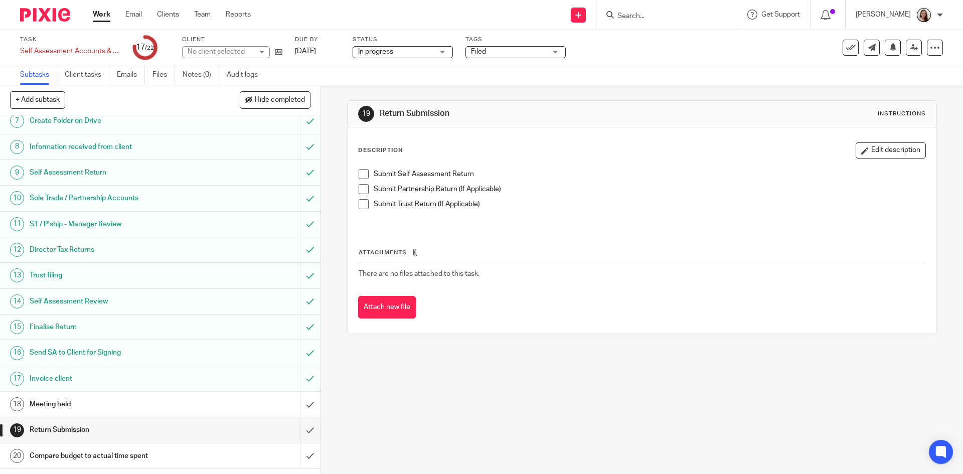
scroll to position [216, 0]
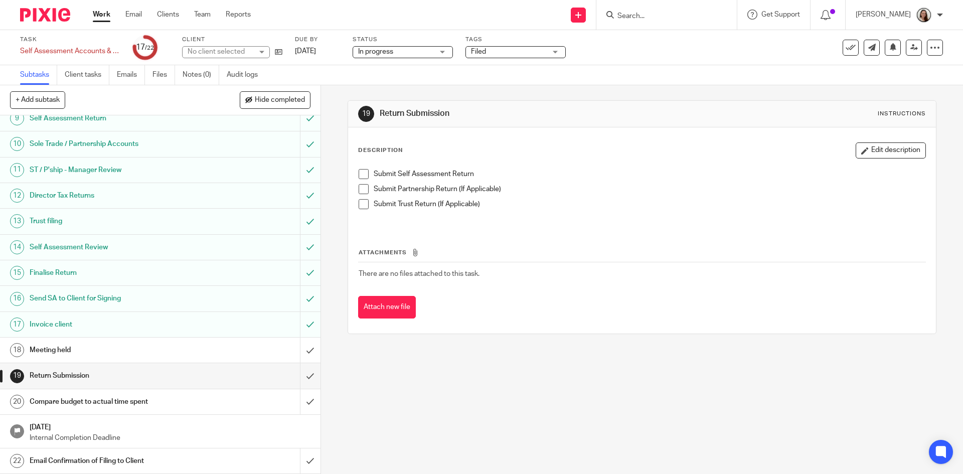
click at [369, 172] on li "Submit Self Assessment Return" at bounding box center [642, 176] width 566 height 15
click at [363, 173] on span at bounding box center [364, 174] width 10 height 10
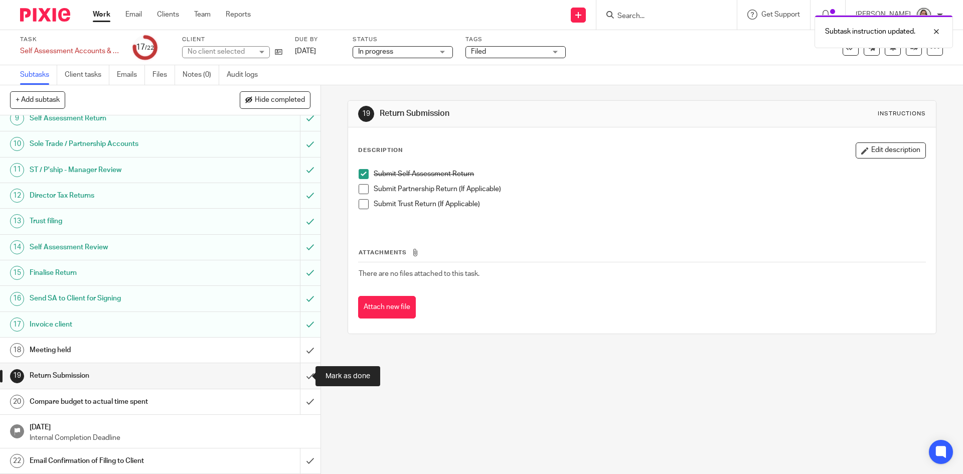
click at [297, 377] on input "submit" at bounding box center [160, 375] width 320 height 25
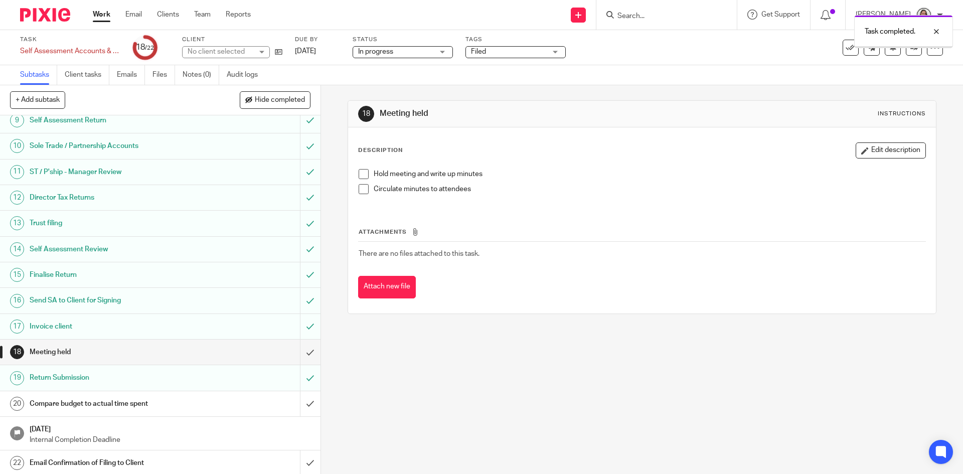
scroll to position [216, 0]
click at [92, 403] on h1 "Compare budget to actual time spent" at bounding box center [117, 401] width 174 height 15
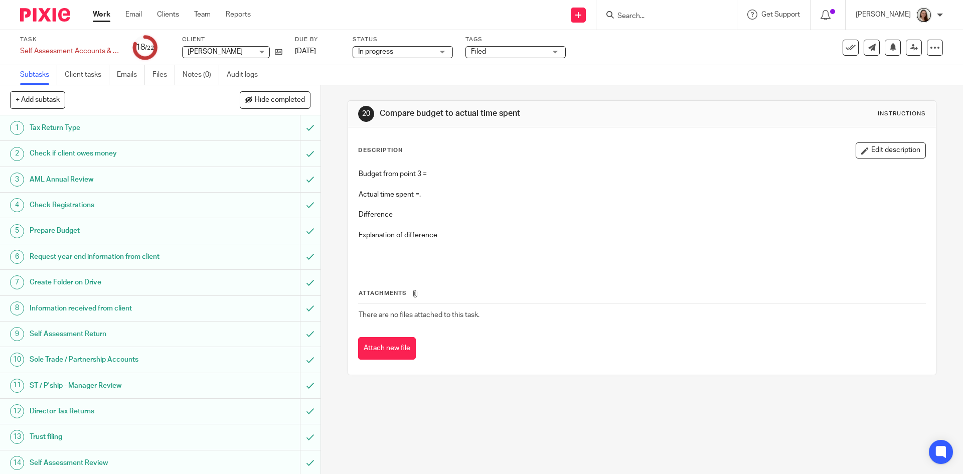
click at [73, 228] on h1 "Prepare Budget" at bounding box center [117, 230] width 174 height 15
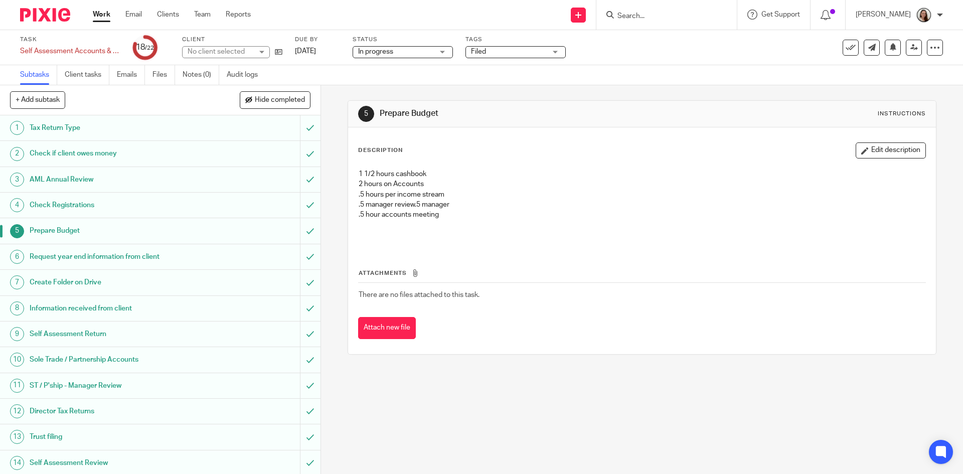
click at [865, 149] on button "Edit description" at bounding box center [891, 150] width 70 height 16
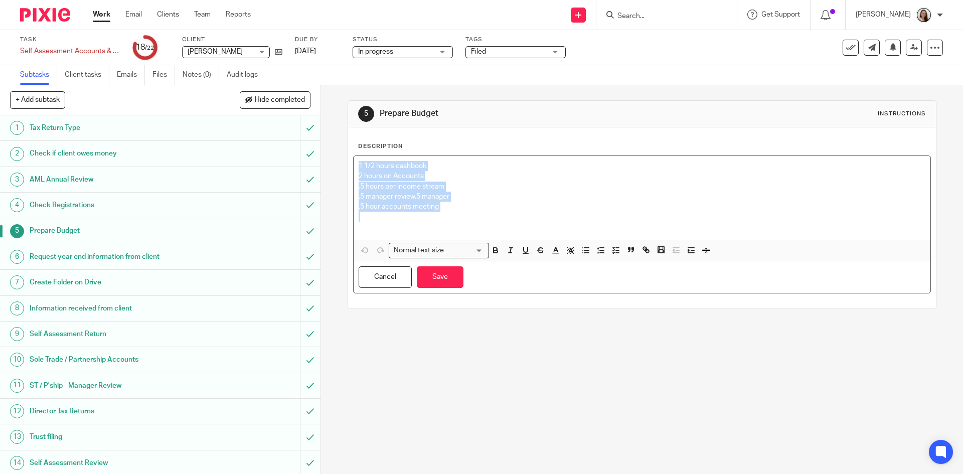
drag, startPoint x: 450, startPoint y: 217, endPoint x: 319, endPoint y: 152, distance: 146.4
click at [321, 152] on div "5 Prepare Budget Instructions Description 1 1/2 hours cashbook 2 hours on Accou…" at bounding box center [642, 279] width 642 height 389
copy div "1 1/2 hours cashbook 2 hours on Accounts .5 hours per income stream .5 manager …"
click at [433, 283] on button "Save" at bounding box center [440, 277] width 47 height 22
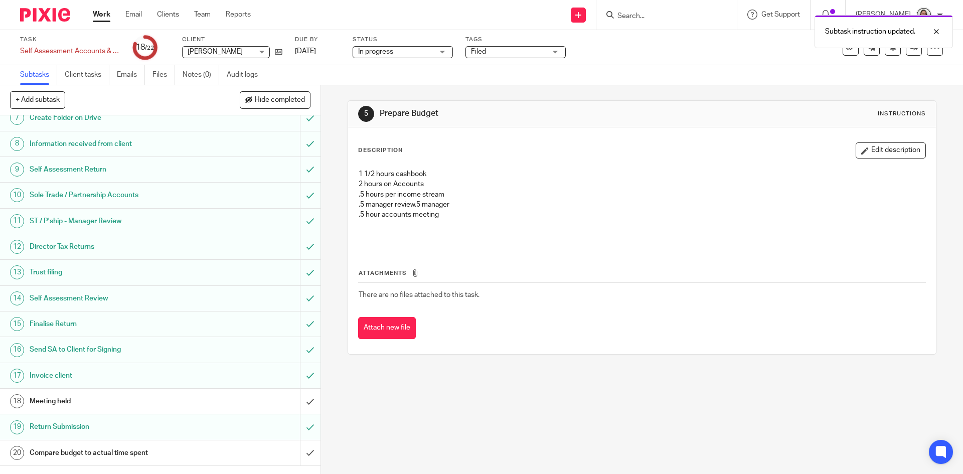
scroll to position [216, 0]
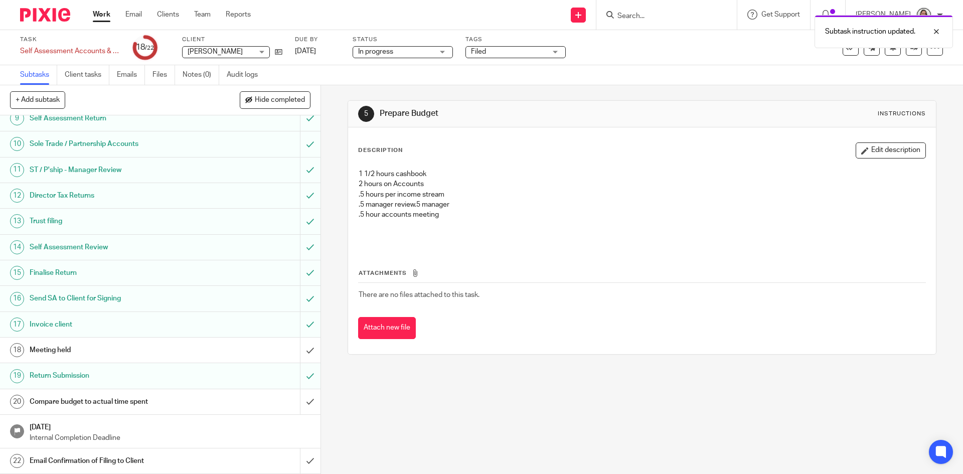
click at [84, 402] on h1 "Compare budget to actual time spent" at bounding box center [117, 401] width 174 height 15
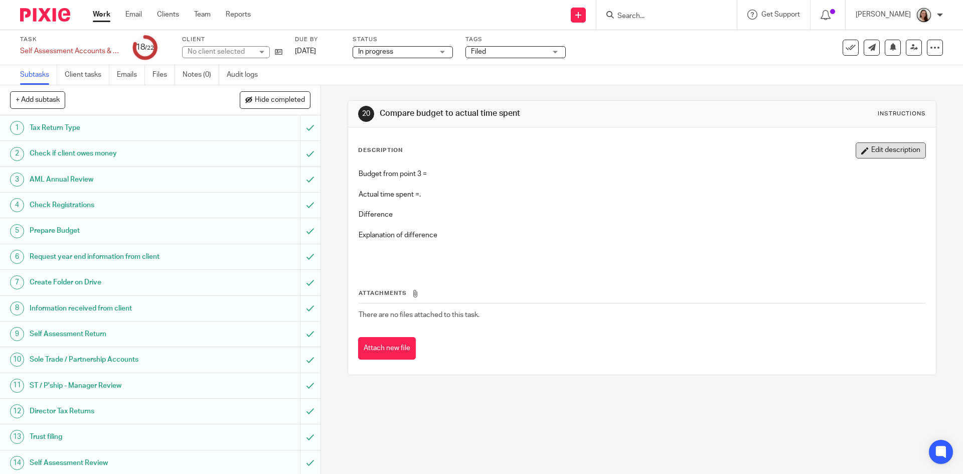
click at [870, 151] on button "Edit description" at bounding box center [891, 150] width 70 height 16
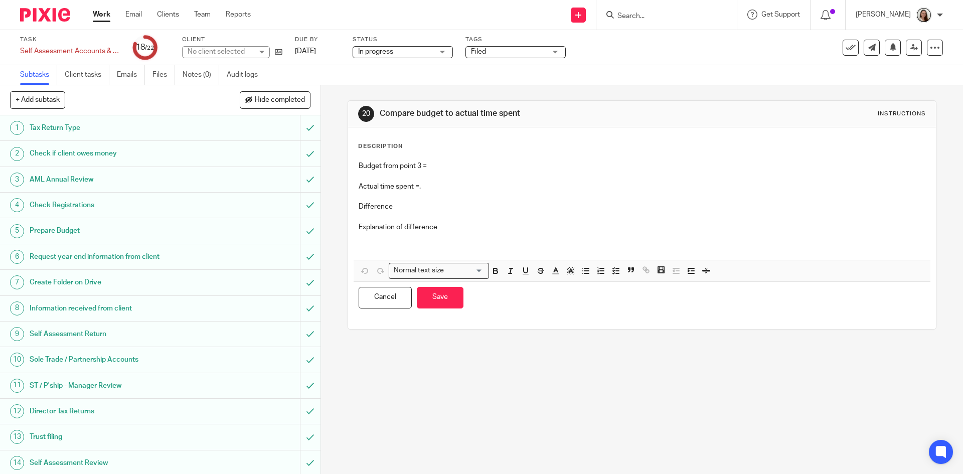
click at [449, 162] on p "Budget from point 3 =" at bounding box center [642, 166] width 566 height 10
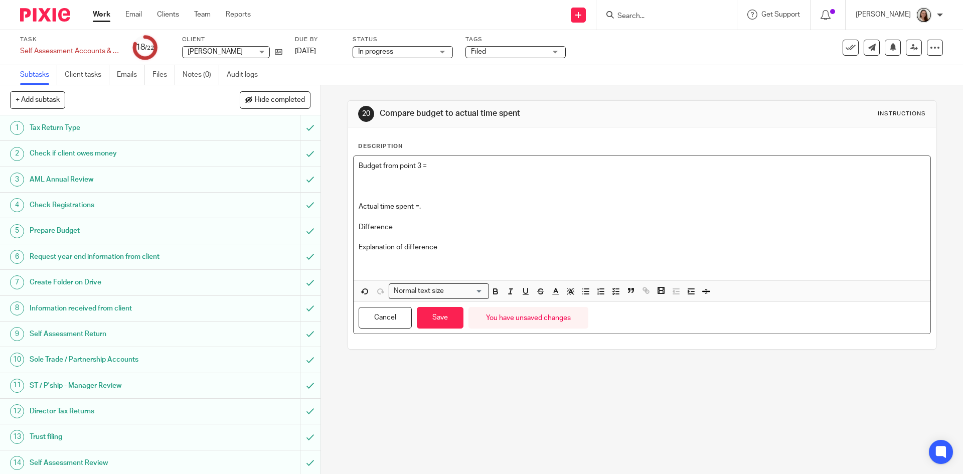
paste div
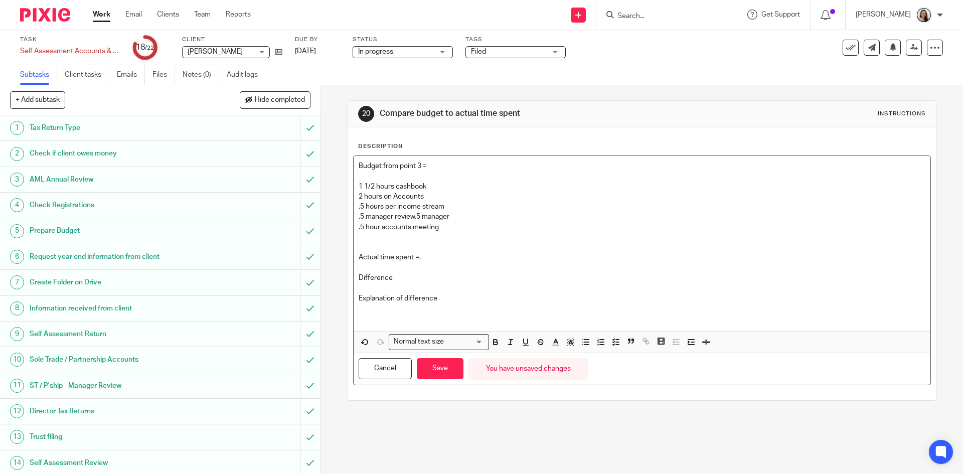
click at [434, 262] on p "Actual time spent =." at bounding box center [642, 257] width 566 height 10
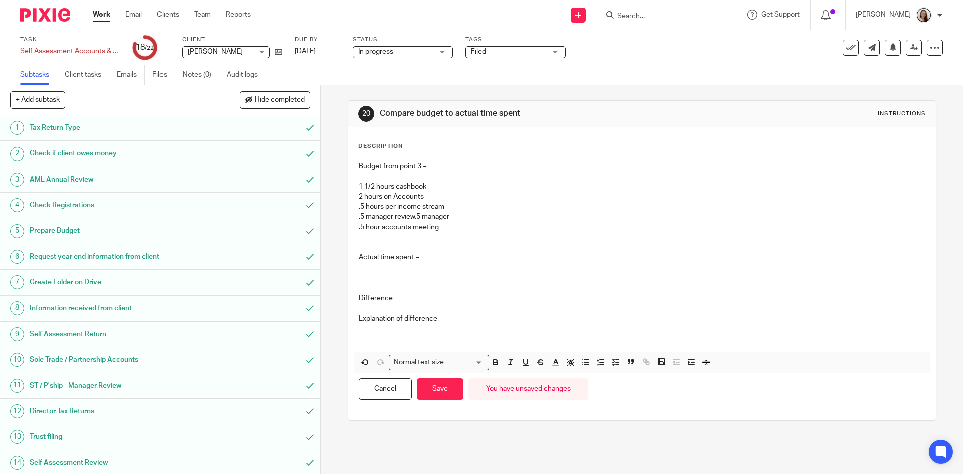
click at [418, 260] on p "Actual time spent =" at bounding box center [642, 257] width 566 height 10
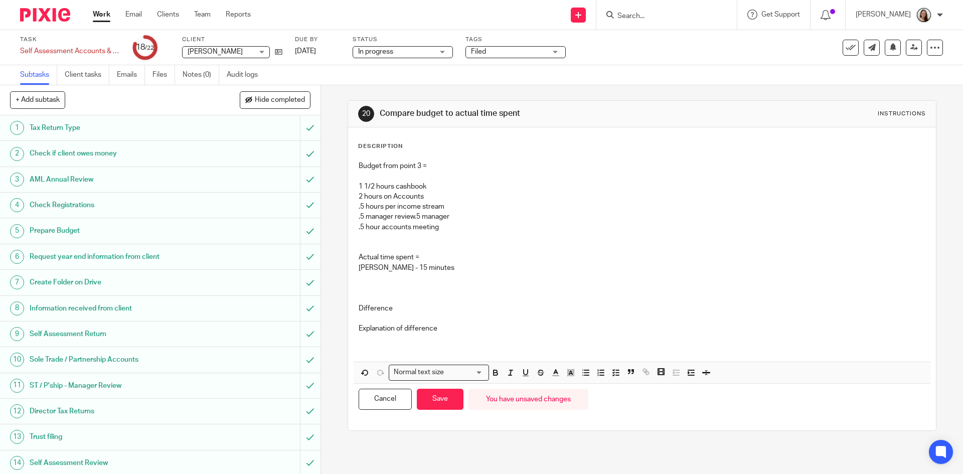
click at [432, 269] on p "Emily - 15 minutes" at bounding box center [642, 268] width 566 height 10
click at [391, 321] on p at bounding box center [642, 318] width 566 height 10
click at [395, 313] on p at bounding box center [642, 318] width 566 height 10
click at [410, 306] on p "Difference" at bounding box center [642, 308] width 566 height 10
click at [445, 322] on p at bounding box center [642, 318] width 566 height 10
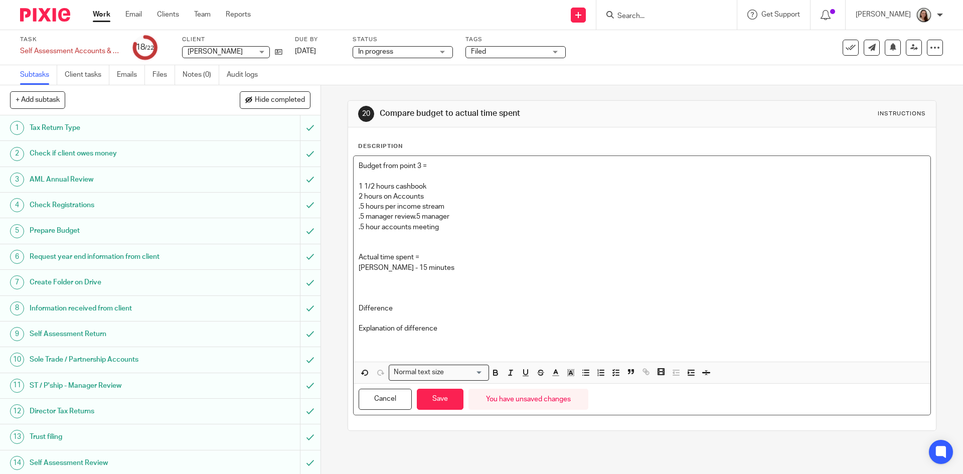
click at [452, 327] on p "Explanation of difference" at bounding box center [642, 328] width 566 height 10
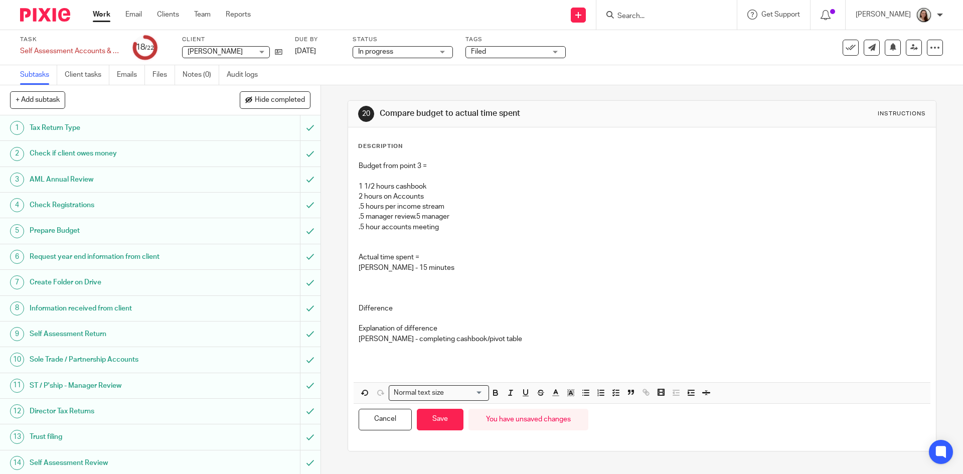
click at [434, 266] on p "Emily - 15 minutes" at bounding box center [642, 268] width 566 height 10
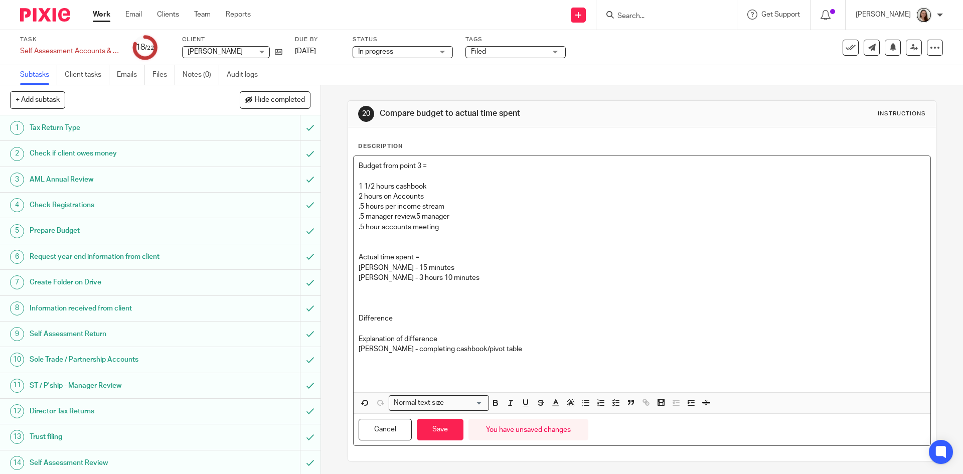
click at [377, 356] on p at bounding box center [642, 359] width 566 height 10
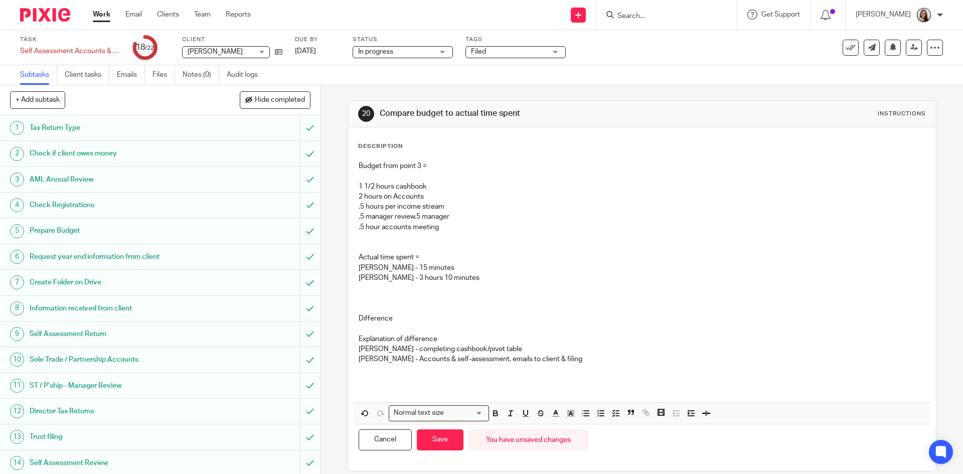
click at [382, 371] on p at bounding box center [642, 369] width 566 height 10
click at [377, 284] on p at bounding box center [642, 288] width 566 height 10
click at [372, 375] on p at bounding box center [642, 385] width 566 height 21
click at [372, 365] on p at bounding box center [642, 369] width 566 height 10
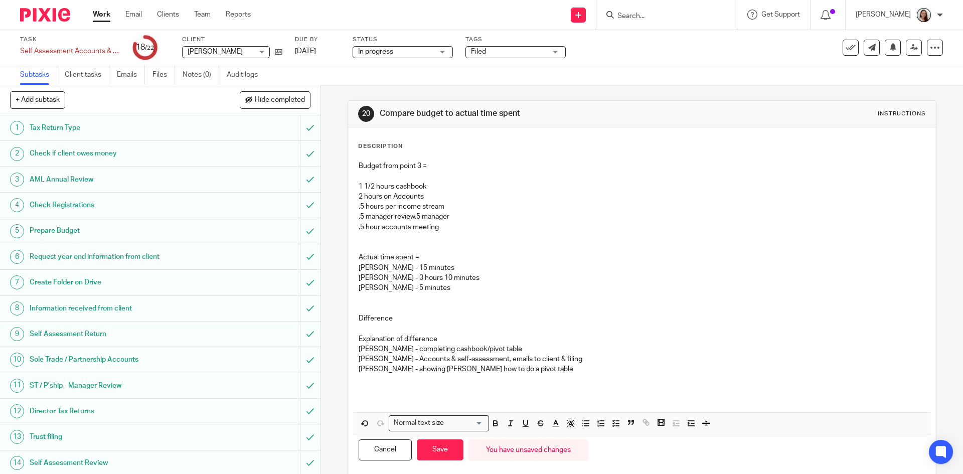
click at [375, 295] on p at bounding box center [642, 298] width 566 height 10
click at [391, 369] on p "Lory - showing Emily how to do a pivot table" at bounding box center [642, 369] width 566 height 10
click at [384, 378] on p at bounding box center [642, 380] width 566 height 10
click at [406, 322] on p "Difference" at bounding box center [642, 318] width 566 height 10
click at [447, 300] on p "Martin - 10 minutes" at bounding box center [642, 298] width 566 height 10
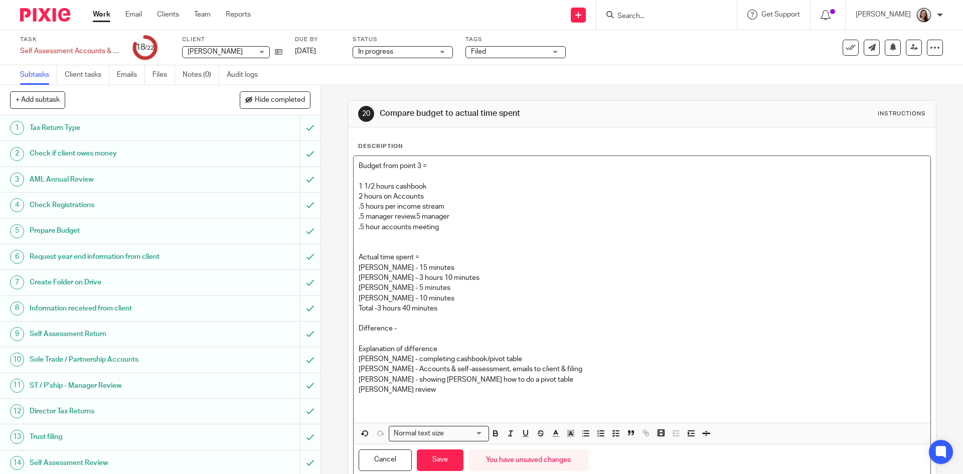
click at [433, 324] on p "Difference -" at bounding box center [642, 328] width 566 height 10
click at [376, 306] on p "Total -3 hours 40 minutes" at bounding box center [642, 308] width 566 height 10
click at [418, 329] on p "Difference -" at bounding box center [642, 328] width 566 height 10
click at [377, 236] on p at bounding box center [642, 237] width 566 height 10
click at [436, 465] on button "Save" at bounding box center [440, 460] width 47 height 22
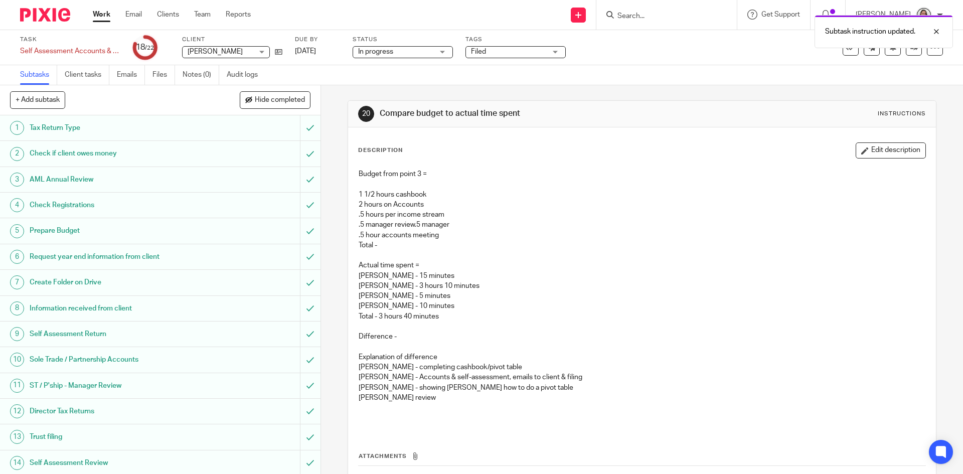
click at [65, 220] on link "5 Prepare Budget" at bounding box center [150, 230] width 300 height 25
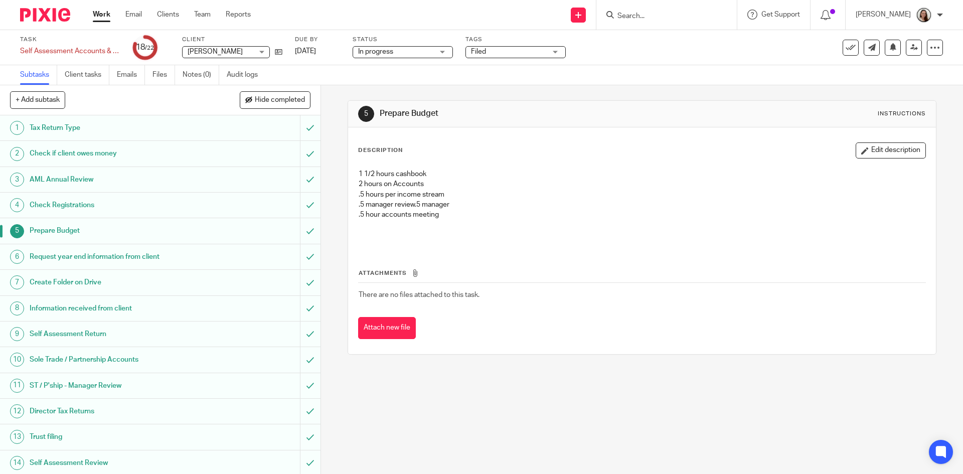
scroll to position [201, 0]
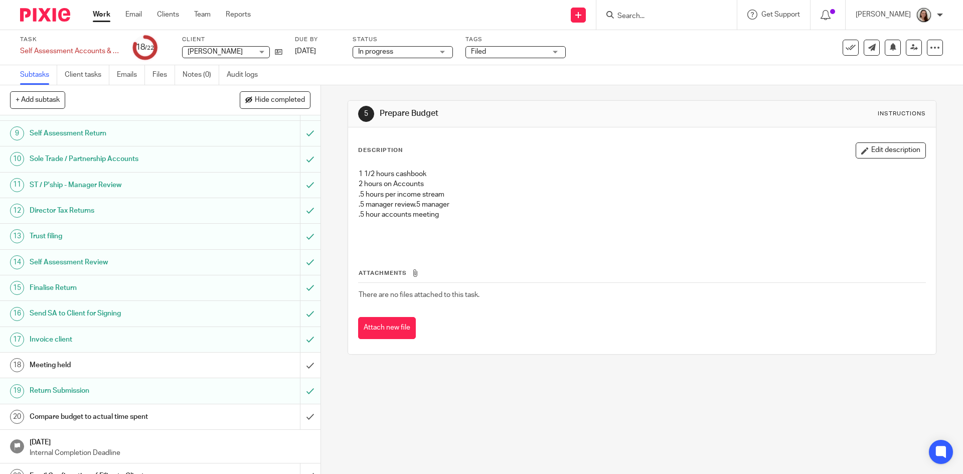
click at [60, 337] on h1 "Invoice client" at bounding box center [117, 339] width 174 height 15
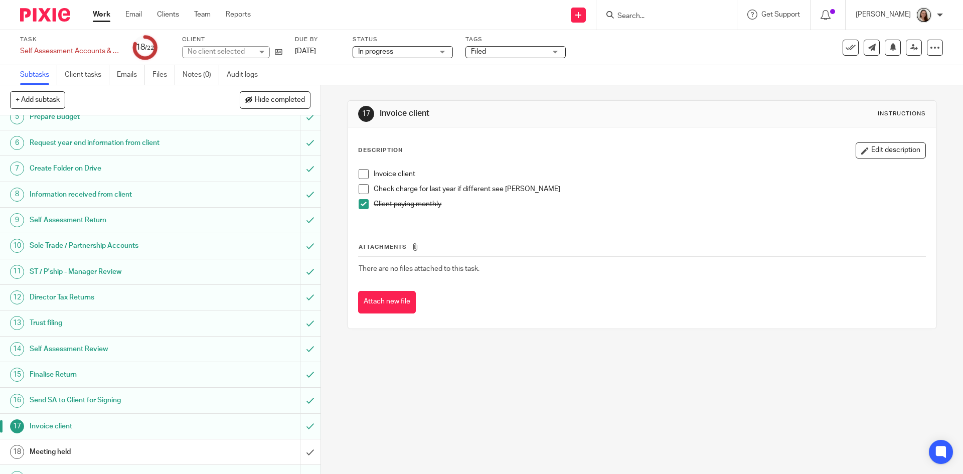
scroll to position [216, 0]
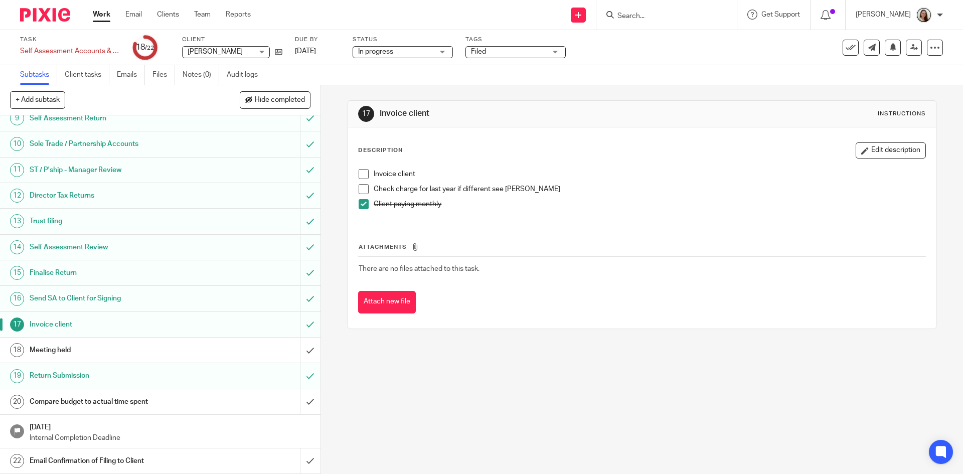
click at [63, 402] on h1 "Compare budget to actual time spent" at bounding box center [117, 401] width 174 height 15
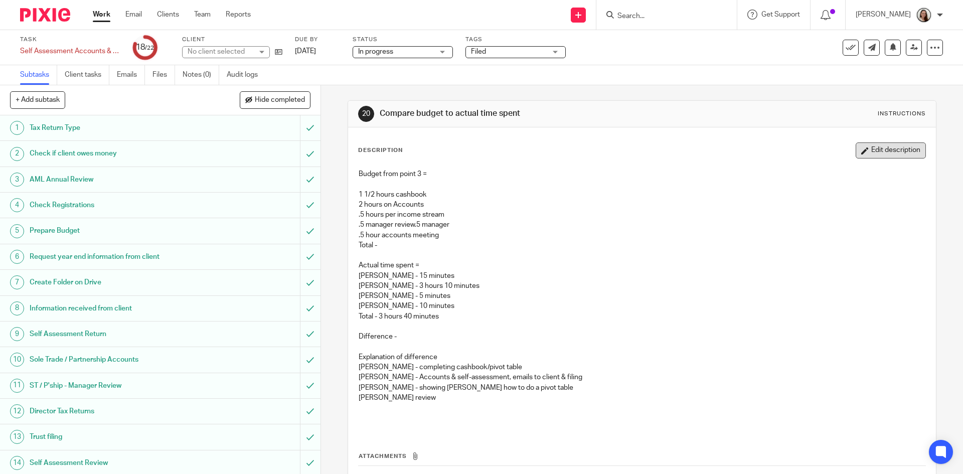
click at [877, 149] on button "Edit description" at bounding box center [891, 150] width 70 height 16
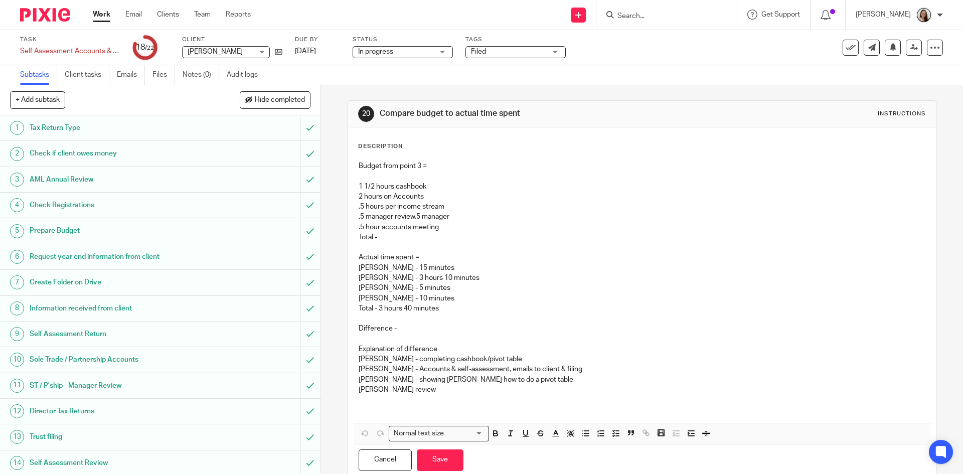
scroll to position [33, 0]
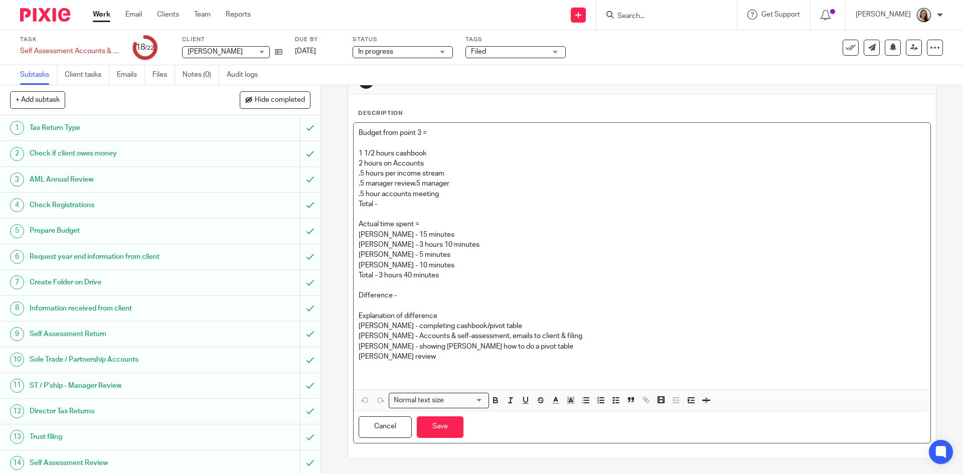
click at [394, 201] on p "Total -" at bounding box center [642, 204] width 566 height 10
drag, startPoint x: 448, startPoint y: 187, endPoint x: 413, endPoint y: 180, distance: 35.7
click at [413, 180] on p "2 hours on Accounts .5 hours per income stream .5 manager review .5 manager" at bounding box center [642, 173] width 566 height 31
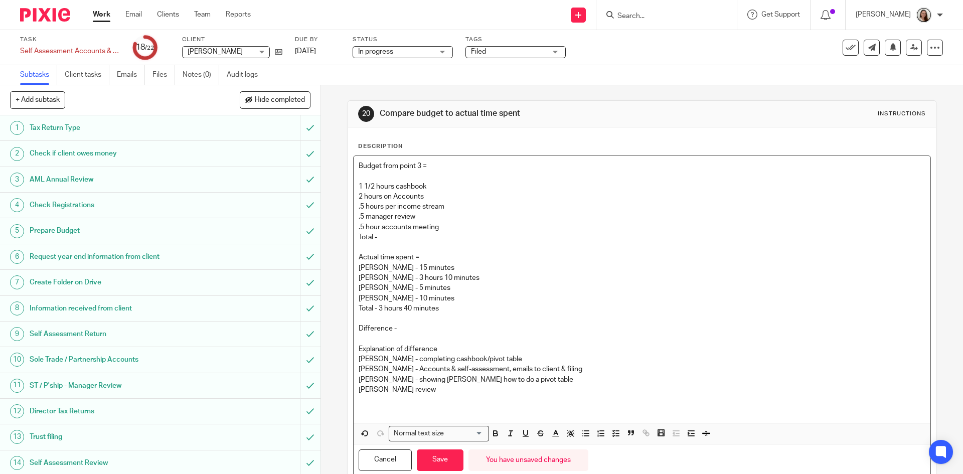
click at [381, 239] on p "Total -" at bounding box center [642, 237] width 566 height 10
click at [431, 334] on p at bounding box center [642, 339] width 566 height 10
click at [429, 326] on p "Difference -" at bounding box center [642, 328] width 566 height 10
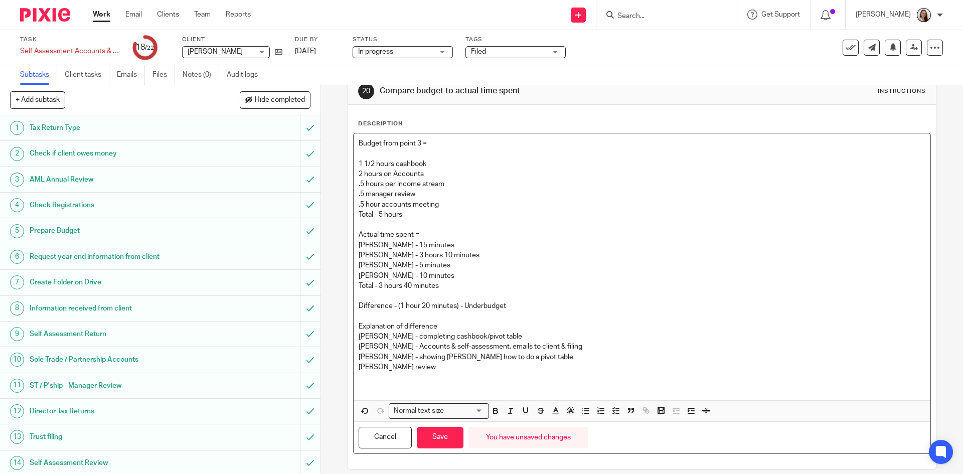
scroll to position [33, 0]
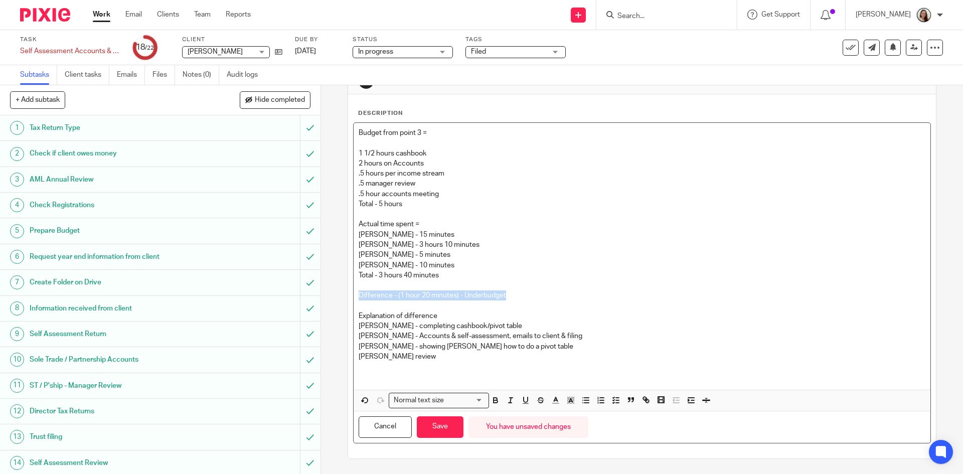
drag, startPoint x: 504, startPoint y: 296, endPoint x: 352, endPoint y: 297, distance: 152.5
click at [339, 295] on div "20 Compare budget to actual time spent Instructions Description Budget from poi…" at bounding box center [642, 279] width 642 height 389
click at [508, 338] on p "Erik - Accounts & self-assessment, emails to client & filing" at bounding box center [642, 336] width 566 height 10
click at [485, 297] on strong "Difference - (1 hour 20 minutes) - Underbudget" at bounding box center [435, 295] width 153 height 7
click at [490, 350] on p "Lory - showing Emily how to do a pivot table" at bounding box center [642, 347] width 566 height 10
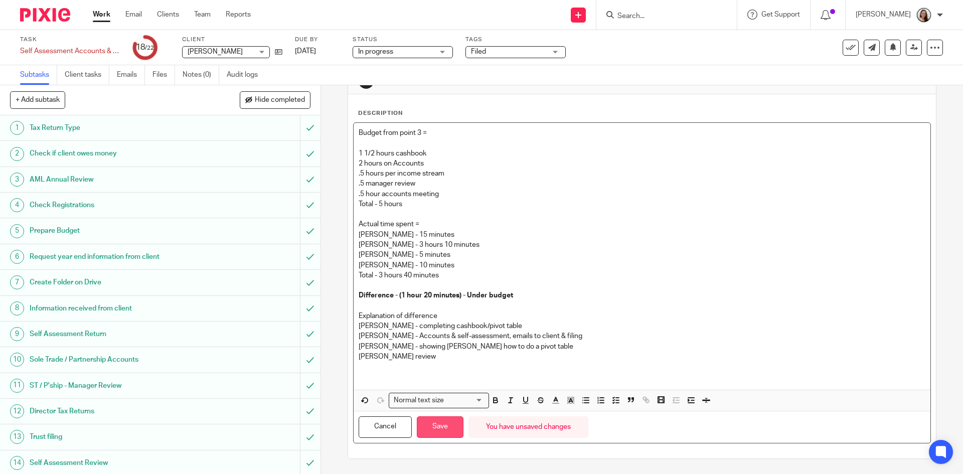
click at [448, 430] on button "Save" at bounding box center [440, 427] width 47 height 22
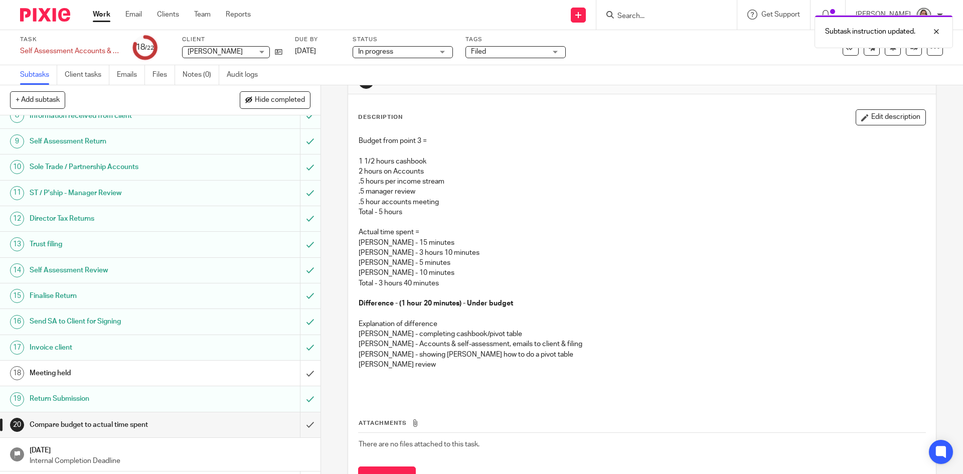
scroll to position [216, 0]
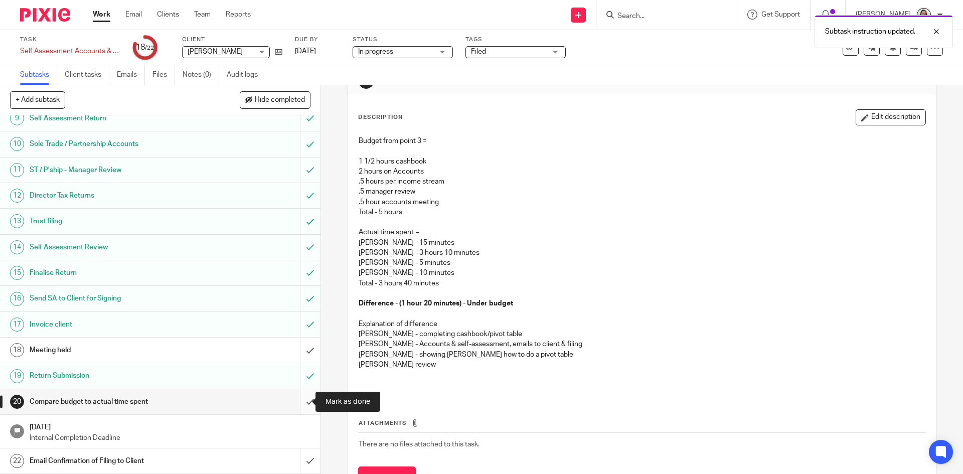
click at [298, 402] on input "submit" at bounding box center [160, 401] width 320 height 25
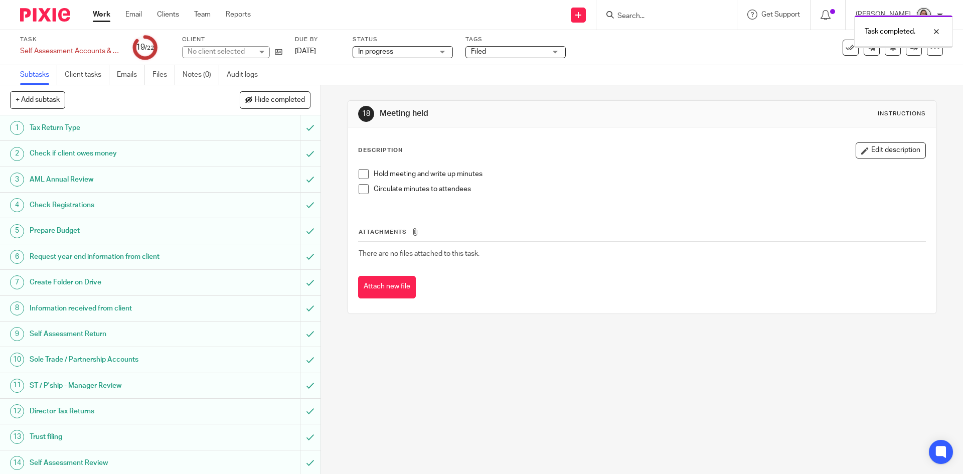
scroll to position [216, 0]
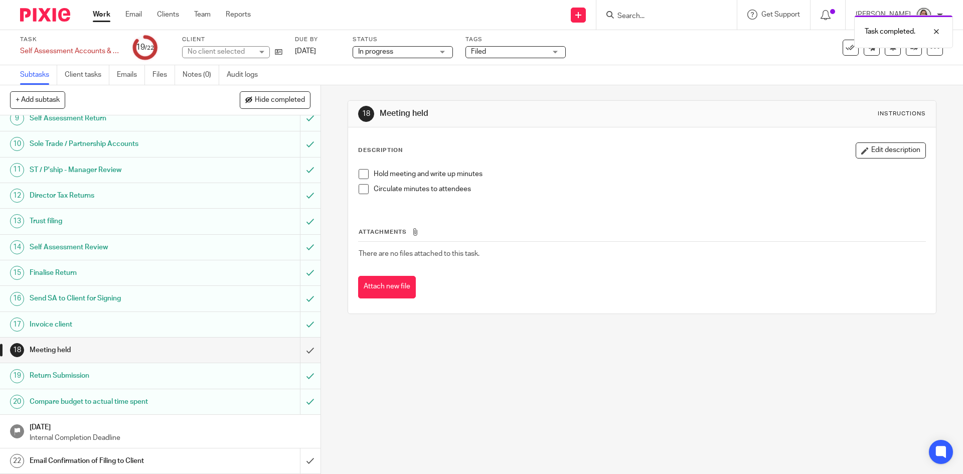
click at [129, 457] on h1 "Email Confirmation of Filing to Client" at bounding box center [117, 460] width 174 height 15
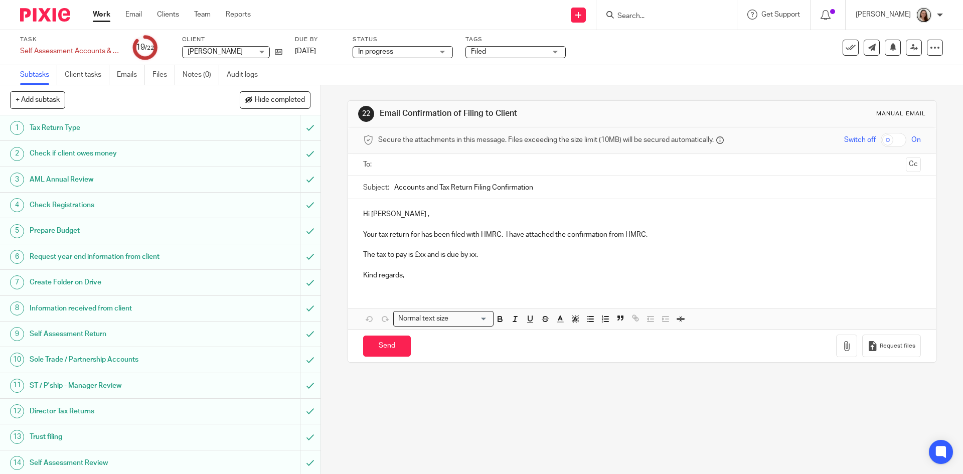
scroll to position [216, 0]
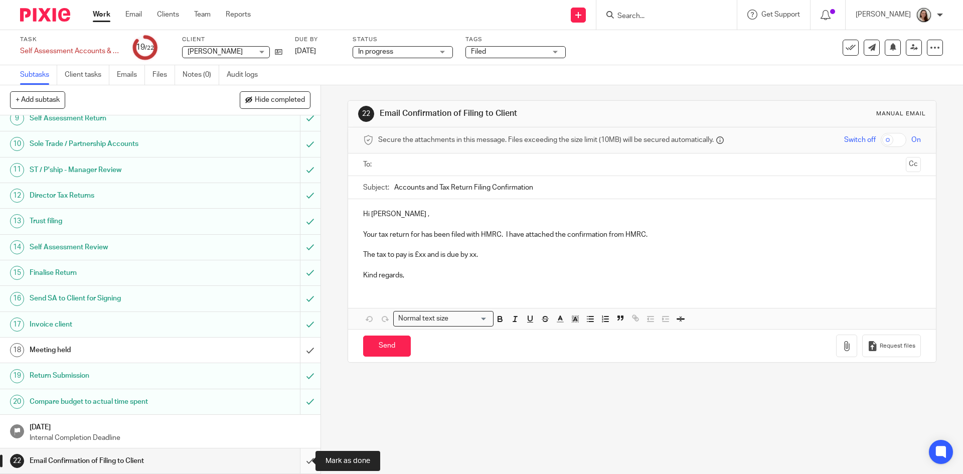
click at [298, 463] on input "submit" at bounding box center [160, 460] width 320 height 25
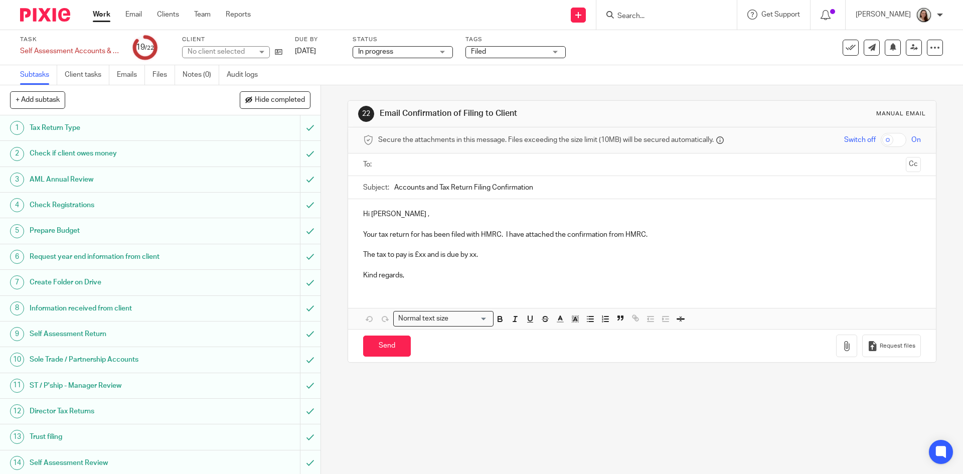
click at [669, 18] on input "Search" at bounding box center [661, 16] width 90 height 9
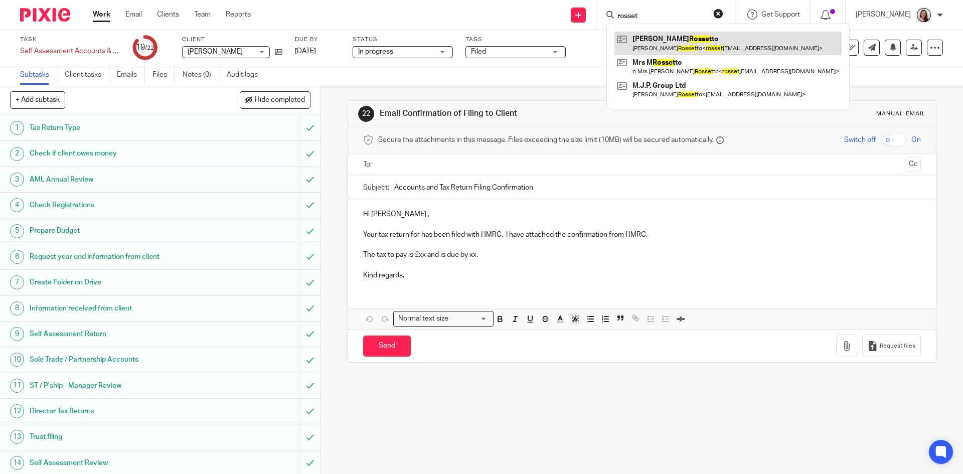
type input "rosset"
drag, startPoint x: 682, startPoint y: 36, endPoint x: 673, endPoint y: 47, distance: 13.9
click at [682, 36] on link at bounding box center [727, 43] width 227 height 23
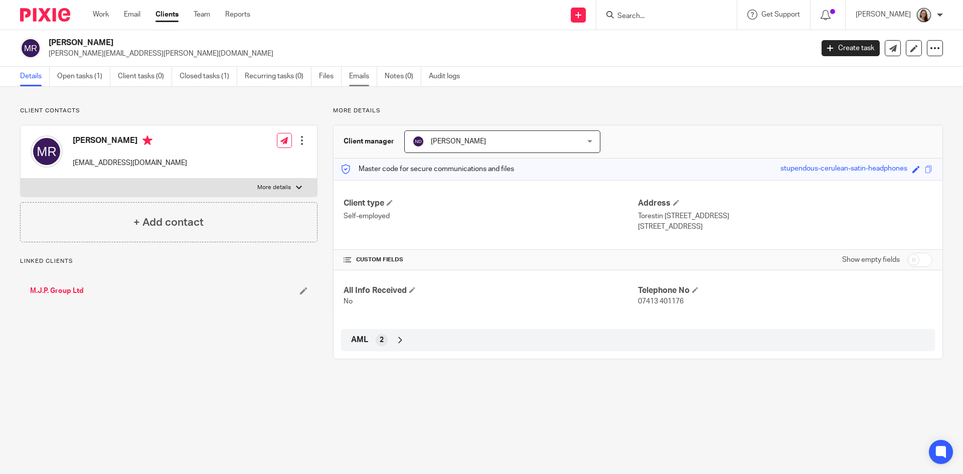
click at [373, 77] on link "Emails" at bounding box center [363, 77] width 28 height 20
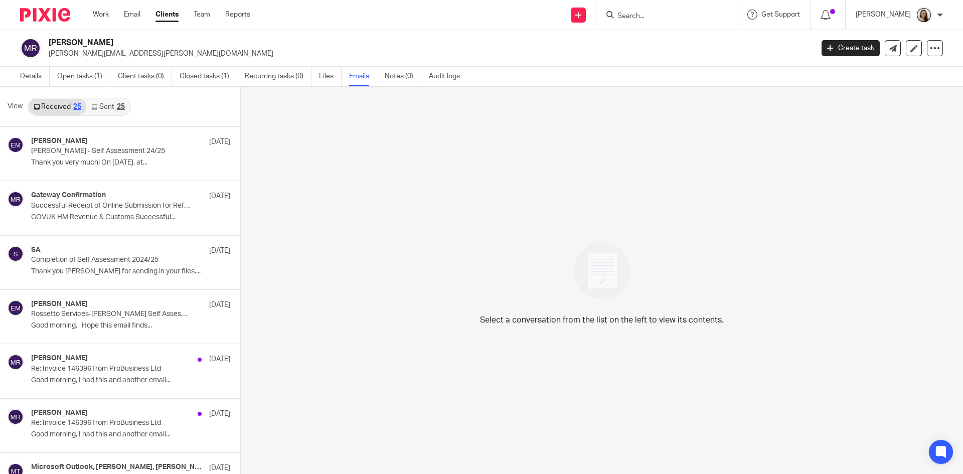
drag, startPoint x: 119, startPoint y: 111, endPoint x: 115, endPoint y: 124, distance: 13.2
click at [118, 111] on link "Sent 25" at bounding box center [107, 107] width 43 height 16
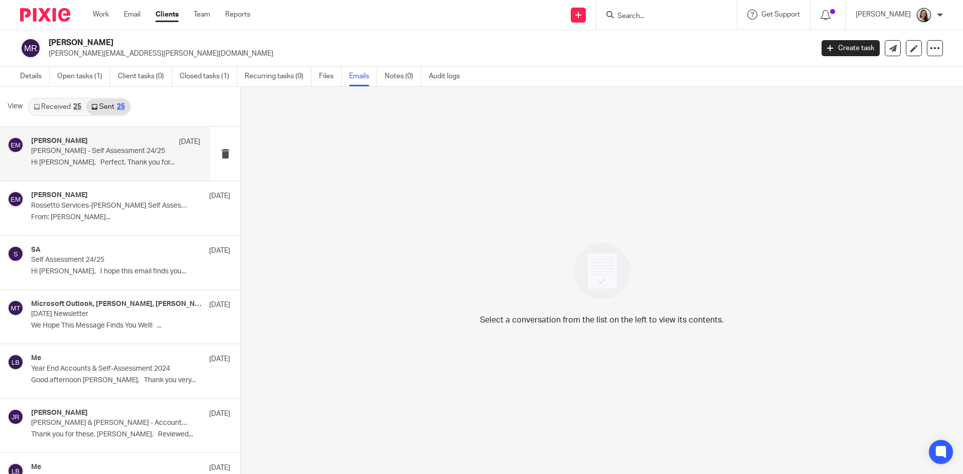
scroll to position [2, 0]
click at [99, 156] on div "[PERSON_NAME] [DATE] [PERSON_NAME] - Self Assessment 24/25 Hi [PERSON_NAME], Pe…" at bounding box center [115, 152] width 169 height 34
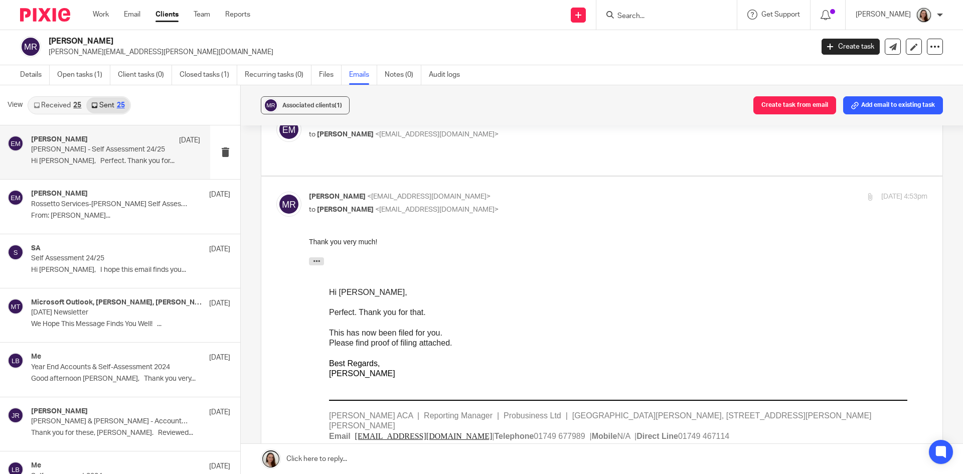
scroll to position [351, 0]
click at [319, 259] on icon "button" at bounding box center [317, 261] width 8 height 8
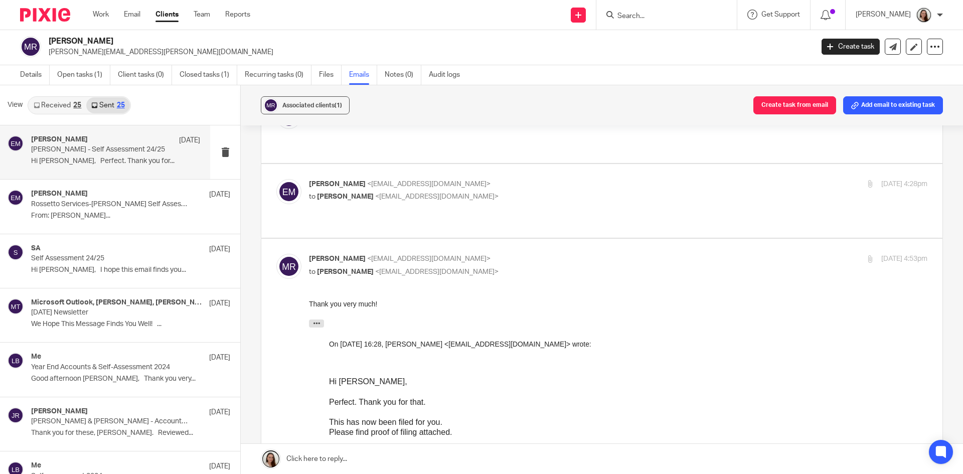
scroll to position [201, 0]
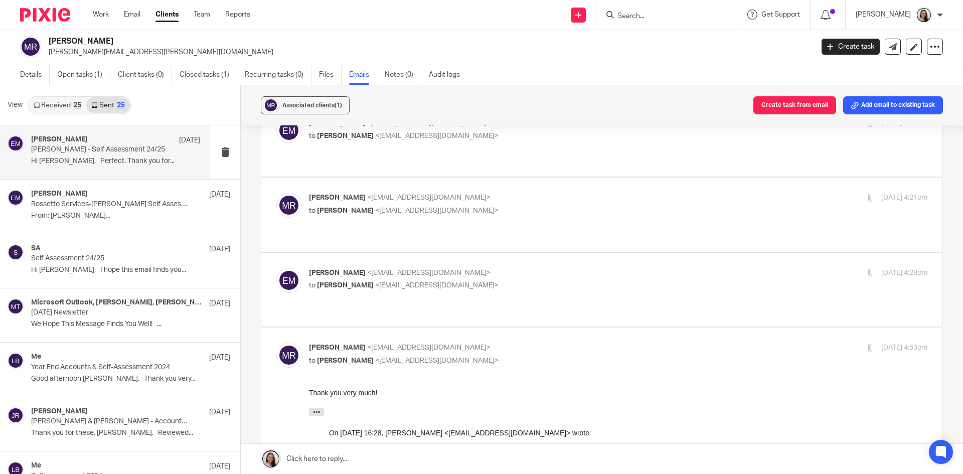
click at [446, 268] on div "Erik Molnar <erikmolnar@probusinessuk.com> to Monika Rossetto <rossettoservices…" at bounding box center [601, 290] width 651 height 44
click at [451, 273] on label at bounding box center [601, 290] width 681 height 74
click at [276, 268] on input "checkbox" at bounding box center [276, 267] width 1 height 1
checkbox input "true"
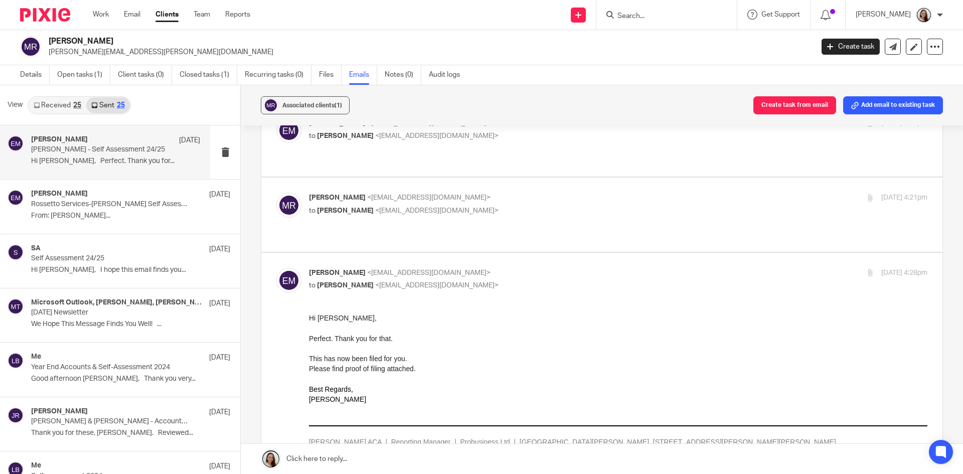
scroll to position [0, 0]
click at [455, 213] on label at bounding box center [601, 215] width 681 height 74
click at [276, 193] on input "checkbox" at bounding box center [276, 192] width 1 height 1
checkbox input "true"
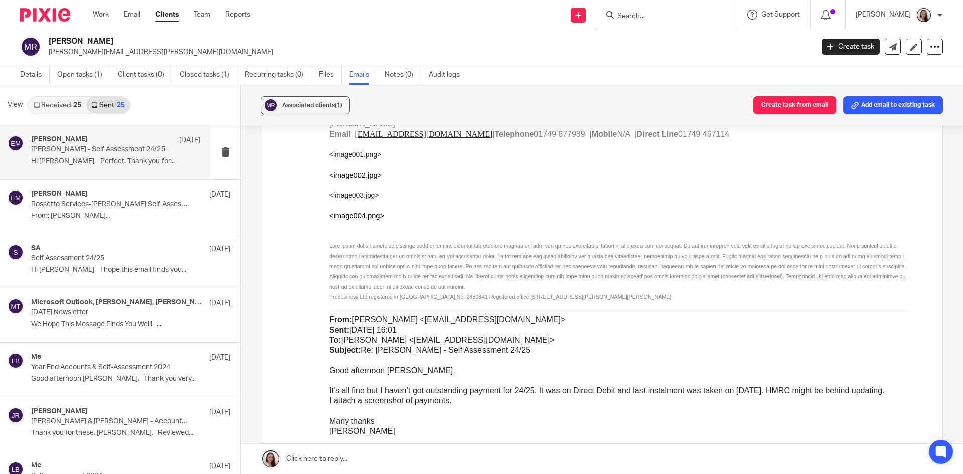
scroll to position [853, 0]
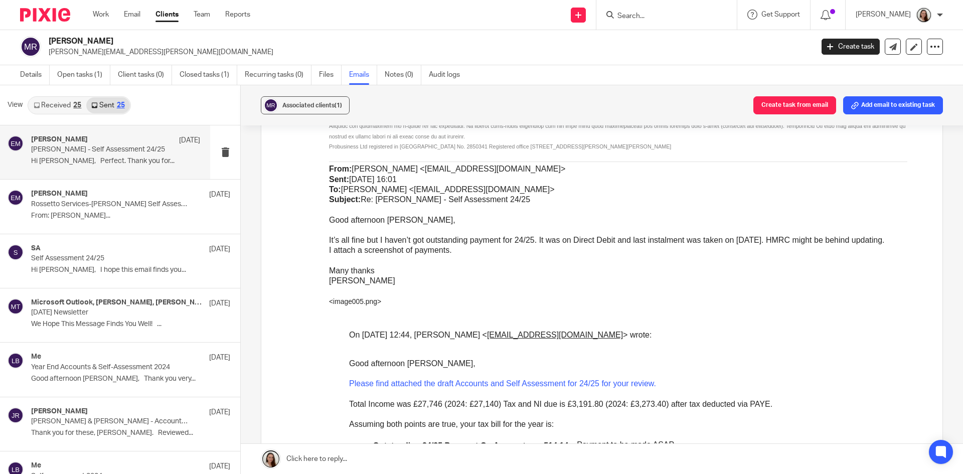
click at [646, 9] on form at bounding box center [669, 15] width 107 height 13
click at [650, 15] on input "Search" at bounding box center [661, 16] width 90 height 9
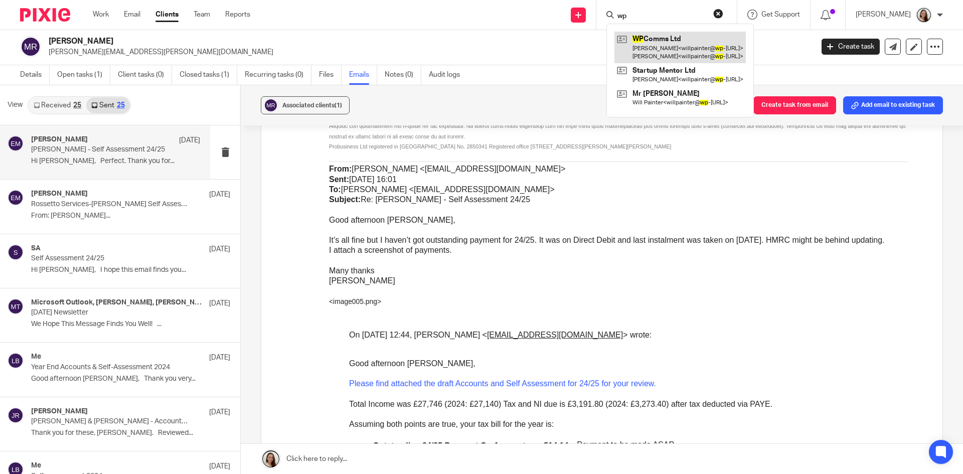
type input "wp"
click at [692, 46] on link at bounding box center [679, 47] width 131 height 31
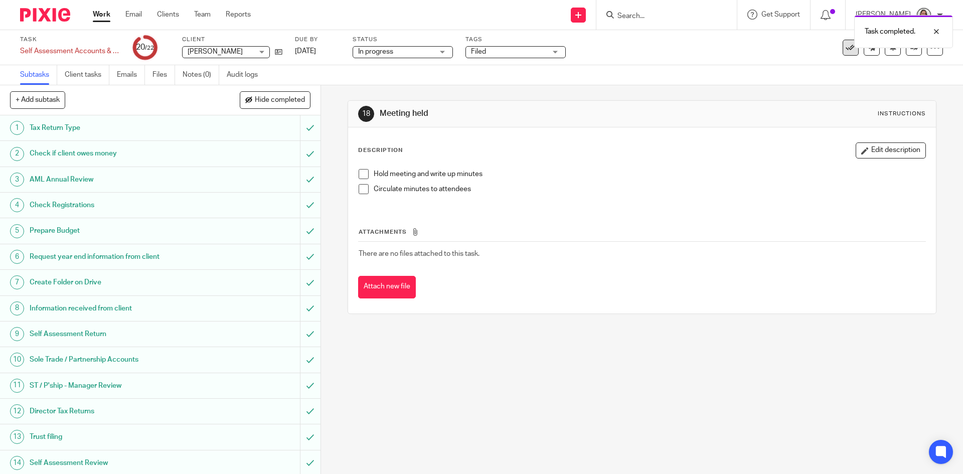
click at [845, 49] on icon at bounding box center [850, 48] width 10 height 10
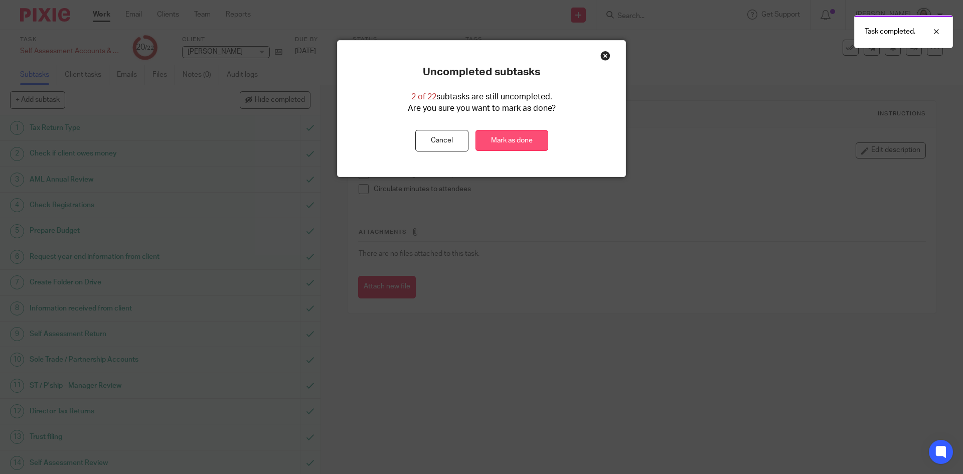
click at [514, 141] on link "Mark as done" at bounding box center [511, 141] width 73 height 22
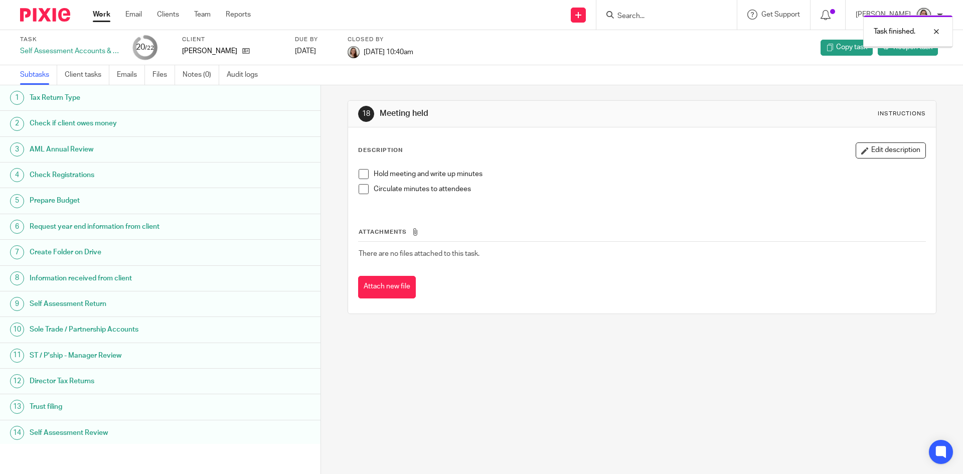
click at [98, 16] on link "Work" at bounding box center [102, 15] width 18 height 10
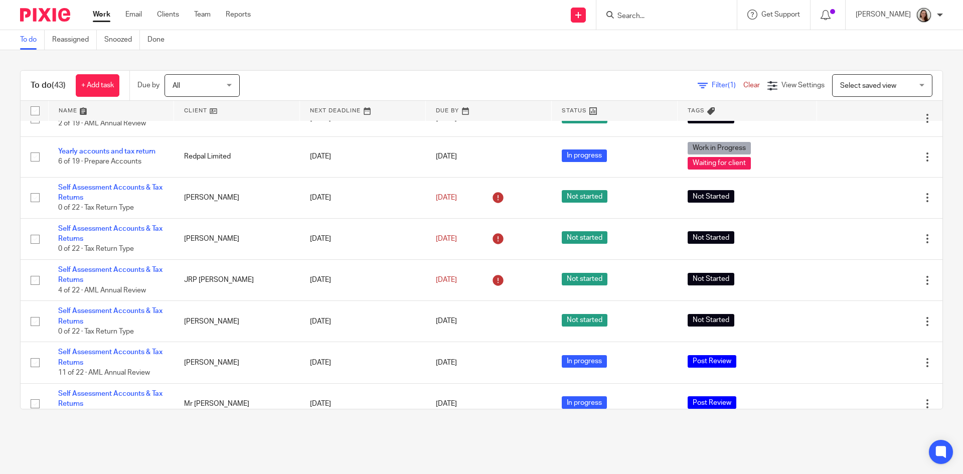
scroll to position [1153, 0]
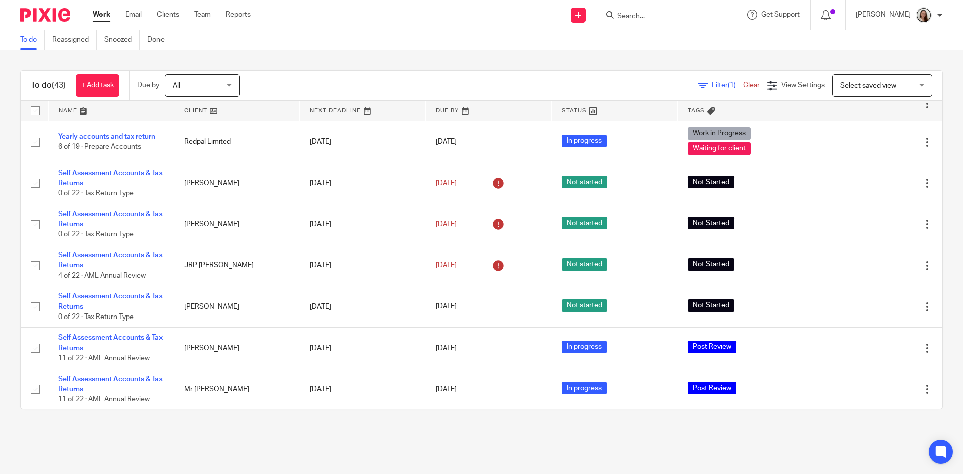
click at [638, 16] on input "Search" at bounding box center [661, 16] width 90 height 9
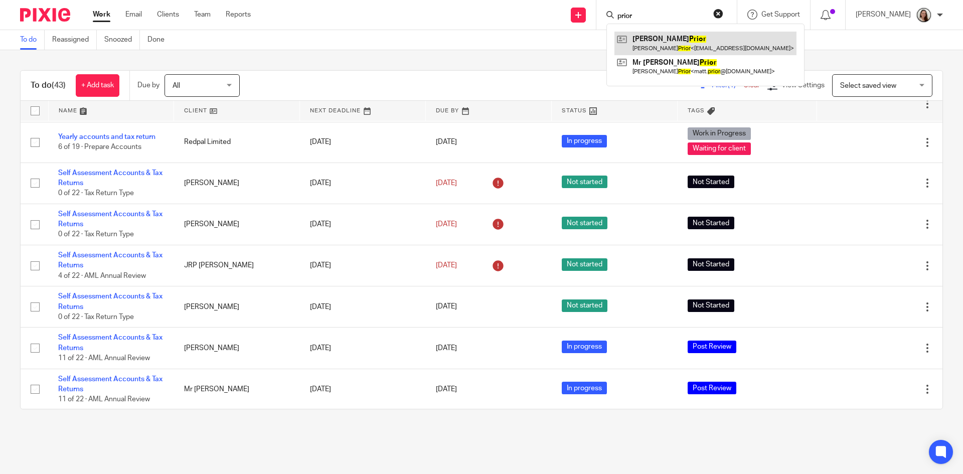
type input "prior"
click at [680, 41] on link at bounding box center [705, 43] width 182 height 23
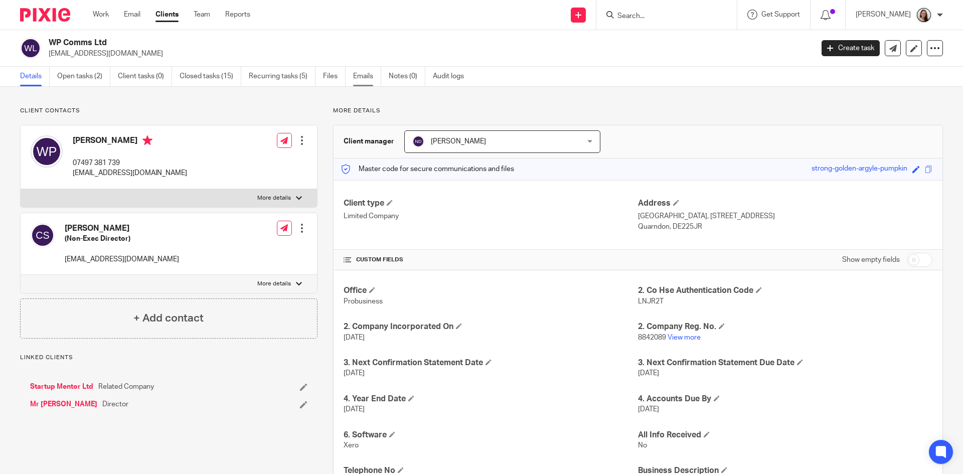
click at [359, 75] on link "Emails" at bounding box center [367, 77] width 28 height 20
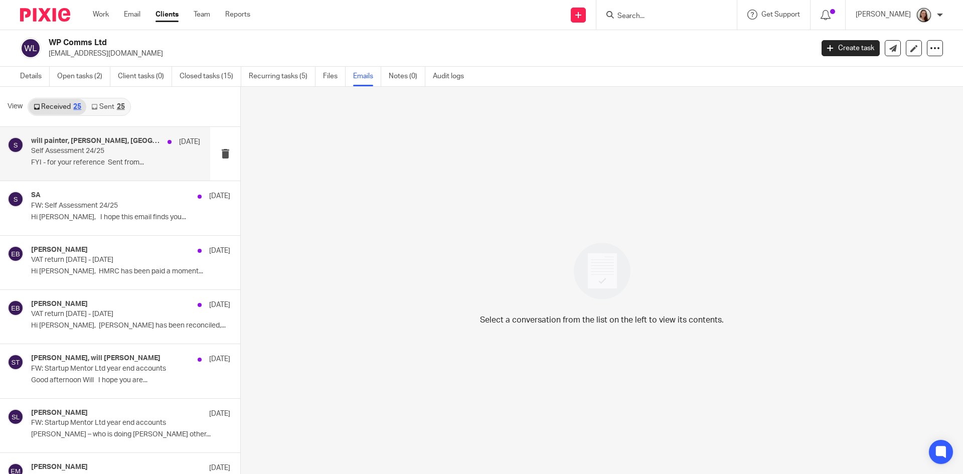
click at [125, 155] on p "Self Assessment 24/25" at bounding box center [98, 151] width 135 height 9
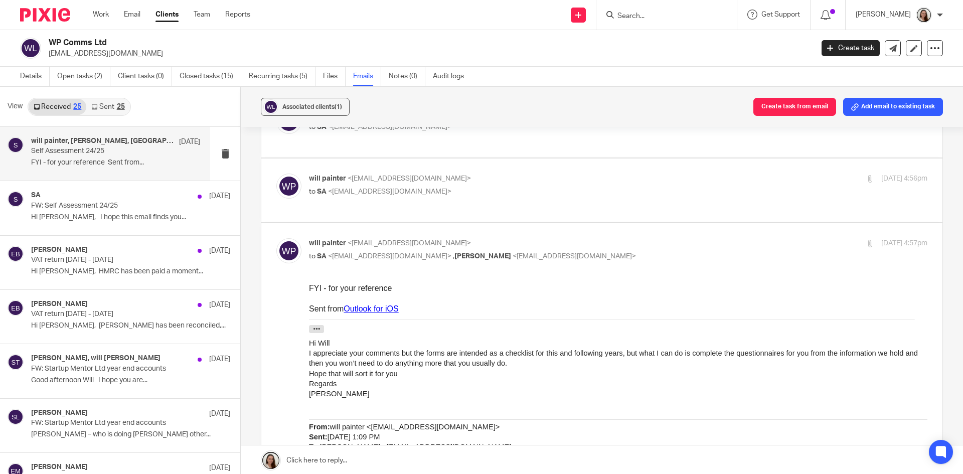
scroll to position [100, 0]
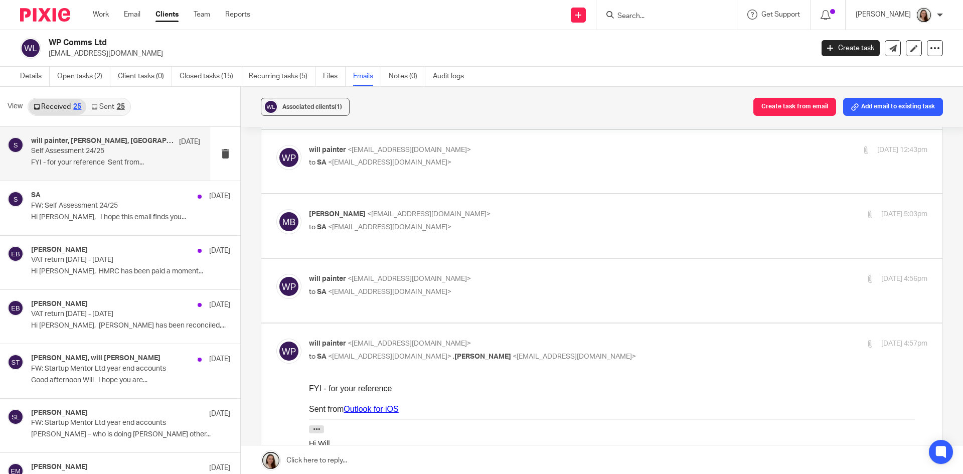
click at [117, 101] on link "Sent 25" at bounding box center [107, 107] width 43 height 16
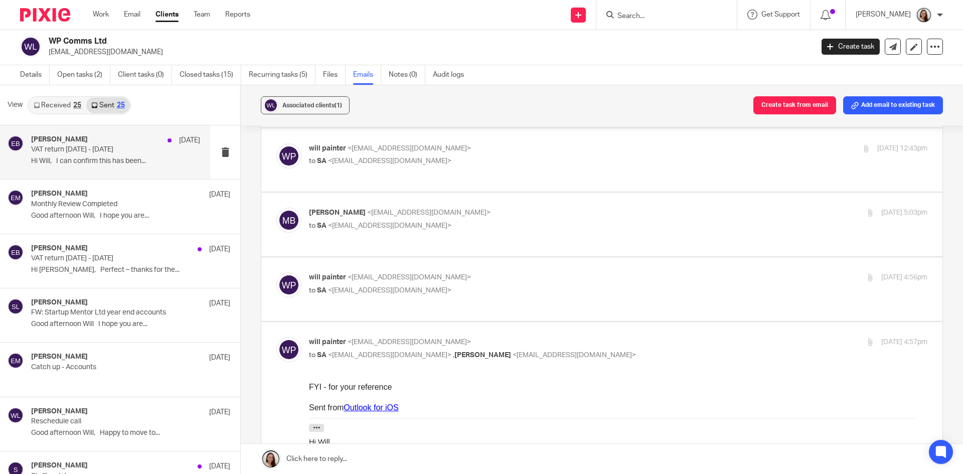
click at [111, 151] on p "VAT return [DATE] - [DATE]" at bounding box center [98, 149] width 135 height 9
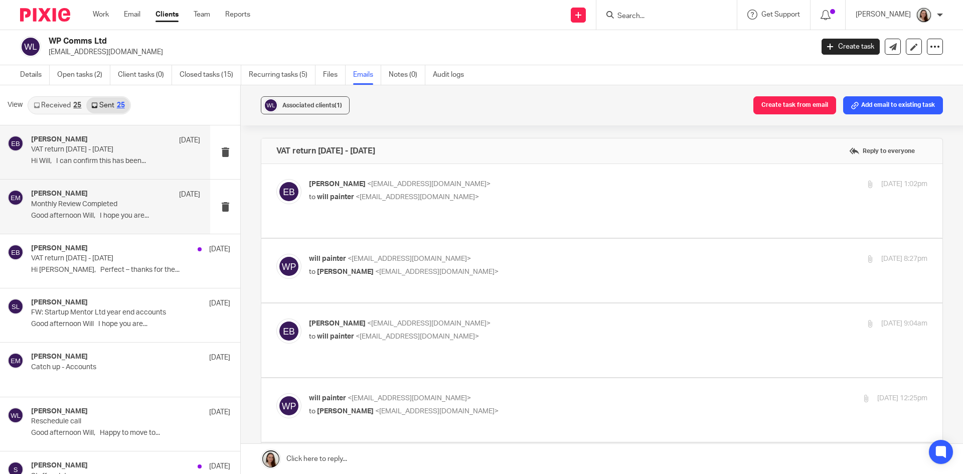
scroll to position [0, 0]
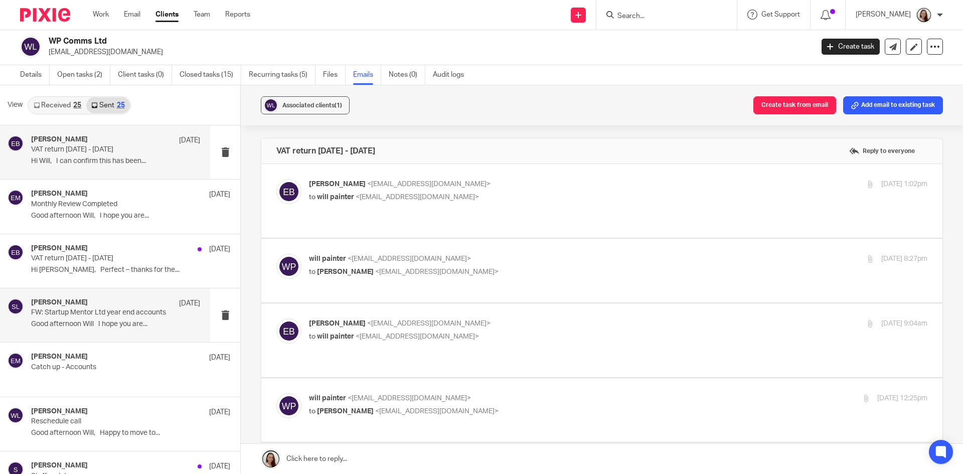
click at [86, 315] on p "FW: Startup Mentor Ltd year end accounts" at bounding box center [98, 312] width 135 height 9
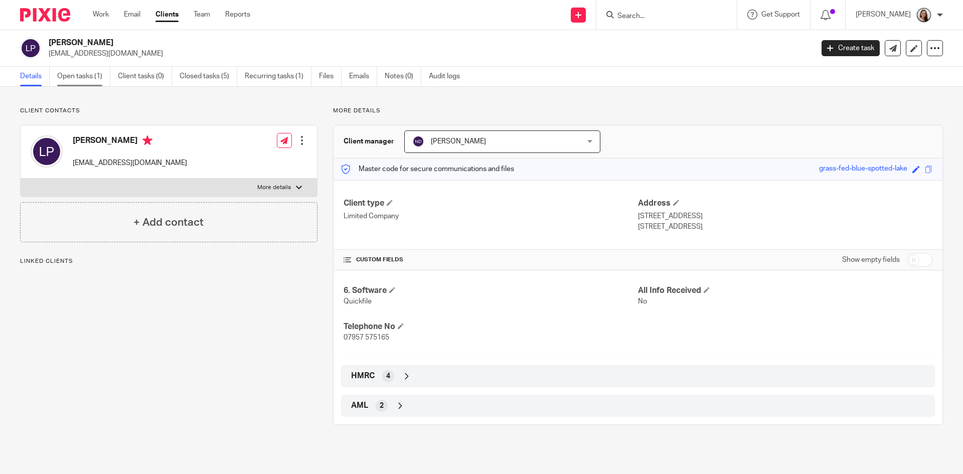
click at [82, 78] on link "Open tasks (1)" at bounding box center [83, 77] width 53 height 20
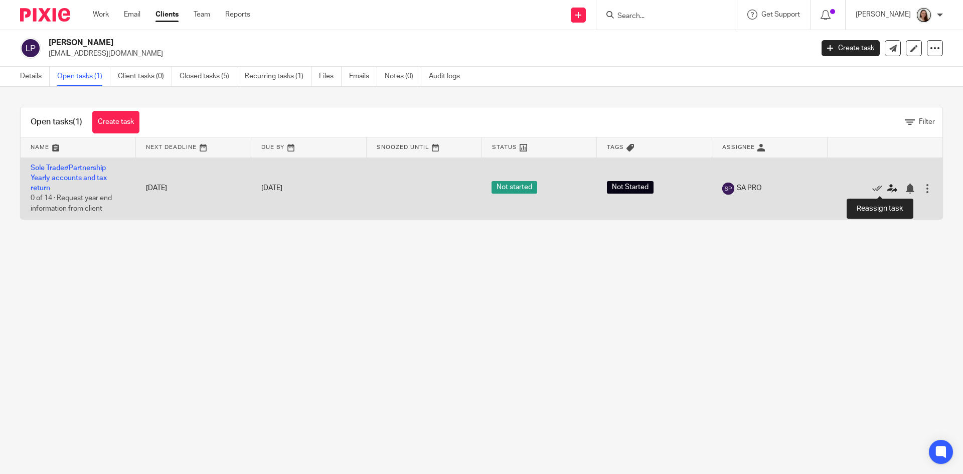
click at [887, 189] on icon at bounding box center [892, 189] width 10 height 10
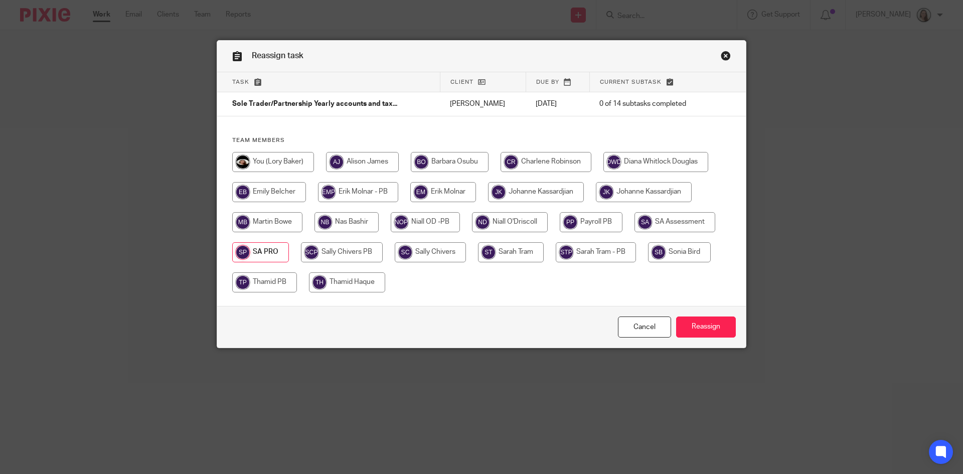
click at [263, 156] on input "radio" at bounding box center [273, 162] width 82 height 20
radio input "true"
click at [693, 322] on input "Reassign" at bounding box center [706, 327] width 60 height 22
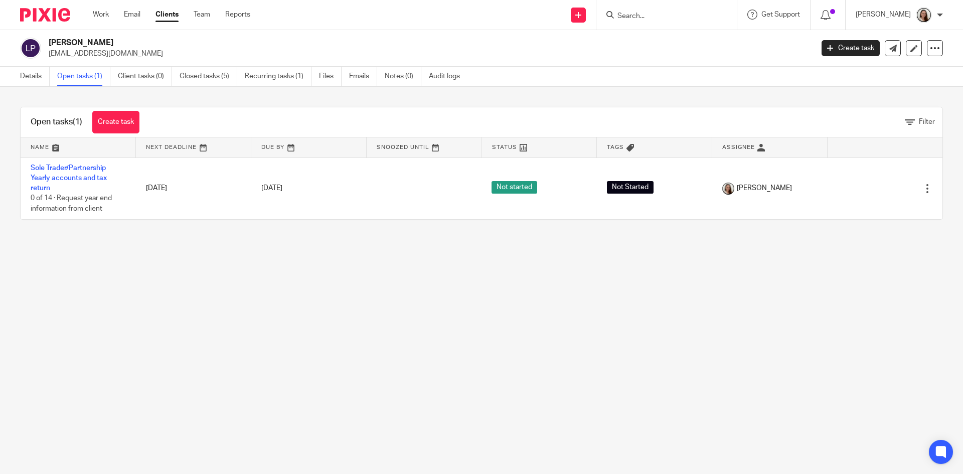
click at [671, 20] on input "Search" at bounding box center [661, 16] width 90 height 9
type input "shades"
click at [706, 39] on link at bounding box center [698, 43] width 169 height 23
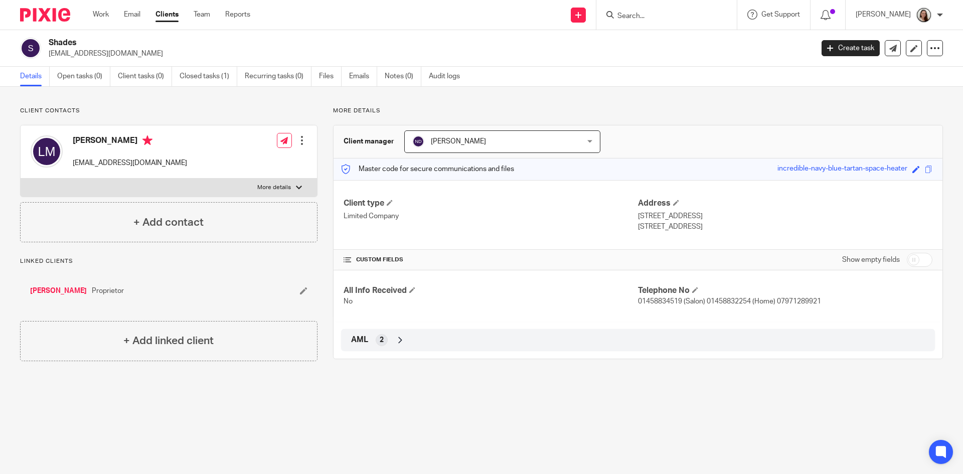
click at [664, 28] on div at bounding box center [666, 15] width 140 height 30
click at [660, 22] on div at bounding box center [666, 15] width 140 height 30
click at [662, 21] on input "Search" at bounding box center [661, 16] width 90 height 9
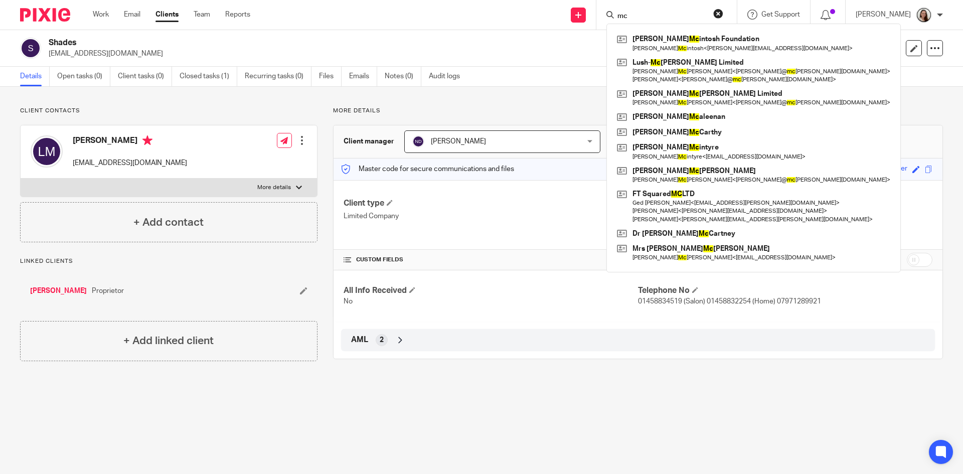
type input "m"
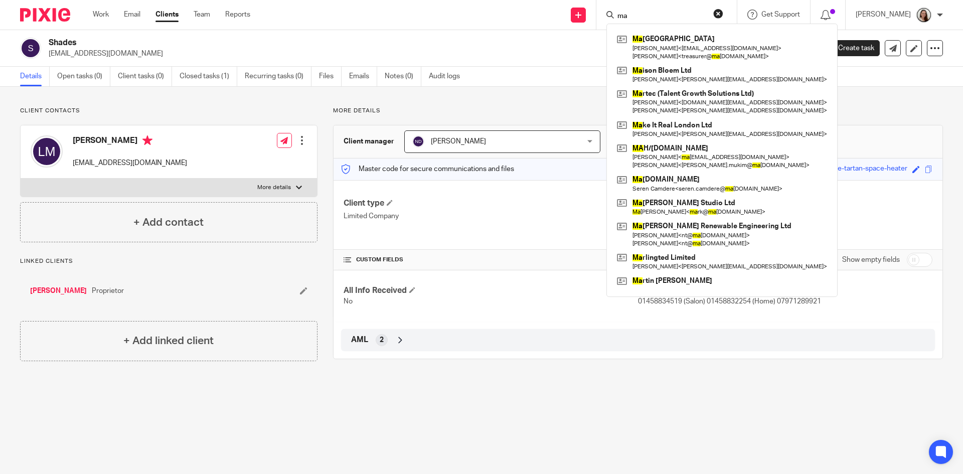
type input "m"
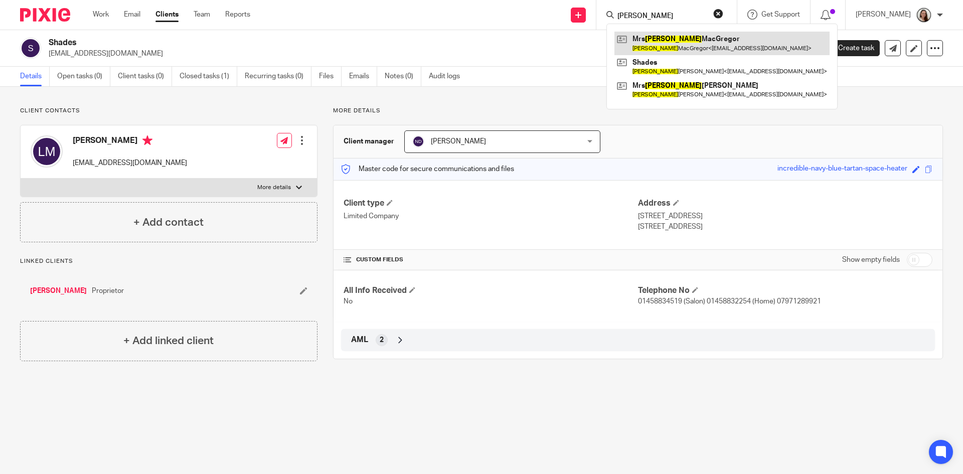
type input "[PERSON_NAME]"
click at [698, 43] on link at bounding box center [721, 43] width 215 height 23
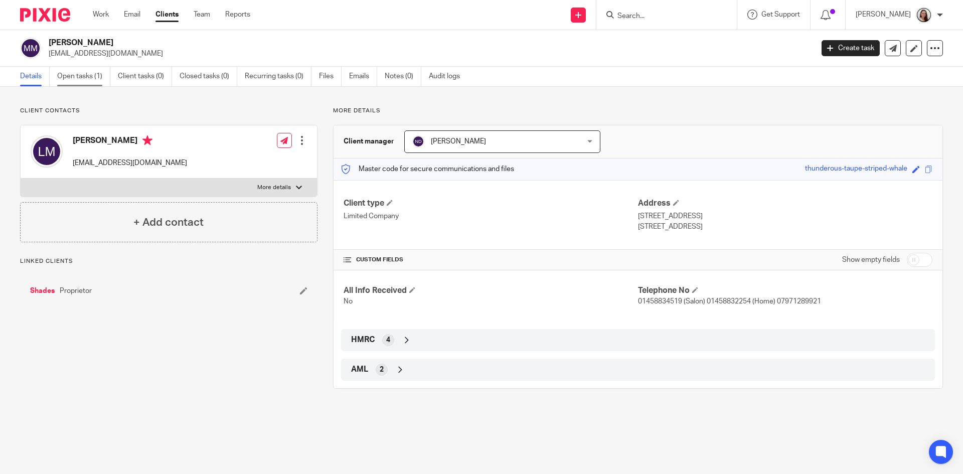
click at [80, 68] on link "Open tasks (1)" at bounding box center [83, 77] width 53 height 20
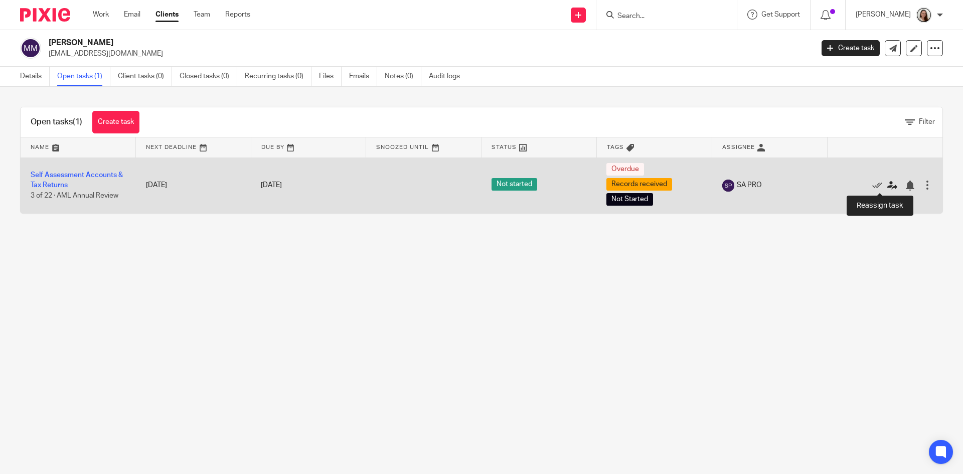
click at [887, 185] on icon at bounding box center [892, 186] width 10 height 10
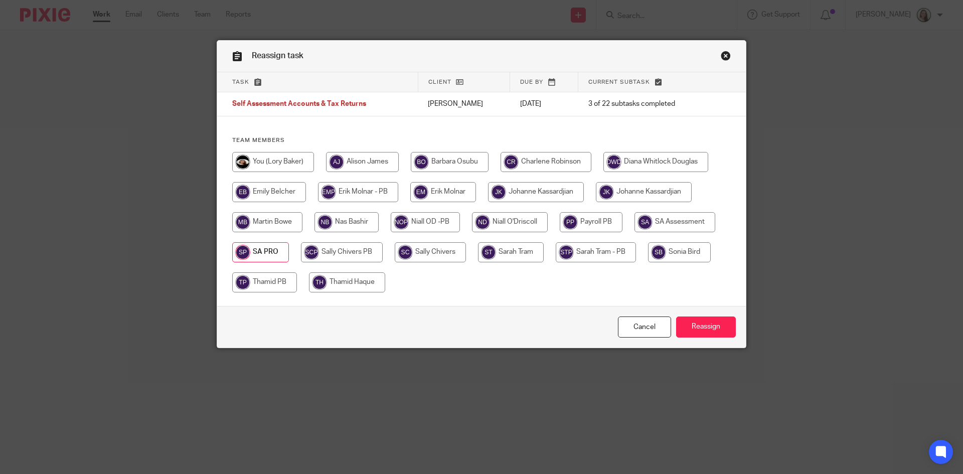
click at [253, 163] on input "radio" at bounding box center [273, 162] width 82 height 20
radio input "true"
click at [258, 189] on input "radio" at bounding box center [269, 192] width 74 height 20
radio input "true"
click at [709, 324] on input "Reassign" at bounding box center [706, 327] width 60 height 22
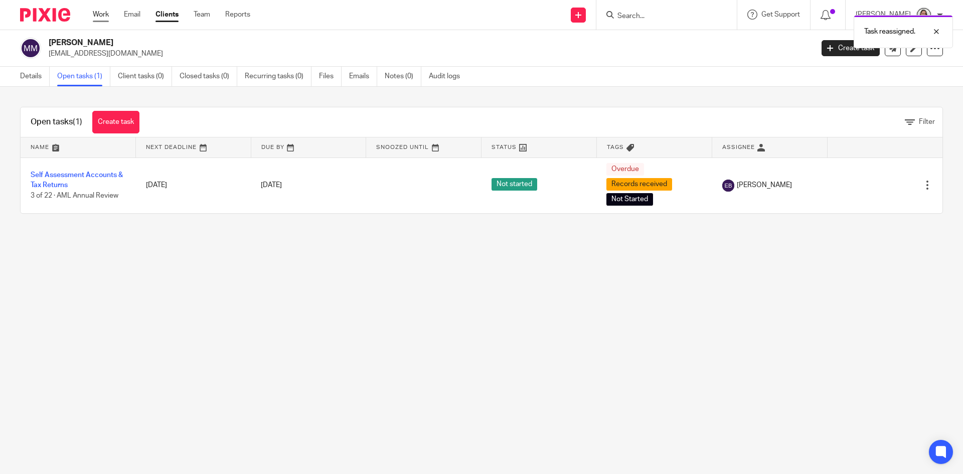
click at [104, 16] on link "Work" at bounding box center [101, 15] width 16 height 10
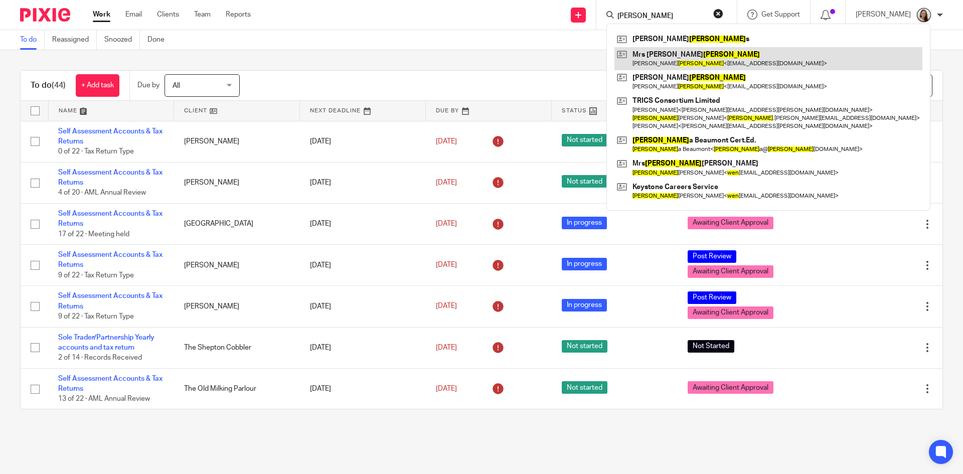
type input "[PERSON_NAME]"
drag, startPoint x: 674, startPoint y: 60, endPoint x: 174, endPoint y: 140, distance: 506.4
click at [673, 60] on link at bounding box center [768, 58] width 308 height 23
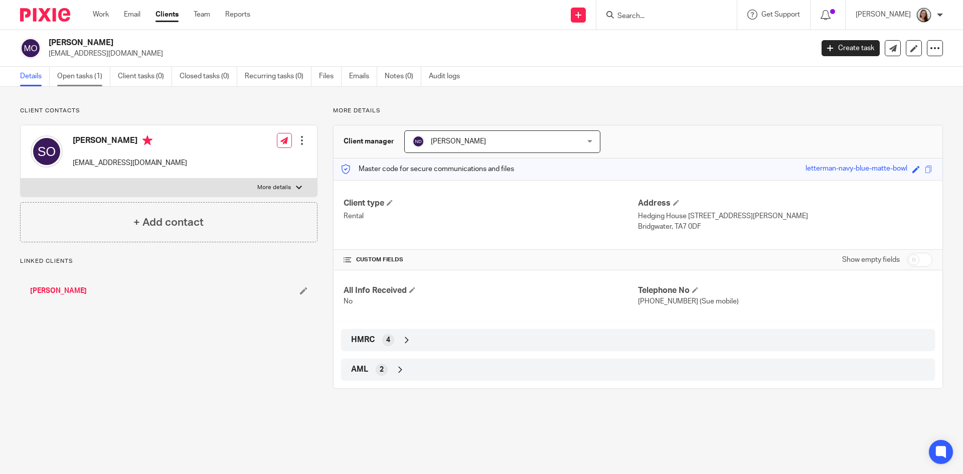
click at [77, 75] on link "Open tasks (1)" at bounding box center [83, 77] width 53 height 20
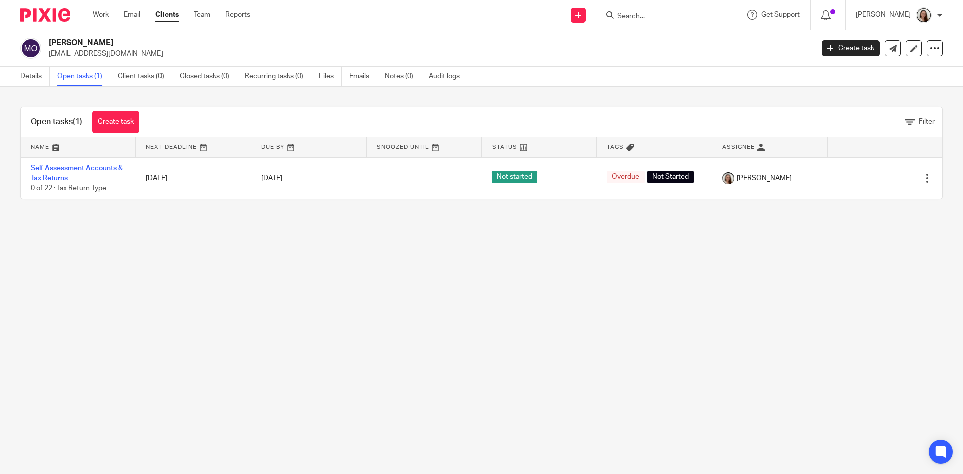
drag, startPoint x: 671, startPoint y: 4, endPoint x: 671, endPoint y: 11, distance: 7.0
click at [671, 7] on div at bounding box center [666, 15] width 140 height 30
click at [672, 16] on input "Search" at bounding box center [661, 16] width 90 height 9
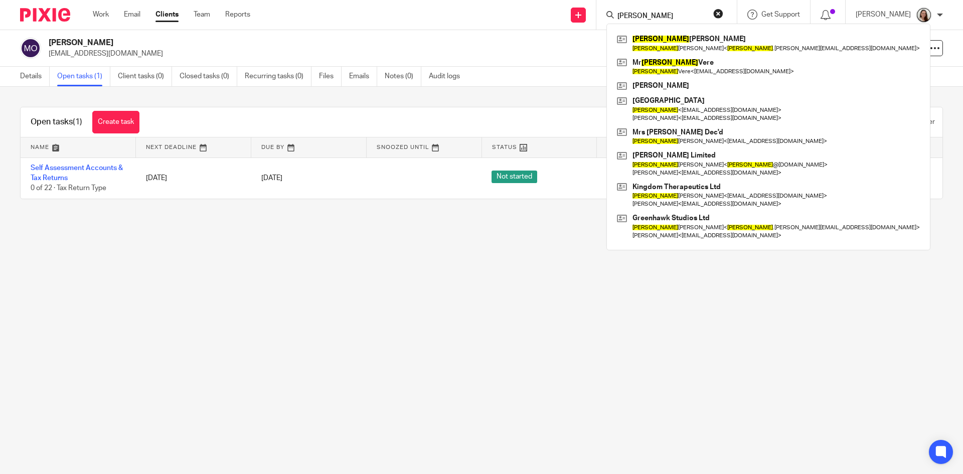
type input "[PERSON_NAME]"
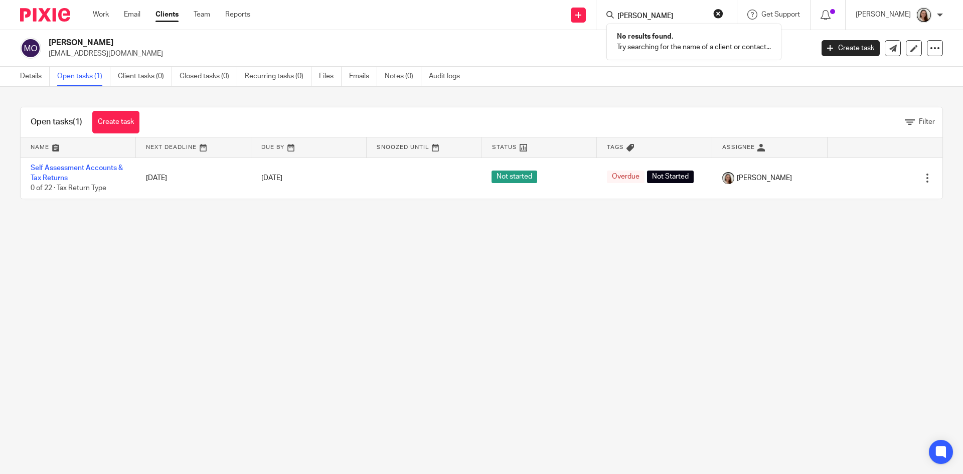
drag, startPoint x: 674, startPoint y: 14, endPoint x: 554, endPoint y: 34, distance: 122.0
click at [566, 34] on body "Work Email Clients Team Reports Work Email Clients Team Reports Settings Send n…" at bounding box center [481, 237] width 963 height 474
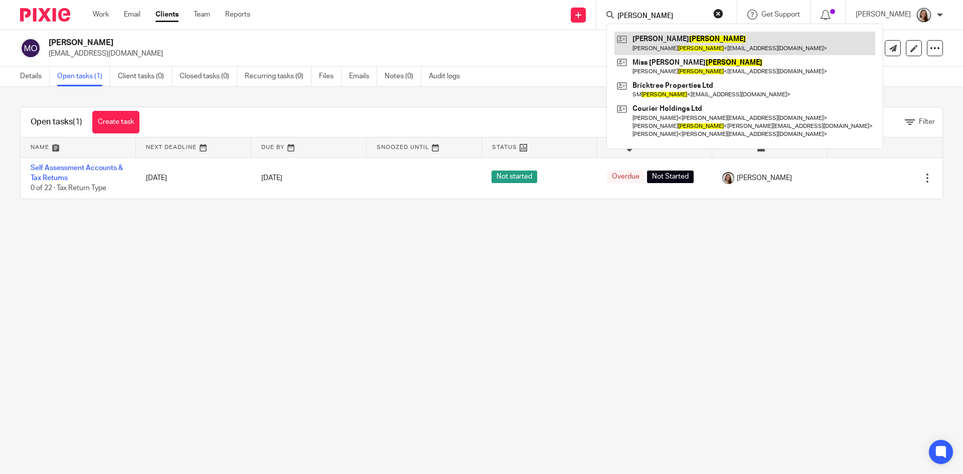
type input "[PERSON_NAME]"
click at [711, 47] on link at bounding box center [744, 43] width 261 height 23
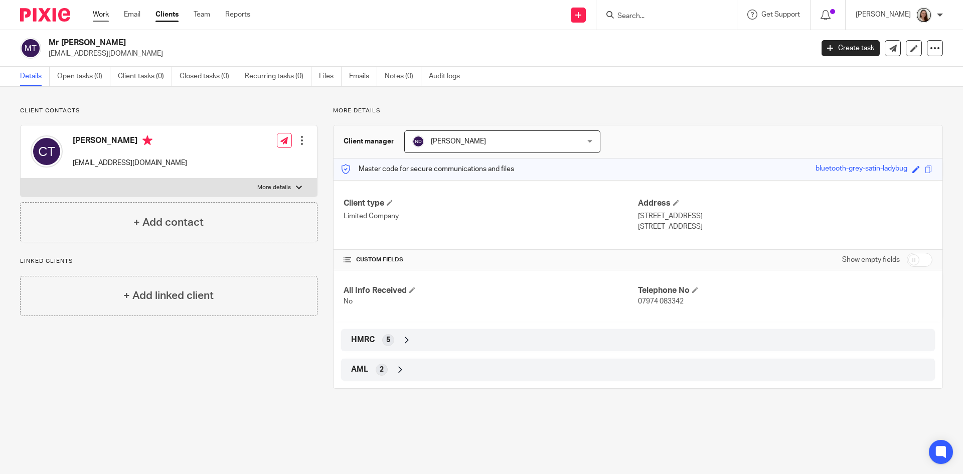
click at [97, 16] on link "Work" at bounding box center [101, 15] width 16 height 10
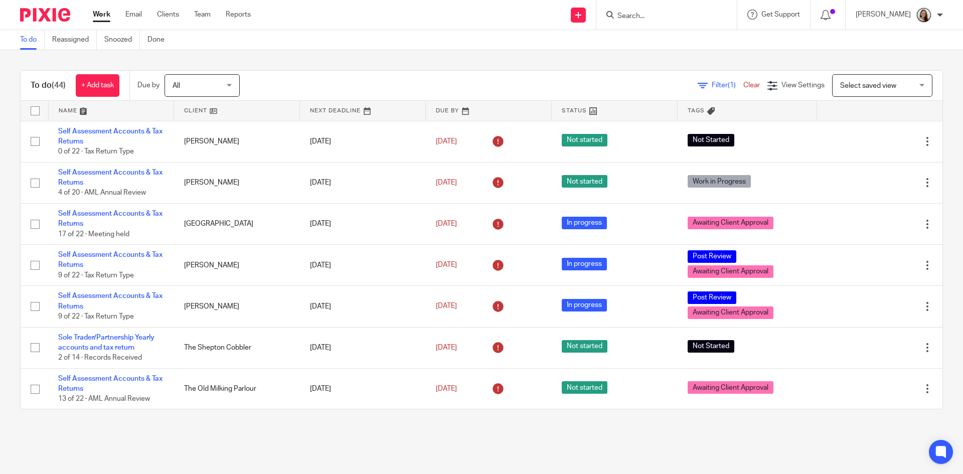
click at [193, 86] on span "All" at bounding box center [199, 85] width 53 height 21
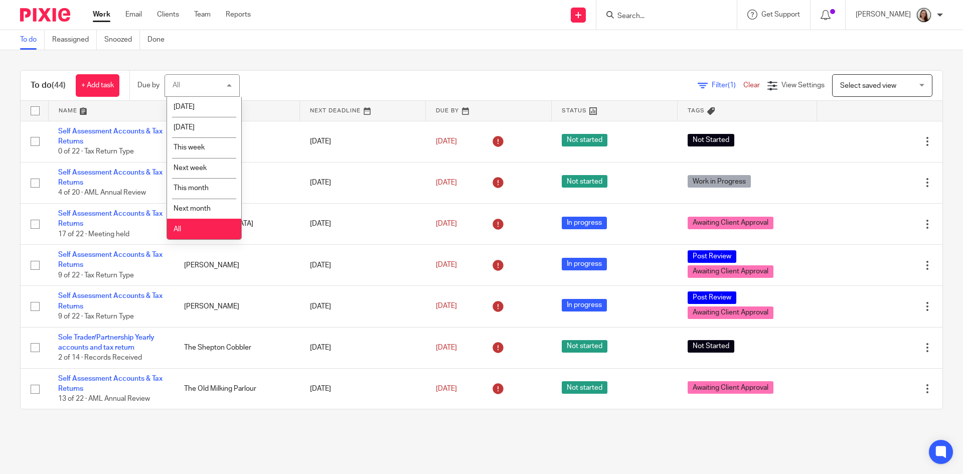
click at [186, 227] on li "All" at bounding box center [204, 229] width 74 height 21
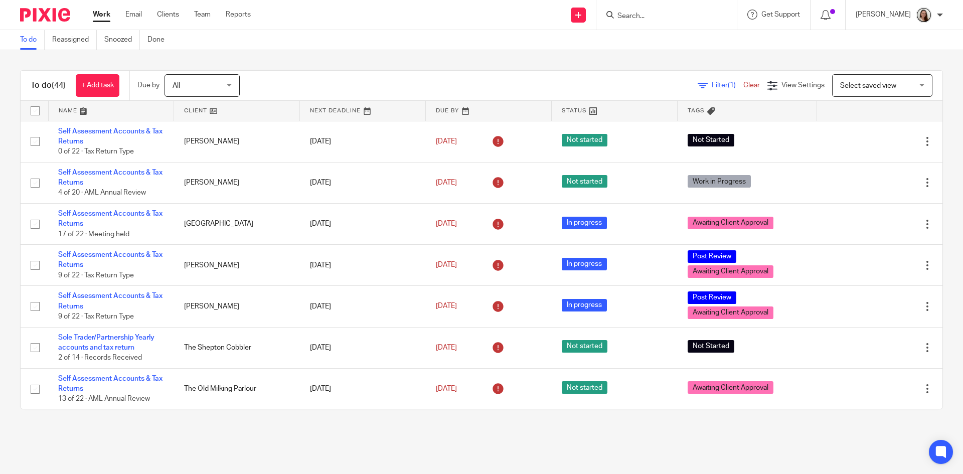
click at [288, 74] on div "Filter (1) Clear View Settings View Settings (1) Filters Clear Save Manage save…" at bounding box center [599, 85] width 685 height 23
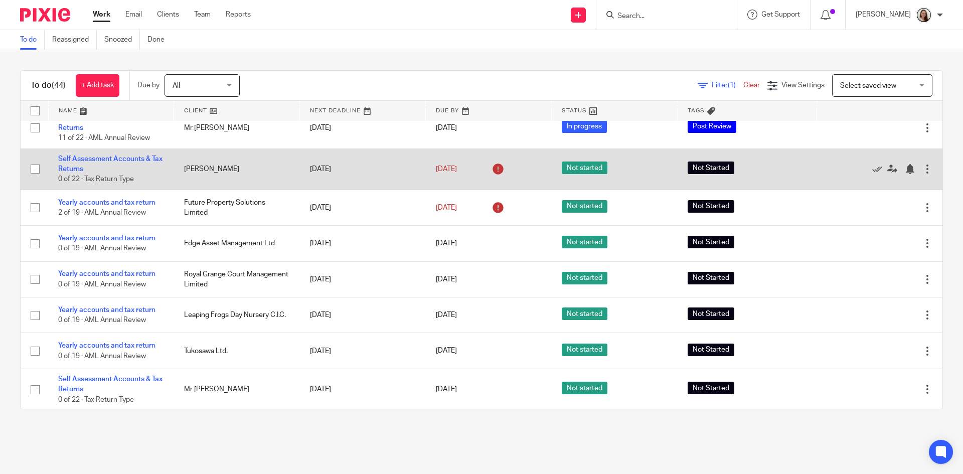
scroll to position [1473, 0]
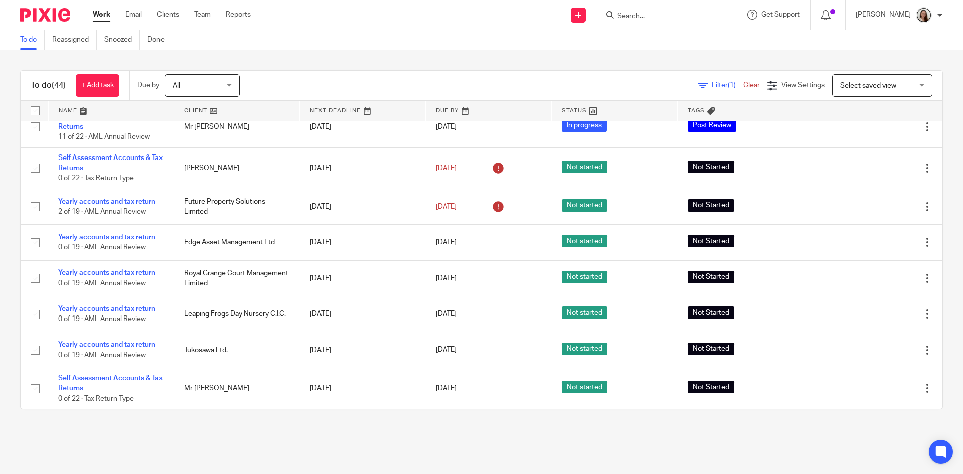
drag, startPoint x: 644, startPoint y: 9, endPoint x: 678, endPoint y: 52, distance: 55.4
click at [644, 9] on form at bounding box center [669, 15] width 107 height 13
click at [695, 18] on input "Search" at bounding box center [661, 16] width 90 height 9
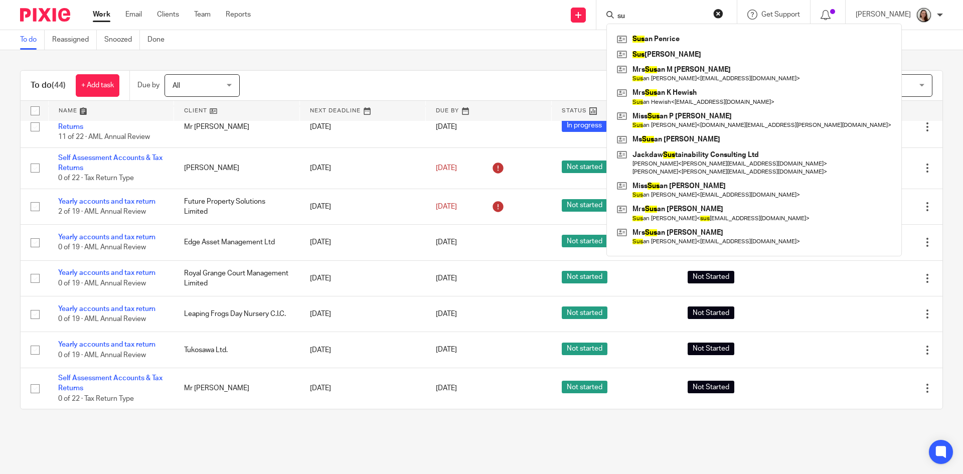
type input "s"
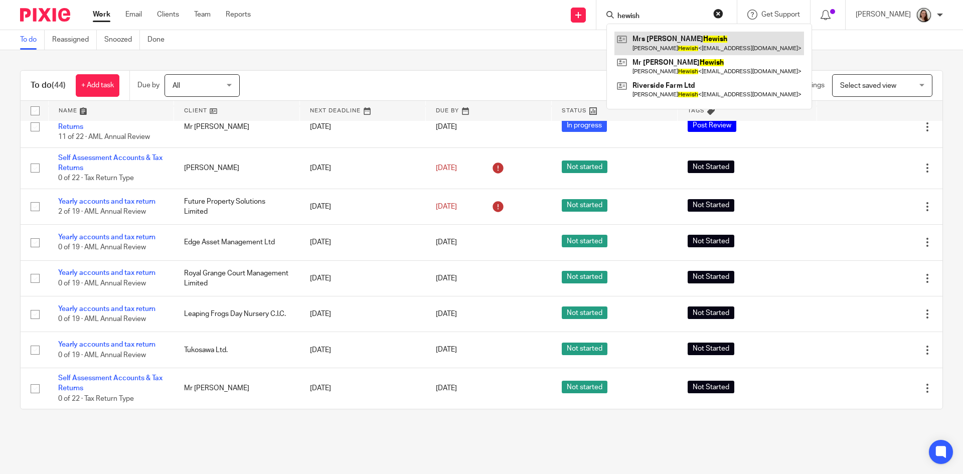
type input "hewish"
click at [717, 36] on link at bounding box center [709, 43] width 190 height 23
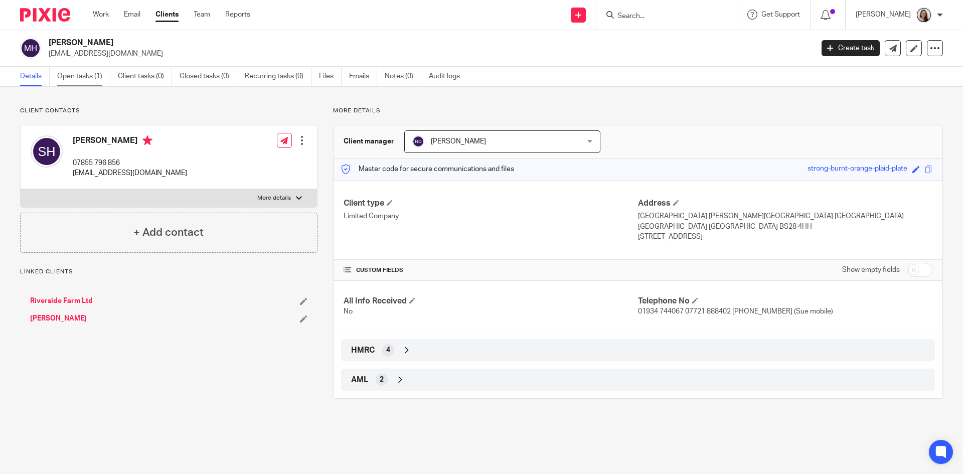
click at [89, 73] on link "Open tasks (1)" at bounding box center [83, 77] width 53 height 20
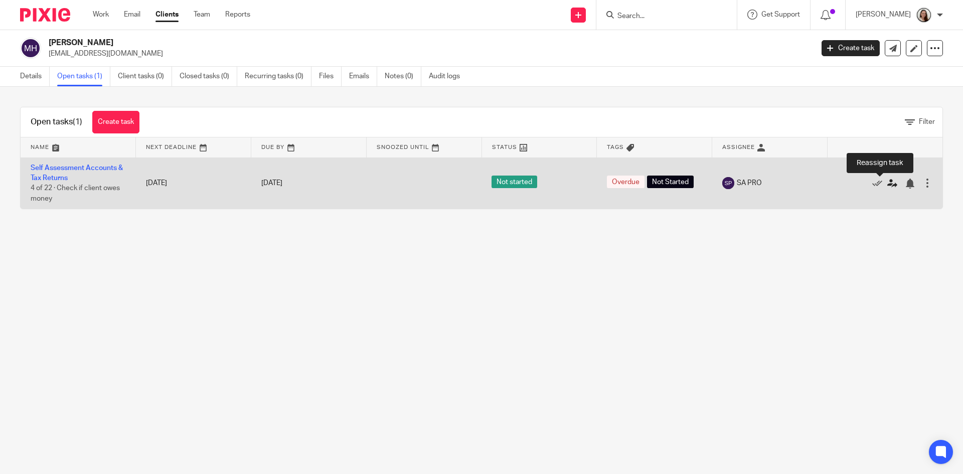
click at [887, 183] on icon at bounding box center [892, 184] width 10 height 10
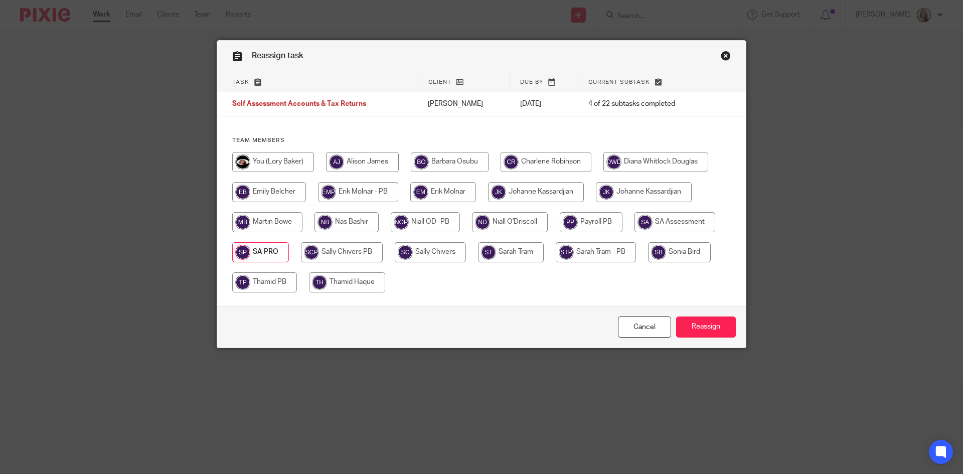
click at [284, 161] on input "radio" at bounding box center [273, 162] width 82 height 20
radio input "true"
click at [699, 325] on input "Reassign" at bounding box center [706, 327] width 60 height 22
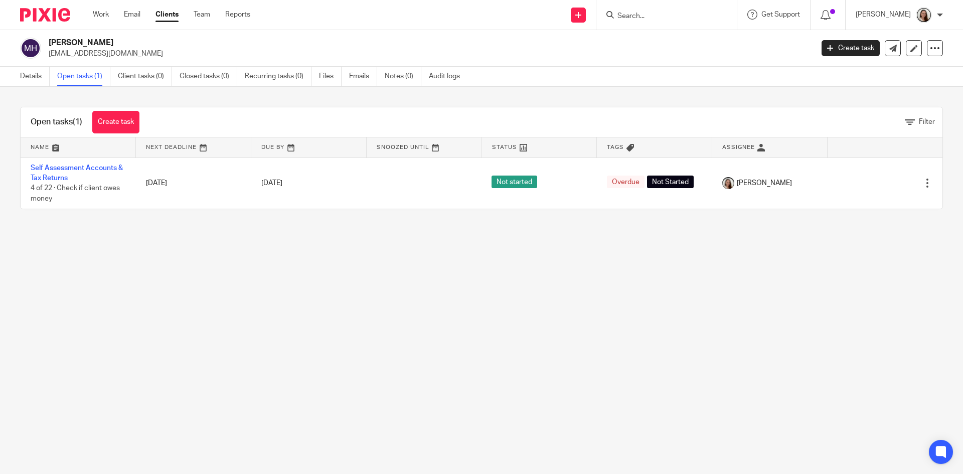
click at [668, 15] on input "Search" at bounding box center [661, 16] width 90 height 9
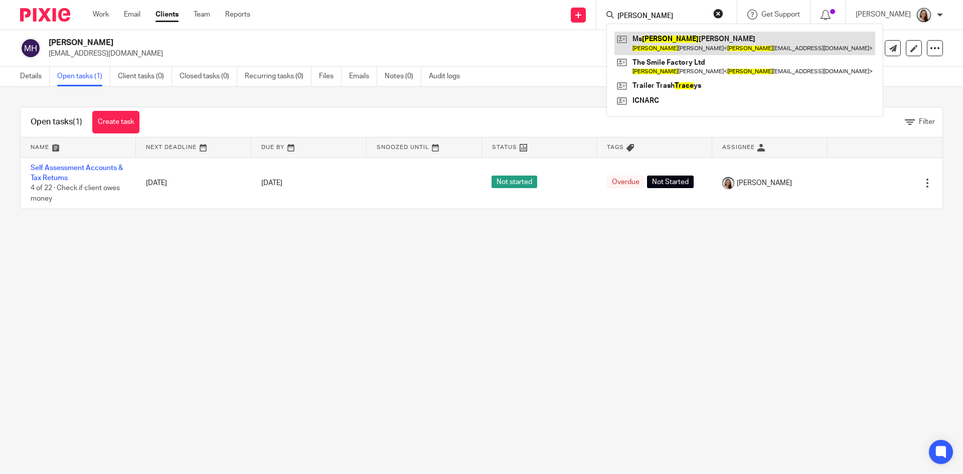
type input "[PERSON_NAME]"
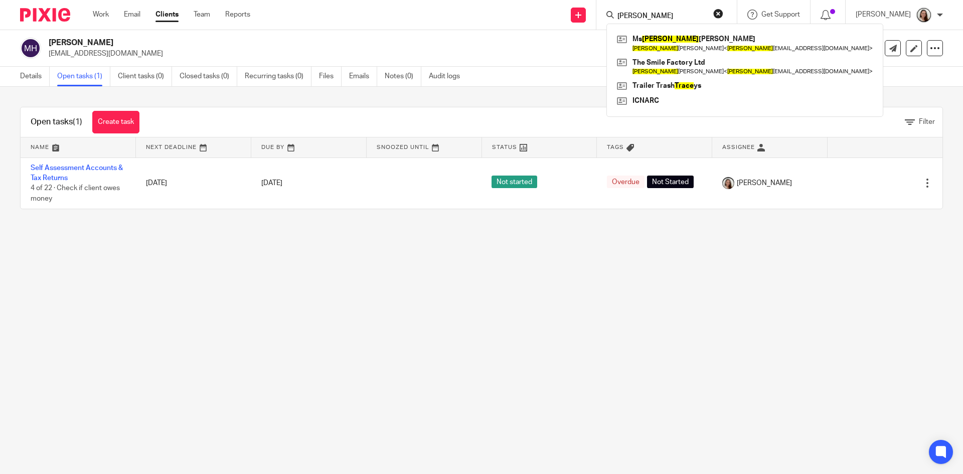
drag, startPoint x: 701, startPoint y: 45, endPoint x: 630, endPoint y: 69, distance: 75.3
click at [701, 45] on link at bounding box center [744, 43] width 261 height 23
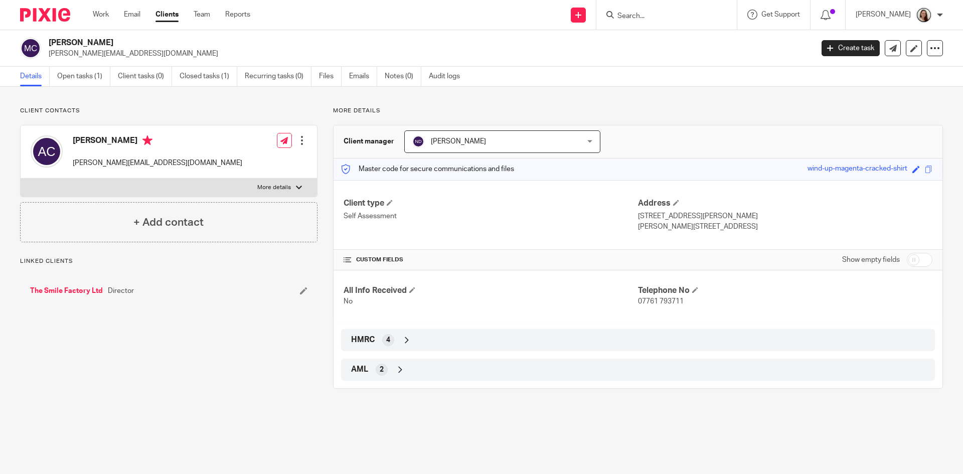
click at [90, 74] on link "Open tasks (1)" at bounding box center [83, 77] width 53 height 20
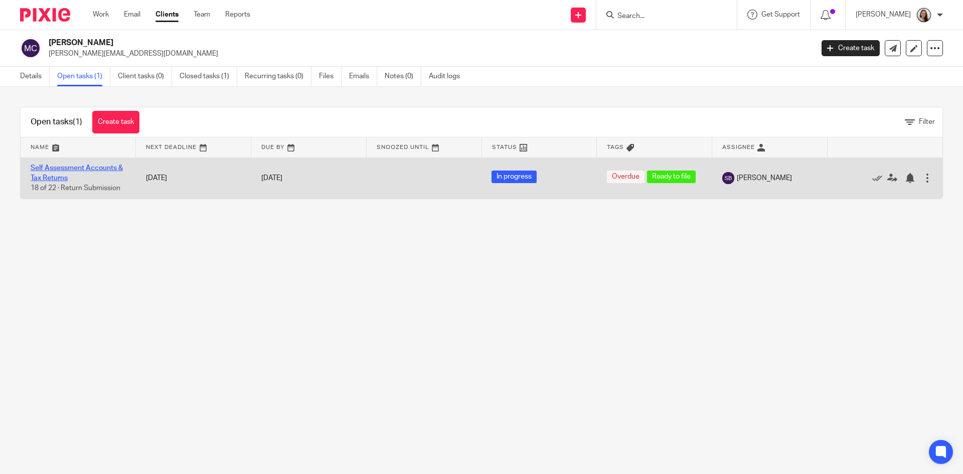
click at [98, 168] on link "Self Assessment Accounts & Tax Returns" at bounding box center [77, 172] width 92 height 17
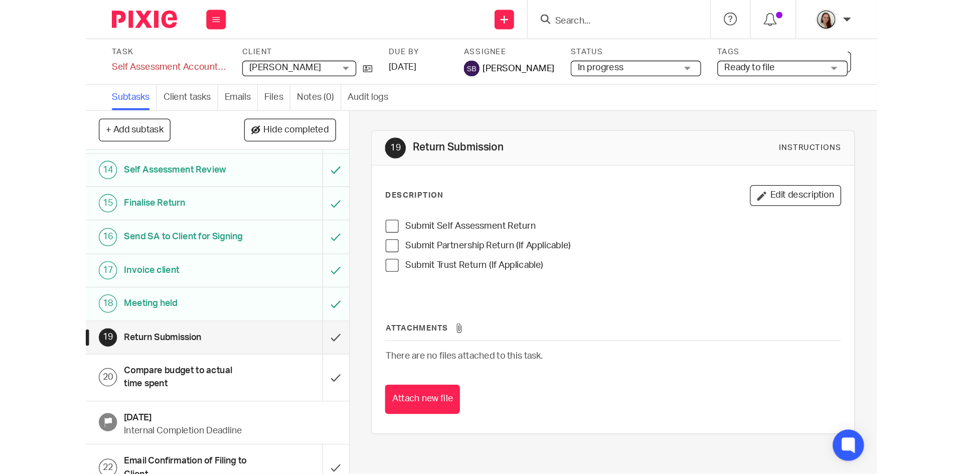
scroll to position [216, 0]
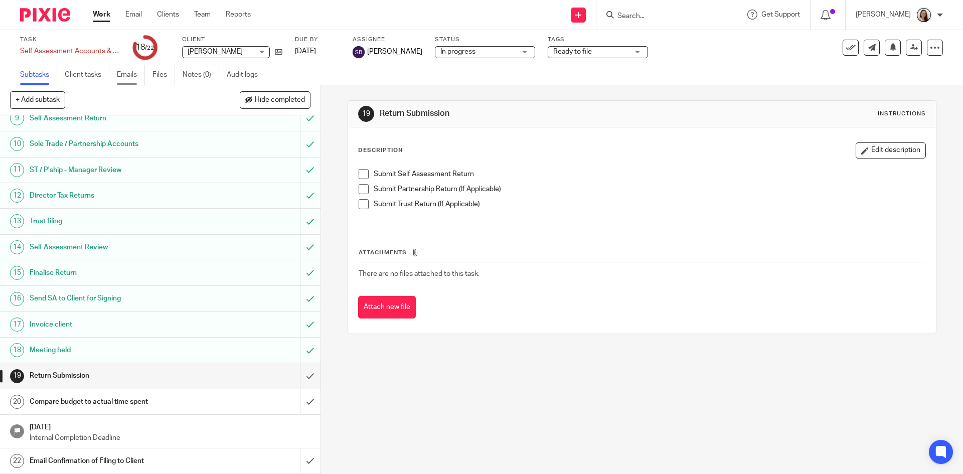
click at [136, 74] on link "Emails" at bounding box center [131, 75] width 28 height 20
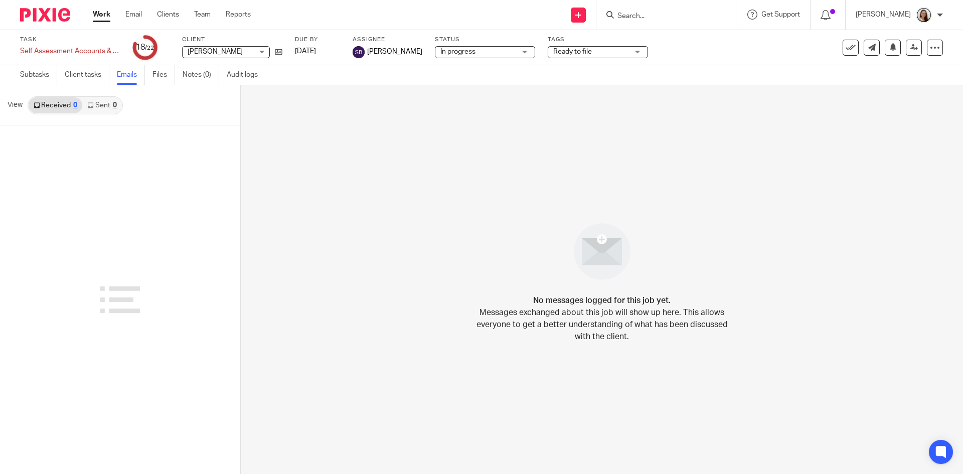
click at [105, 107] on link "Sent 0" at bounding box center [101, 105] width 39 height 16
click at [68, 108] on link "Received 0" at bounding box center [56, 105] width 54 height 16
click at [701, 15] on input "Search" at bounding box center [661, 16] width 90 height 9
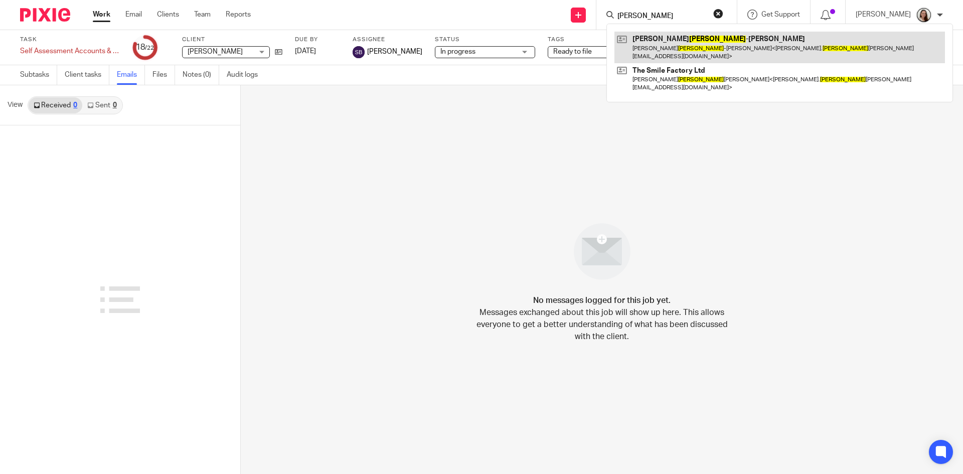
type input "calvo"
drag, startPoint x: 685, startPoint y: 36, endPoint x: 661, endPoint y: 50, distance: 26.7
click at [685, 37] on link at bounding box center [779, 47] width 330 height 31
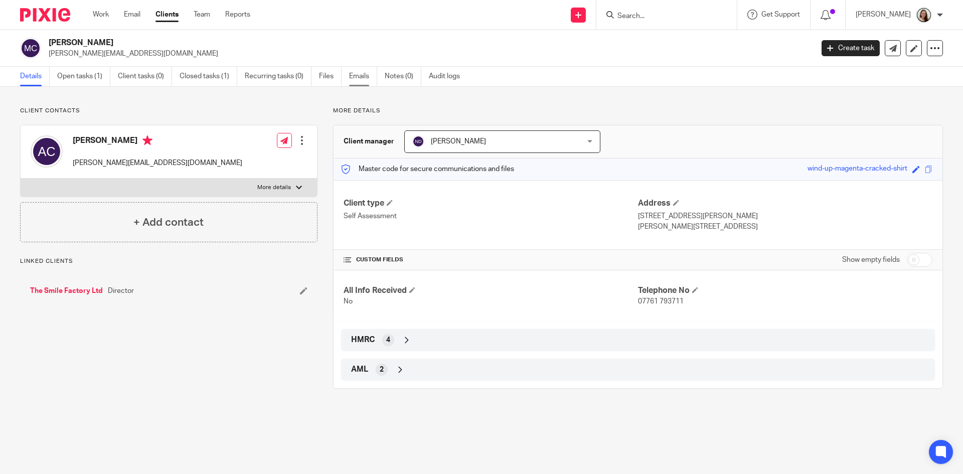
click at [352, 74] on link "Emails" at bounding box center [363, 77] width 28 height 20
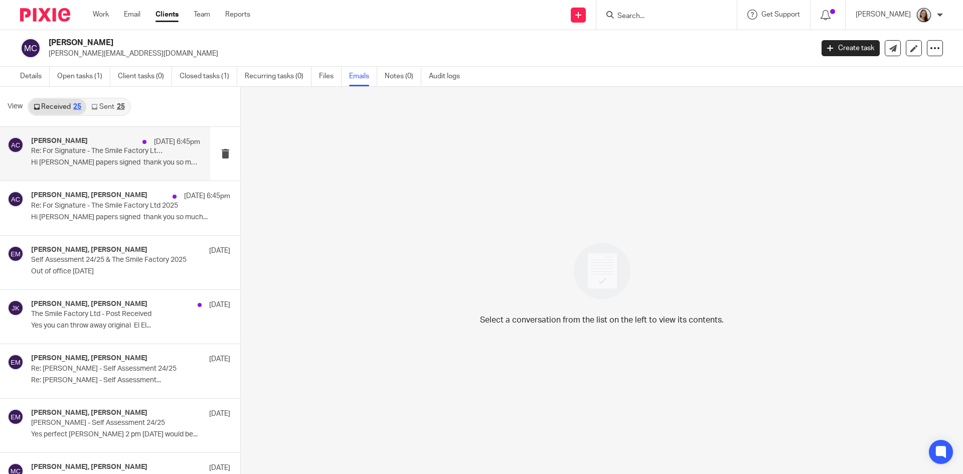
click at [98, 160] on p "Hi [PERSON_NAME] papers signed thank you so much..." at bounding box center [115, 162] width 169 height 9
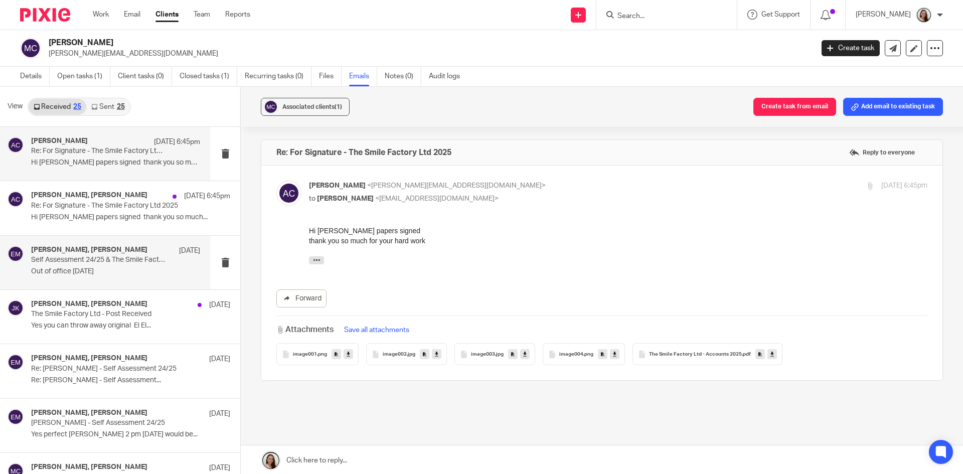
click at [118, 257] on p "Self Assessment 24/25 & The Smile Factory 2025" at bounding box center [98, 260] width 135 height 9
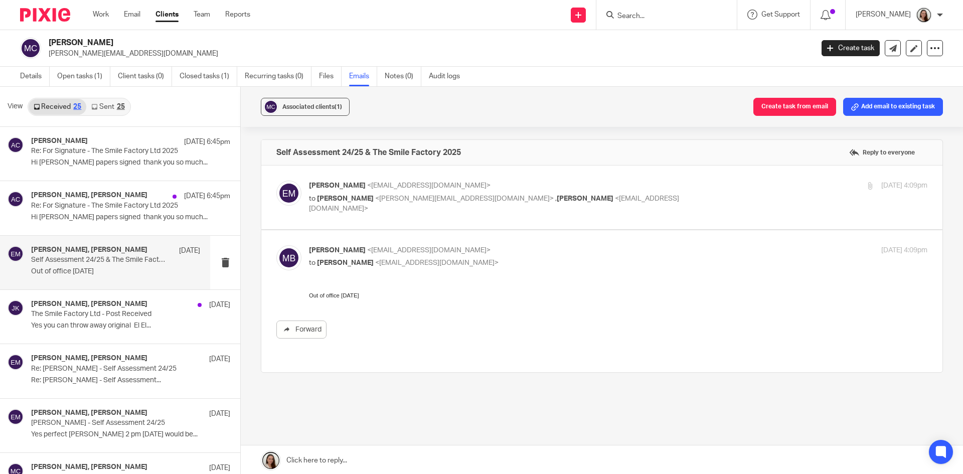
click at [338, 215] on label at bounding box center [601, 197] width 681 height 64
click at [276, 181] on input "checkbox" at bounding box center [276, 180] width 1 height 1
checkbox input "true"
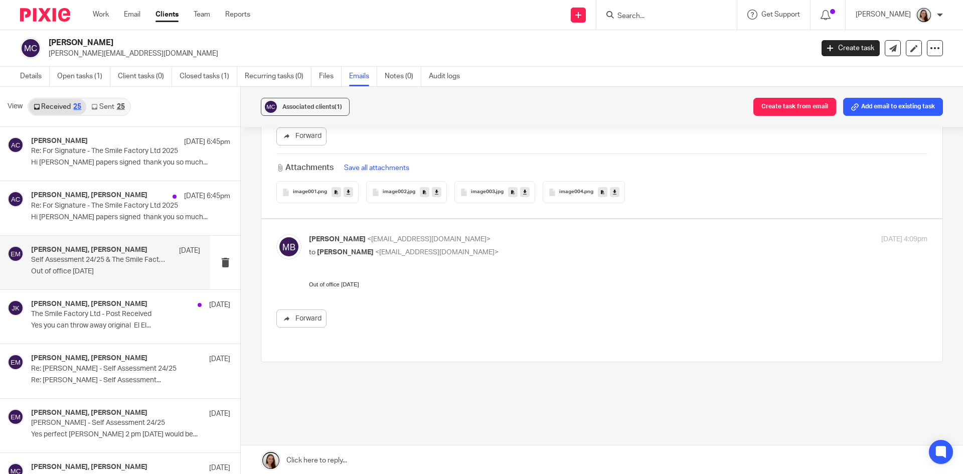
scroll to position [965, 0]
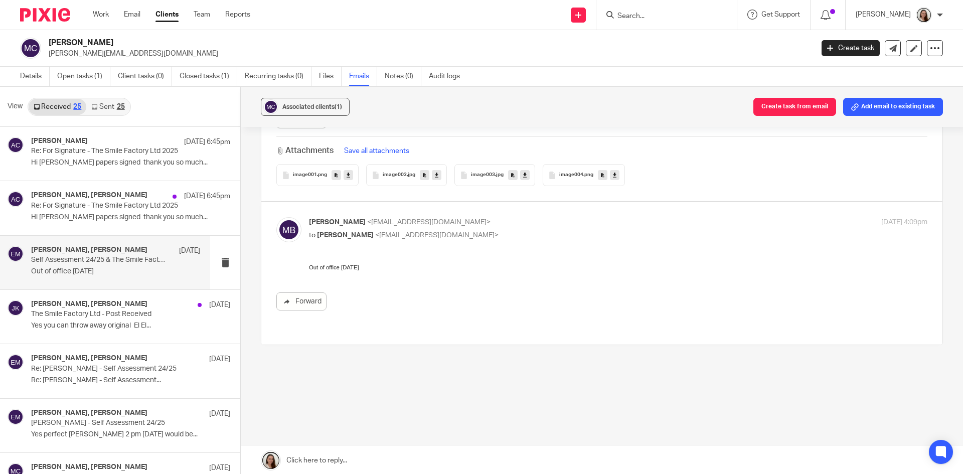
click at [457, 263] on p "Out of office [DATE]" at bounding box center [618, 267] width 618 height 10
click at [63, 212] on div "[PERSON_NAME], [PERSON_NAME] [DATE] 6:45pm Re: For Signature - The Smile Factor…" at bounding box center [115, 208] width 169 height 34
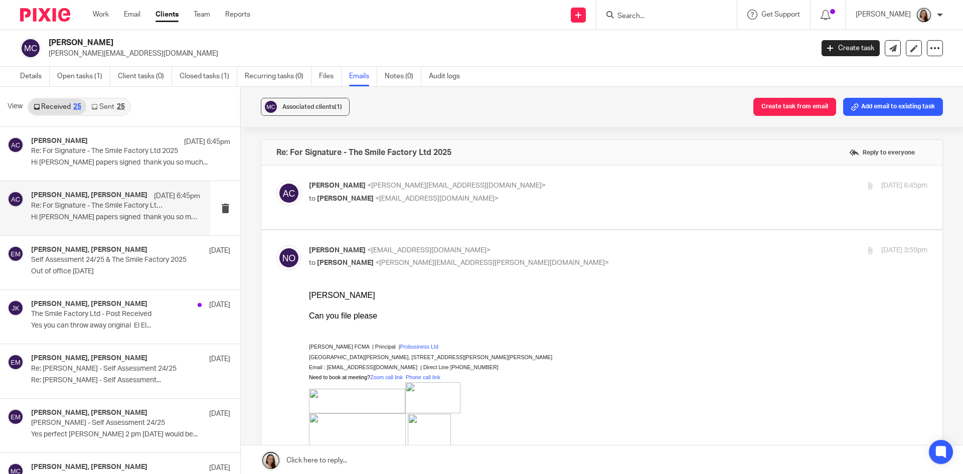
scroll to position [0, 0]
click at [417, 214] on label at bounding box center [601, 197] width 681 height 64
click at [276, 181] on input "checkbox" at bounding box center [276, 180] width 1 height 1
checkbox input "true"
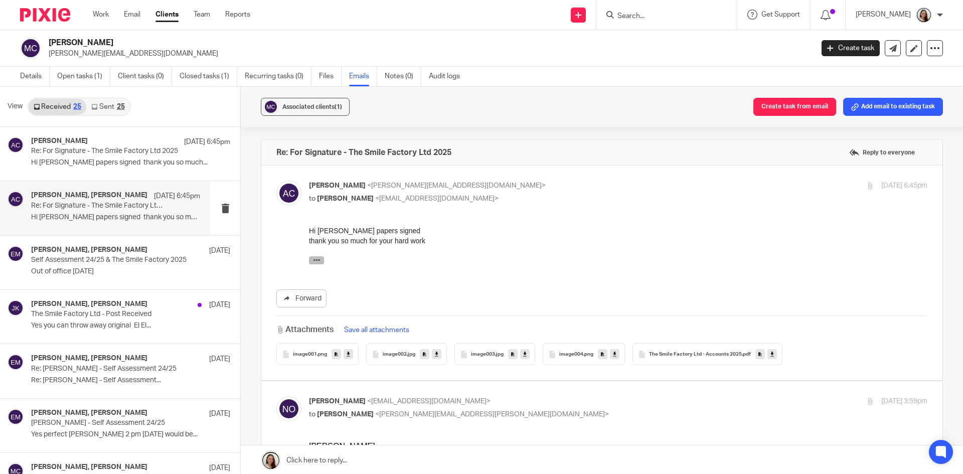
click at [317, 258] on icon "button" at bounding box center [317, 260] width 8 height 8
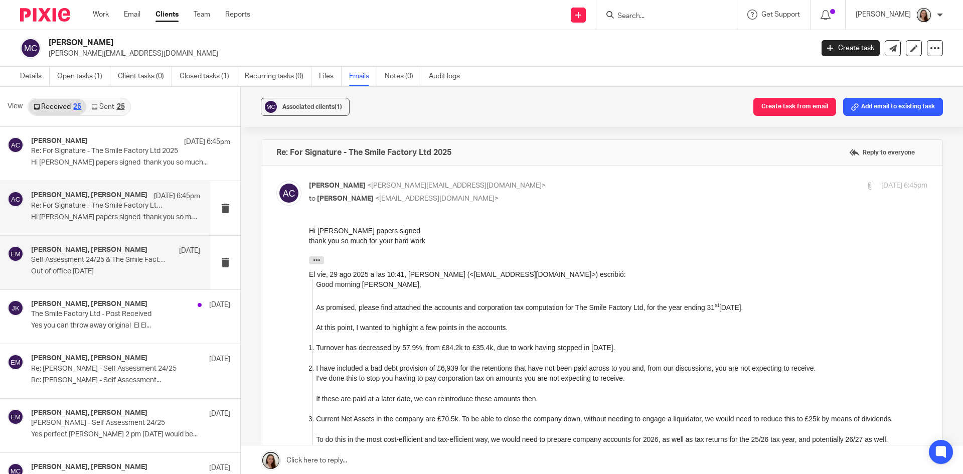
click at [92, 259] on p "Self Assessment 24/25 & The Smile Factory 2025" at bounding box center [98, 260] width 135 height 9
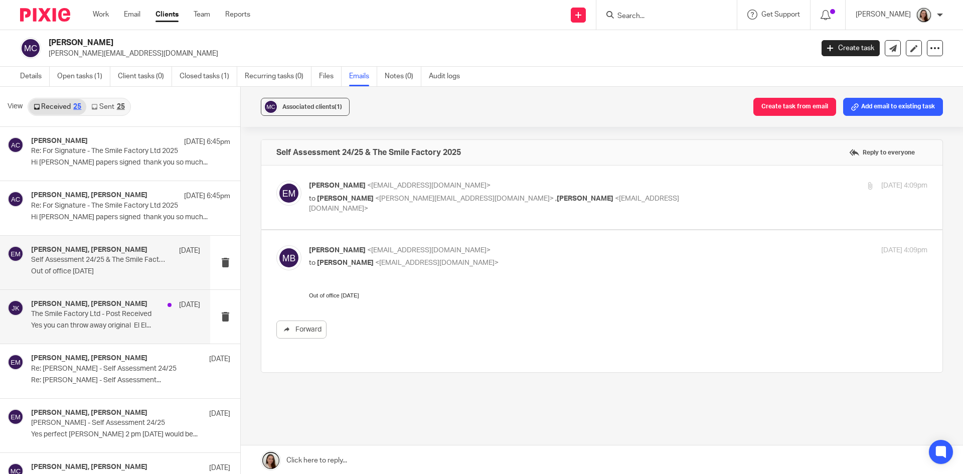
click at [96, 321] on div "Araceli Calvo, Johanne Kassardjian 19 Aug The Smile Factory Ltd - Post Received…" at bounding box center [115, 317] width 169 height 34
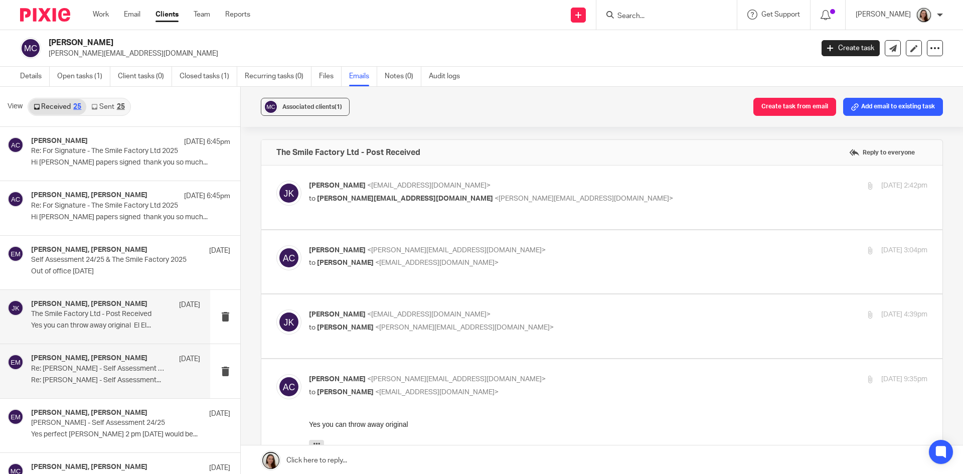
click at [79, 374] on div "Araceli Calvo, Erik Molnar 19 Aug Re: Ms Araceli Calvo-Ryan - Self Assessment 2…" at bounding box center [115, 371] width 169 height 34
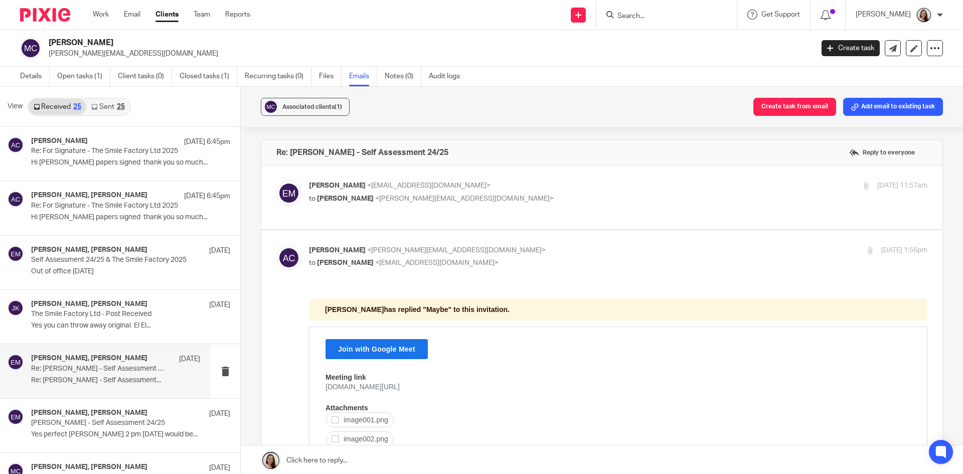
click at [488, 201] on p "to Araceli Calvo <araceli.calvoryan@gmail.com>" at bounding box center [515, 199] width 412 height 11
checkbox input "true"
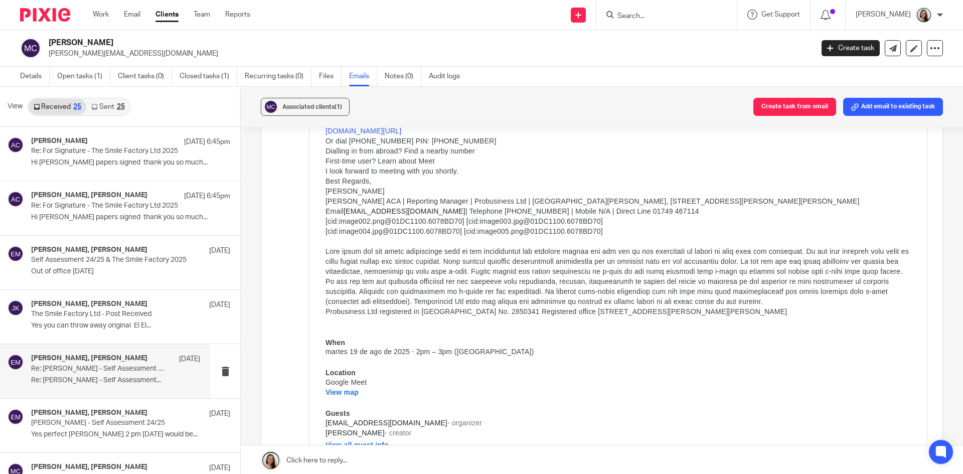
scroll to position [1204, 0]
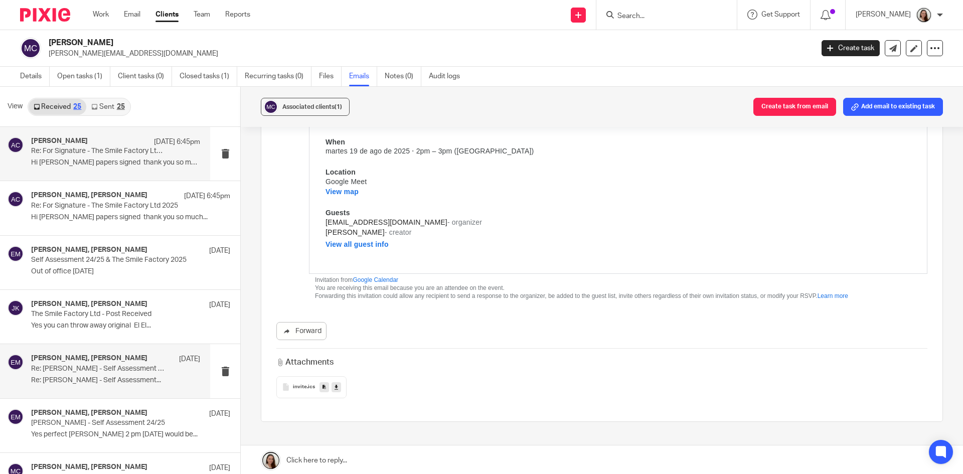
click at [76, 157] on div "Araceli Calvo 15 Sep 6:45pm Re: For Signature - The Smile Factory Ltd 2025 Hi E…" at bounding box center [115, 154] width 169 height 34
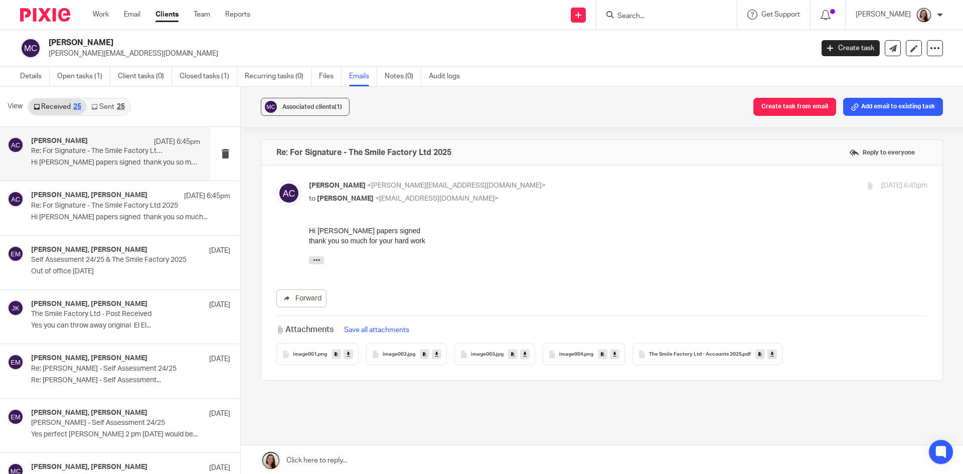
scroll to position [0, 0]
click at [317, 255] on div "Hi Erik papers signed thank you so much for your hard work El vie, 29 ago 2025 …" at bounding box center [618, 248] width 618 height 44
click at [318, 258] on icon "button" at bounding box center [317, 260] width 8 height 8
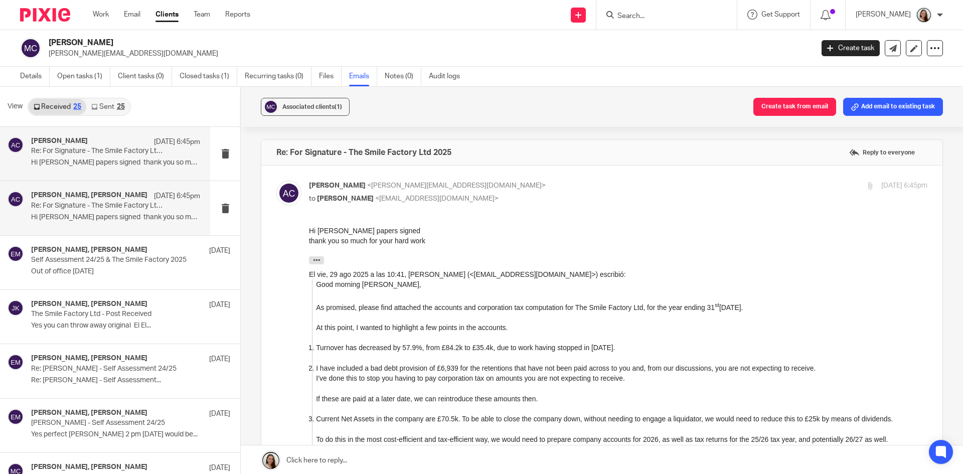
click at [112, 209] on p "Re: For Signature - The Smile Factory Ltd 2025" at bounding box center [98, 206] width 135 height 9
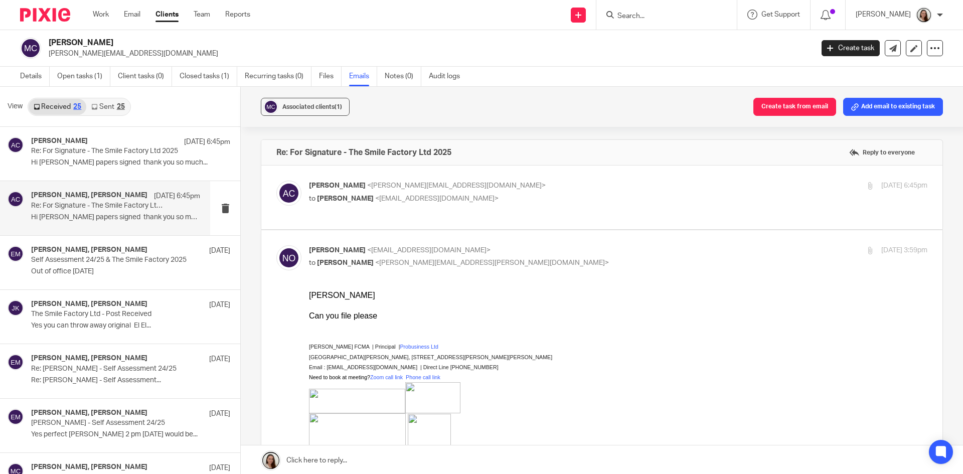
click at [458, 213] on label at bounding box center [601, 197] width 681 height 64
click at [276, 181] on input "checkbox" at bounding box center [276, 180] width 1 height 1
checkbox input "true"
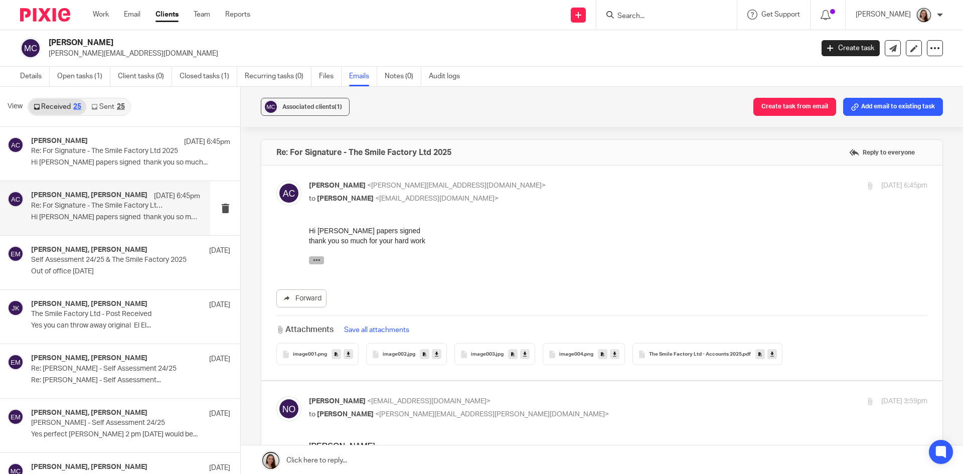
click at [314, 258] on icon "button" at bounding box center [317, 260] width 8 height 8
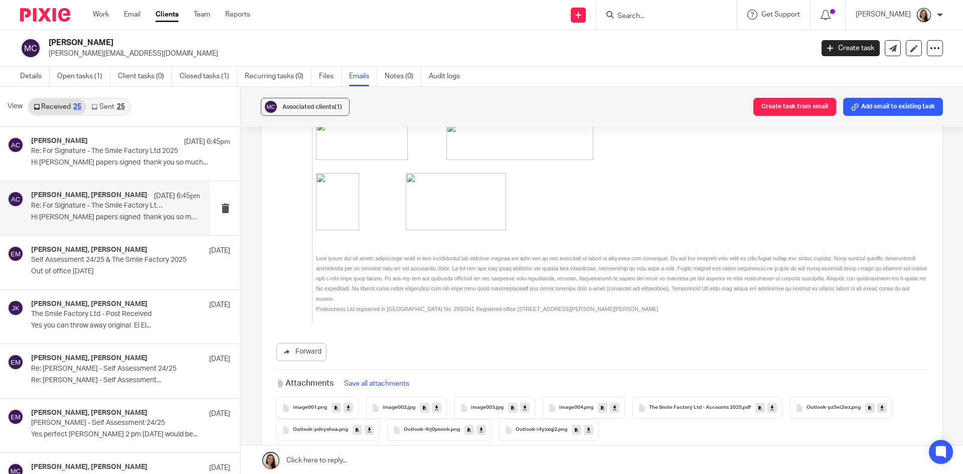
scroll to position [1666, 0]
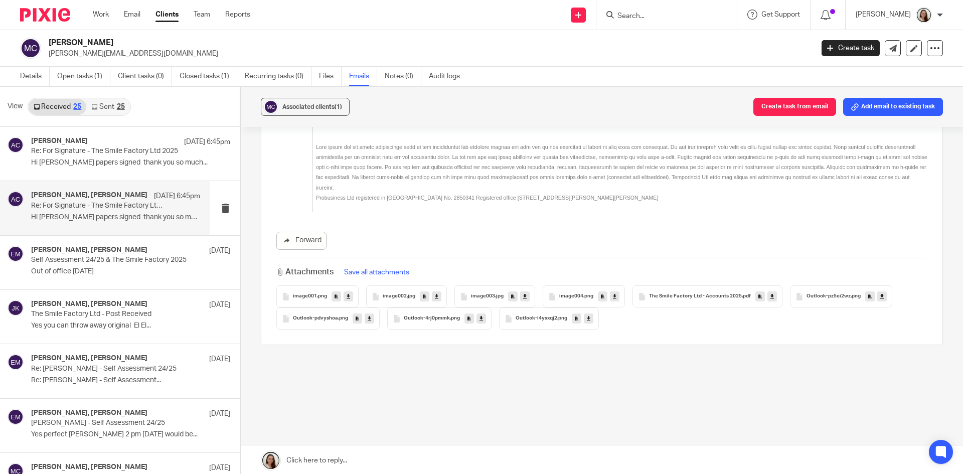
click at [676, 16] on input "Search" at bounding box center [661, 16] width 90 height 9
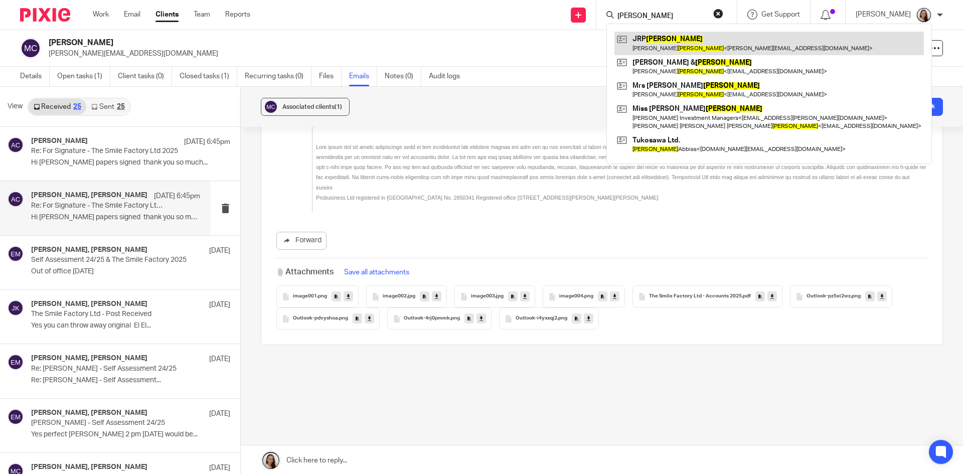
type input "swayne"
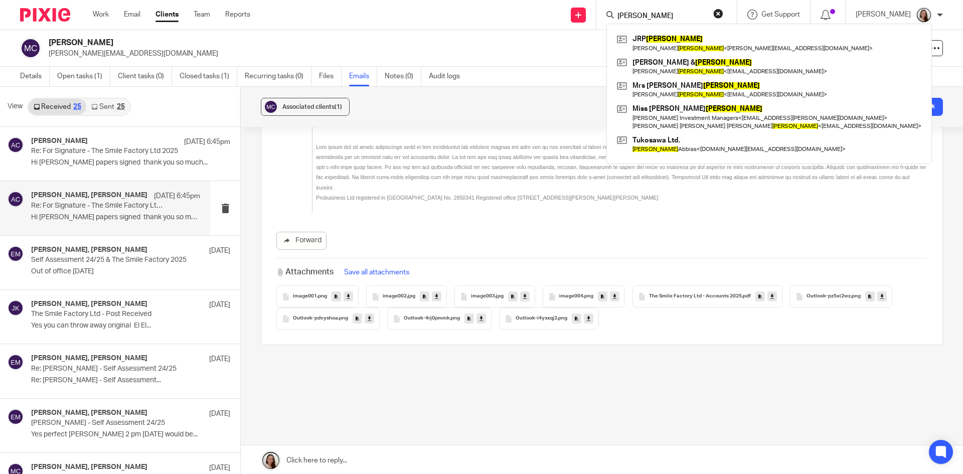
drag, startPoint x: 670, startPoint y: 43, endPoint x: 595, endPoint y: 99, distance: 94.2
click at [670, 43] on link at bounding box center [768, 43] width 309 height 23
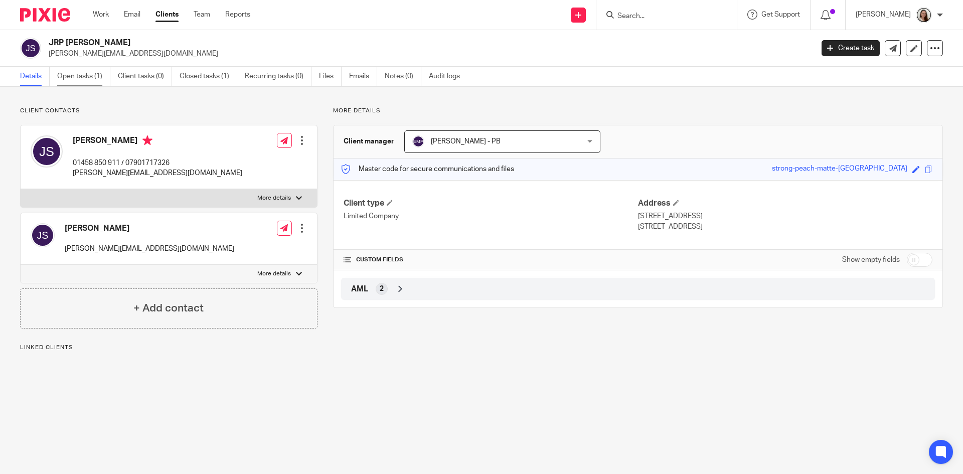
click at [76, 79] on link "Open tasks (1)" at bounding box center [83, 77] width 53 height 20
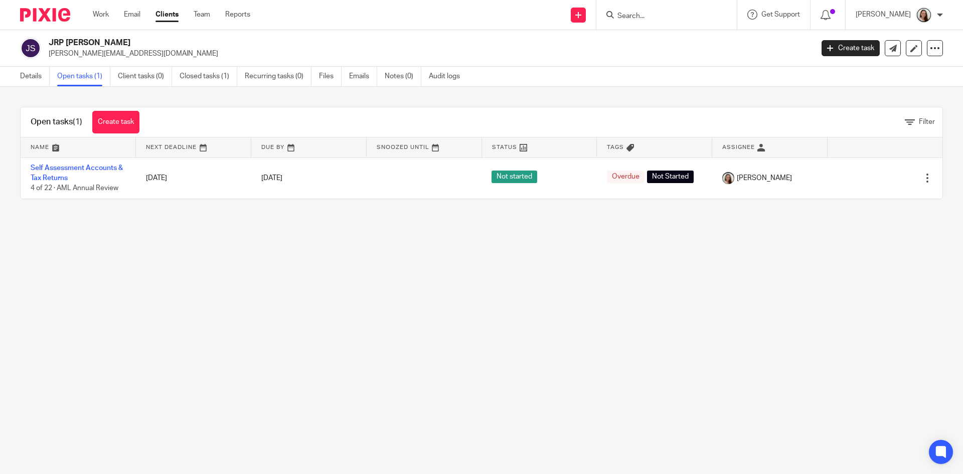
drag, startPoint x: 103, startPoint y: 15, endPoint x: 106, endPoint y: 26, distance: 11.0
click at [103, 15] on link "Work" at bounding box center [101, 15] width 16 height 10
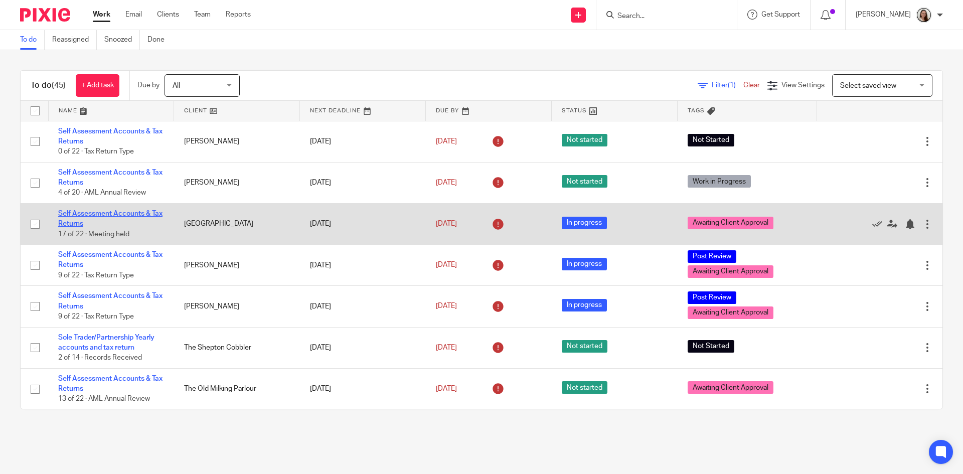
click at [104, 215] on link "Self Assessment Accounts & Tax Returns" at bounding box center [110, 218] width 104 height 17
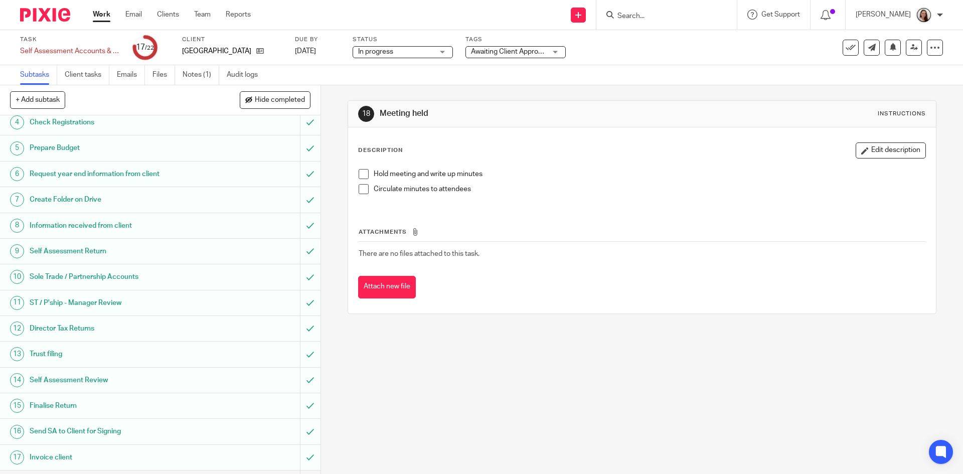
scroll to position [216, 0]
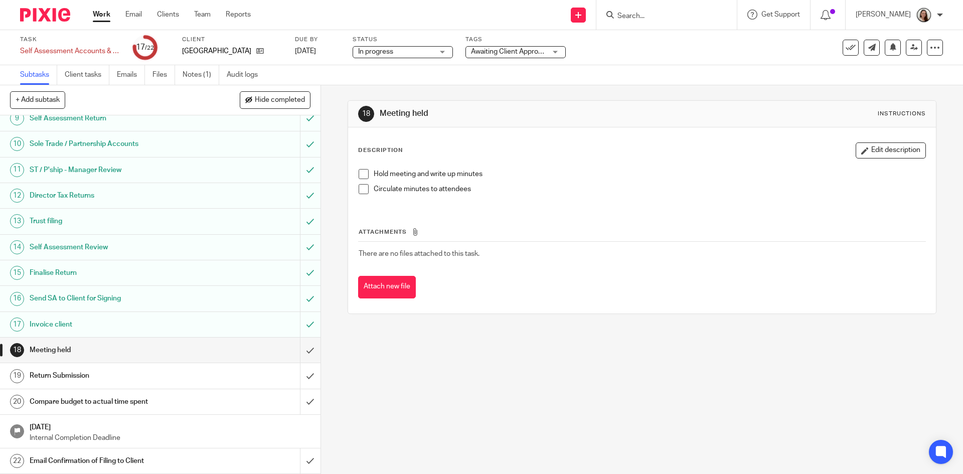
click at [69, 376] on h1 "Return Submission" at bounding box center [117, 375] width 174 height 15
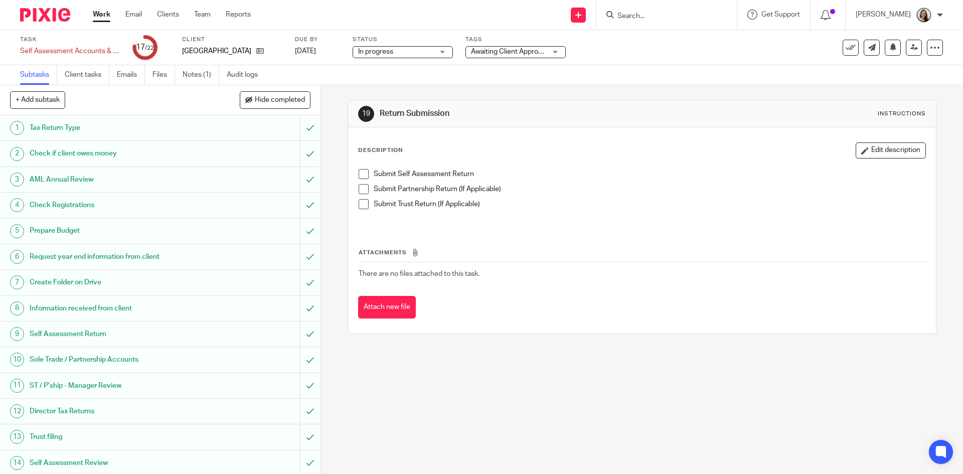
click at [361, 188] on span at bounding box center [364, 189] width 10 height 10
click at [359, 173] on span at bounding box center [364, 174] width 10 height 10
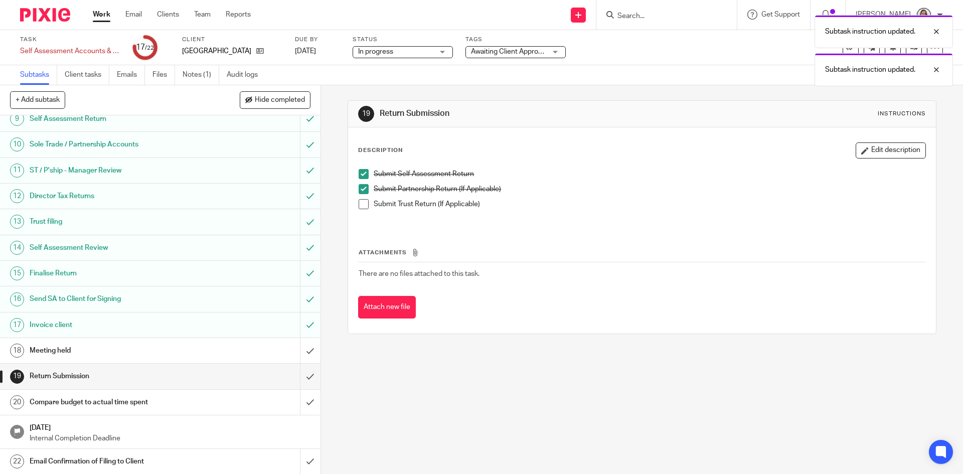
scroll to position [216, 0]
click at [516, 65] on div "Subtask instruction updated. Subtask instruction updated." at bounding box center [716, 48] width 471 height 76
click at [518, 53] on div "Subtask instruction updated. Subtask instruction updated." at bounding box center [716, 48] width 471 height 76
click at [523, 47] on div "Subtask instruction updated. Subtask instruction updated." at bounding box center [716, 48] width 471 height 76
click at [560, 49] on div "Subtask instruction updated. Subtask instruction updated." at bounding box center [716, 48] width 471 height 76
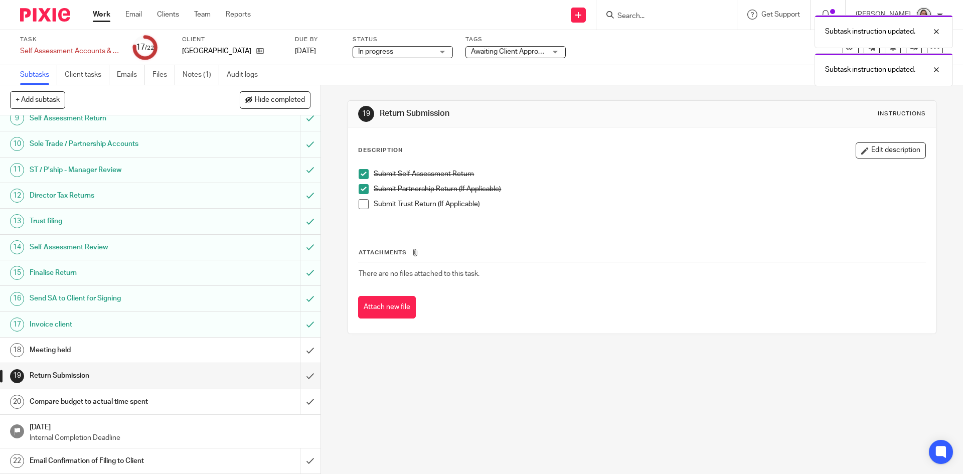
click at [521, 53] on div "Subtask instruction updated. Subtask instruction updated." at bounding box center [716, 48] width 471 height 76
click at [556, 145] on div "Description Edit description" at bounding box center [641, 150] width 567 height 16
click at [514, 51] on div "Subtask instruction updated. Subtask instruction updated." at bounding box center [716, 48] width 471 height 76
click at [667, 135] on div "Description Edit description Submit Self Assessment Return Submit Partnership R…" at bounding box center [641, 230] width 587 height 206
click at [497, 91] on div "19 Return Submission Instructions Description Edit description Submit Self Asse…" at bounding box center [642, 217] width 588 height 264
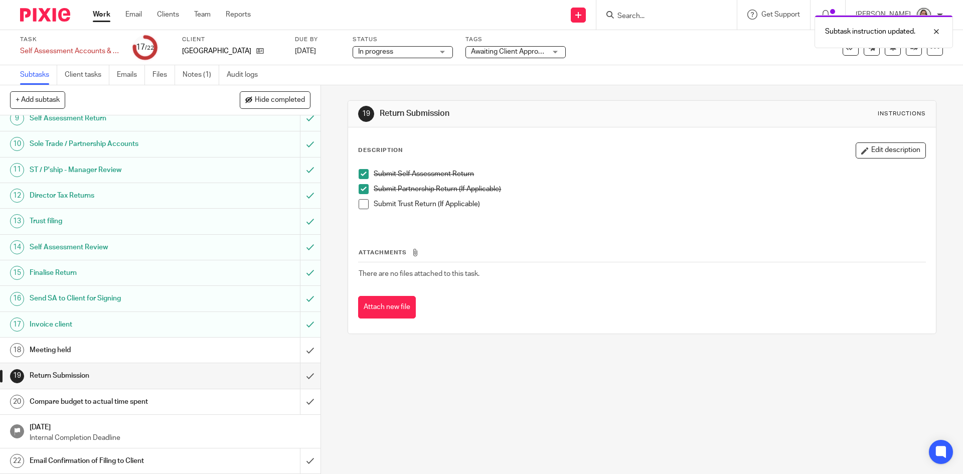
click at [495, 57] on div "Tags Awaiting Client Approval Urgent Not Started Records received Incomplete re…" at bounding box center [515, 48] width 100 height 24
click at [496, 53] on span "Awaiting Client Approval" at bounding box center [509, 51] width 76 height 7
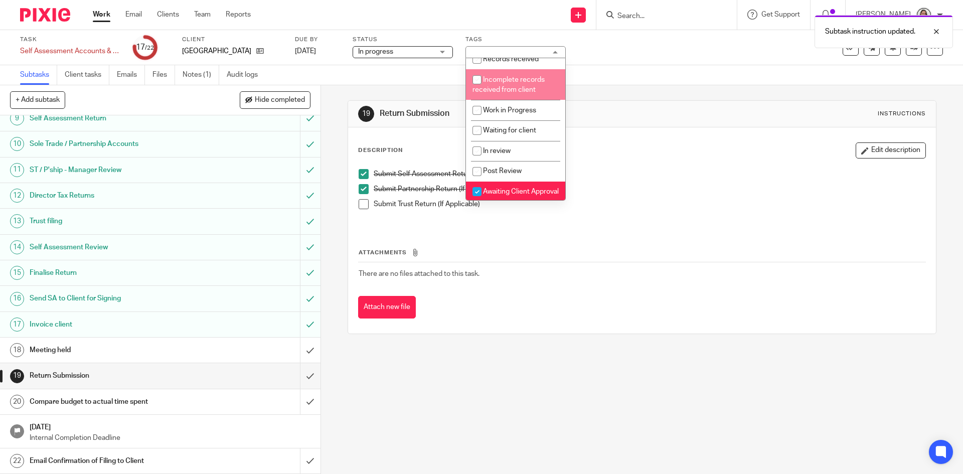
scroll to position [102, 0]
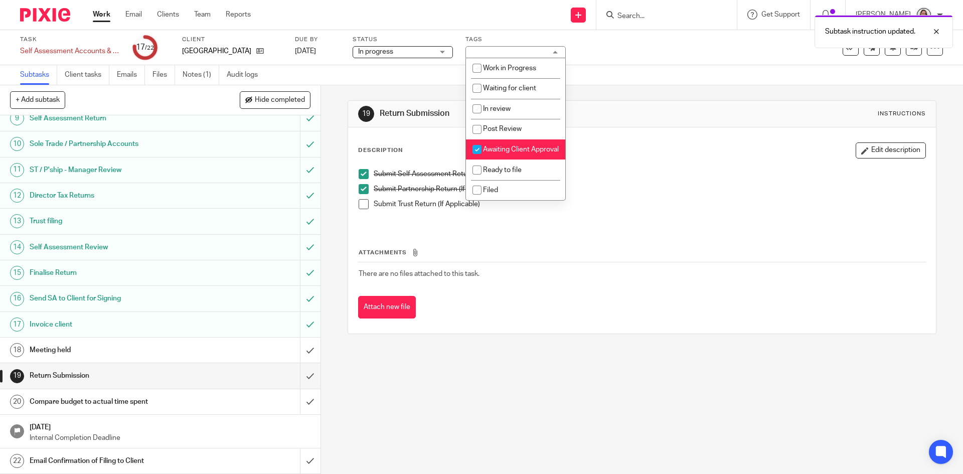
click at [514, 146] on li "Awaiting Client Approval" at bounding box center [515, 149] width 99 height 21
checkbox input "false"
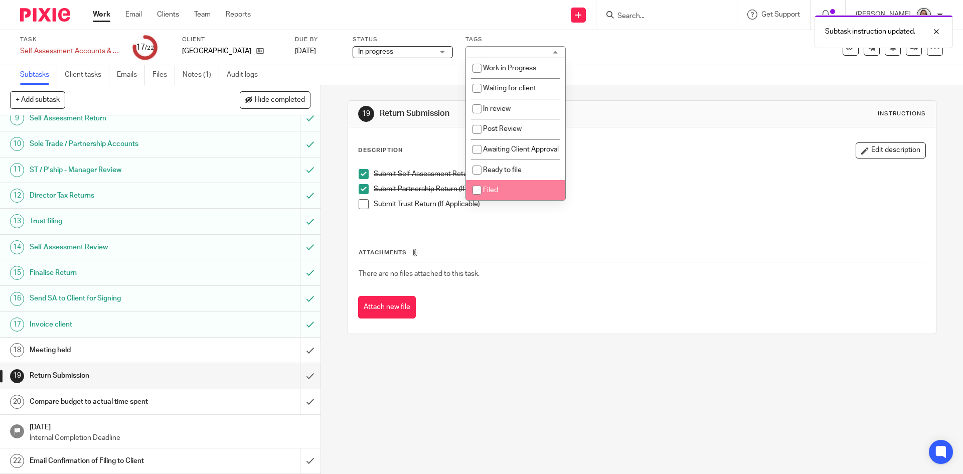
click at [508, 188] on li "Filed" at bounding box center [515, 190] width 99 height 21
checkbox input "true"
click at [636, 214] on p at bounding box center [649, 214] width 551 height 10
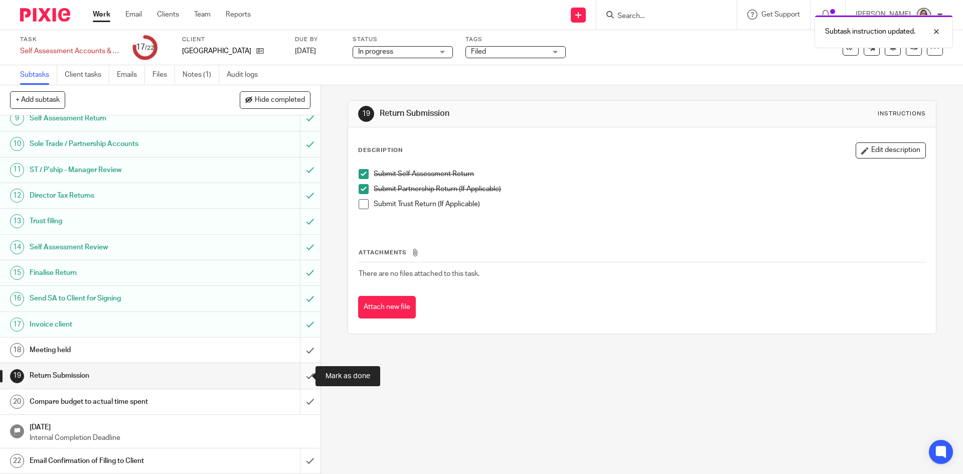
click at [297, 376] on input "submit" at bounding box center [160, 375] width 320 height 25
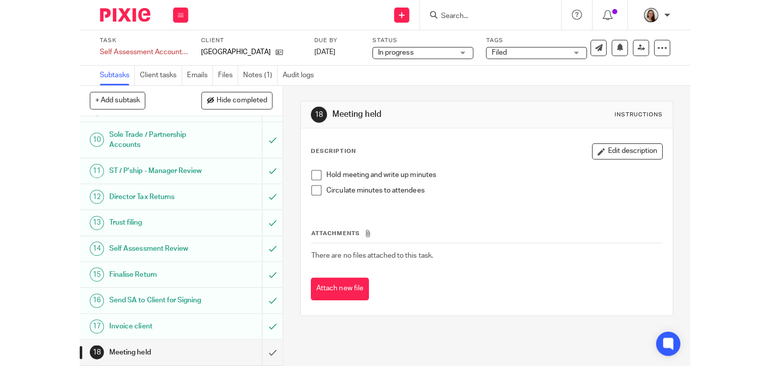
scroll to position [226, 0]
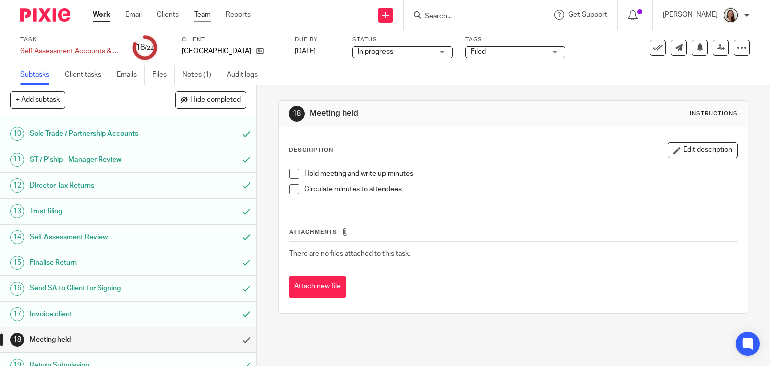
click at [196, 17] on link "Team" at bounding box center [202, 15] width 17 height 10
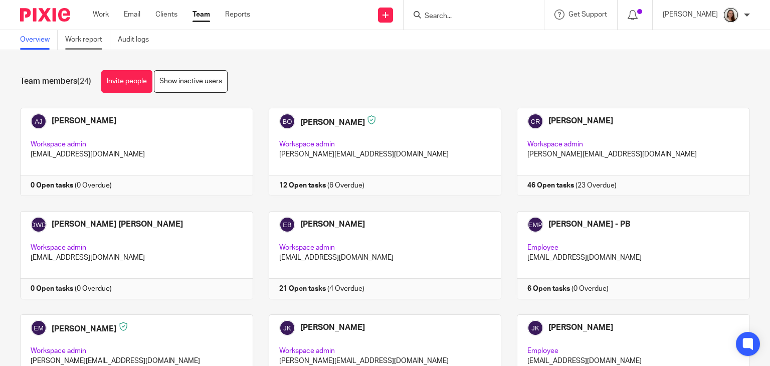
click at [88, 40] on link "Work report" at bounding box center [87, 40] width 45 height 20
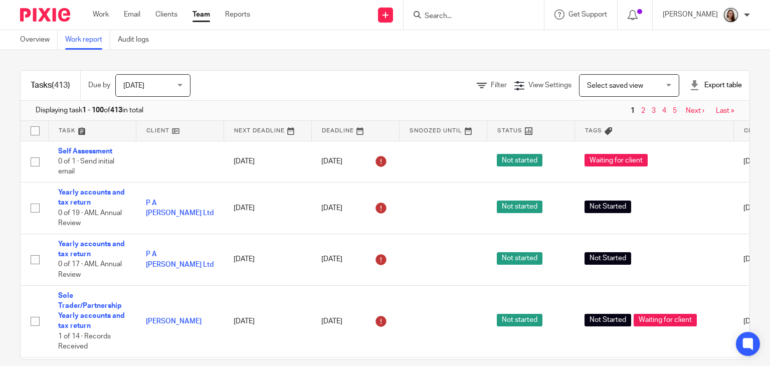
click at [609, 87] on span "Select saved view" at bounding box center [615, 85] width 56 height 7
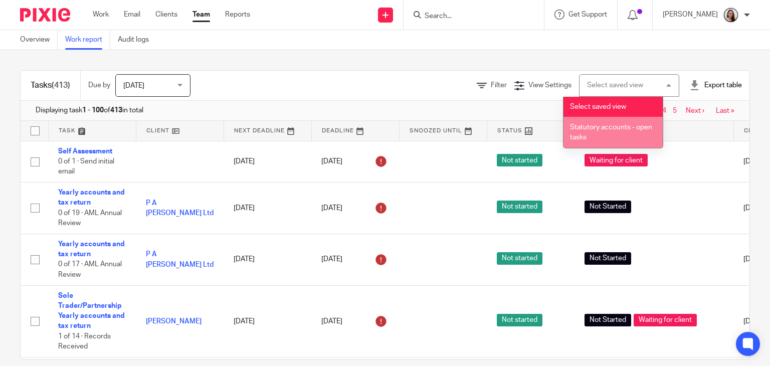
click at [605, 130] on span "Statutory accounts - open tasks" at bounding box center [611, 133] width 82 height 18
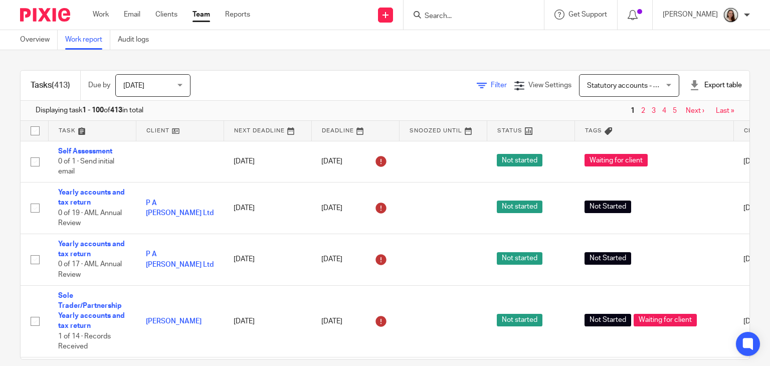
click at [477, 83] on link "Filter" at bounding box center [492, 85] width 30 height 7
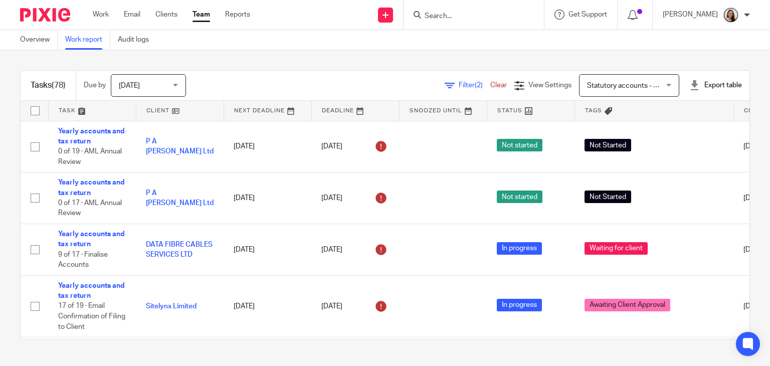
click at [445, 82] on link "Filter (2)" at bounding box center [468, 85] width 46 height 7
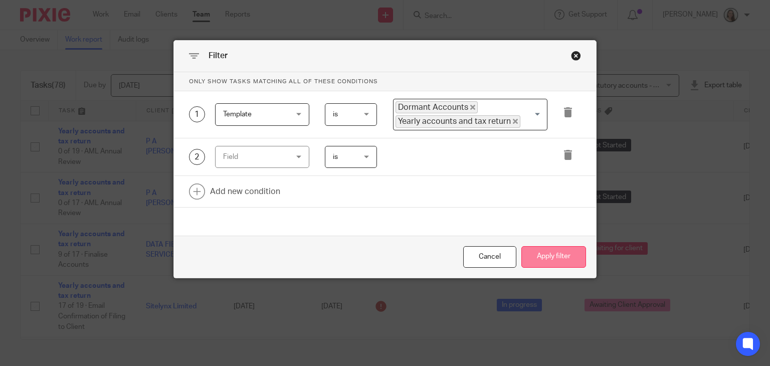
click at [548, 255] on button "Apply filter" at bounding box center [554, 257] width 65 height 22
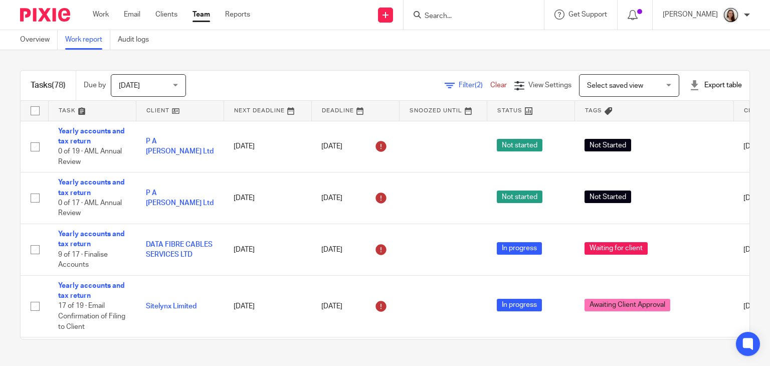
click at [698, 87] on div "Export table" at bounding box center [716, 85] width 53 height 10
click at [689, 121] on link "Excel spreadsheet" at bounding box center [691, 122] width 58 height 7
click at [486, 17] on input "Search" at bounding box center [469, 16] width 90 height 9
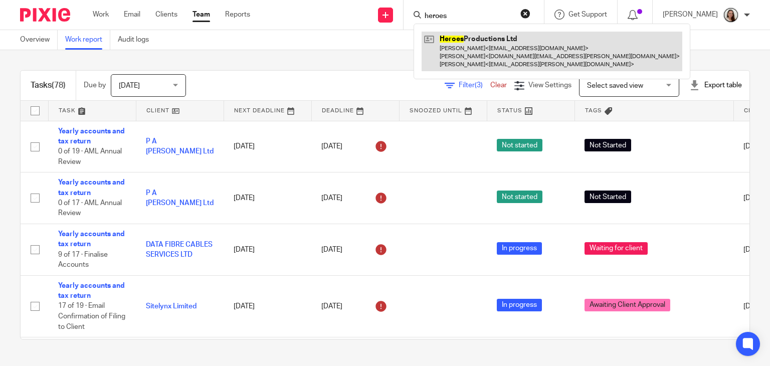
type input "heroes"
click at [502, 51] on link at bounding box center [552, 52] width 261 height 40
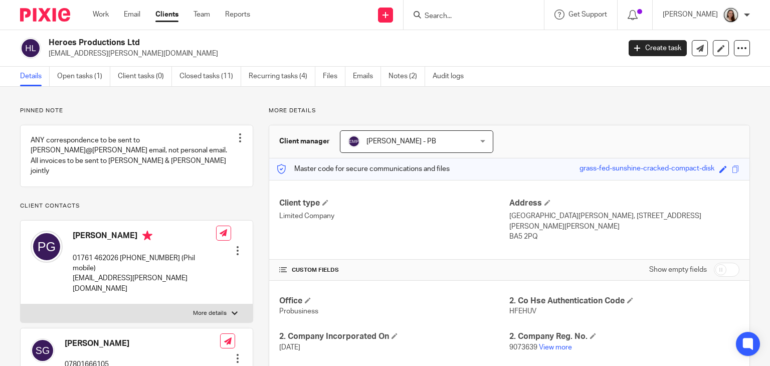
drag, startPoint x: 368, startPoint y: 81, endPoint x: 363, endPoint y: 88, distance: 8.3
click at [368, 81] on link "Emails" at bounding box center [367, 77] width 28 height 20
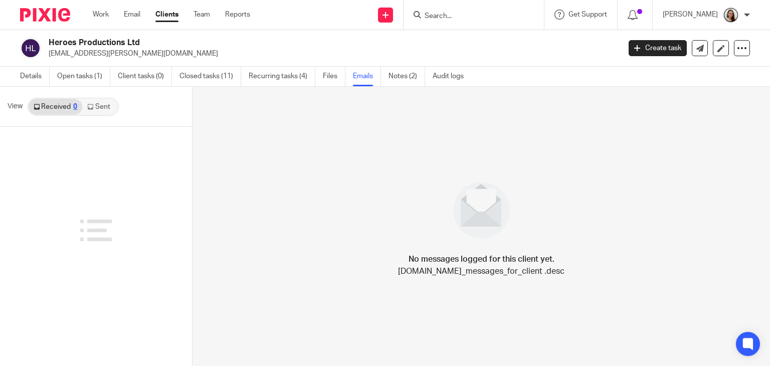
drag, startPoint x: 113, startPoint y: 105, endPoint x: 260, endPoint y: 39, distance: 161.8
click at [113, 105] on link "Sent" at bounding box center [99, 107] width 35 height 16
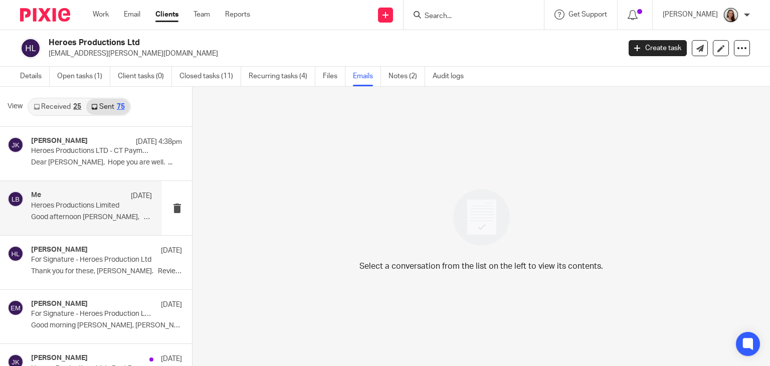
click at [86, 200] on div "Me 11 Sep" at bounding box center [91, 196] width 121 height 10
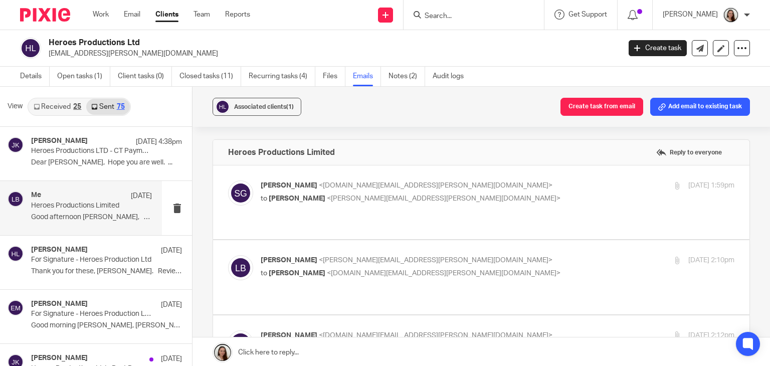
click at [449, 190] on p "Sue George <sue.george@carterjonas.co.uk>" at bounding box center [419, 186] width 316 height 11
checkbox input "true"
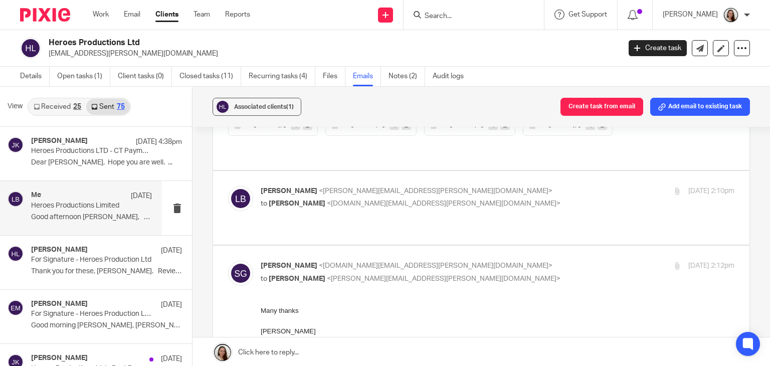
scroll to position [602, 0]
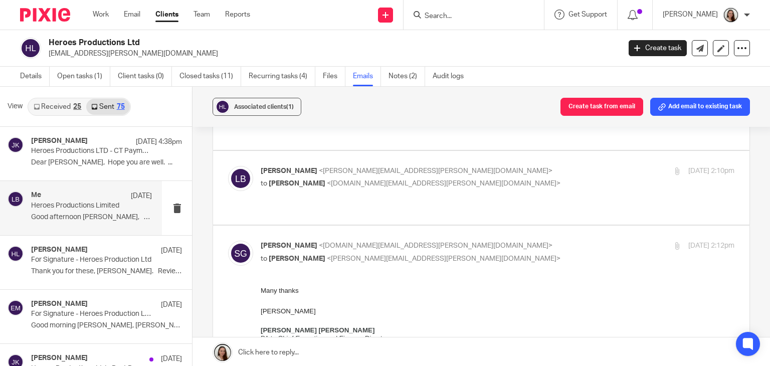
click at [439, 179] on p "to Sue George <sue.george@carterjonas.co.uk>" at bounding box center [419, 184] width 316 height 11
checkbox input "true"
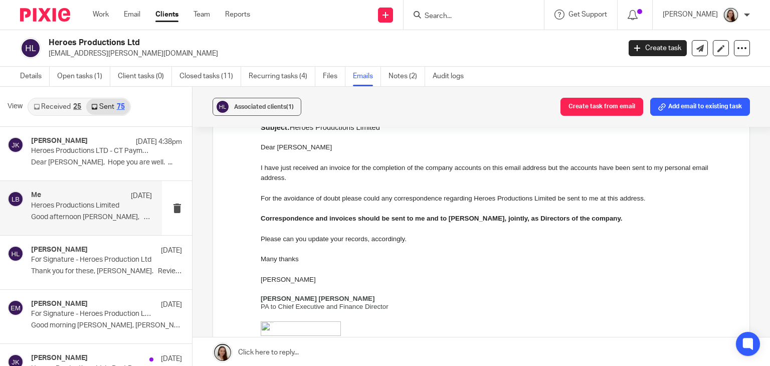
scroll to position [903, 0]
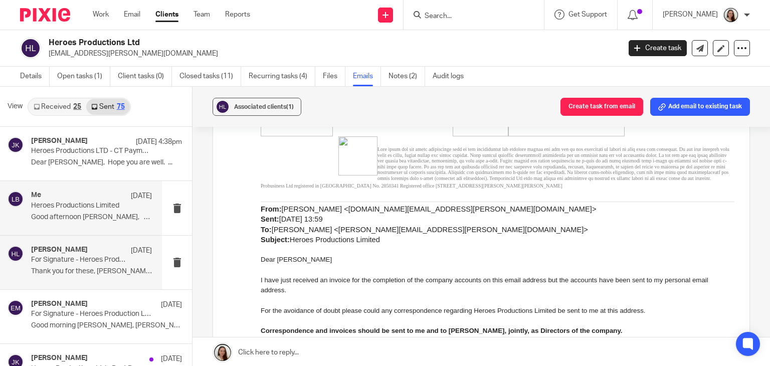
click at [54, 266] on div "Erik Molnar 11 Sep For Signature - Heroes Production Ltd Thank you for these, L…" at bounding box center [91, 263] width 121 height 34
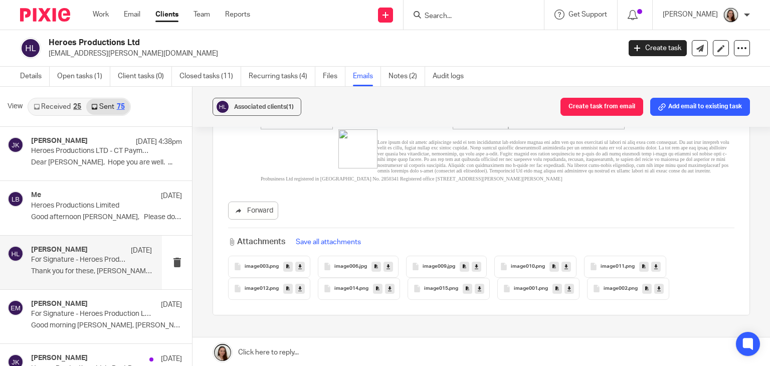
scroll to position [0, 0]
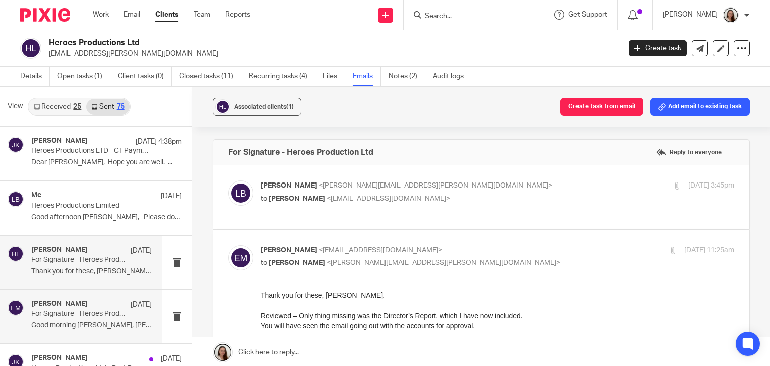
click at [96, 318] on p "For Signature - Heroes Production Ltd 2024" at bounding box center [79, 314] width 97 height 9
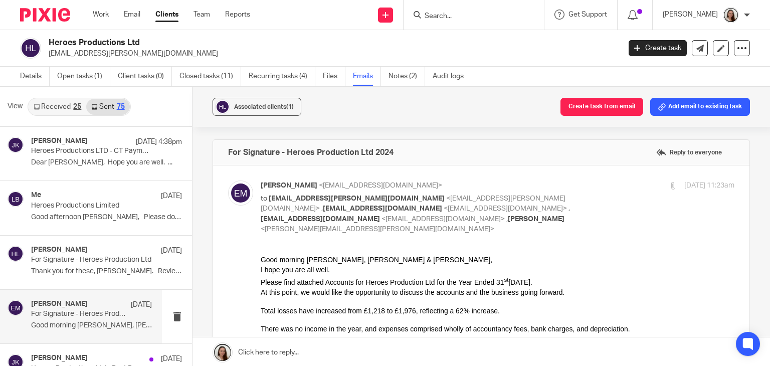
drag, startPoint x: 499, startPoint y: 12, endPoint x: 493, endPoint y: 16, distance: 7.5
click at [498, 12] on input "Search" at bounding box center [469, 16] width 90 height 9
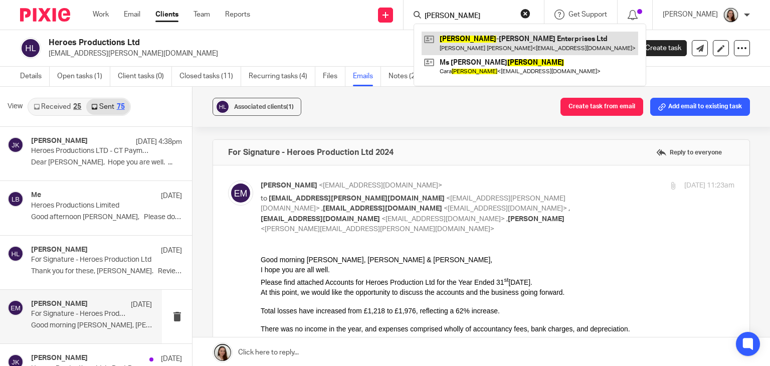
type input "redmond"
click at [491, 43] on link at bounding box center [530, 43] width 217 height 23
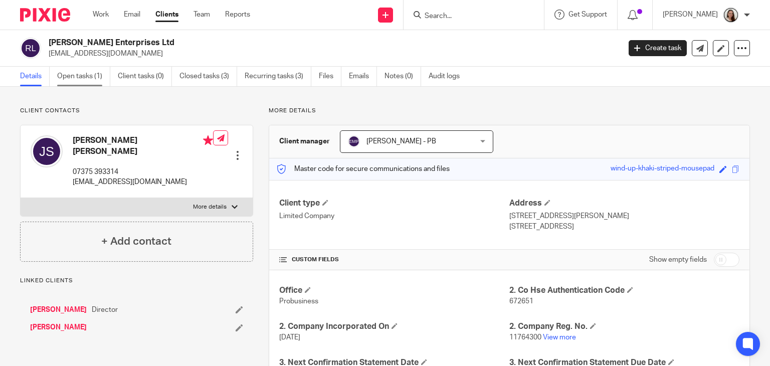
click at [84, 81] on link "Open tasks (1)" at bounding box center [83, 77] width 53 height 20
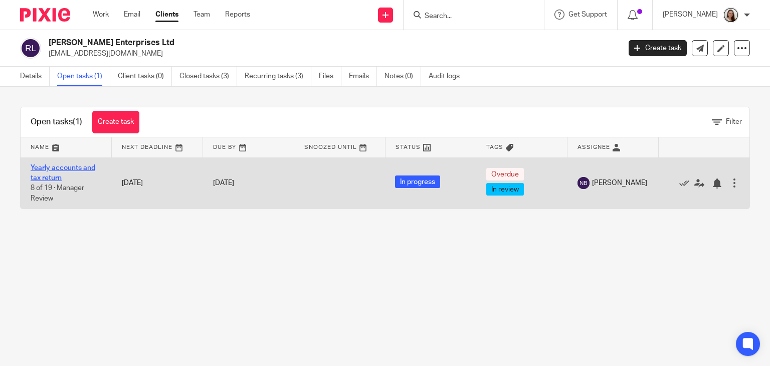
click at [65, 168] on link "Yearly accounts and tax return" at bounding box center [63, 172] width 65 height 17
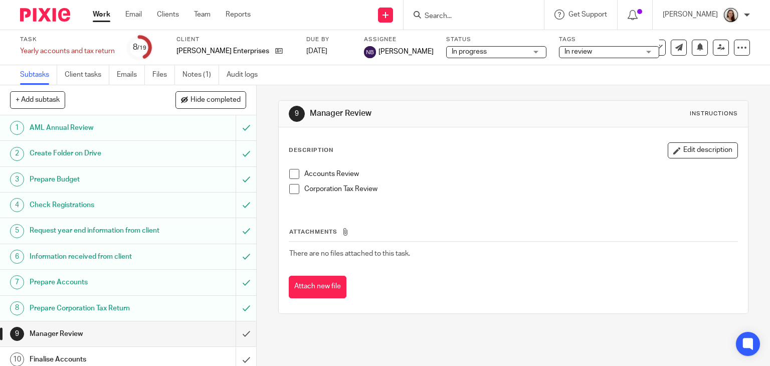
drag, startPoint x: 502, startPoint y: 9, endPoint x: 504, endPoint y: 15, distance: 6.3
click at [503, 13] on form at bounding box center [477, 15] width 107 height 13
click at [485, 17] on input "Search" at bounding box center [469, 16] width 90 height 9
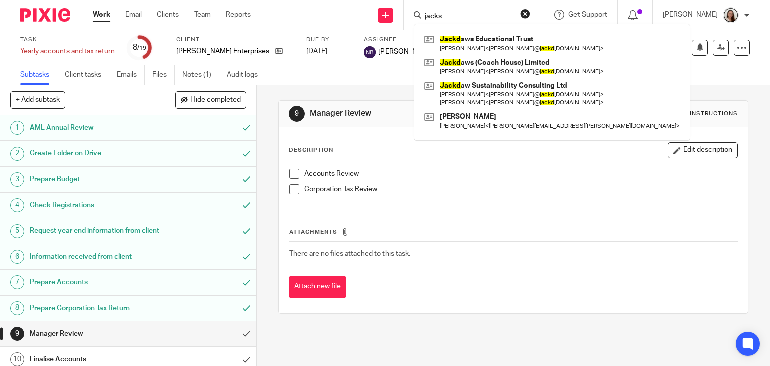
type input "jacks"
drag, startPoint x: 472, startPoint y: 15, endPoint x: 403, endPoint y: 12, distance: 68.8
click at [403, 12] on div "Send new email Create task Add client jacks Jackd aws Educational Trust [PERSON…" at bounding box center [518, 15] width 504 height 30
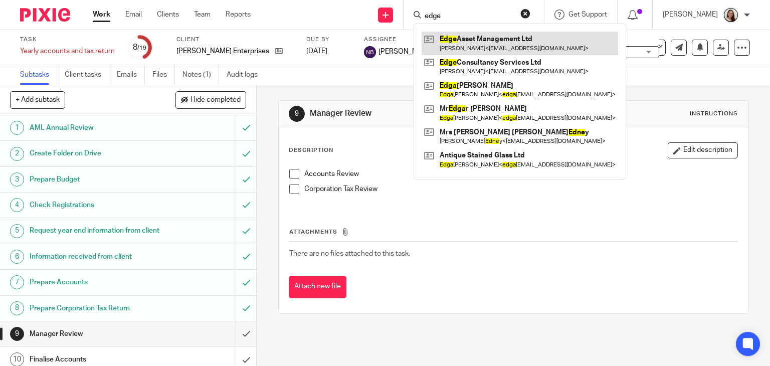
type input "edge"
click at [499, 45] on link at bounding box center [520, 43] width 197 height 23
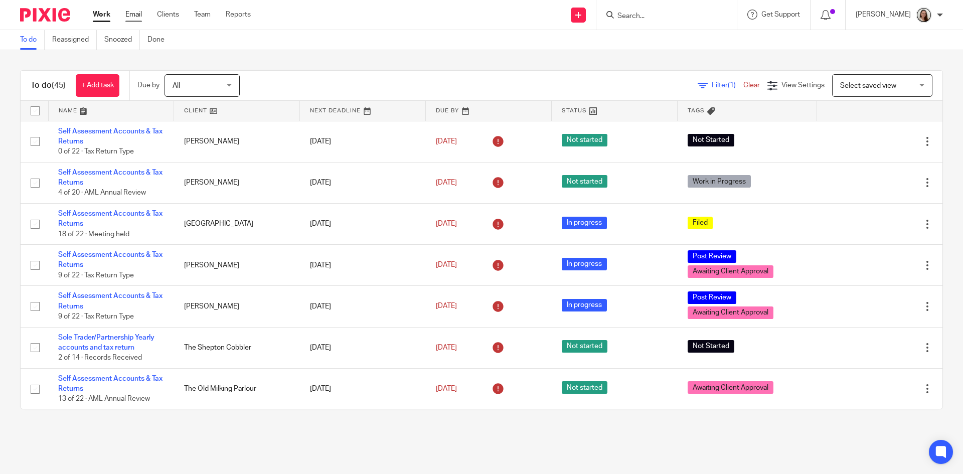
click at [135, 11] on link "Email" at bounding box center [133, 15] width 17 height 10
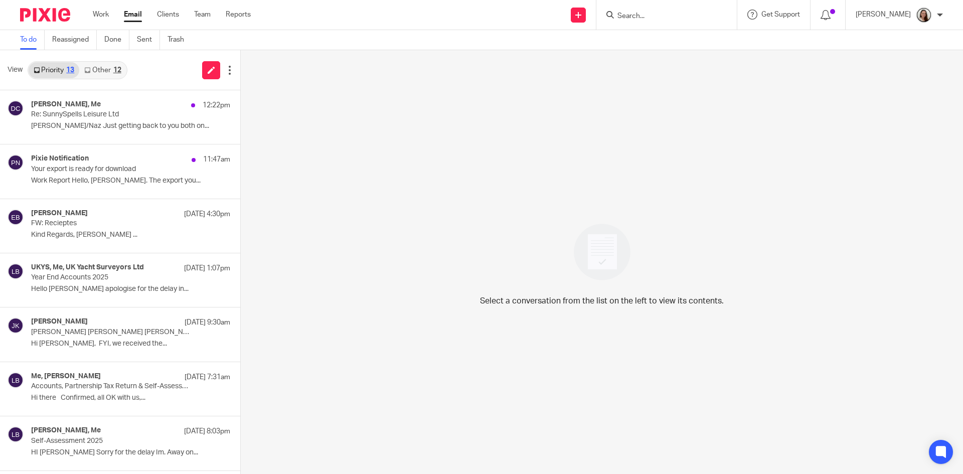
click at [104, 72] on link "Other 12" at bounding box center [102, 70] width 47 height 16
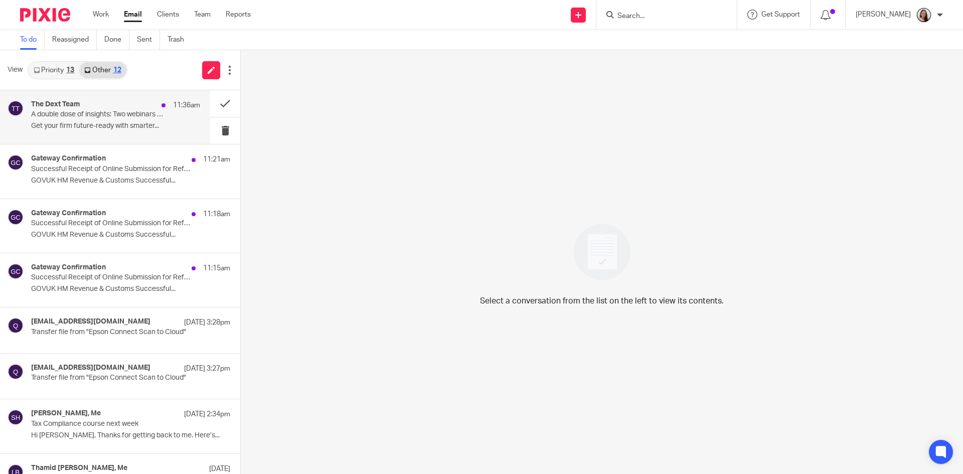
click at [116, 111] on p "A double dose of insights: Two webinars designed for accountants" at bounding box center [98, 114] width 135 height 9
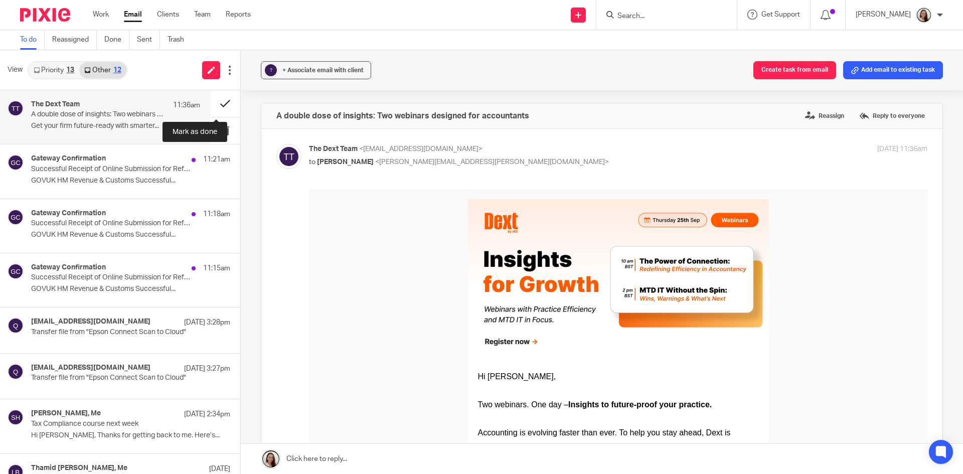
click at [212, 98] on button at bounding box center [225, 103] width 30 height 27
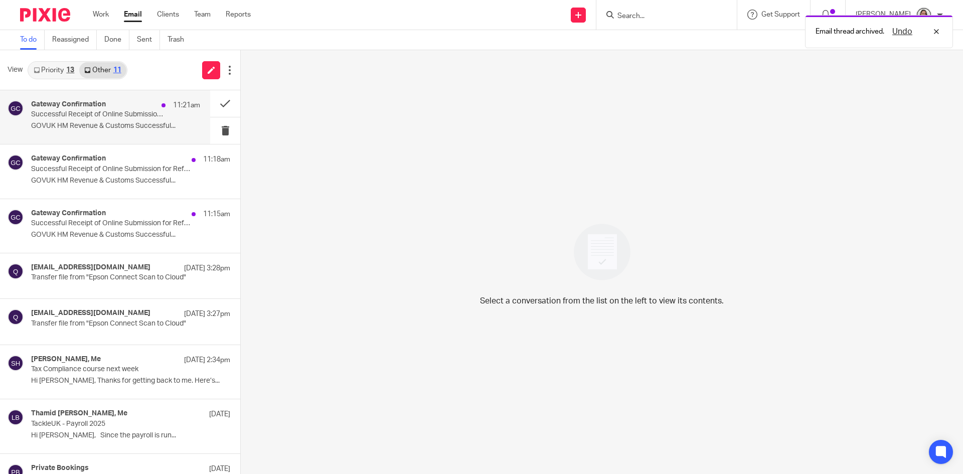
click at [111, 120] on div "Gateway Confirmation 11:21am Successful Receipt of Online Submission for Refere…" at bounding box center [115, 117] width 169 height 34
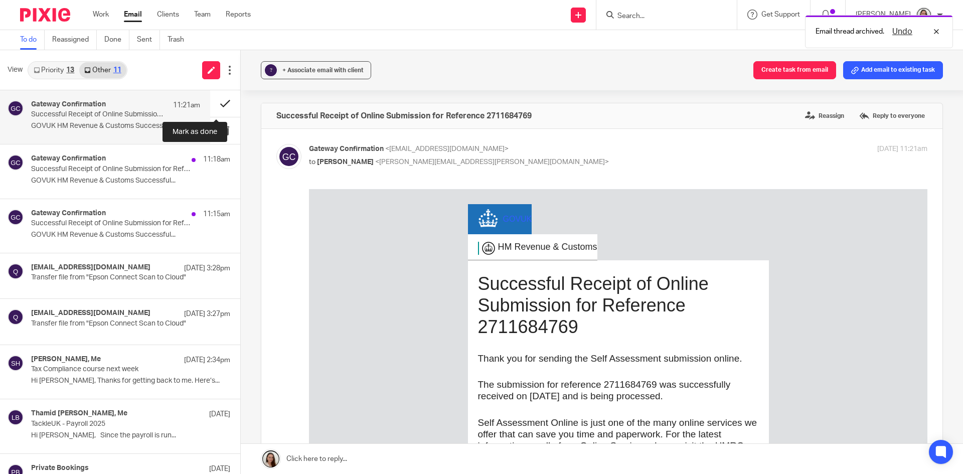
click at [213, 105] on button at bounding box center [225, 103] width 30 height 27
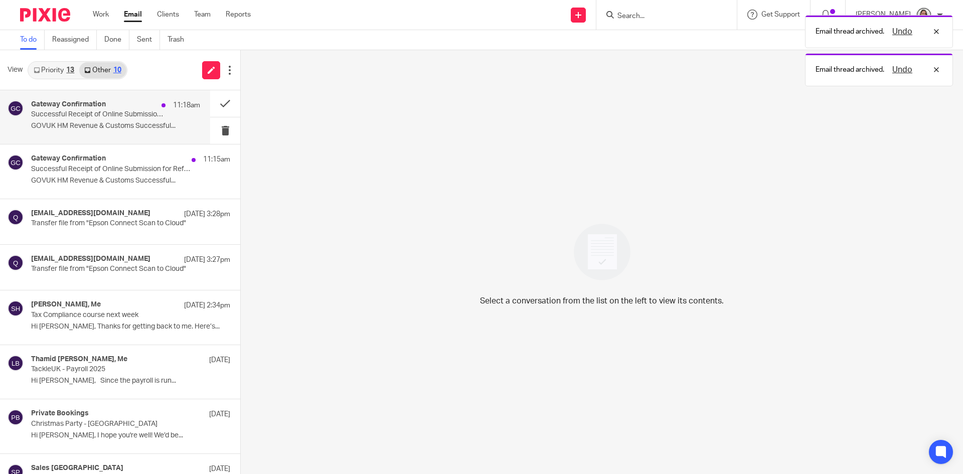
click at [122, 117] on p "Successful Receipt of Online Submission for Reference 2063563135" at bounding box center [98, 114] width 135 height 9
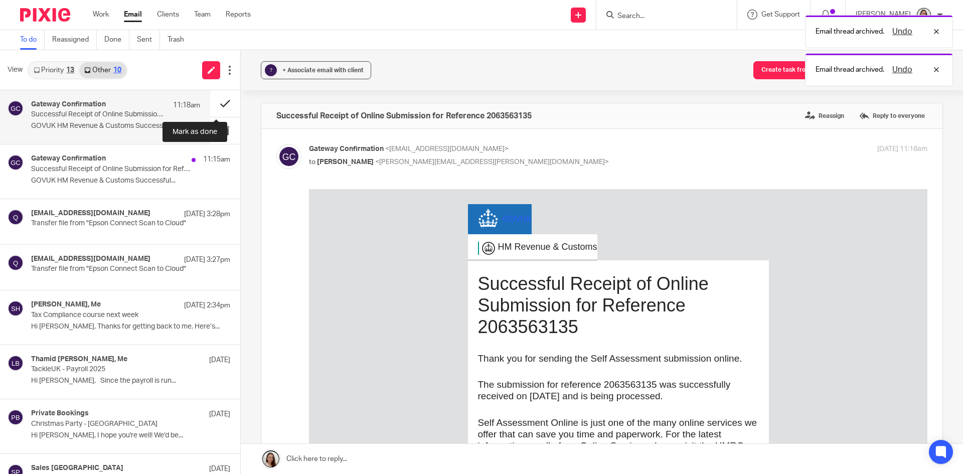
click at [218, 100] on button at bounding box center [225, 103] width 30 height 27
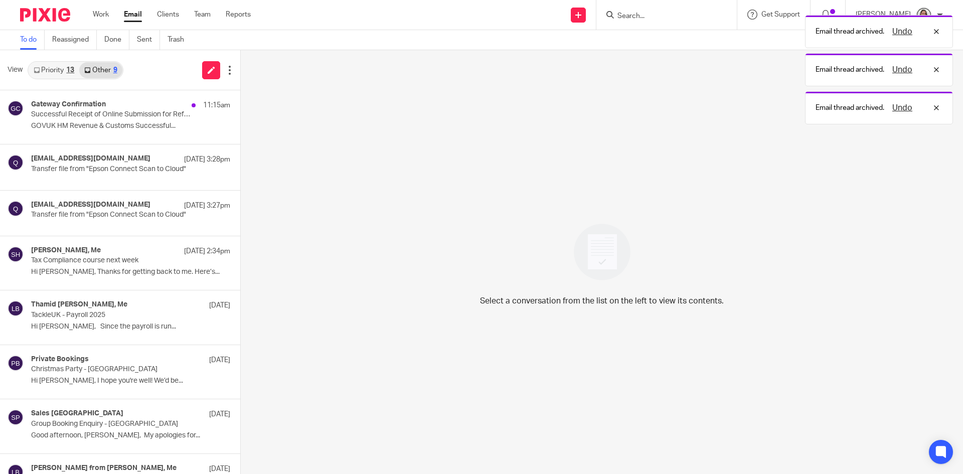
click at [115, 113] on p "Successful Receipt of Online Submission for Reference 3830040674" at bounding box center [110, 114] width 159 height 9
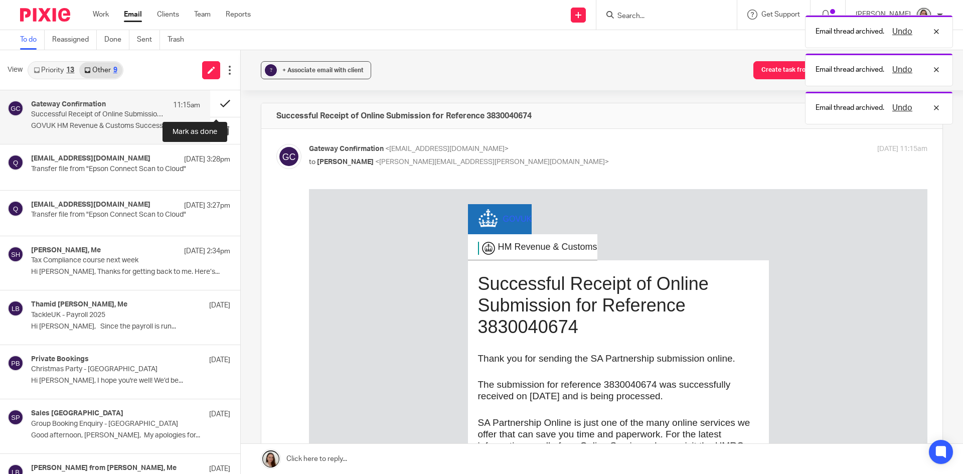
click at [219, 103] on button at bounding box center [225, 103] width 30 height 27
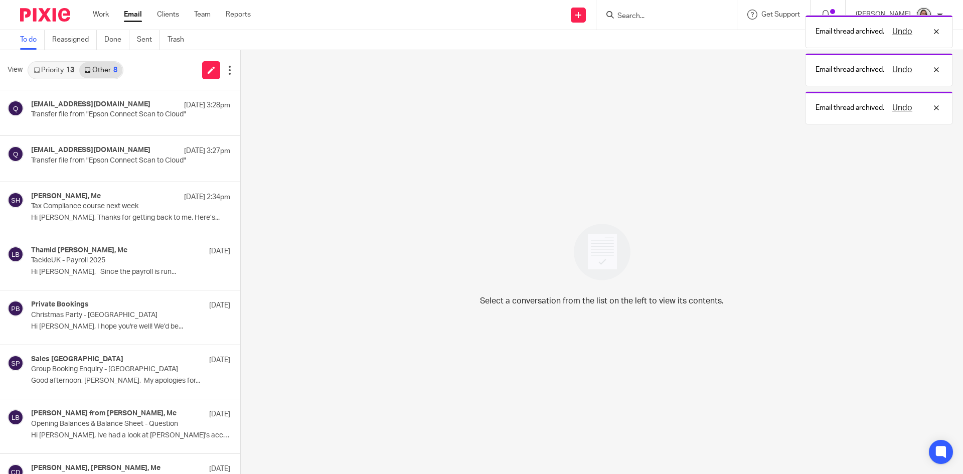
click at [67, 69] on div "13" at bounding box center [70, 70] width 8 height 7
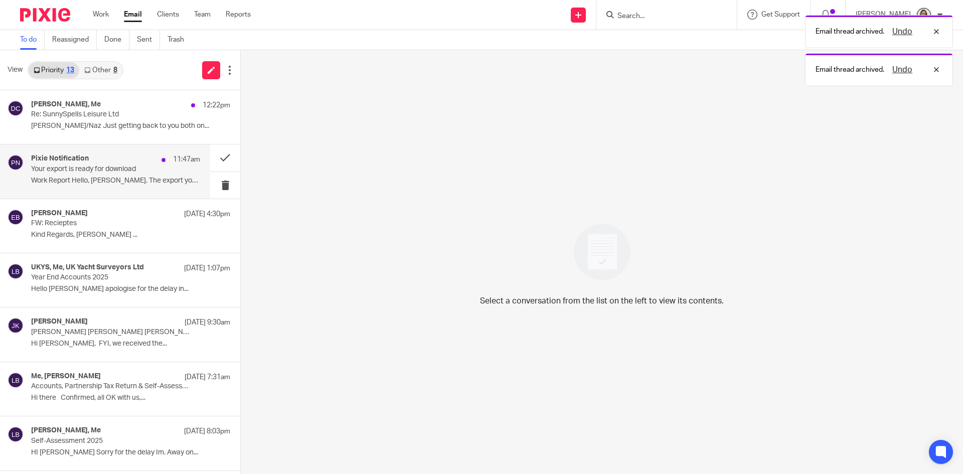
click at [103, 171] on p "Your export is ready for download" at bounding box center [98, 169] width 135 height 9
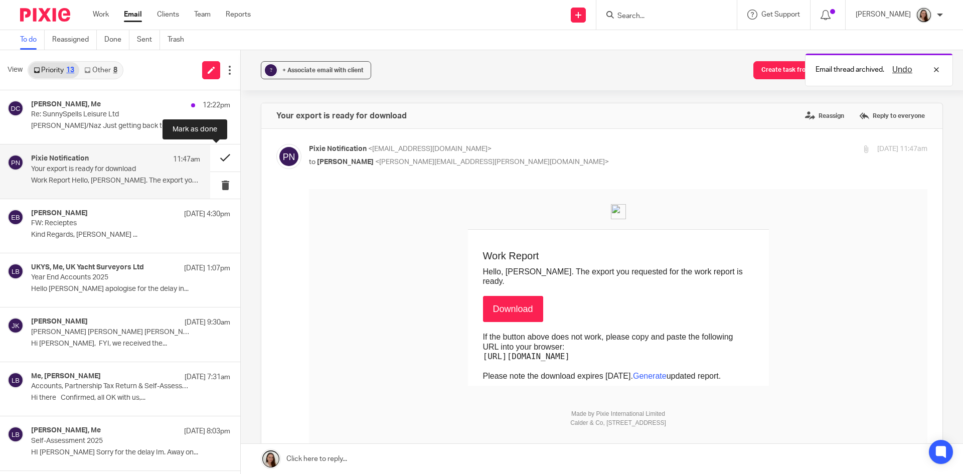
click at [214, 155] on button at bounding box center [225, 157] width 30 height 27
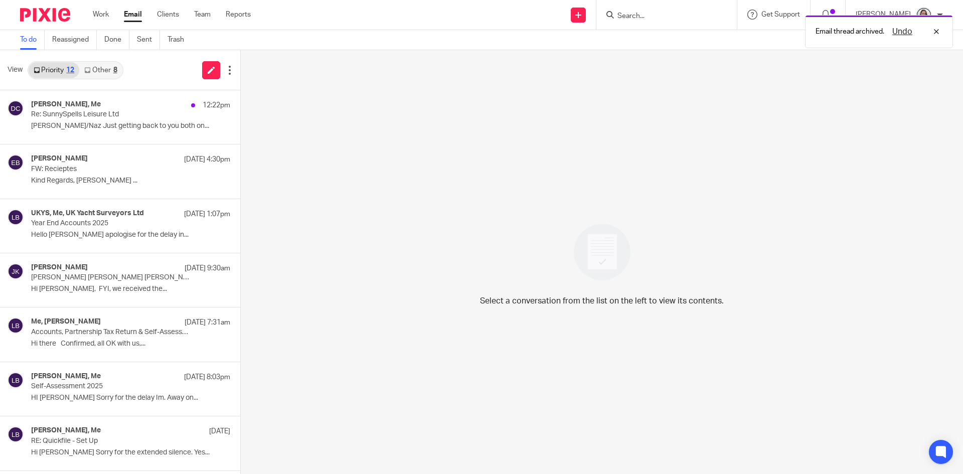
click at [110, 58] on div "View Priority 12 Other 8" at bounding box center [120, 70] width 240 height 40
click at [105, 70] on link "Other 8" at bounding box center [100, 70] width 43 height 16
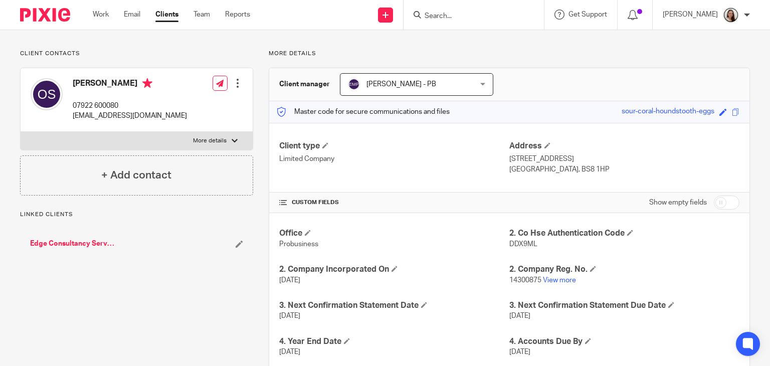
scroll to position [100, 0]
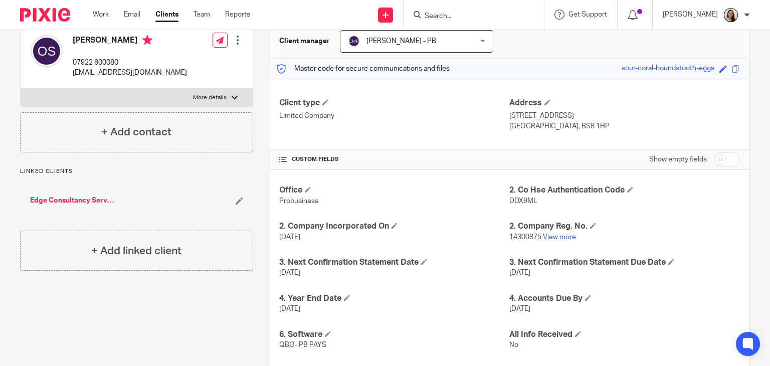
click at [455, 15] on input "Search" at bounding box center [469, 16] width 90 height 9
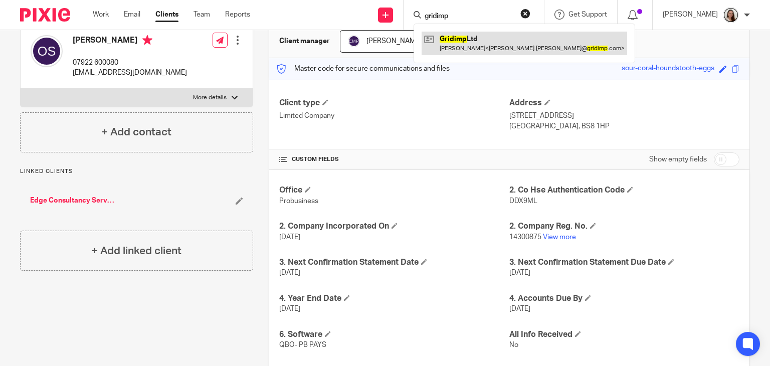
type input "gridimp"
click at [484, 36] on link at bounding box center [525, 43] width 206 height 23
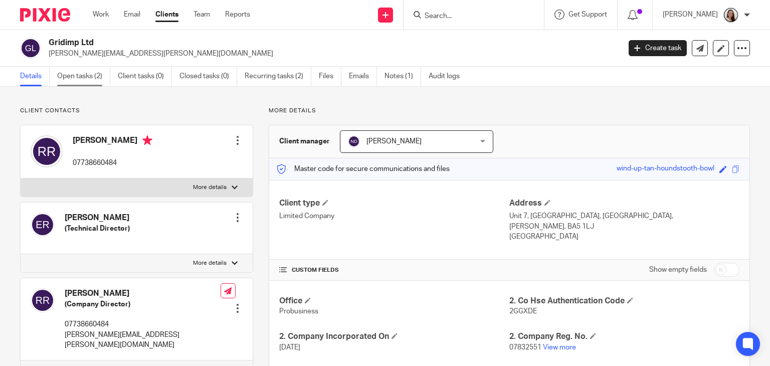
click at [101, 75] on link "Open tasks (2)" at bounding box center [83, 77] width 53 height 20
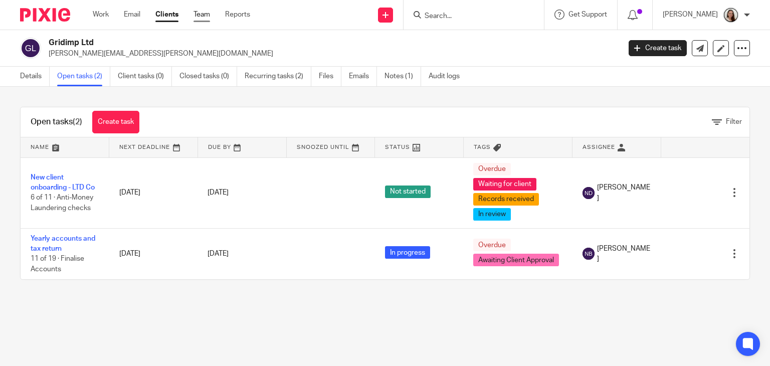
click at [202, 17] on link "Team" at bounding box center [202, 15] width 17 height 10
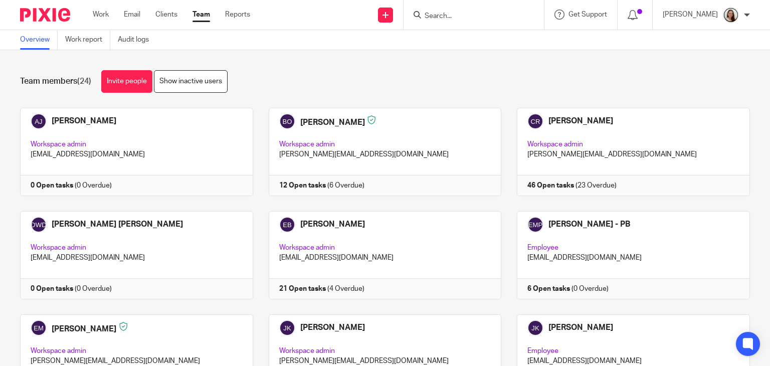
click at [469, 14] on input "Search" at bounding box center [469, 16] width 90 height 9
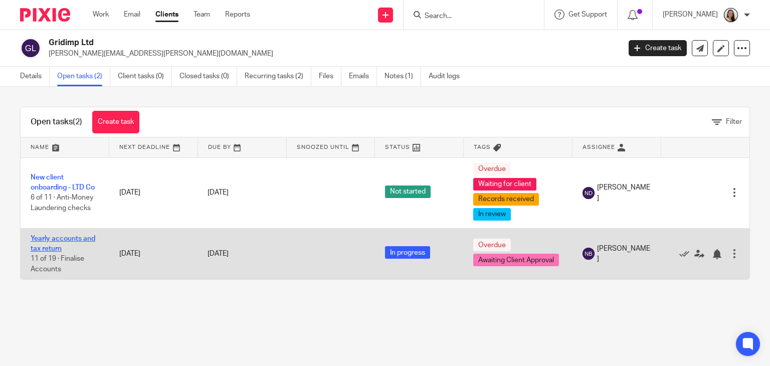
click at [72, 238] on link "Yearly accounts and tax return" at bounding box center [63, 243] width 65 height 17
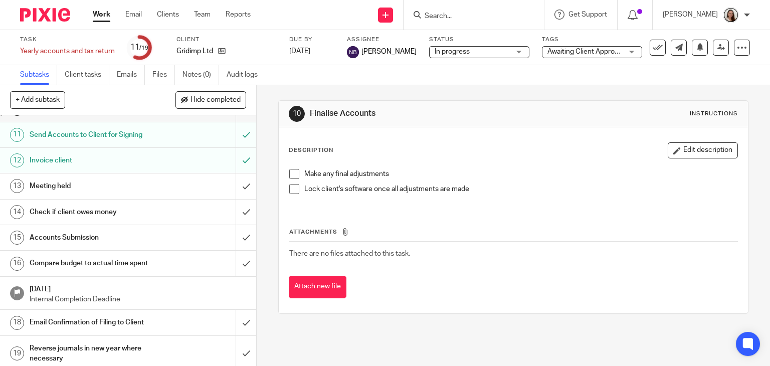
scroll to position [265, 0]
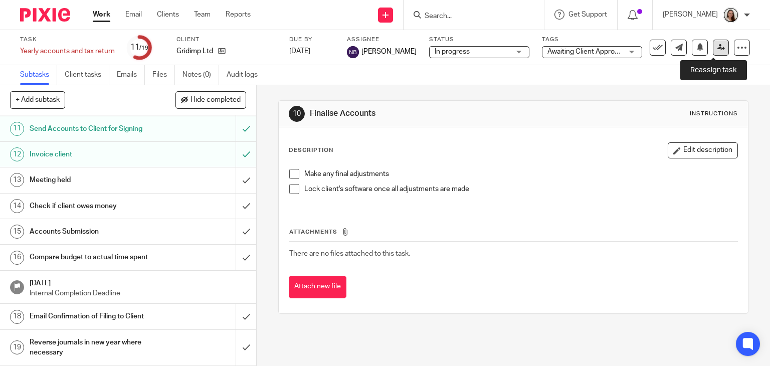
click at [714, 43] on link at bounding box center [721, 48] width 16 height 16
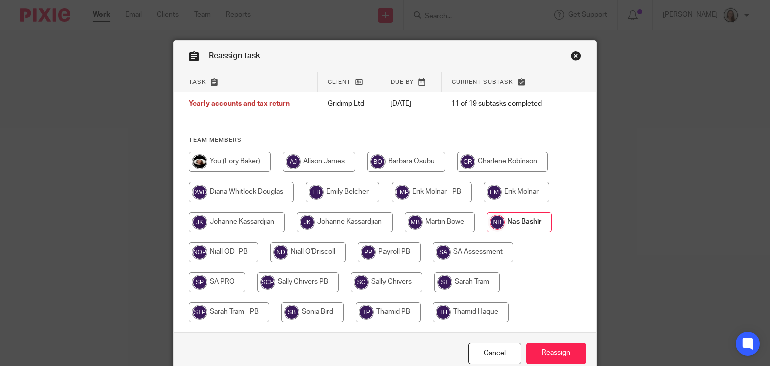
click at [291, 254] on input "radio" at bounding box center [308, 252] width 76 height 20
radio input "true"
click at [212, 250] on input "radio" at bounding box center [223, 252] width 69 height 20
radio input "true"
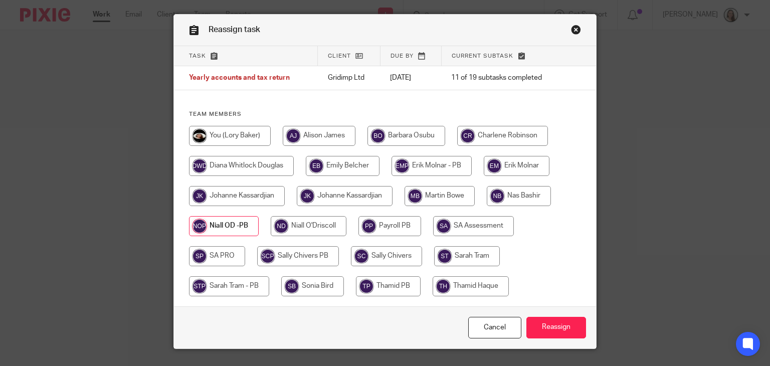
scroll to position [49, 0]
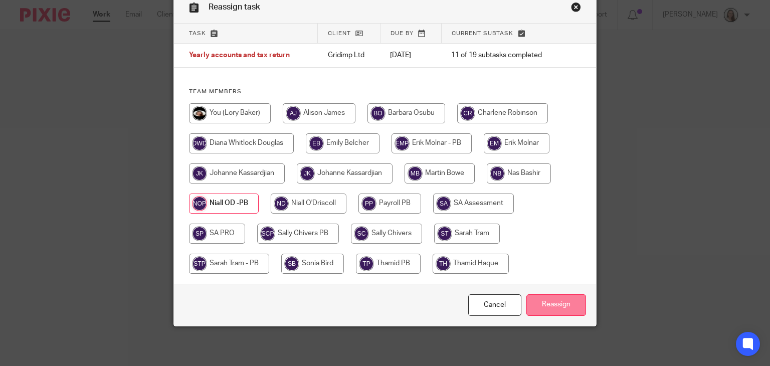
click at [551, 305] on input "Reassign" at bounding box center [557, 305] width 60 height 22
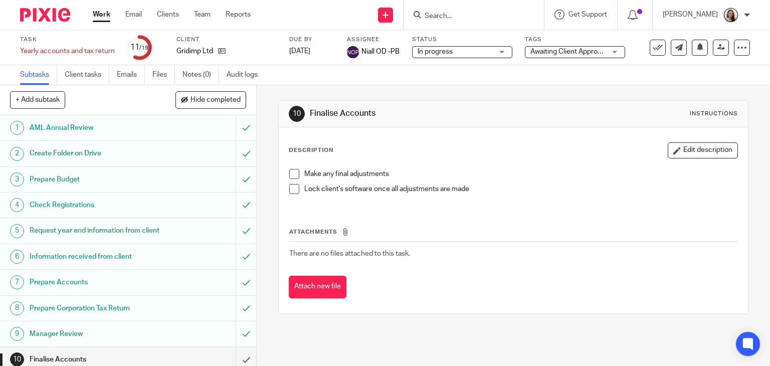
click at [457, 15] on input "Search" at bounding box center [469, 16] width 90 height 9
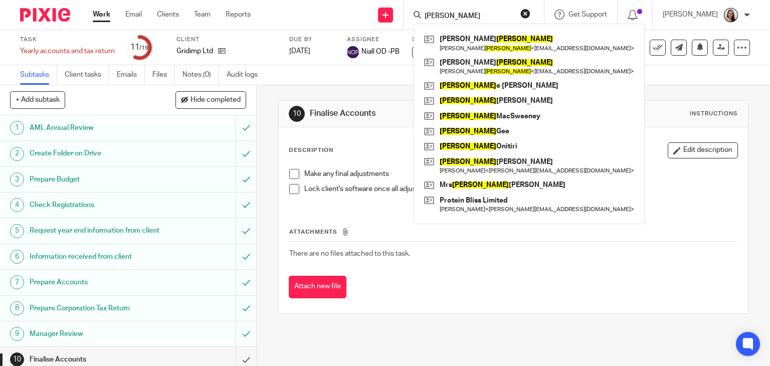
drag, startPoint x: 478, startPoint y: 16, endPoint x: 429, endPoint y: 13, distance: 49.8
click at [429, 13] on div "[PERSON_NAME] [PERSON_NAME] [PERSON_NAME] < [EMAIL_ADDRESS][DOMAIN_NAME] > Mr […" at bounding box center [474, 15] width 140 height 30
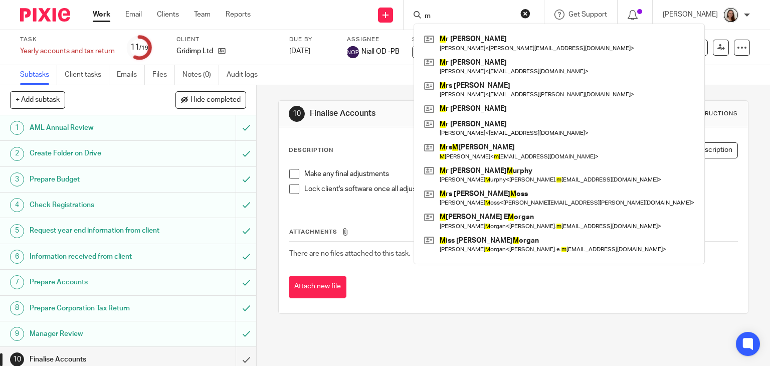
type input "mc"
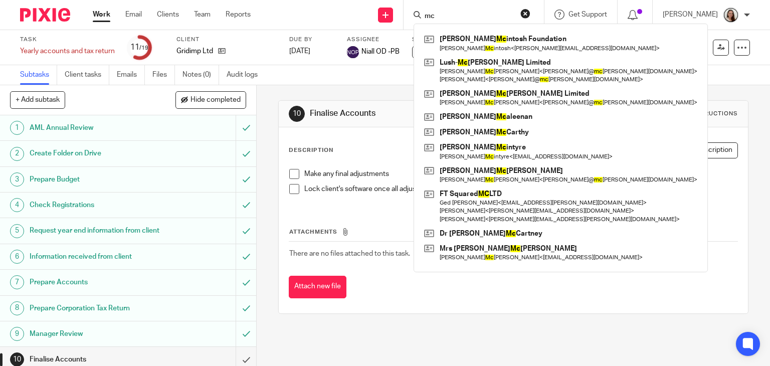
drag, startPoint x: 471, startPoint y: 19, endPoint x: 391, endPoint y: 5, distance: 80.9
click at [417, 11] on div "Send new email Create task Add client mc [PERSON_NAME] Foundation [PERSON_NAME]…" at bounding box center [518, 15] width 504 height 30
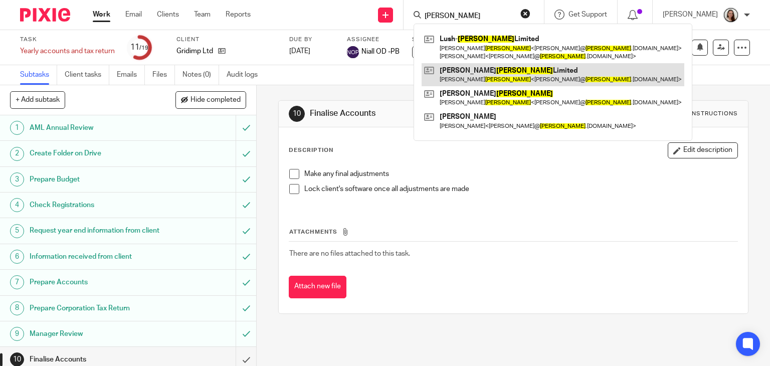
type input "[PERSON_NAME]"
click at [493, 74] on link at bounding box center [553, 74] width 263 height 23
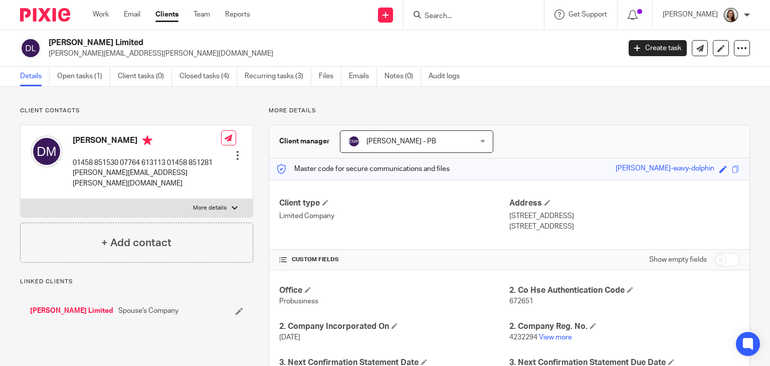
click at [73, 79] on link "Open tasks (1)" at bounding box center [83, 77] width 53 height 20
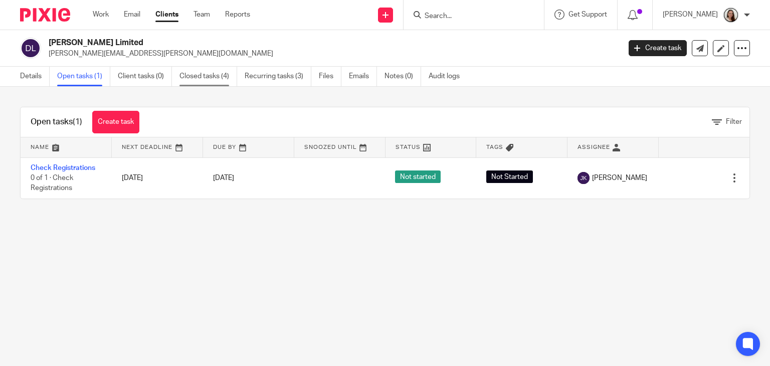
click at [205, 77] on link "Closed tasks (4)" at bounding box center [209, 77] width 58 height 20
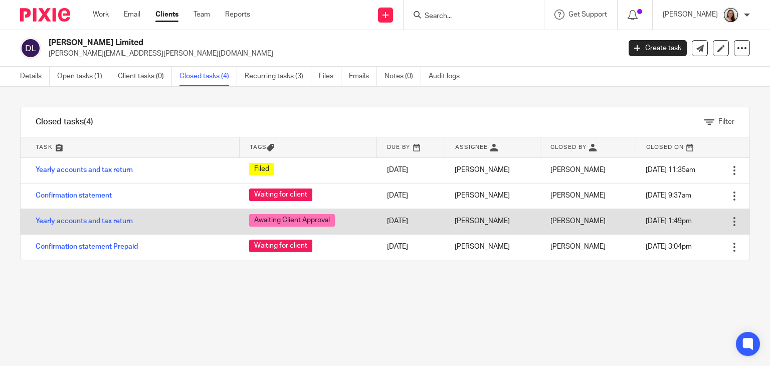
drag, startPoint x: 660, startPoint y: 222, endPoint x: 701, endPoint y: 222, distance: 40.6
click at [701, 222] on td "[DATE] 1:49pm" at bounding box center [680, 222] width 89 height 26
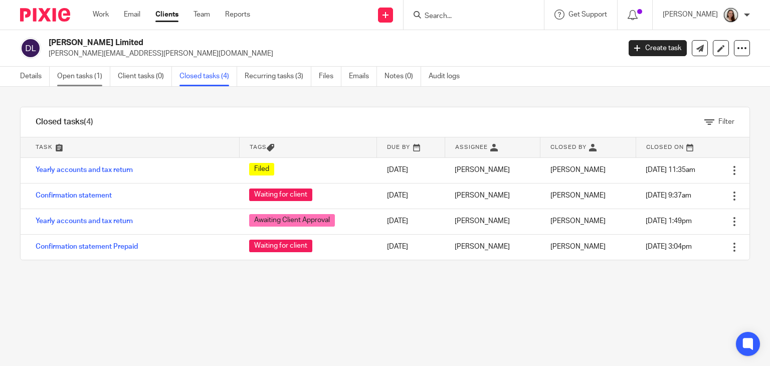
click at [94, 76] on link "Open tasks (1)" at bounding box center [83, 77] width 53 height 20
click at [508, 21] on form at bounding box center [477, 15] width 107 height 13
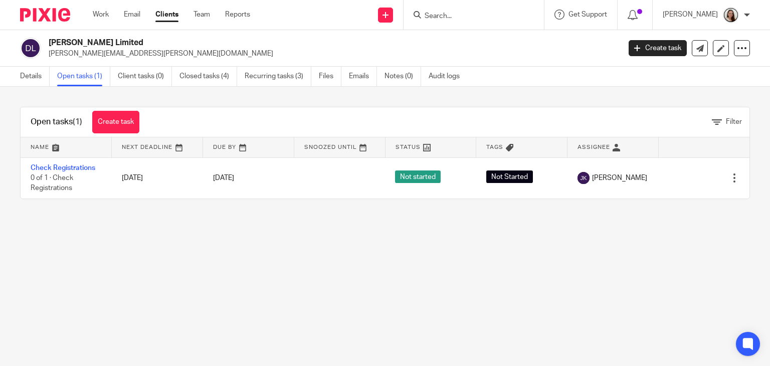
drag, startPoint x: 507, startPoint y: 15, endPoint x: 476, endPoint y: 17, distance: 31.2
click at [506, 15] on input "Search" at bounding box center [469, 16] width 90 height 9
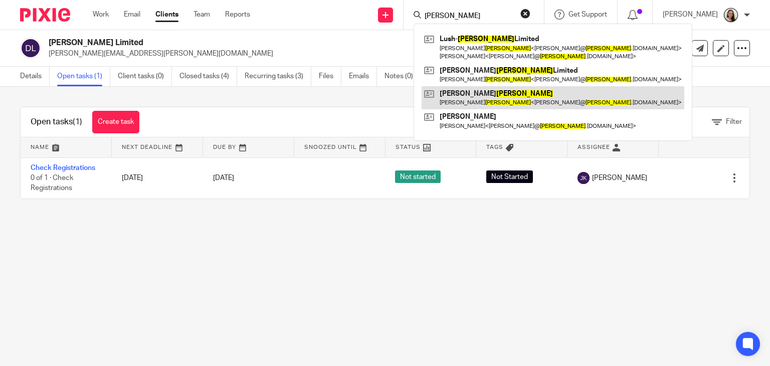
type input "[PERSON_NAME]"
click at [484, 100] on link at bounding box center [553, 97] width 263 height 23
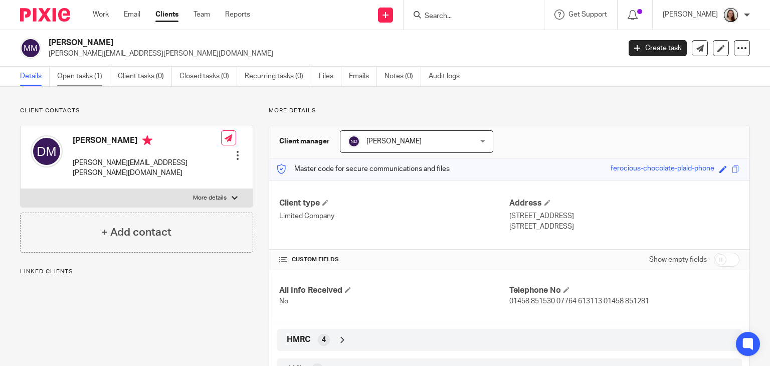
click at [72, 80] on link "Open tasks (1)" at bounding box center [83, 77] width 53 height 20
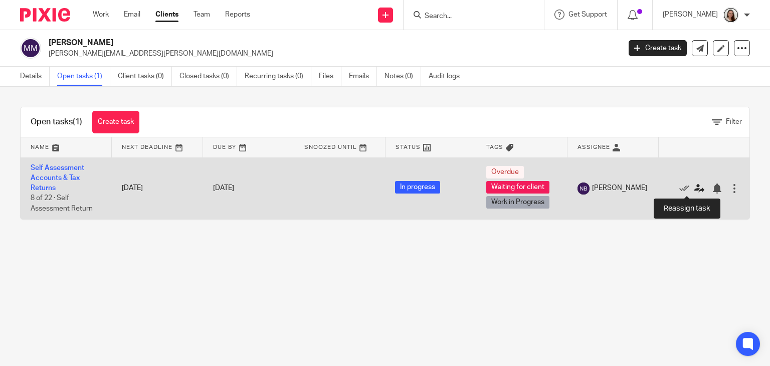
click at [695, 191] on icon at bounding box center [700, 189] width 10 height 10
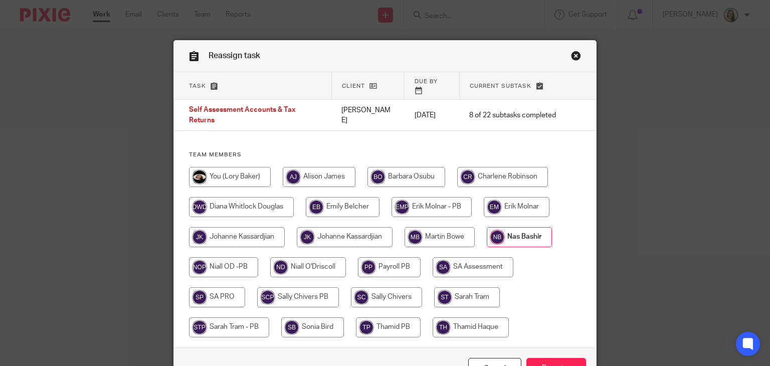
click at [219, 260] on input "radio" at bounding box center [223, 267] width 69 height 20
radio input "true"
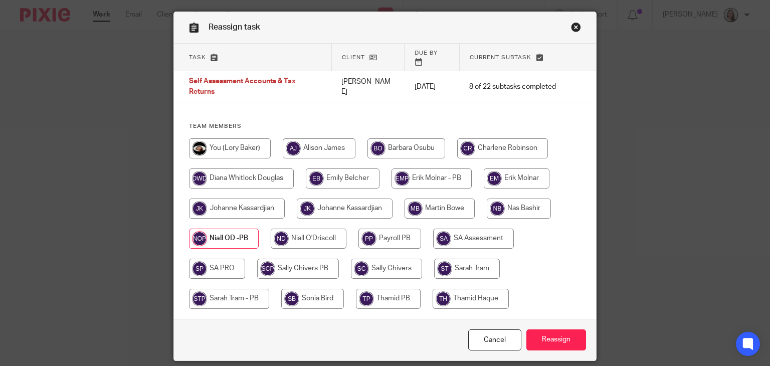
scroll to position [56, 0]
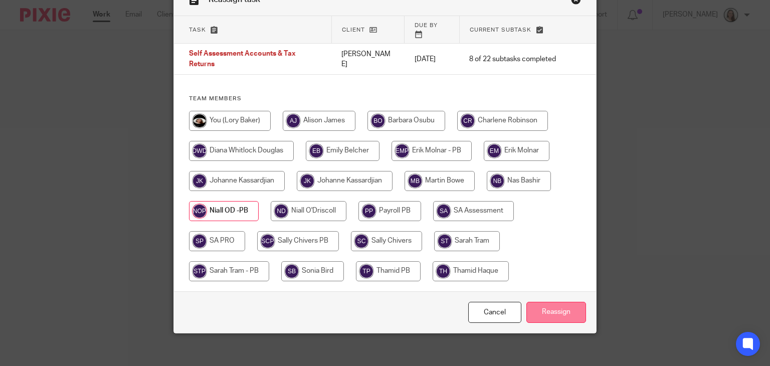
click at [557, 302] on input "Reassign" at bounding box center [557, 313] width 60 height 22
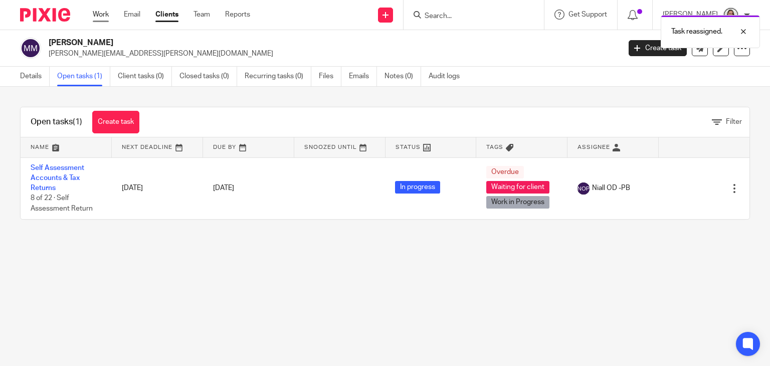
click at [104, 17] on link "Work" at bounding box center [101, 15] width 16 height 10
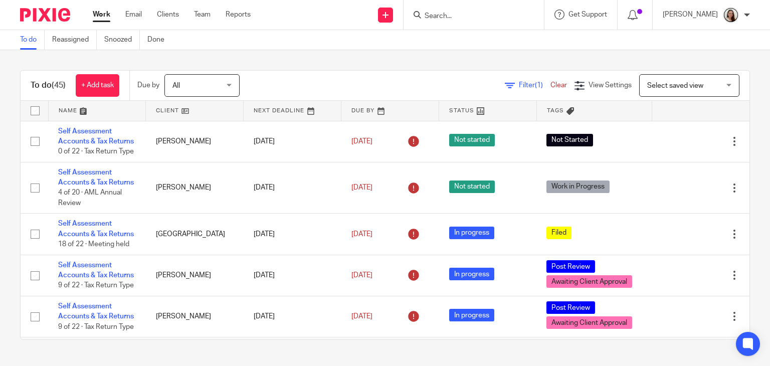
click at [527, 21] on div at bounding box center [474, 15] width 140 height 30
click at [514, 19] on input "Search" at bounding box center [469, 16] width 90 height 9
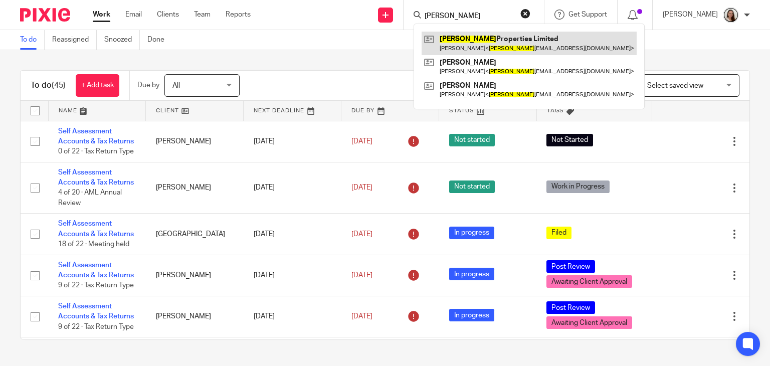
type input "lindall"
drag, startPoint x: 488, startPoint y: 41, endPoint x: 501, endPoint y: 33, distance: 14.9
click at [488, 40] on link at bounding box center [529, 43] width 215 height 23
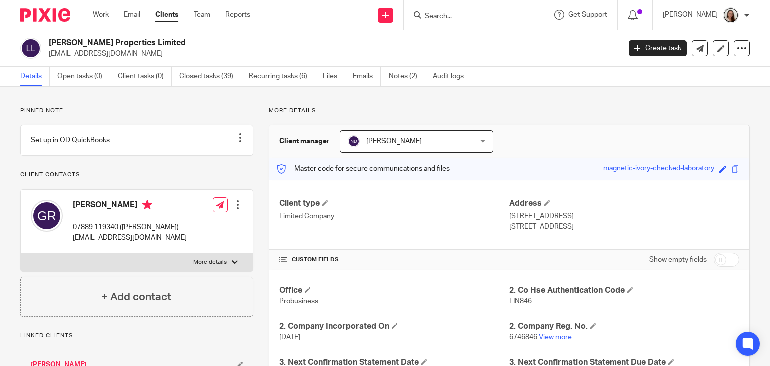
click at [487, 21] on form at bounding box center [477, 15] width 107 height 13
click at [463, 15] on input "Search" at bounding box center [469, 16] width 90 height 9
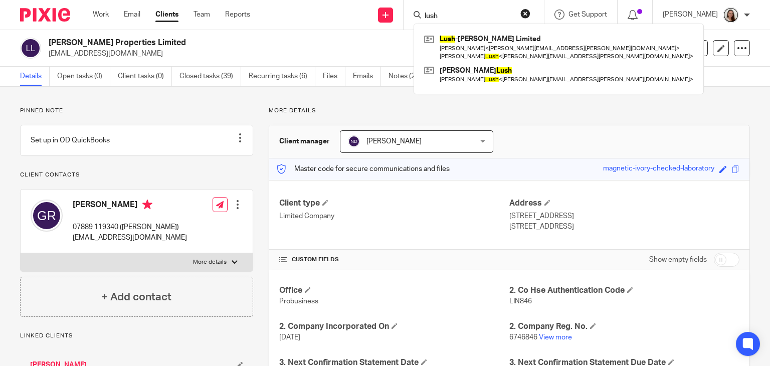
type input "lush"
drag, startPoint x: 473, startPoint y: 10, endPoint x: 468, endPoint y: 15, distance: 7.5
click at [472, 9] on form "lush" at bounding box center [477, 15] width 107 height 13
drag, startPoint x: 469, startPoint y: 18, endPoint x: 398, endPoint y: 15, distance: 71.8
click at [401, 15] on div "Send new email Create task Add client lush Lush -McCrum Limited David McCrum < …" at bounding box center [517, 15] width 505 height 30
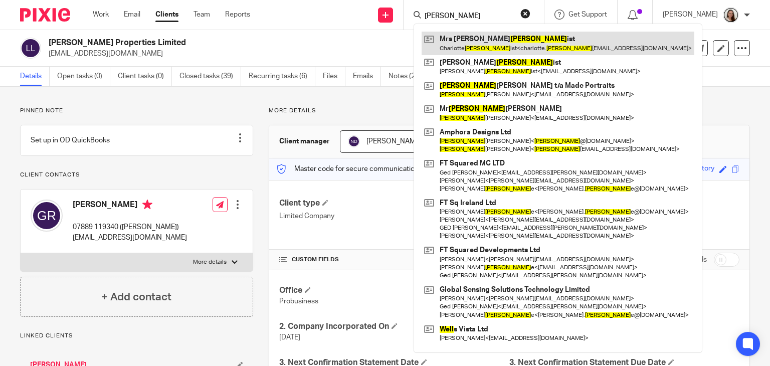
type input "nell"
click at [525, 46] on link at bounding box center [558, 43] width 273 height 23
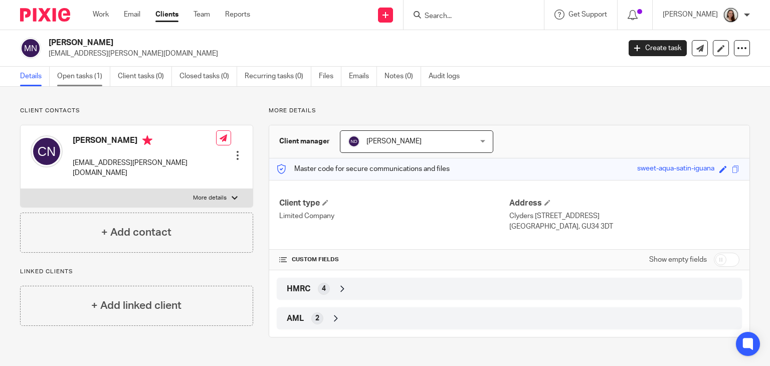
click at [74, 67] on link "Open tasks (1)" at bounding box center [83, 77] width 53 height 20
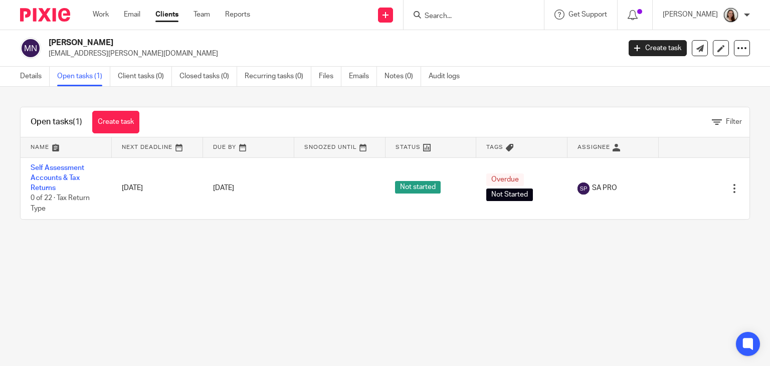
click at [499, 17] on input "Search" at bounding box center [469, 16] width 90 height 9
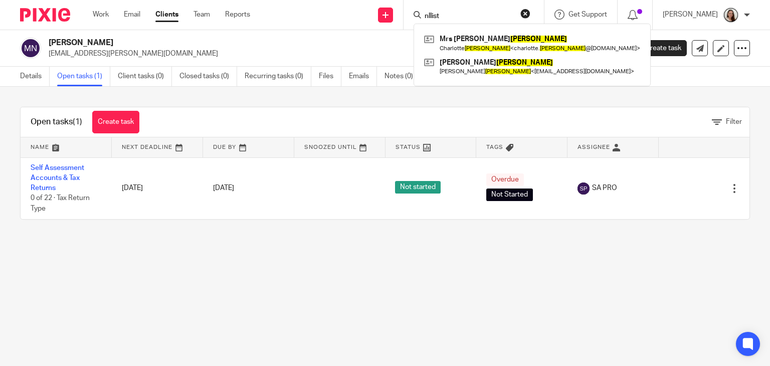
type input "nllist"
drag, startPoint x: 496, startPoint y: 18, endPoint x: 371, endPoint y: 19, distance: 124.9
click at [373, 19] on div "Send new email Create task Add client nllist Mrs Charlotte Nellist Charlotte Ne…" at bounding box center [517, 15] width 505 height 30
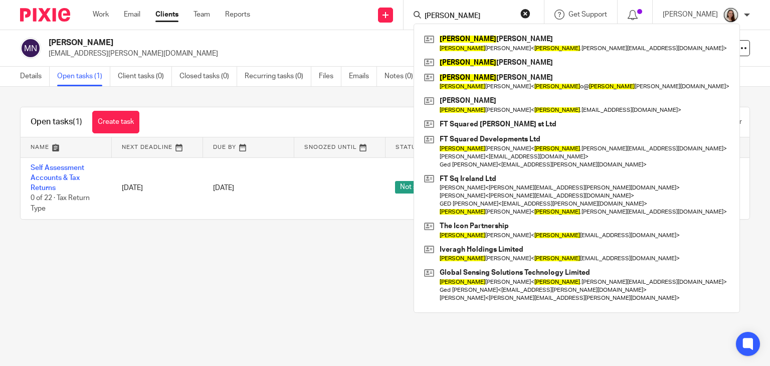
drag, startPoint x: 475, startPoint y: 21, endPoint x: 441, endPoint y: 24, distance: 34.2
click at [441, 21] on div "liam Liam Hayes Liam Hayes < liam .hayes@ftsquared.com > Liam Fielder Liam O'Fa…" at bounding box center [472, 15] width 117 height 13
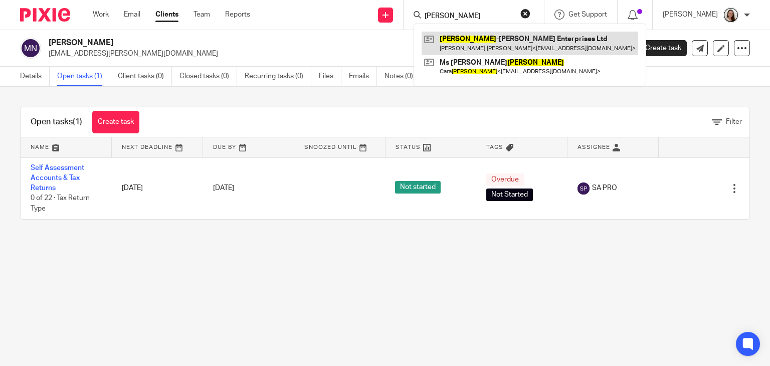
type input "redmond"
click at [516, 47] on link at bounding box center [530, 43] width 217 height 23
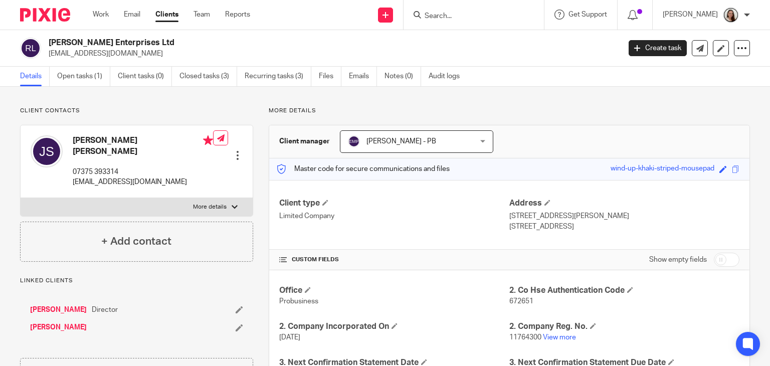
click at [489, 17] on input "Search" at bounding box center [469, 16] width 90 height 9
drag, startPoint x: 499, startPoint y: 15, endPoint x: 497, endPoint y: 27, distance: 12.2
click at [498, 15] on input "Search" at bounding box center [469, 16] width 90 height 9
type input "e"
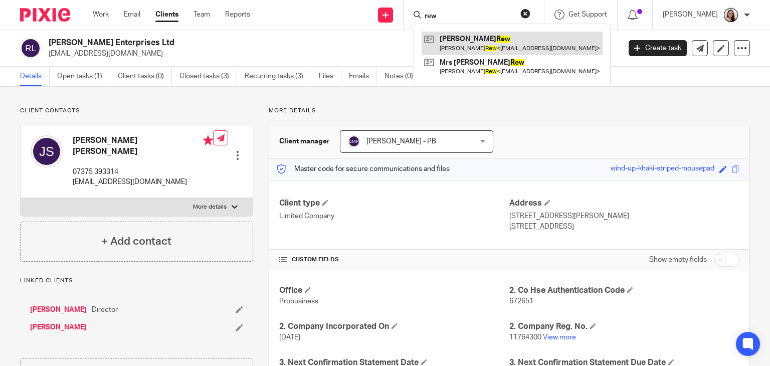
type input "rew"
click at [504, 47] on link at bounding box center [512, 43] width 181 height 23
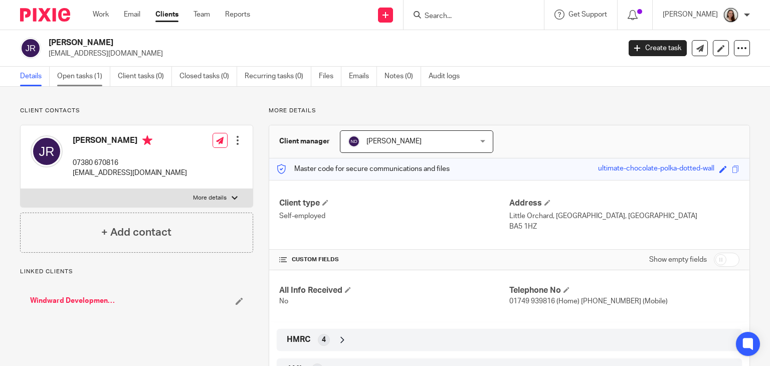
click at [80, 77] on link "Open tasks (1)" at bounding box center [83, 77] width 53 height 20
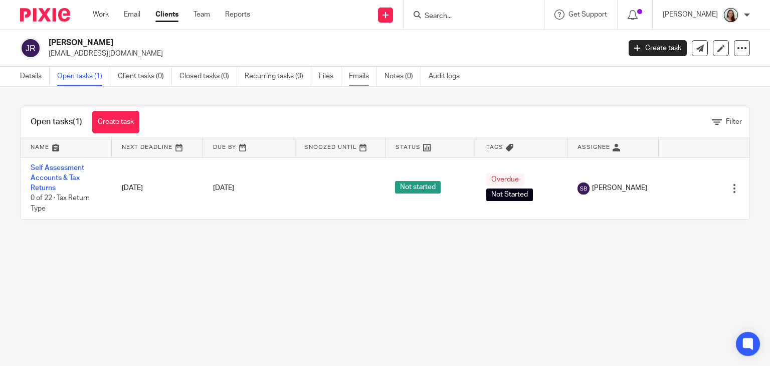
click at [362, 77] on link "Emails" at bounding box center [363, 77] width 28 height 20
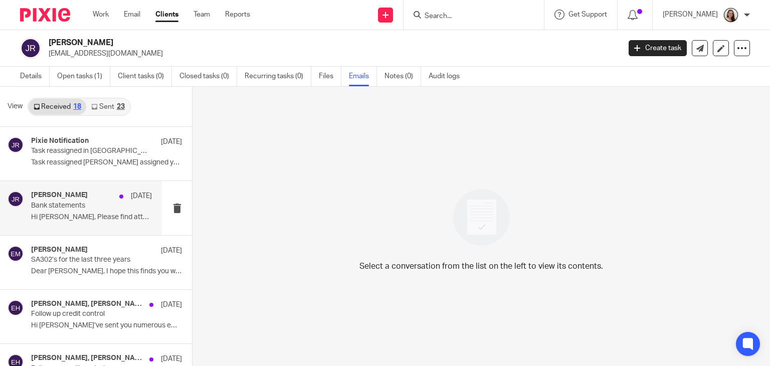
click at [93, 209] on p "Bank statements" at bounding box center [79, 206] width 97 height 9
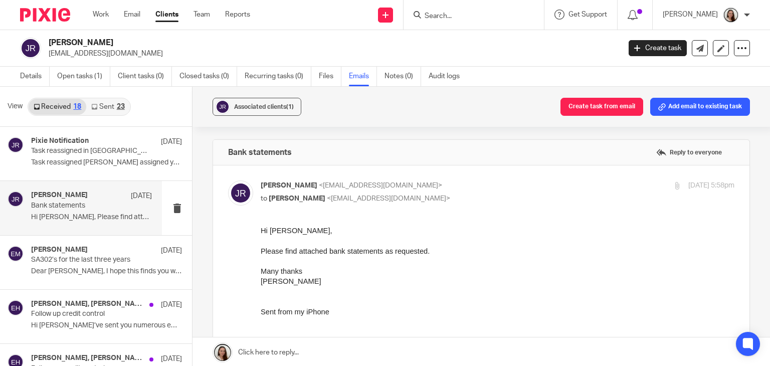
click at [95, 107] on icon at bounding box center [94, 107] width 6 height 6
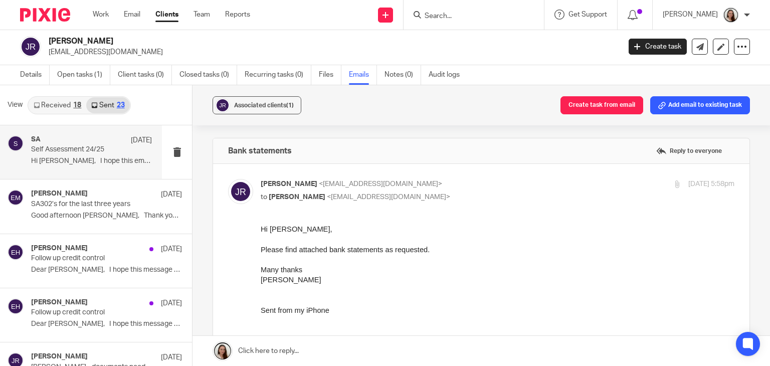
click at [80, 155] on div "SA 12 Jun Self Assessment 24/25 Hi Jason, I hope this email finds you..." at bounding box center [91, 152] width 121 height 34
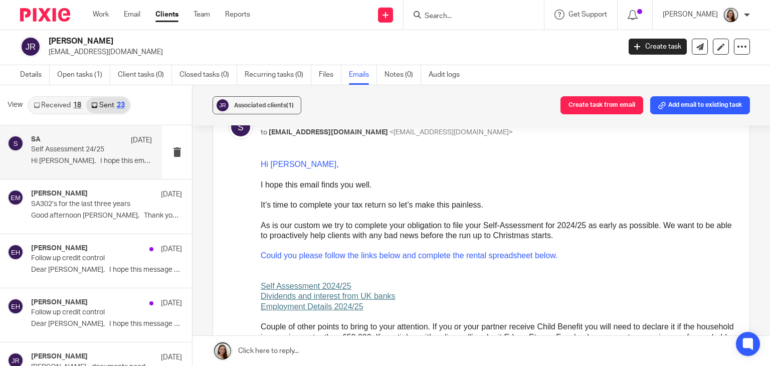
scroll to position [100, 0]
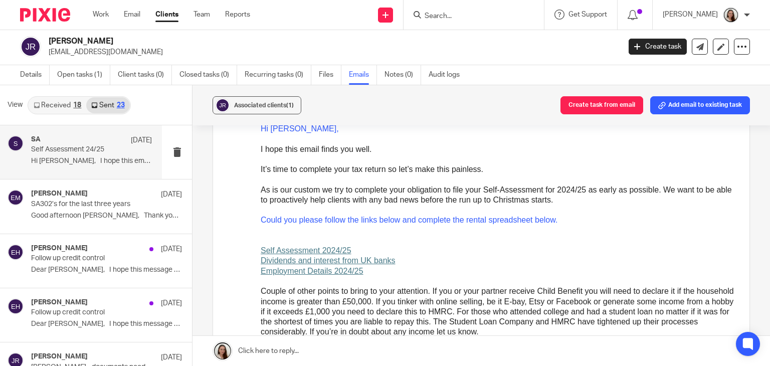
drag, startPoint x: 55, startPoint y: 103, endPoint x: 62, endPoint y: 119, distance: 17.7
click at [55, 104] on link "Received 18" at bounding box center [58, 105] width 58 height 16
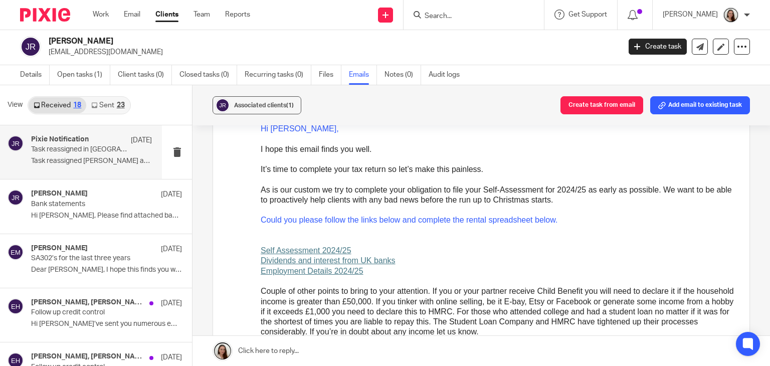
scroll to position [0, 0]
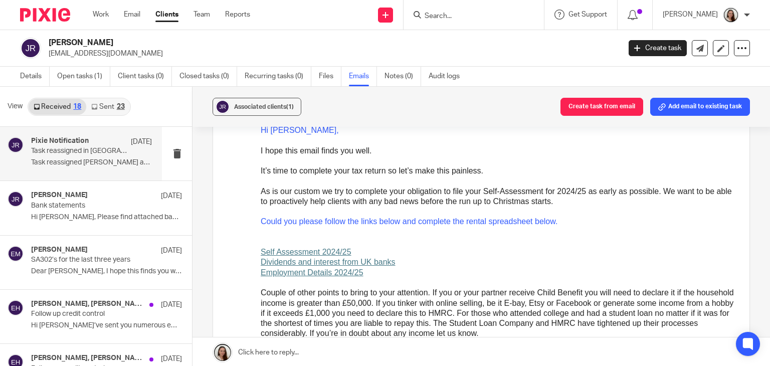
click at [78, 154] on p "Task reassigned in Pixie" at bounding box center [79, 151] width 97 height 9
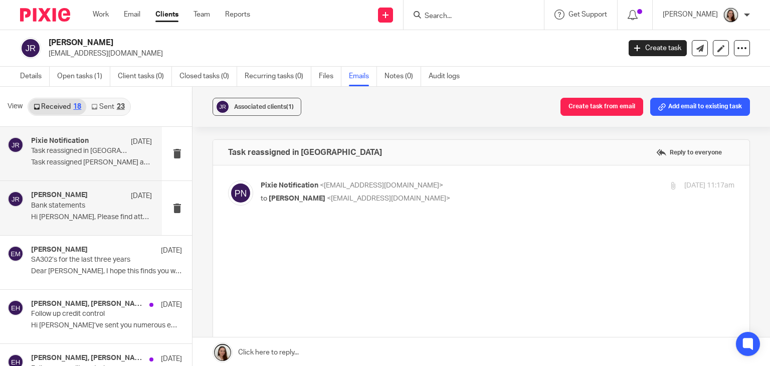
click at [78, 203] on p "Bank statements" at bounding box center [79, 206] width 97 height 9
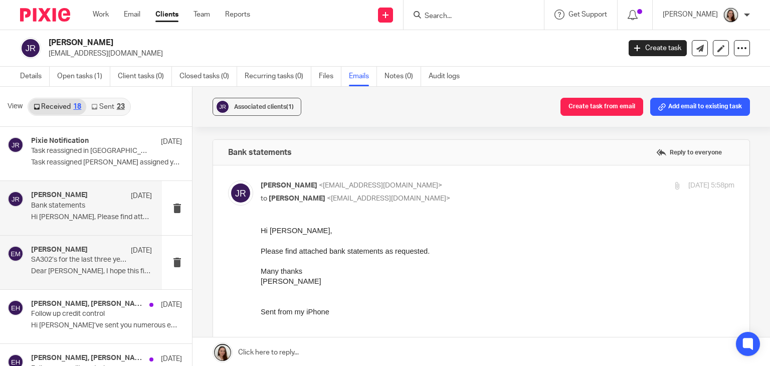
click at [122, 267] on p "Dear Erik, I hope this finds you well. Please..." at bounding box center [91, 271] width 121 height 9
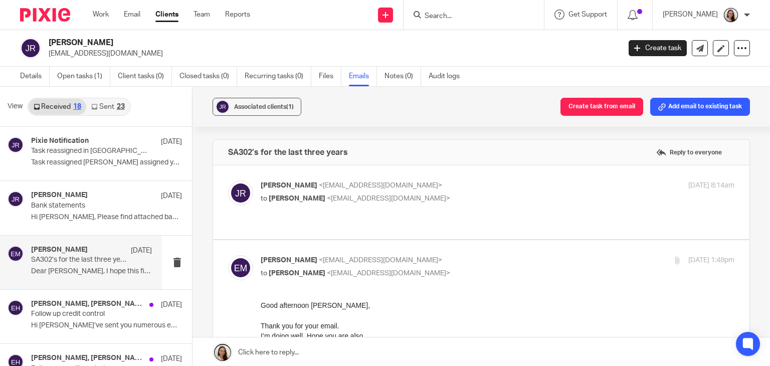
drag, startPoint x: 463, startPoint y: 19, endPoint x: 473, endPoint y: 24, distance: 11.2
click at [463, 19] on input "Search" at bounding box center [469, 16] width 90 height 9
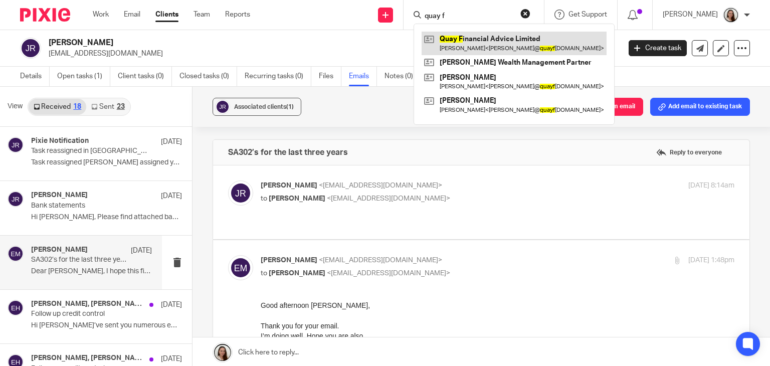
type input "quay f"
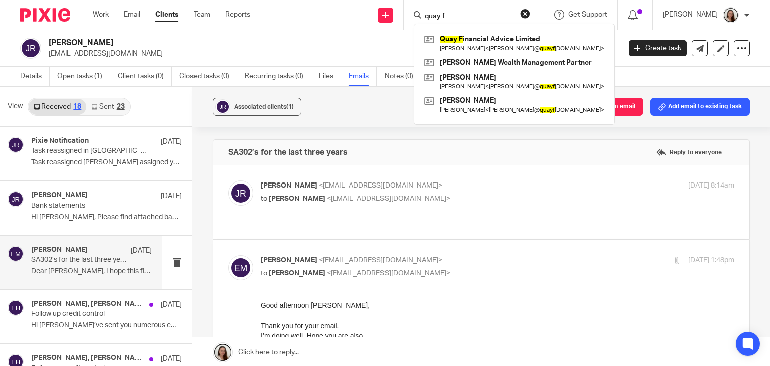
drag, startPoint x: 480, startPoint y: 40, endPoint x: 418, endPoint y: 123, distance: 104.2
click at [480, 41] on link at bounding box center [514, 43] width 185 height 23
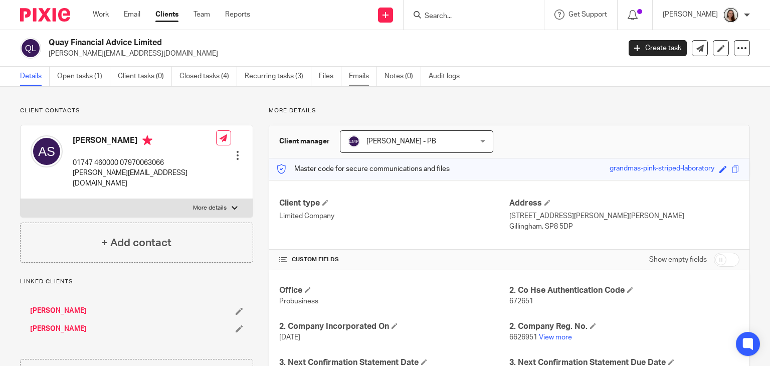
click at [363, 79] on link "Emails" at bounding box center [363, 77] width 28 height 20
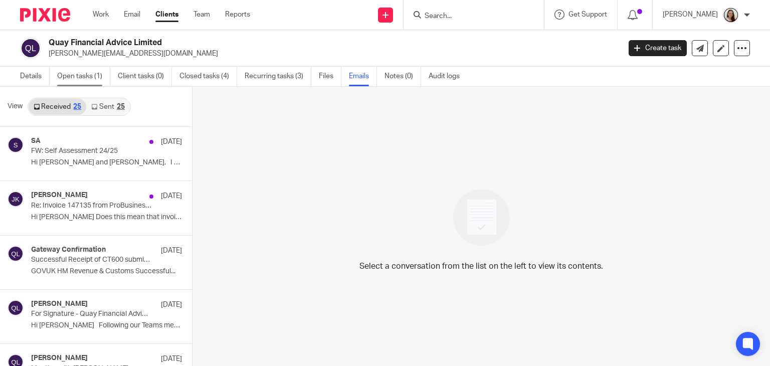
click at [65, 77] on link "Open tasks (1)" at bounding box center [83, 77] width 53 height 20
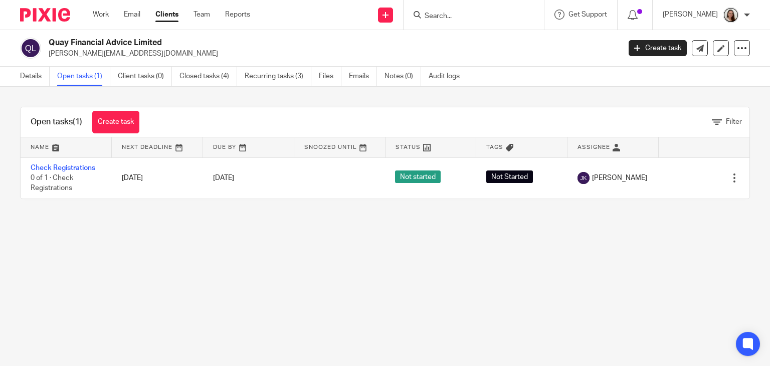
click at [474, 18] on input "Search" at bounding box center [469, 16] width 90 height 9
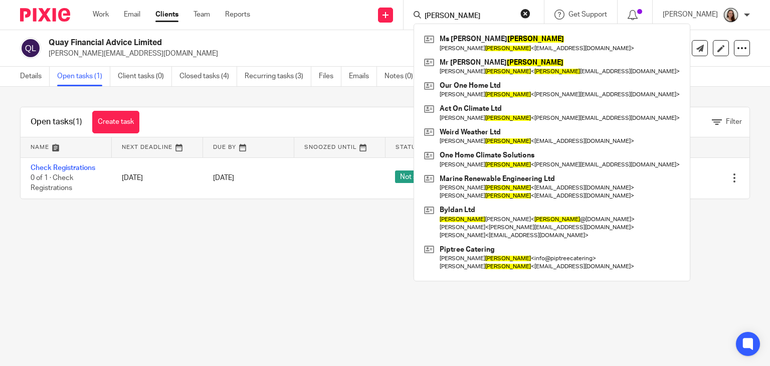
type input "terry"
drag, startPoint x: 477, startPoint y: 15, endPoint x: 307, endPoint y: 1, distance: 170.5
click at [312, 22] on div "Send new email Create task Add client terry Ms Angela Terry Angela Terry < alt7…" at bounding box center [517, 15] width 505 height 30
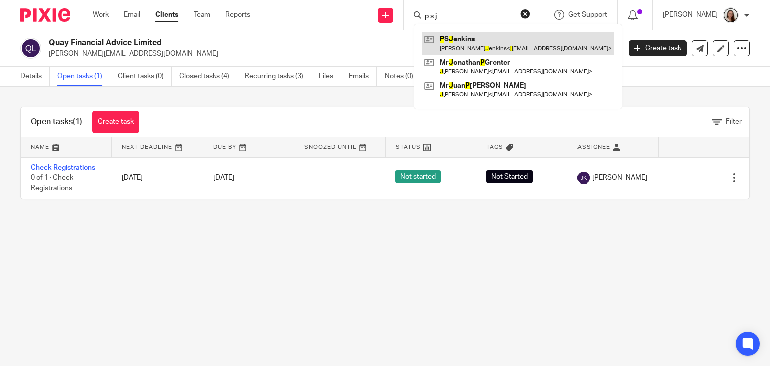
type input "p s j"
click at [515, 40] on link at bounding box center [518, 43] width 193 height 23
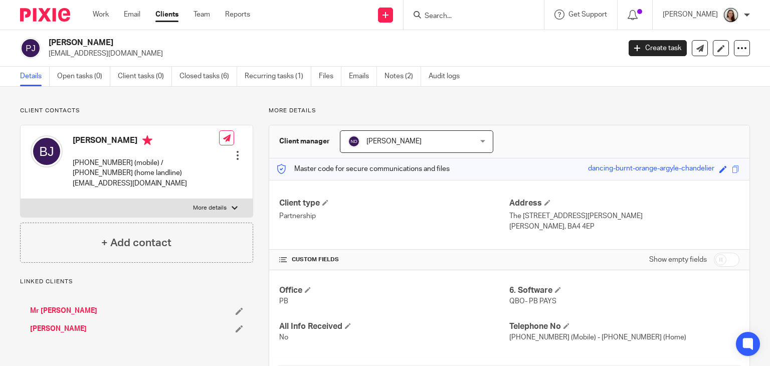
drag, startPoint x: 207, startPoint y: 78, endPoint x: 222, endPoint y: 89, distance: 18.0
click at [207, 78] on link "Closed tasks (6)" at bounding box center [209, 77] width 58 height 20
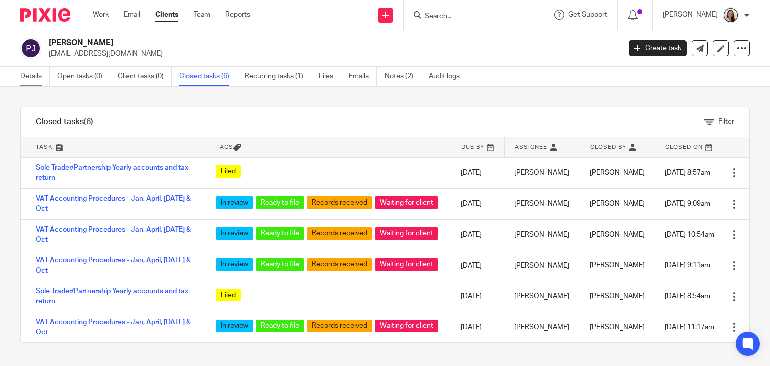
click at [21, 79] on link "Details" at bounding box center [35, 77] width 30 height 20
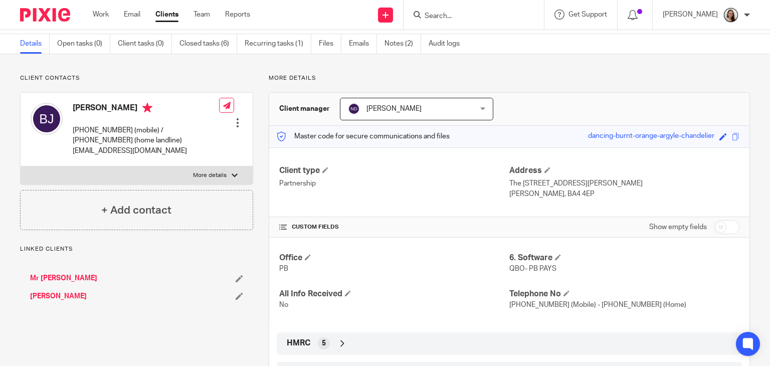
scroll to position [50, 0]
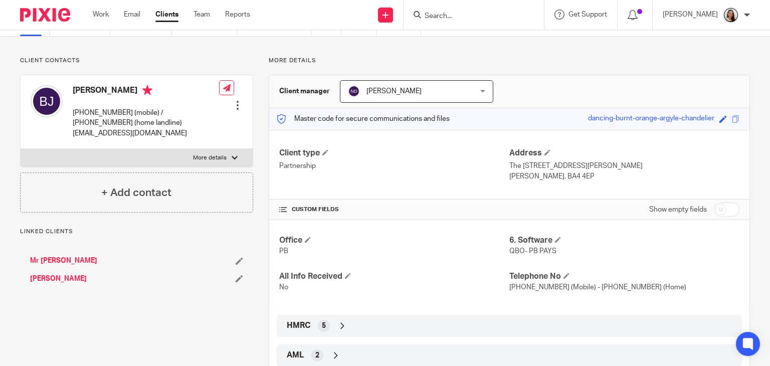
click at [47, 262] on link "Mr [PERSON_NAME]" at bounding box center [63, 261] width 67 height 10
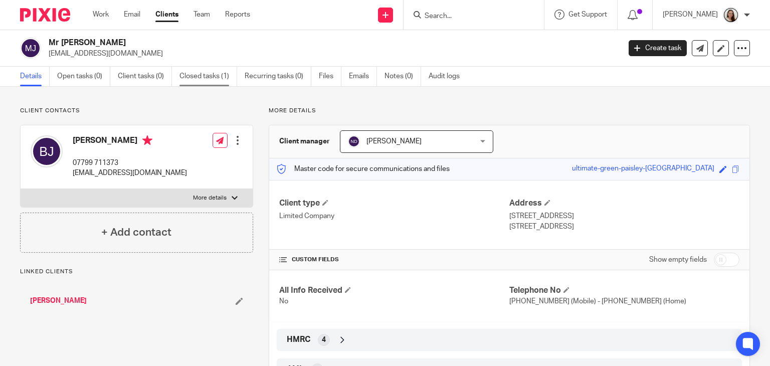
click at [215, 76] on link "Closed tasks (1)" at bounding box center [209, 77] width 58 height 20
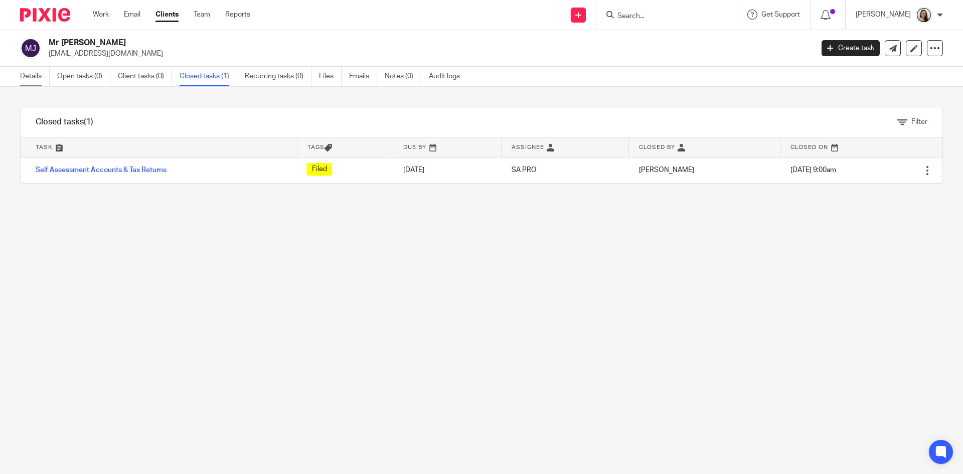
click at [43, 80] on link "Details" at bounding box center [35, 77] width 30 height 20
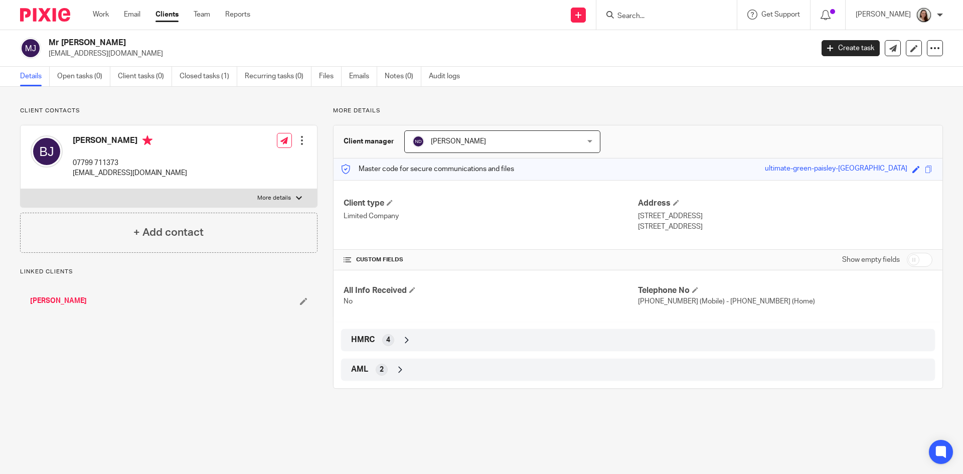
click at [391, 369] on div "AML 2" at bounding box center [638, 369] width 579 height 17
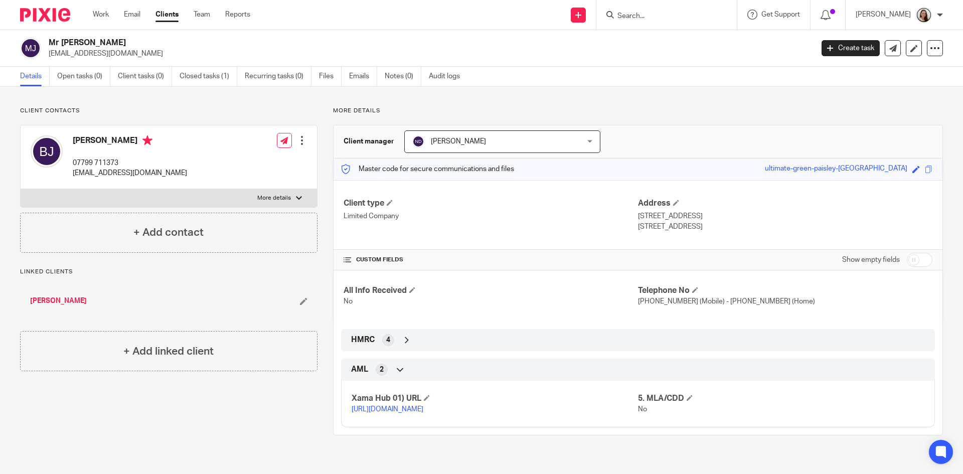
click at [423, 409] on link "https://platform.xamatech.com/portal/crm/clients/d5069360-a03a-11ef-96be-935da7…" at bounding box center [388, 409] width 72 height 7
click at [94, 17] on link "Work" at bounding box center [101, 15] width 16 height 10
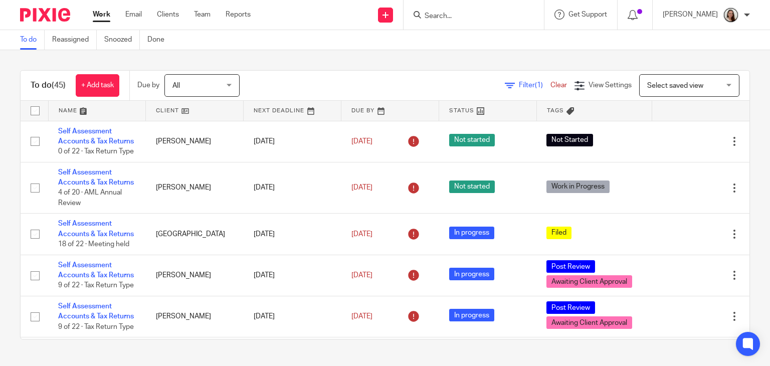
click at [490, 12] on input "Search" at bounding box center [469, 16] width 90 height 9
type input "mcmorrin"
drag, startPoint x: 490, startPoint y: 15, endPoint x: 401, endPoint y: 3, distance: 89.6
click at [401, 3] on div "Send new email Create task Add client mcmorrin No results found. Try searching …" at bounding box center [518, 15] width 504 height 30
